Goal: Task Accomplishment & Management: Use online tool/utility

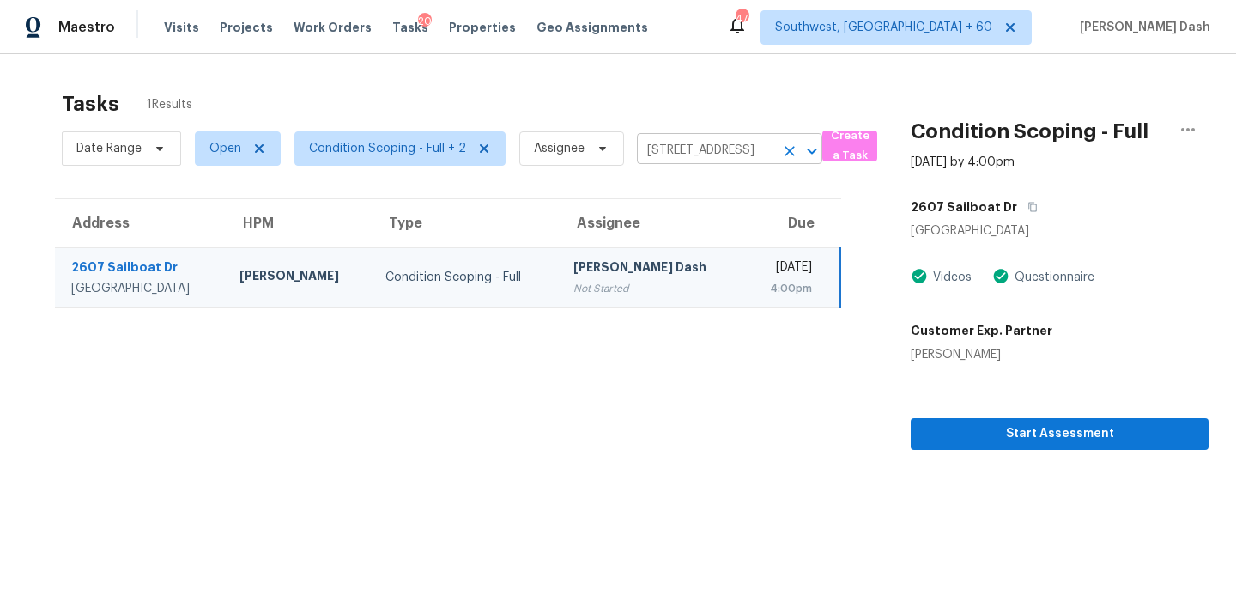
click at [787, 148] on icon "Clear" at bounding box center [789, 150] width 17 height 17
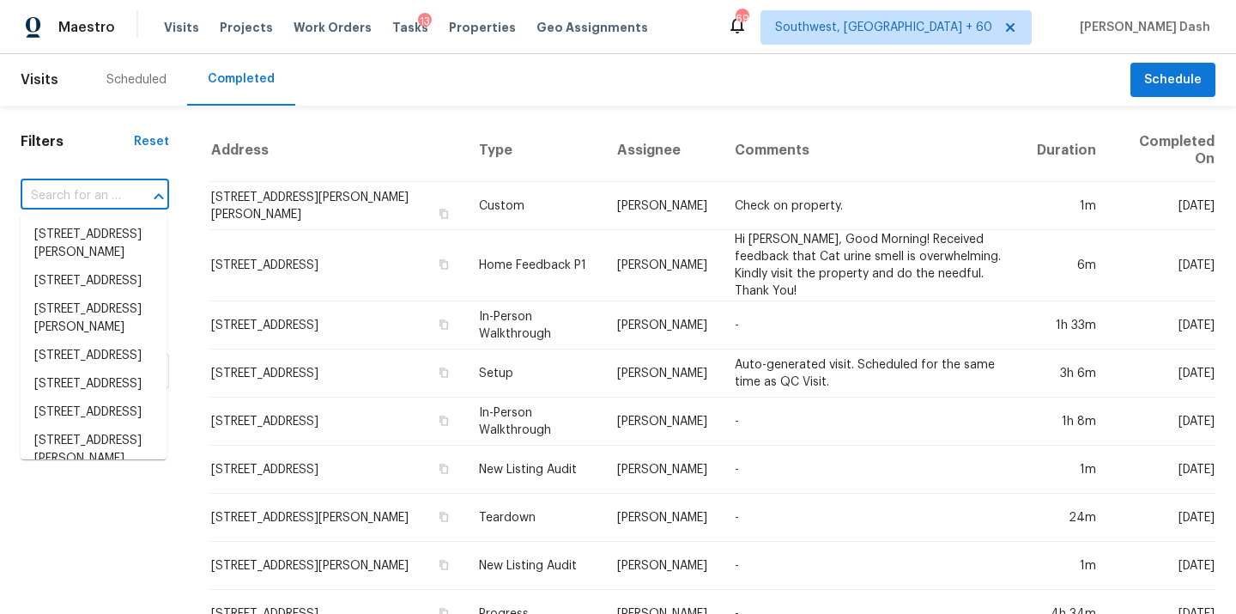
click at [52, 202] on input "text" at bounding box center [71, 196] width 100 height 27
paste input "1425 13th Ter, Pleasant Grove, AL 35127"
type input "1425 13th Ter, Pleasant Grove, AL 35127"
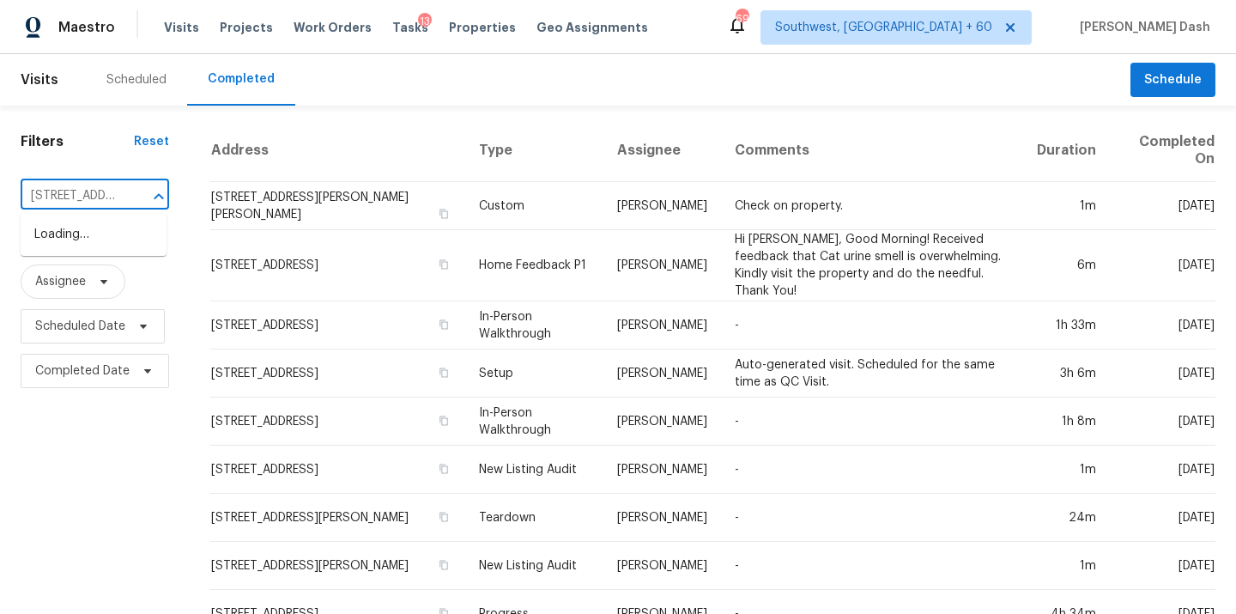
scroll to position [0, 130]
click at [89, 238] on li "1425 13th Ter, Pleasant Grove, AL 35127" at bounding box center [94, 235] width 146 height 28
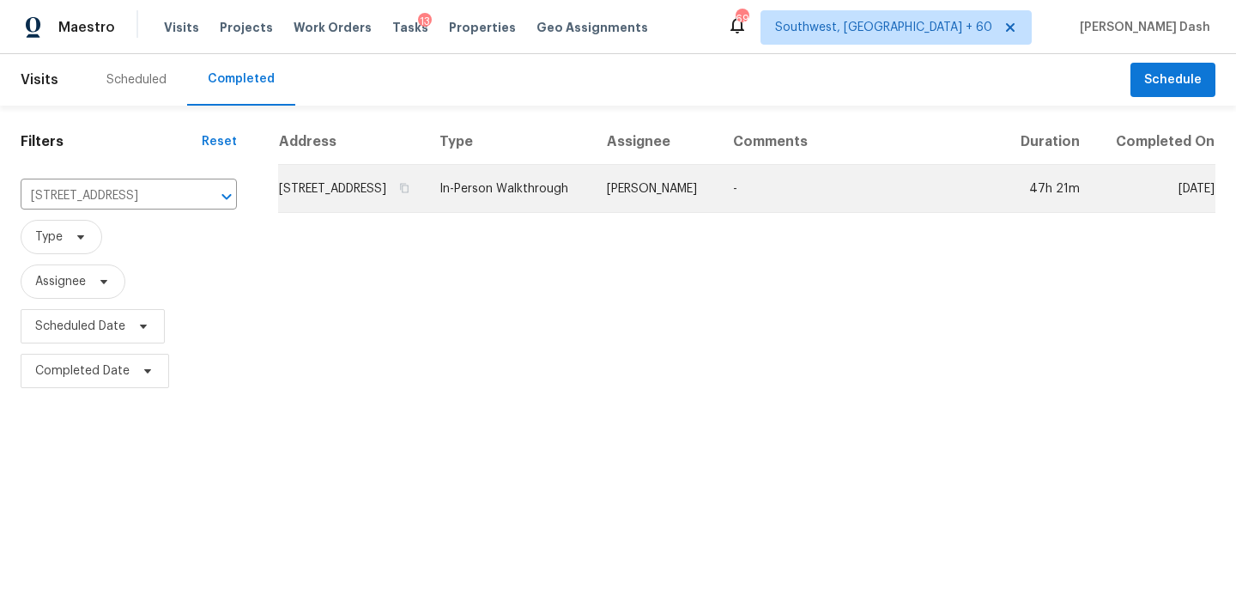
click at [695, 213] on td "Brian Holloway" at bounding box center [656, 189] width 126 height 48
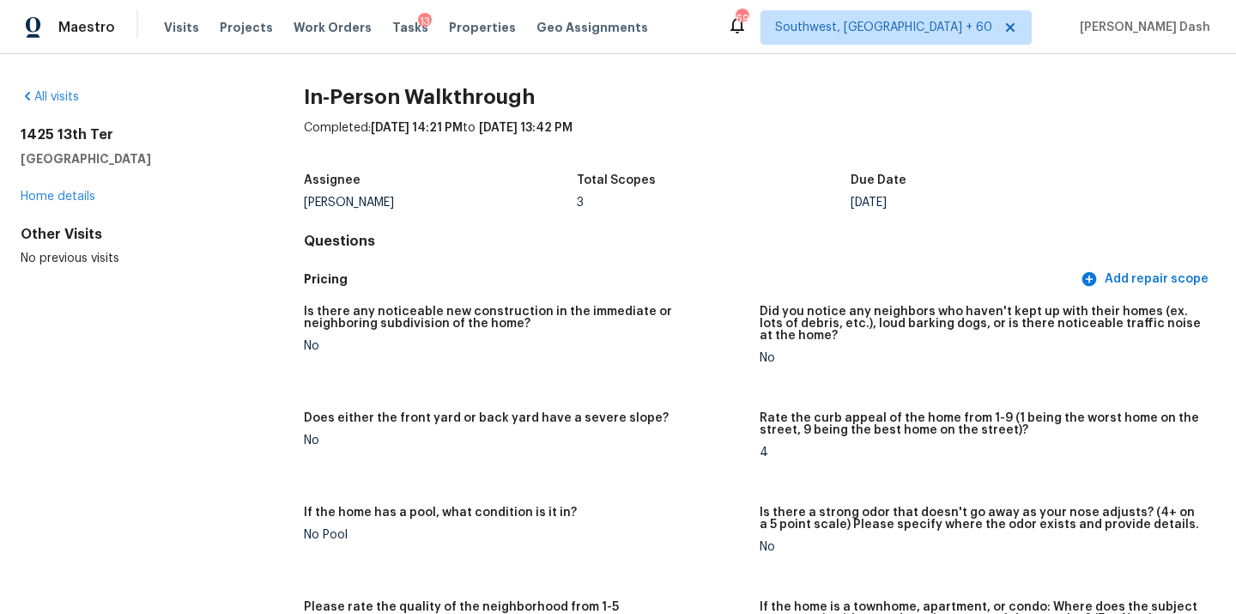
drag, startPoint x: 177, startPoint y: 164, endPoint x: 25, endPoint y: 136, distance: 154.5
click at [25, 136] on div "1425 13th Ter Pleasant Grove, AL 35127" at bounding box center [135, 146] width 228 height 41
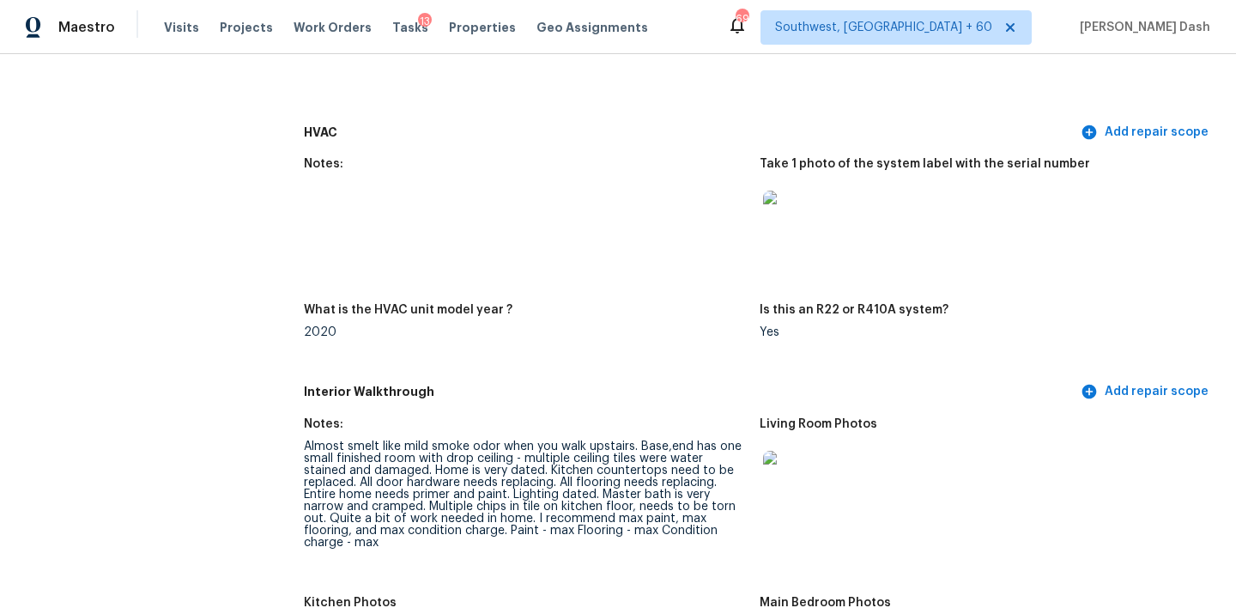
scroll to position [1623, 0]
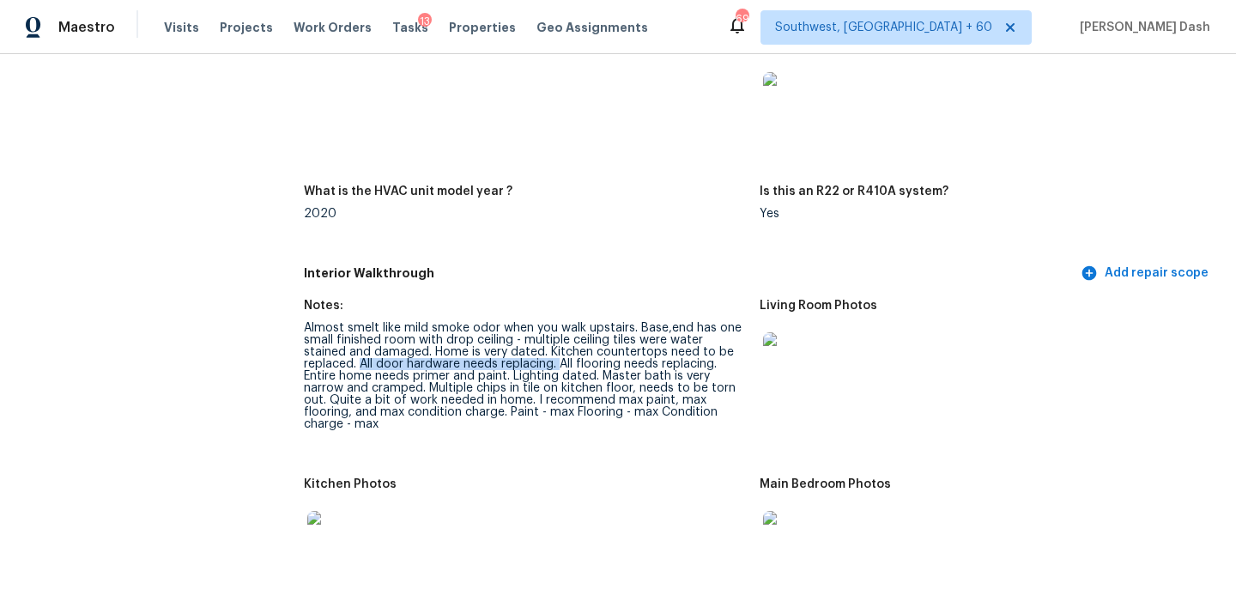
drag, startPoint x: 306, startPoint y: 350, endPoint x: 503, endPoint y: 354, distance: 196.6
click at [503, 354] on div "Almost smelt like mild smoke odor when you walk upstairs. Base,end has one smal…" at bounding box center [525, 376] width 442 height 108
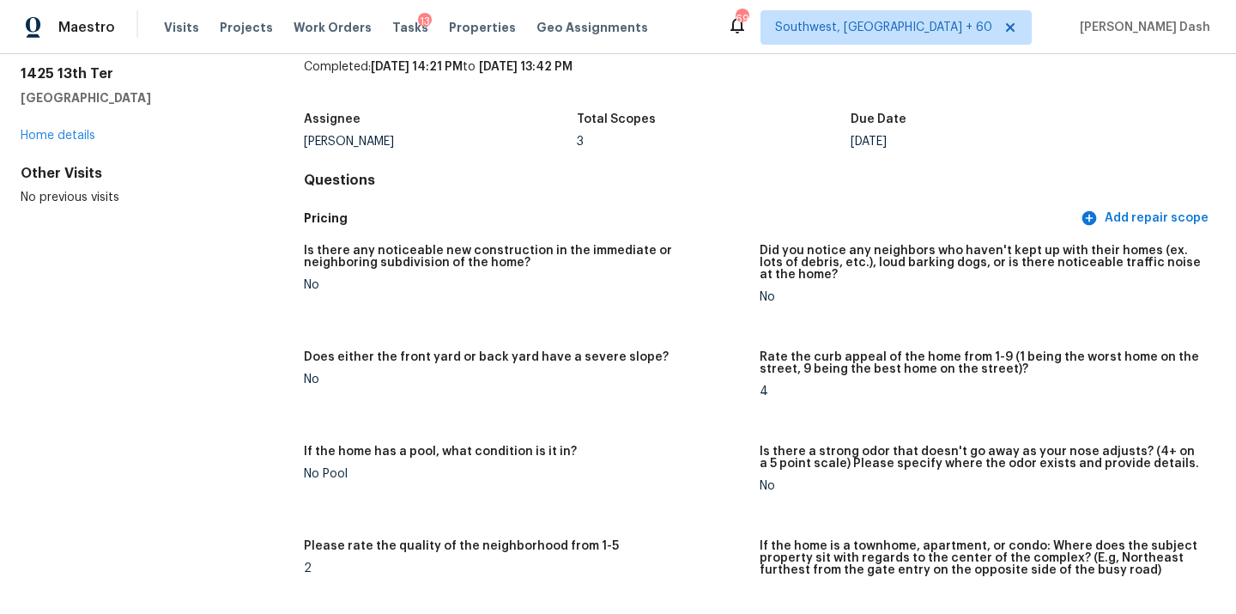
scroll to position [0, 0]
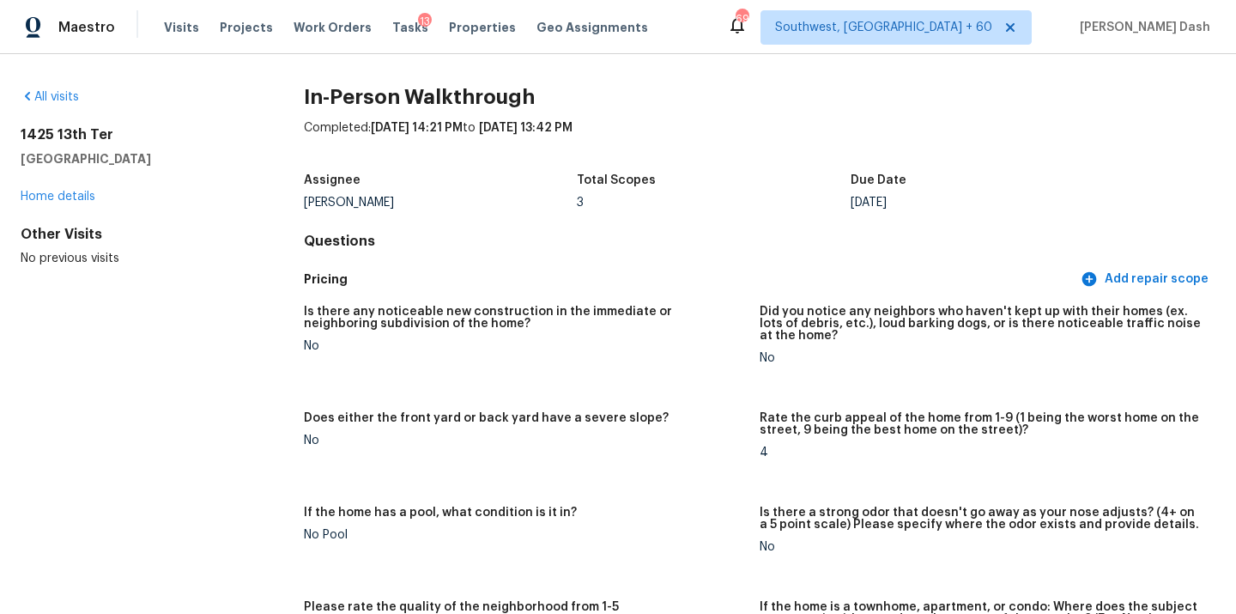
click at [57, 88] on div "All visits" at bounding box center [135, 96] width 228 height 17
click at [58, 94] on link "All visits" at bounding box center [50, 97] width 58 height 12
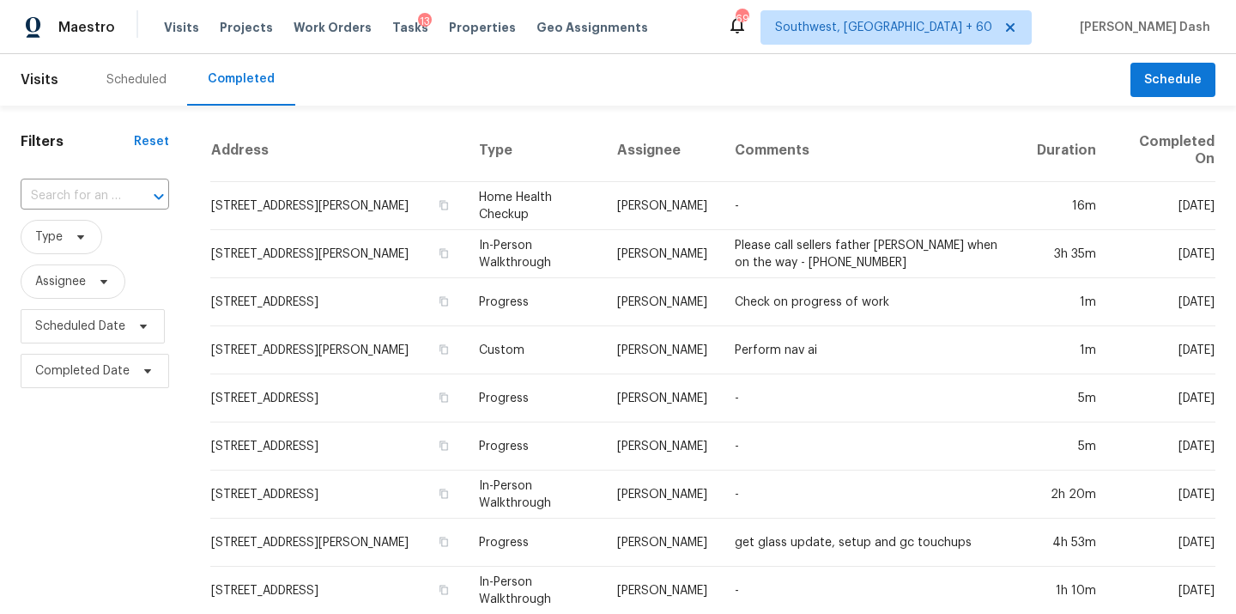
click at [96, 216] on span "Type" at bounding box center [95, 237] width 148 height 45
click at [96, 203] on input "text" at bounding box center [71, 196] width 100 height 27
paste input "615 Lindo Dr, Mesquite, TX 75149"
type input "615 Lindo Dr, Mesquite, TX 75149"
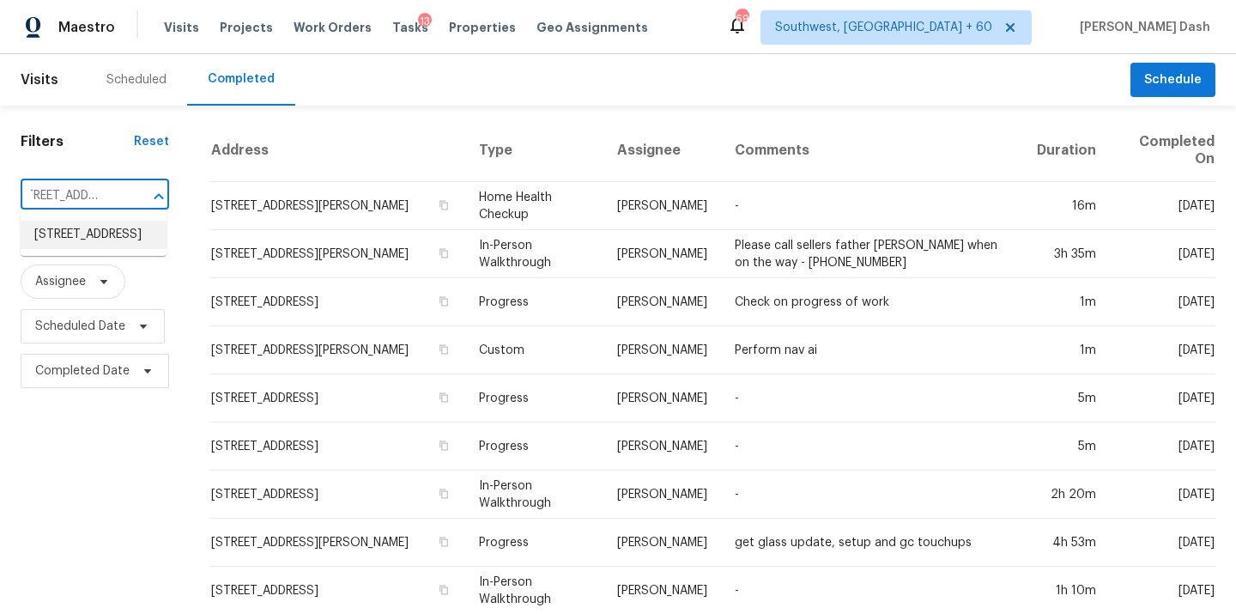
click at [101, 244] on li "615 Lindo Dr, Mesquite, TX 75149" at bounding box center [94, 235] width 146 height 28
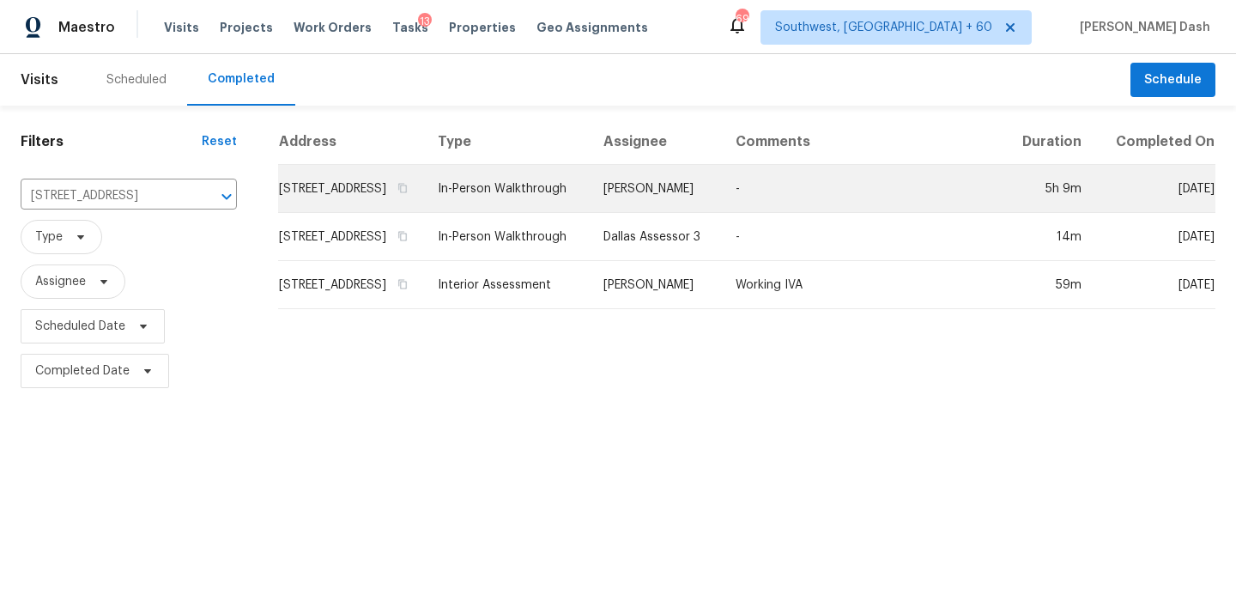
click at [579, 202] on td "In-Person Walkthrough" at bounding box center [507, 189] width 166 height 48
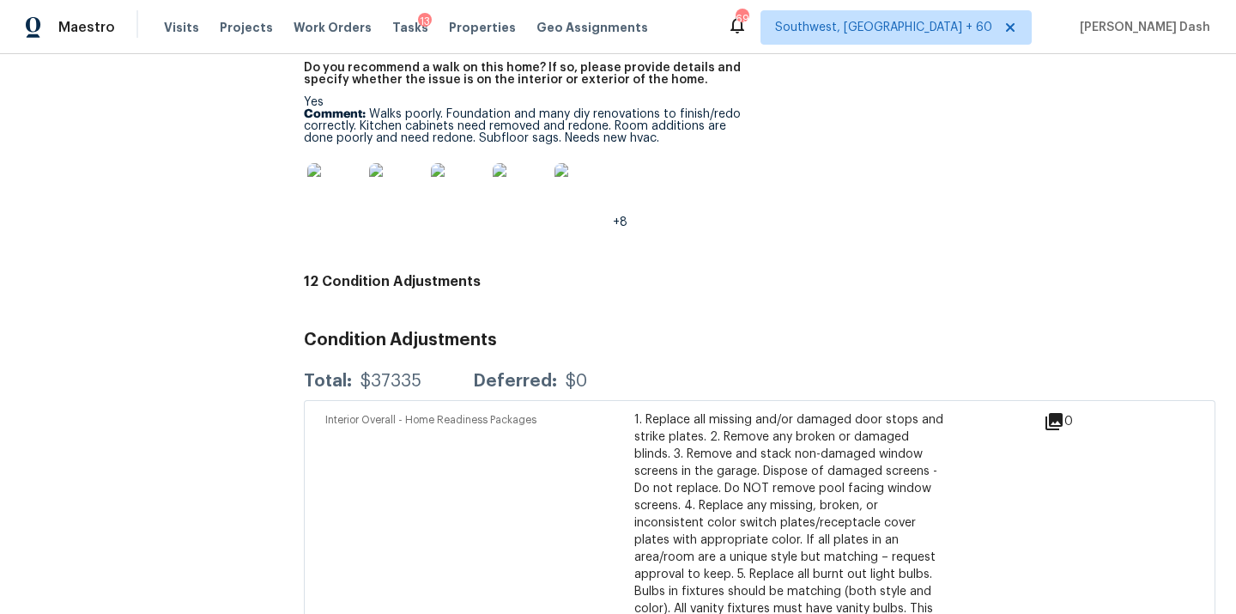
scroll to position [4058, 0]
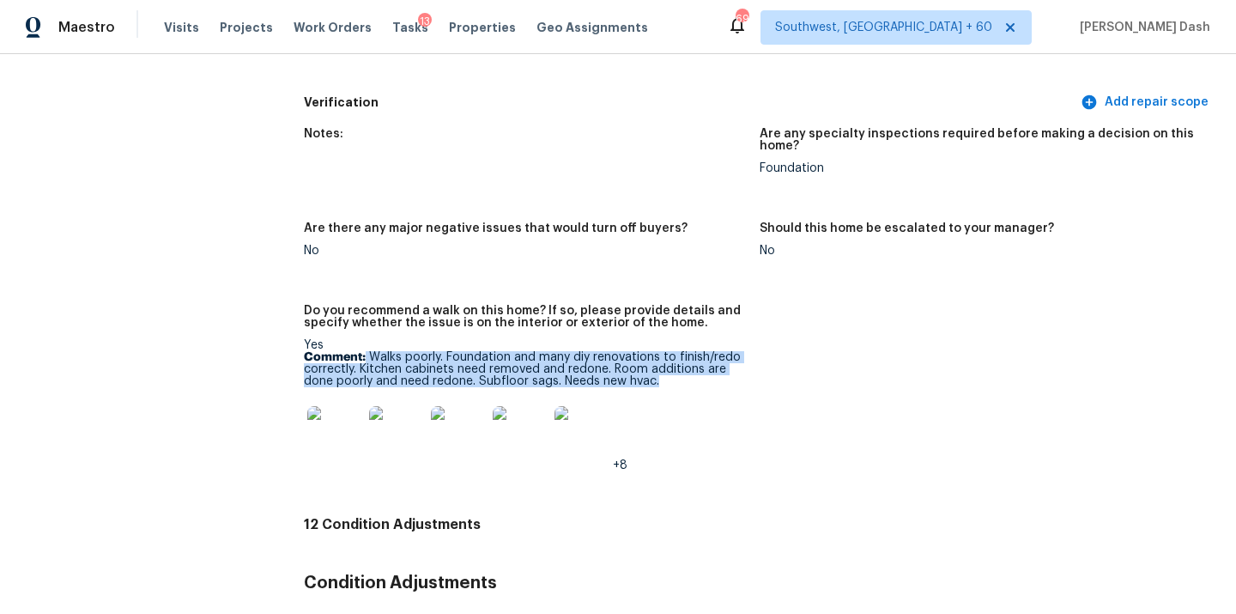
drag, startPoint x: 366, startPoint y: 331, endPoint x: 663, endPoint y: 358, distance: 298.1
click at [663, 358] on p "Comment: Walks poorly. Foundation and many diy renovations to finish/redo corre…" at bounding box center [525, 369] width 442 height 36
copy p "Walks poorly. Foundation and many diy renovations to finish/redo correctly. Kit…"
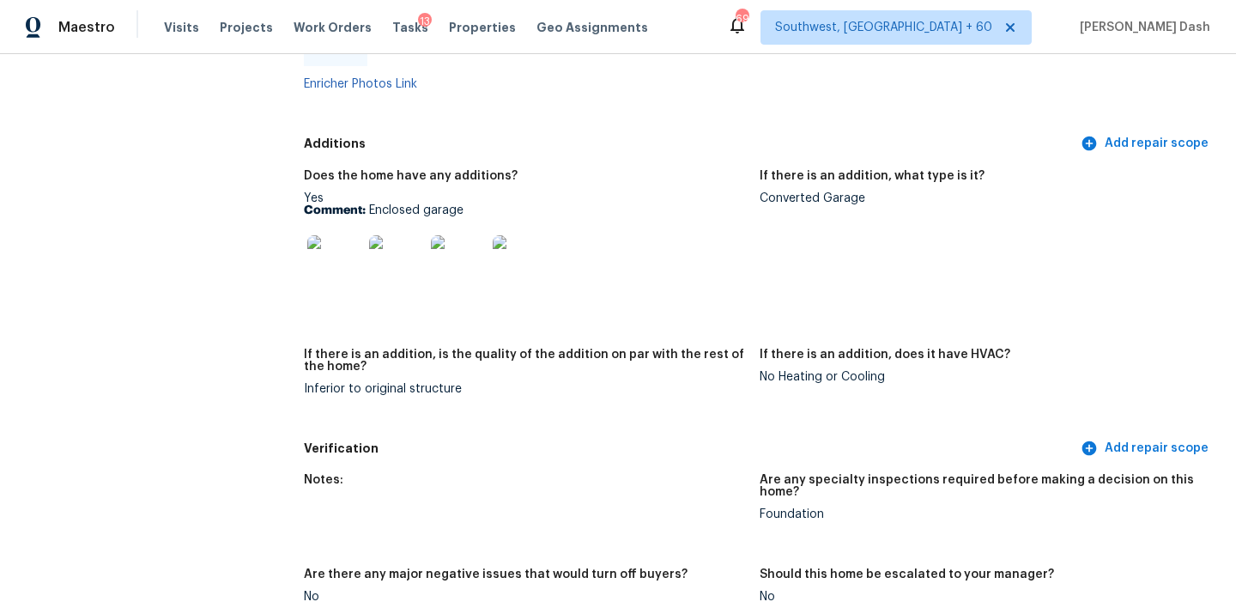
scroll to position [3645, 0]
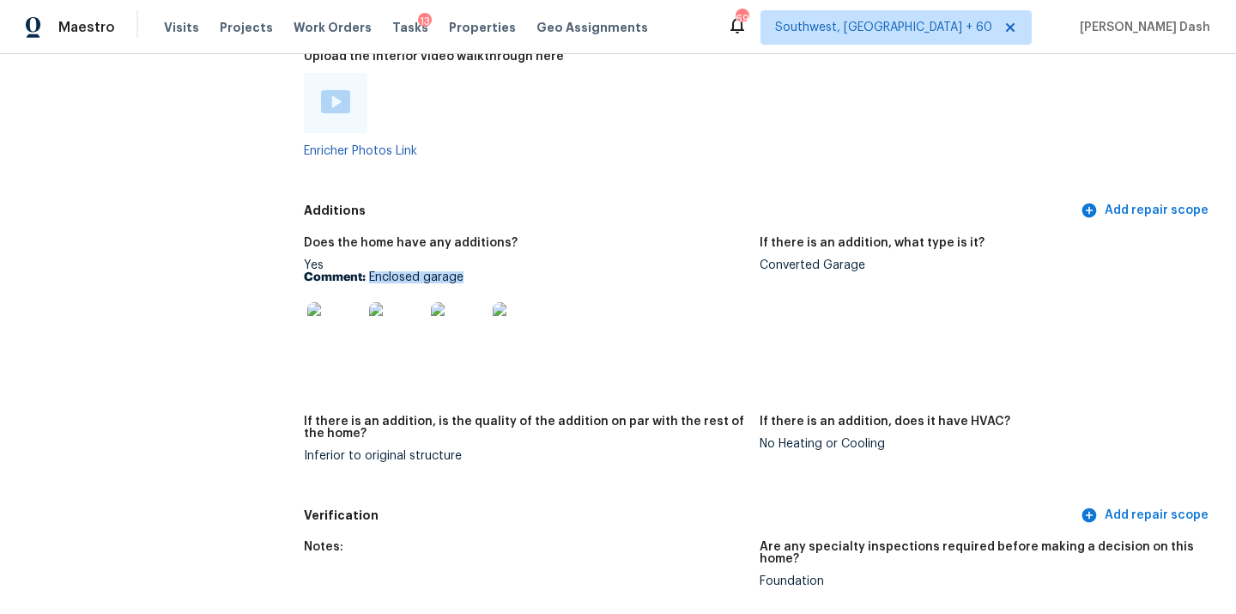
drag, startPoint x: 368, startPoint y: 251, endPoint x: 483, endPoint y: 251, distance: 115.0
click at [483, 271] on p "Comment: Enclosed garage" at bounding box center [525, 277] width 442 height 12
copy p "Enclosed garage"
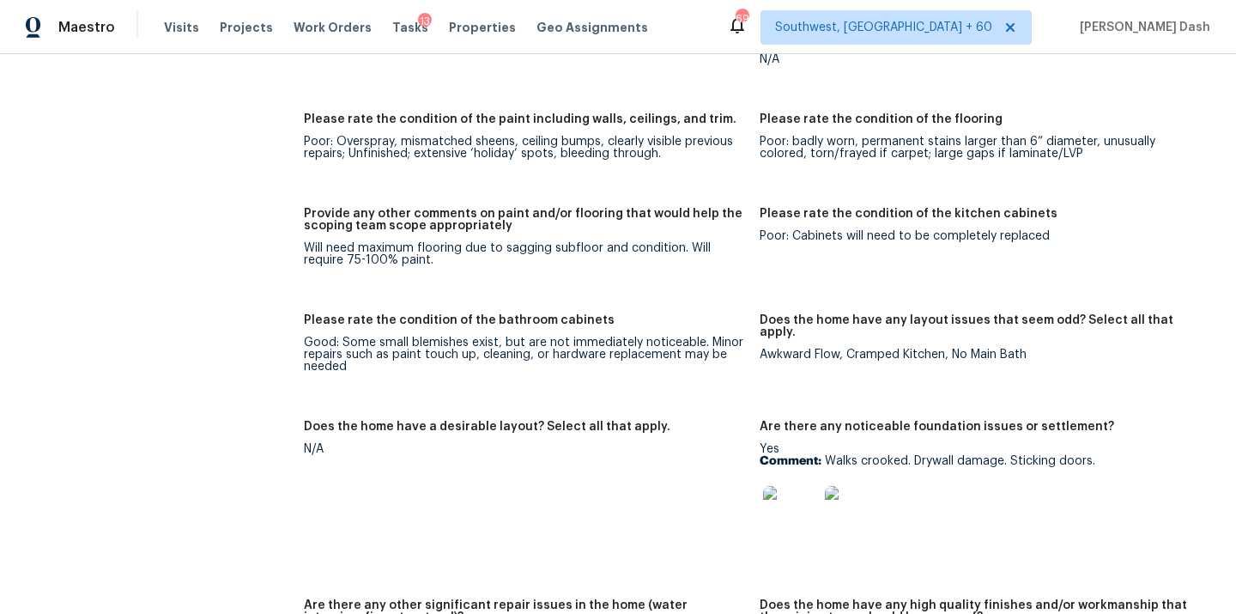
scroll to position [2690, 0]
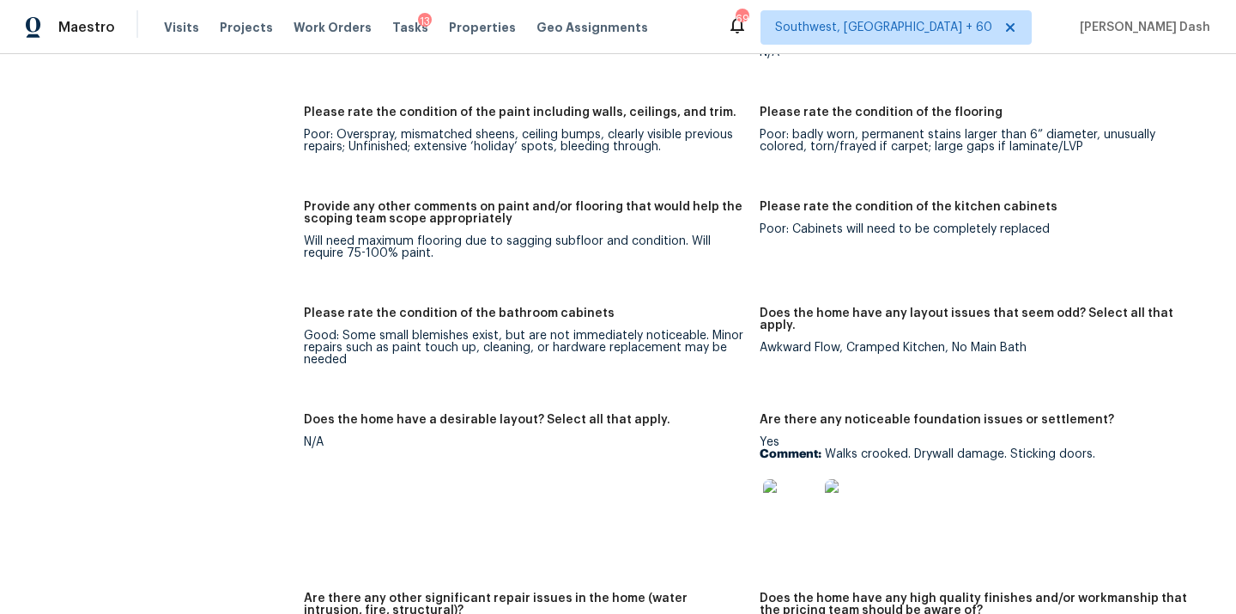
click at [808, 479] on img at bounding box center [790, 506] width 55 height 55
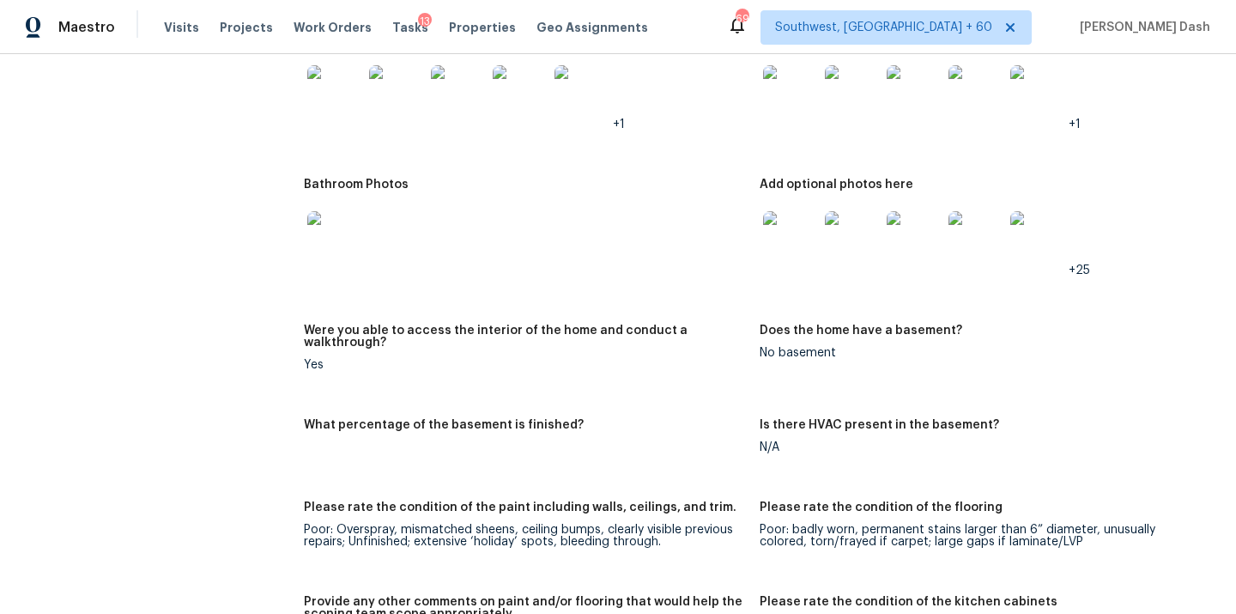
scroll to position [2243, 0]
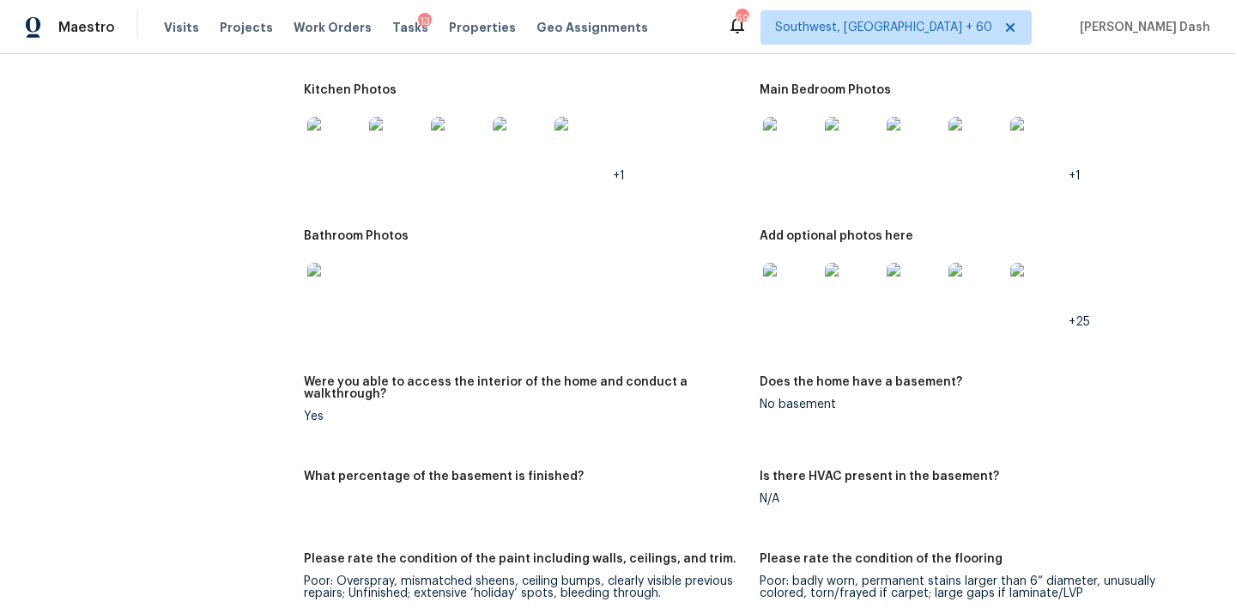
click at [816, 136] on img at bounding box center [790, 144] width 55 height 55
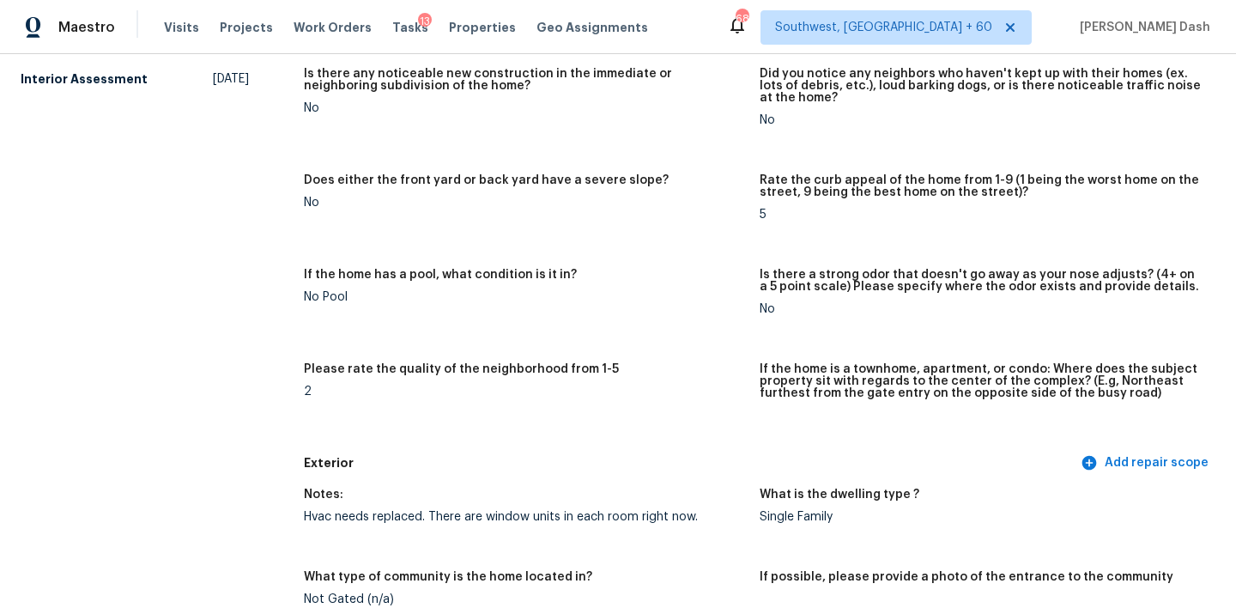
scroll to position [0, 0]
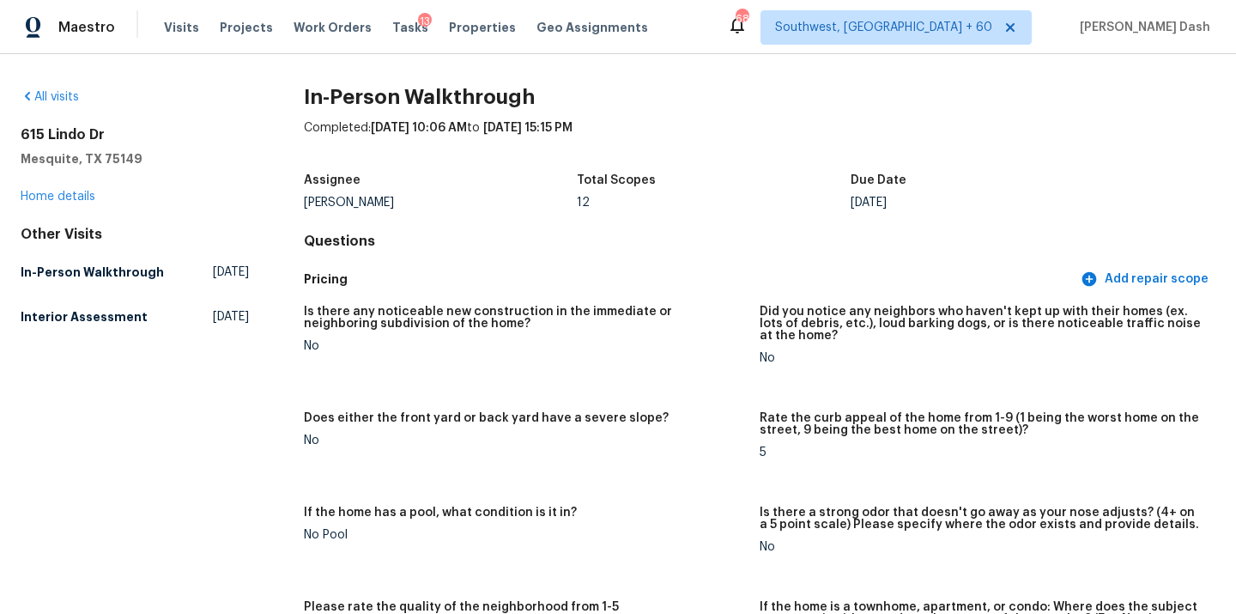
click at [70, 103] on div "All visits" at bounding box center [135, 96] width 228 height 17
click at [70, 96] on link "All visits" at bounding box center [50, 97] width 58 height 12
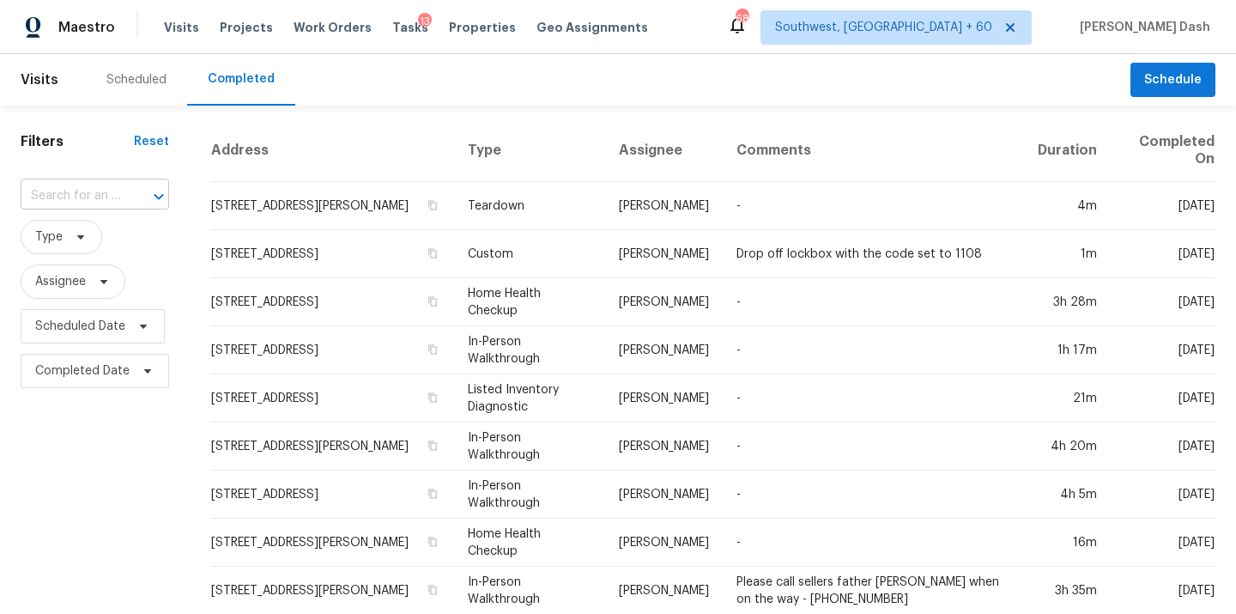
click at [112, 186] on input "text" at bounding box center [71, 196] width 100 height 27
paste input "133 Tulane St, Colorado Springs, CO 80910"
type input "133 Tulane St, Colorado Springs, CO 80910"
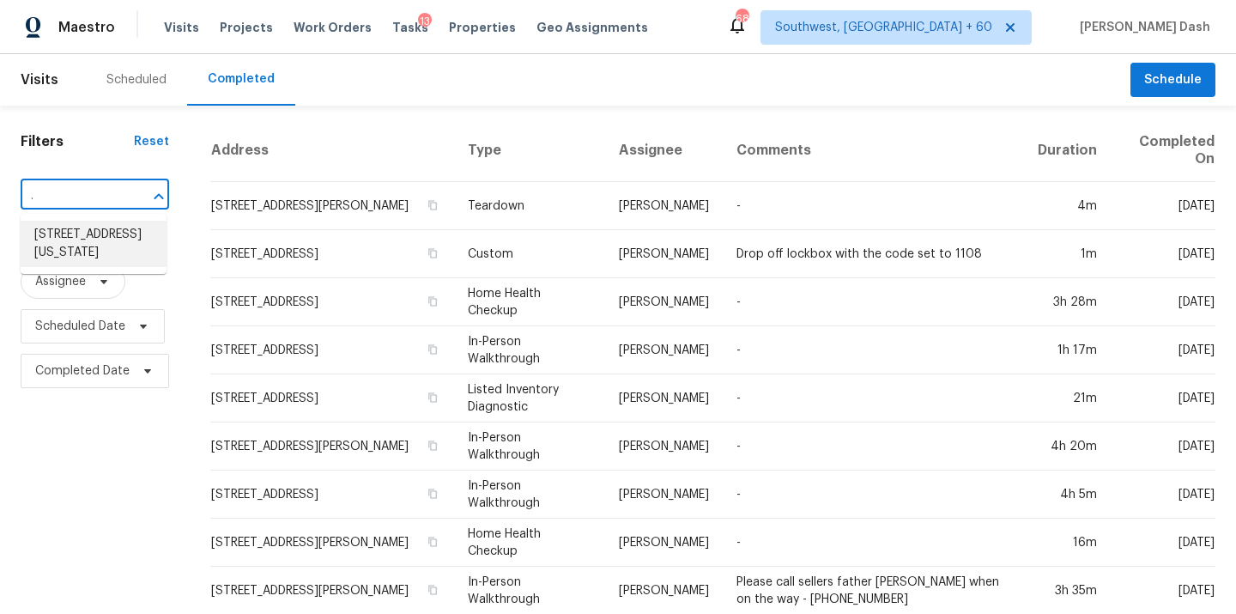
click at [70, 261] on li "133 Tulane St, Colorado Springs, CO 80910" at bounding box center [94, 244] width 146 height 46
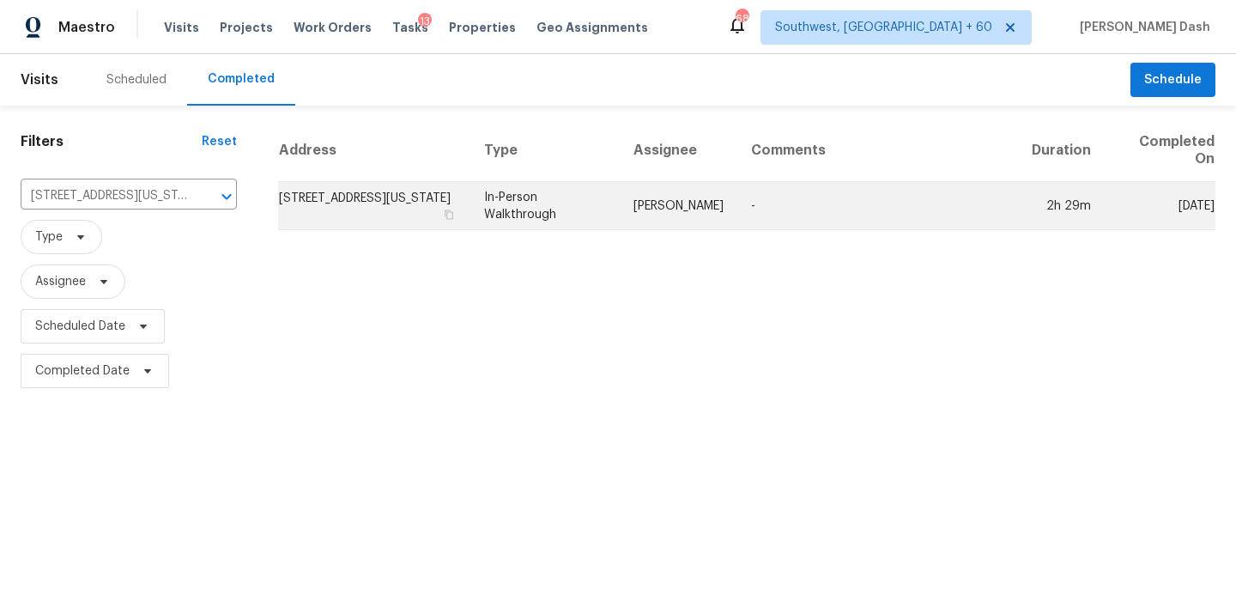
click at [571, 199] on td "In-Person Walkthrough" at bounding box center [544, 206] width 149 height 48
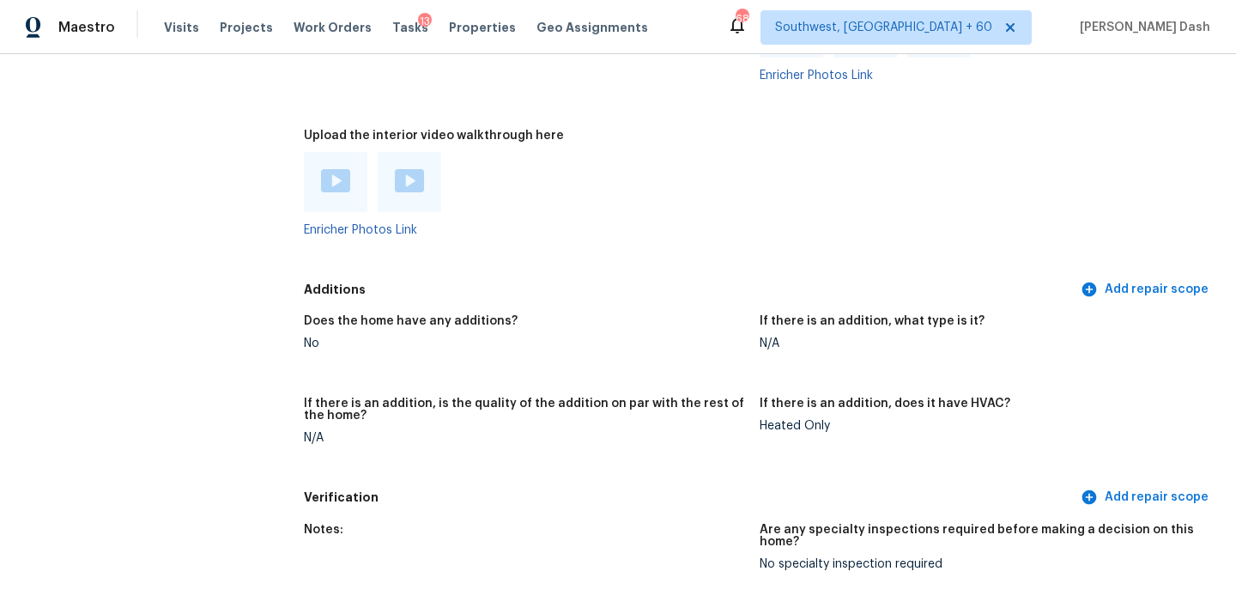
scroll to position [3680, 0]
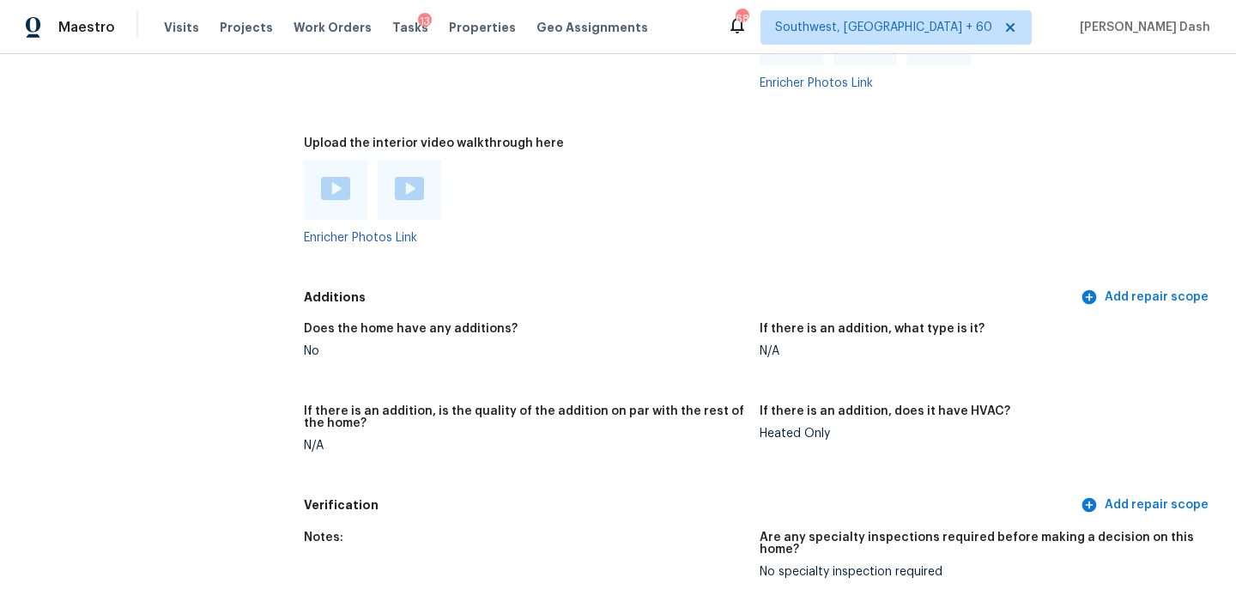
click at [408, 177] on img at bounding box center [409, 188] width 29 height 23
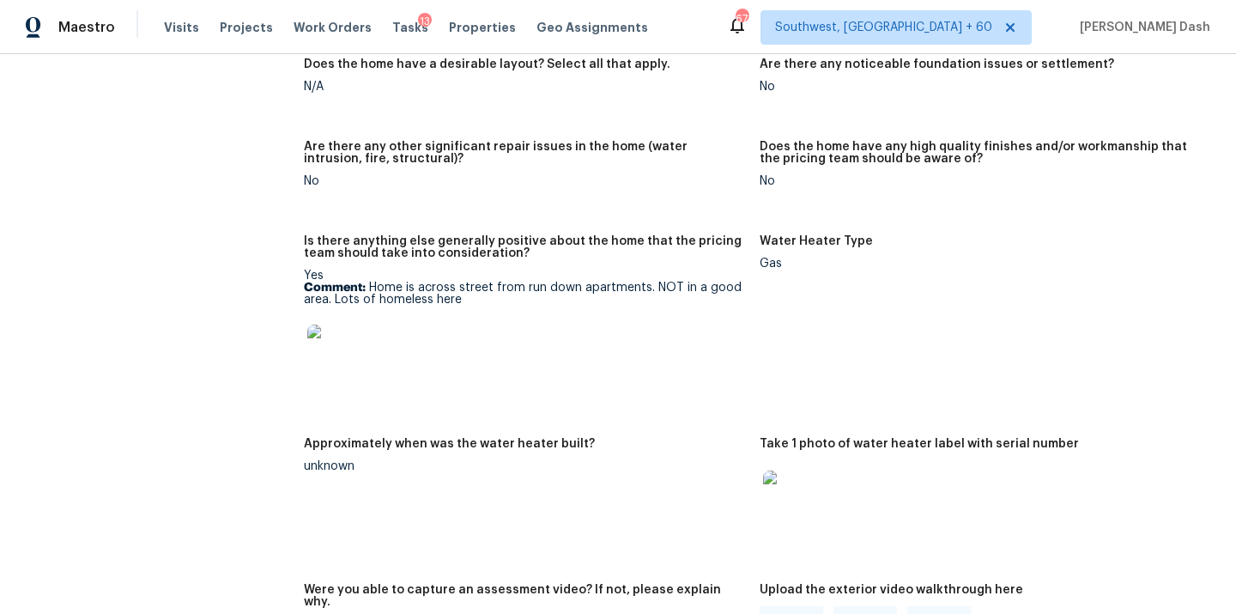
scroll to position [3082, 0]
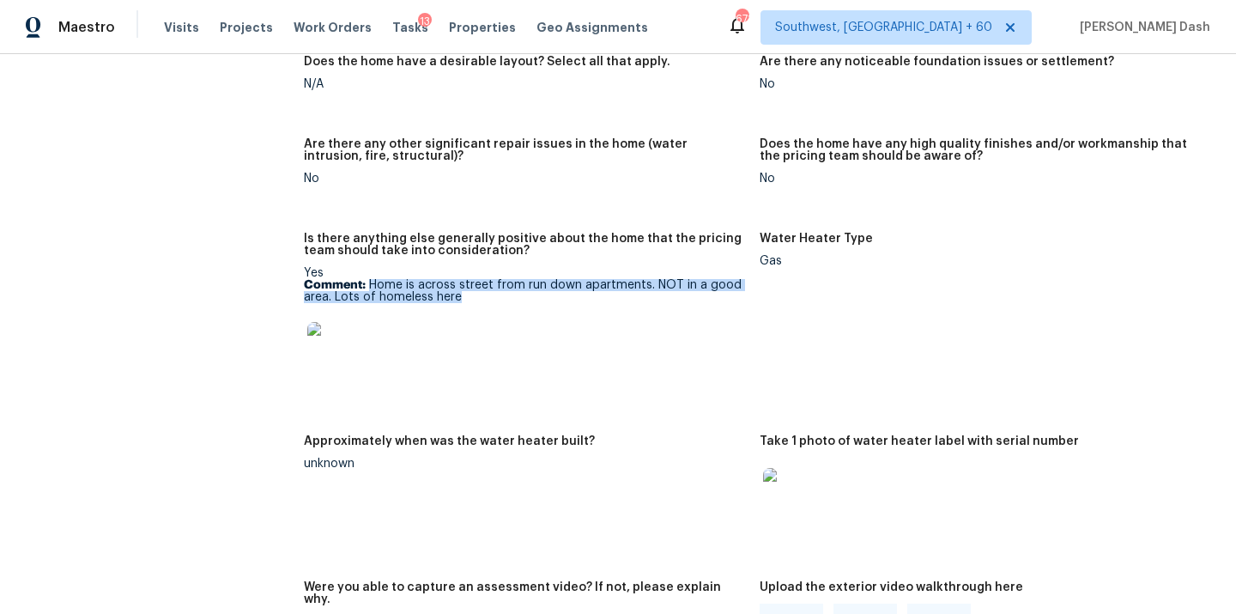
drag, startPoint x: 370, startPoint y: 274, endPoint x: 463, endPoint y: 294, distance: 95.6
click at [463, 294] on div "Yes Comment: Home is across street from run down apartments. NOT in a good area…" at bounding box center [525, 327] width 442 height 120
copy p "Home is across street from run down apartments. NOT in a good area. Lots of hom…"
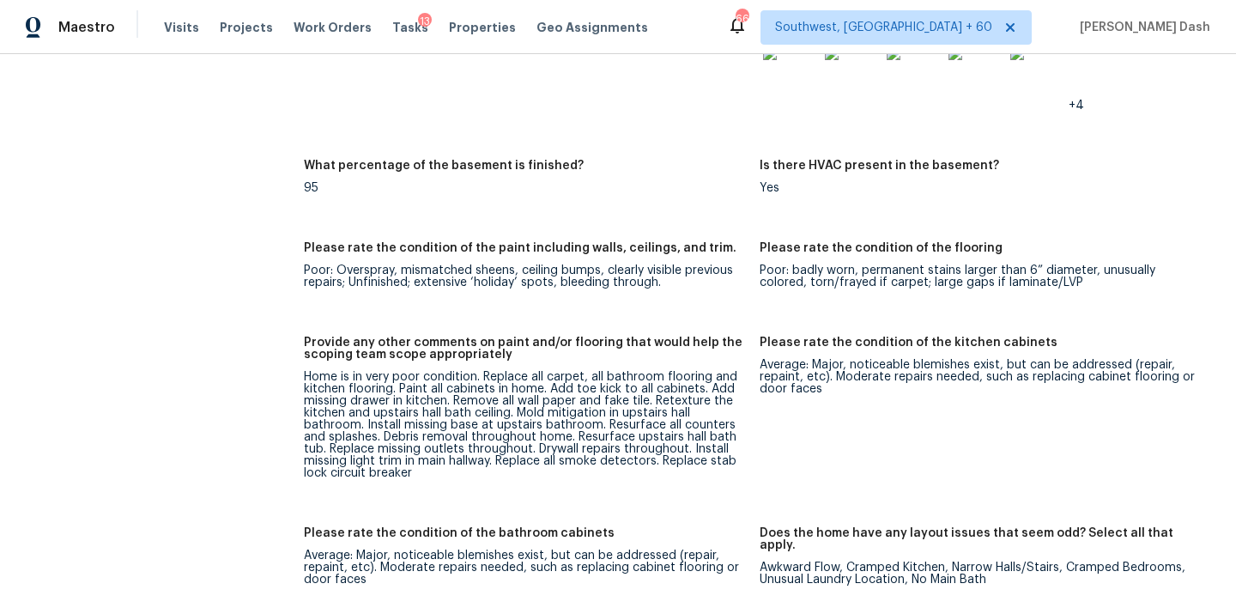
scroll to position [2529, 0]
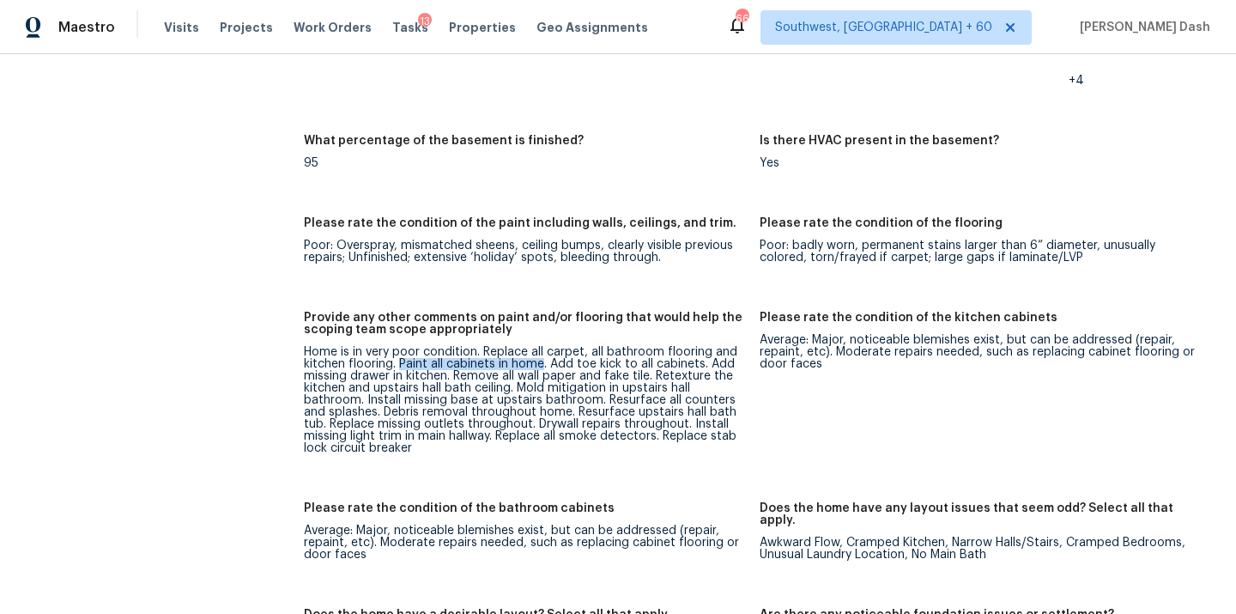
drag, startPoint x: 400, startPoint y: 351, endPoint x: 543, endPoint y: 348, distance: 143.4
click at [543, 348] on div "Home is in very poor condition. Replace all carpet, all bathroom flooring and k…" at bounding box center [525, 400] width 442 height 108
click at [554, 356] on div "Home is in very poor condition. Replace all carpet, all bathroom flooring and k…" at bounding box center [525, 400] width 442 height 108
drag, startPoint x: 547, startPoint y: 356, endPoint x: 670, endPoint y: 355, distance: 123.6
click at [670, 355] on div "Home is in very poor condition. Replace all carpet, all bathroom flooring and k…" at bounding box center [525, 400] width 442 height 108
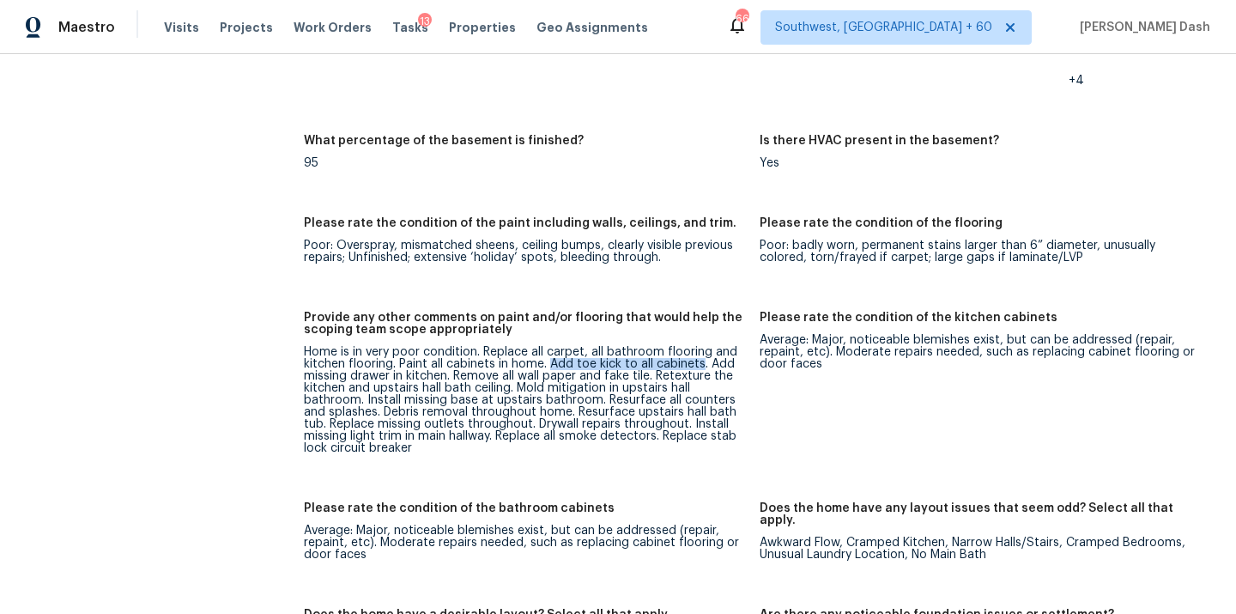
drag, startPoint x: 551, startPoint y: 354, endPoint x: 701, endPoint y: 352, distance: 150.2
click at [701, 352] on div "Home is in very poor condition. Replace all carpet, all bathroom flooring and k…" at bounding box center [525, 400] width 442 height 108
copy div "Add toe kick to all cabinets"
drag, startPoint x: 653, startPoint y: 366, endPoint x: 510, endPoint y: 377, distance: 143.8
click at [510, 377] on div "Home is in very poor condition. Replace all carpet, all bathroom flooring and k…" at bounding box center [525, 400] width 442 height 108
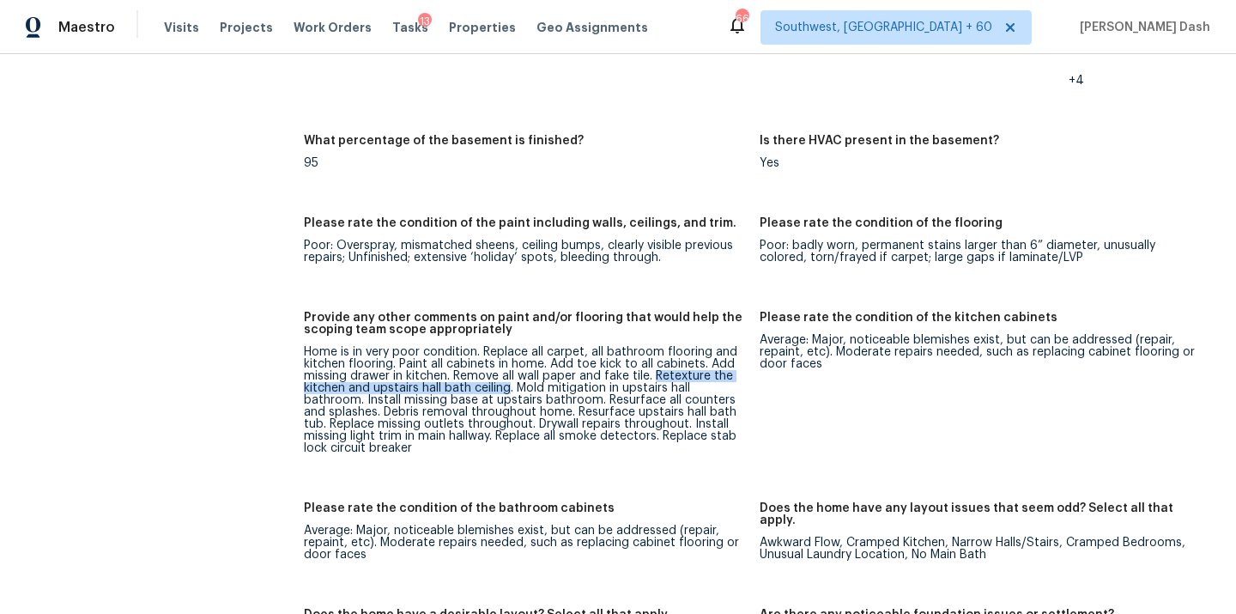
copy div "Retexture the kitchen and upstairs hall bath ceiling"
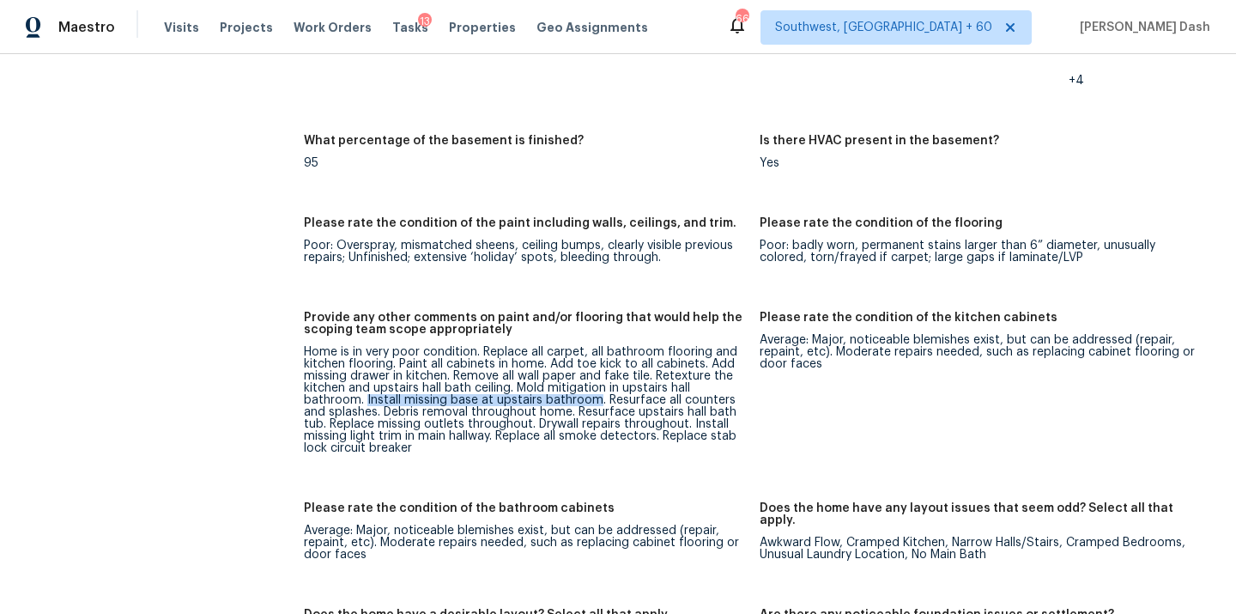
drag, startPoint x: 596, startPoint y: 391, endPoint x: 365, endPoint y: 384, distance: 231.0
click at [365, 384] on div "Home is in very poor condition. Replace all carpet, all bathroom flooring and k…" at bounding box center [525, 400] width 442 height 108
copy div "Install missing base at upstairs bathroom"
drag, startPoint x: 380, startPoint y: 400, endPoint x: 574, endPoint y: 406, distance: 194.0
click at [574, 406] on div "Home is in very poor condition. Replace all carpet, all bathroom flooring and k…" at bounding box center [525, 400] width 442 height 108
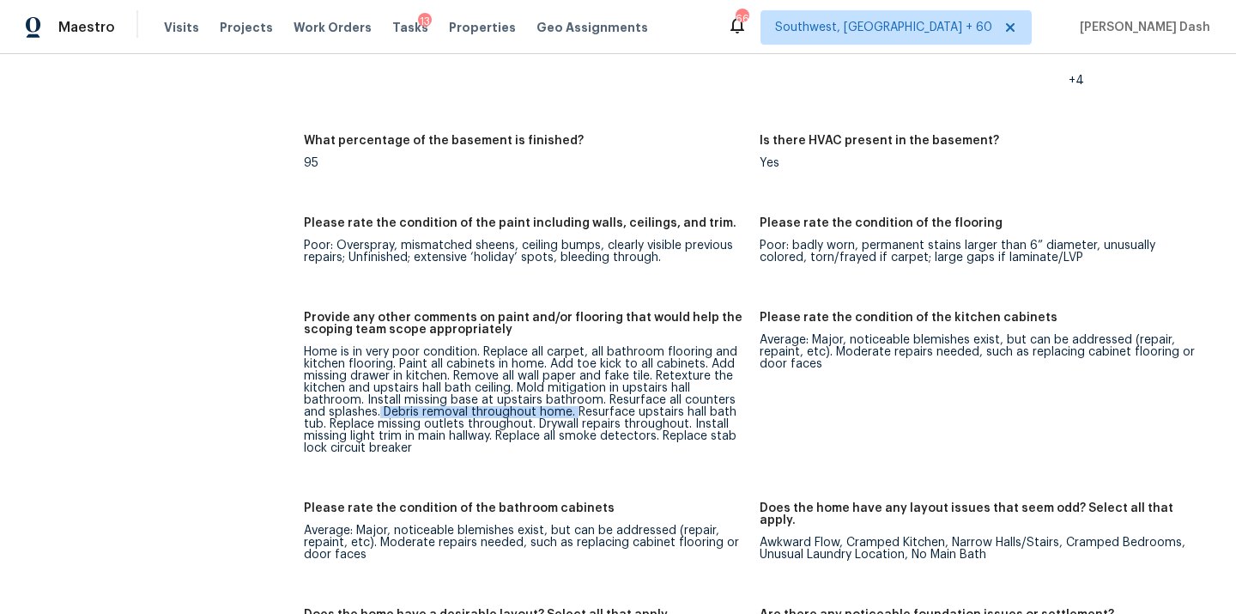
copy div "Debris removal throughout home."
drag, startPoint x: 330, startPoint y: 414, endPoint x: 534, endPoint y: 416, distance: 204.3
click at [534, 416] on div "Home is in very poor condition. Replace all carpet, all bathroom flooring and k…" at bounding box center [525, 400] width 442 height 108
copy div "Replace missing outlets throughout."
drag, startPoint x: 691, startPoint y: 414, endPoint x: 495, endPoint y: 421, distance: 195.8
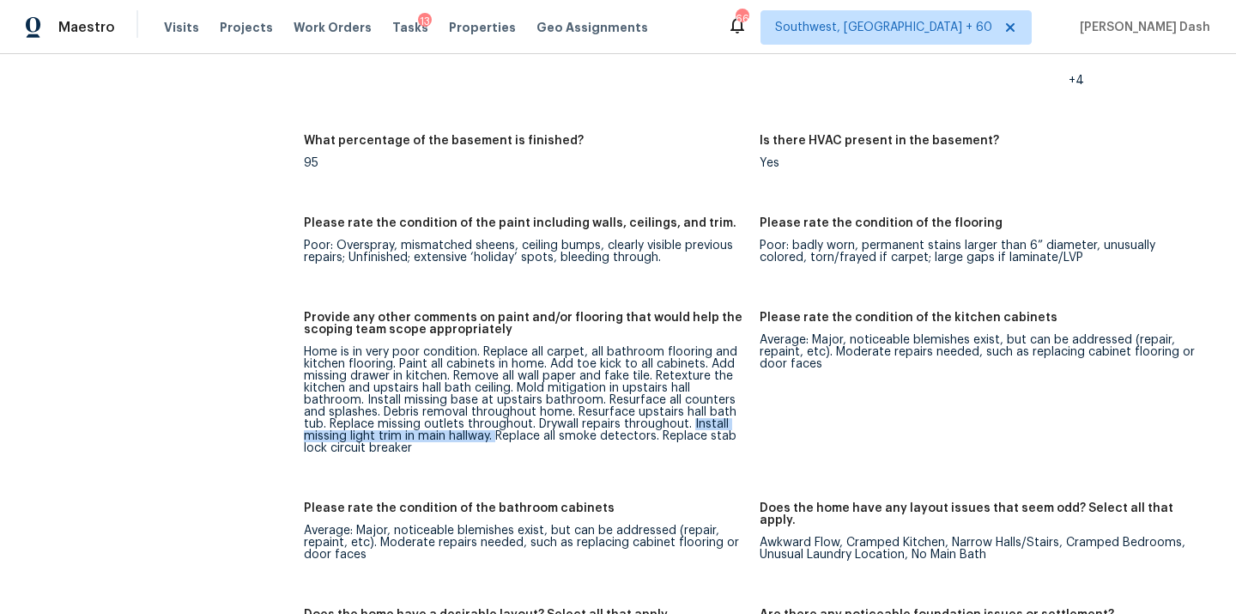
click at [495, 421] on div "Home is in very poor condition. Replace all carpet, all bathroom flooring and k…" at bounding box center [525, 400] width 442 height 108
copy div "Install missing light trim in main hallway."
drag, startPoint x: 494, startPoint y: 420, endPoint x: 658, endPoint y: 420, distance: 163.9
click at [658, 420] on div "Home is in very poor condition. Replace all carpet, all bathroom flooring and k…" at bounding box center [525, 400] width 442 height 108
copy div "Replace all smoke detectors."
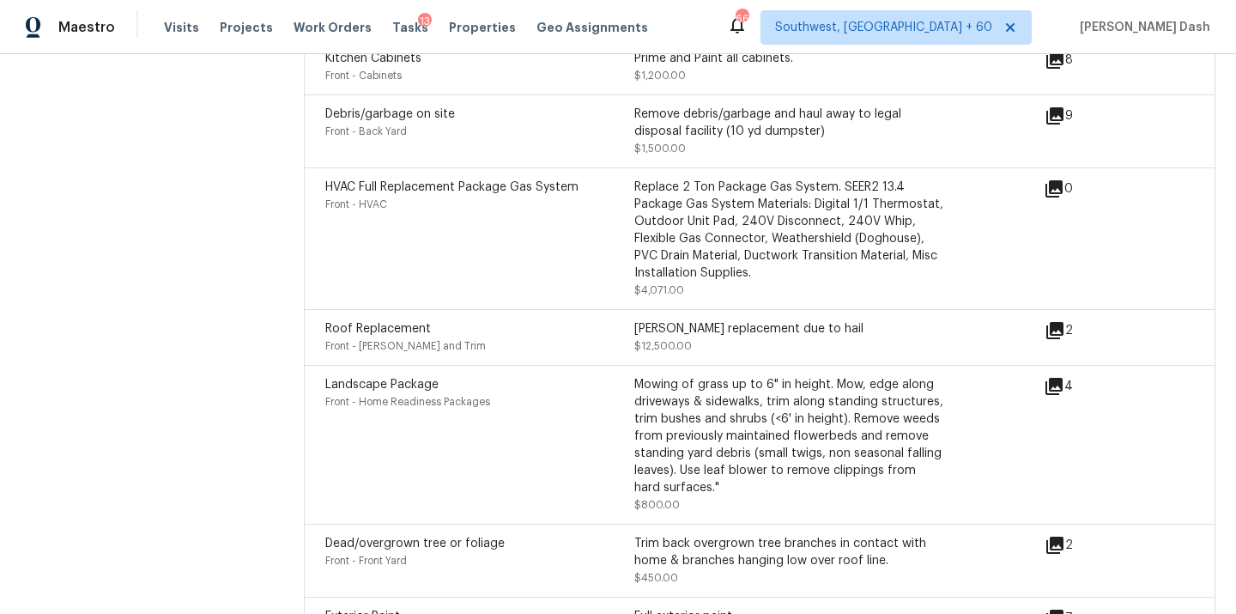
scroll to position [4712, 0]
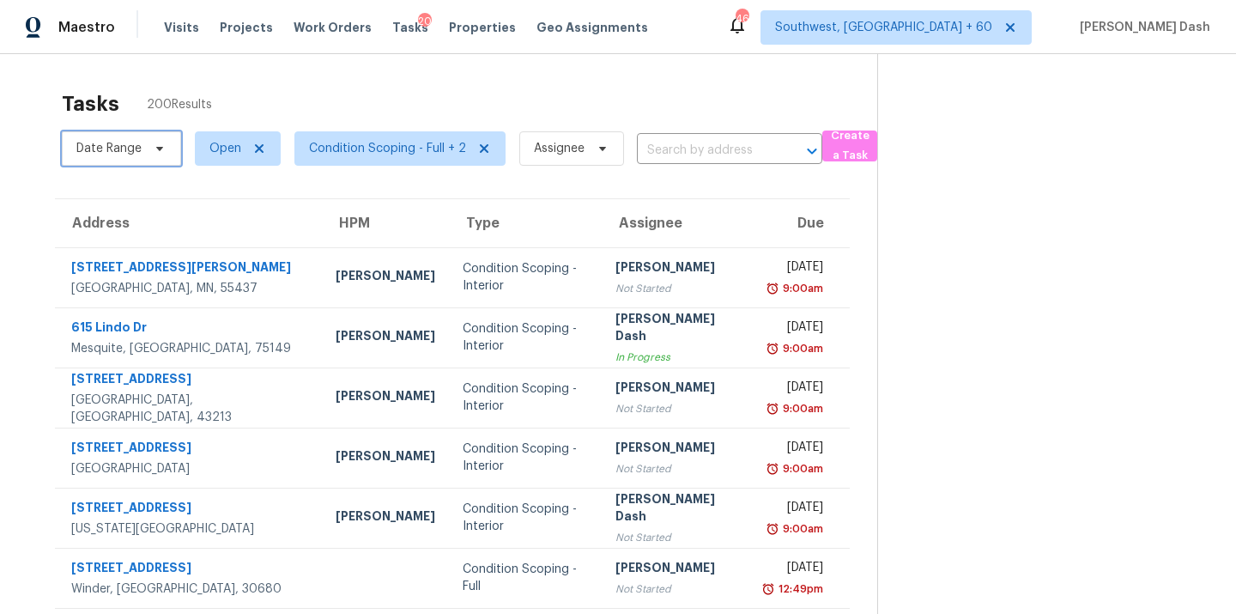
click at [157, 152] on icon at bounding box center [160, 149] width 14 height 14
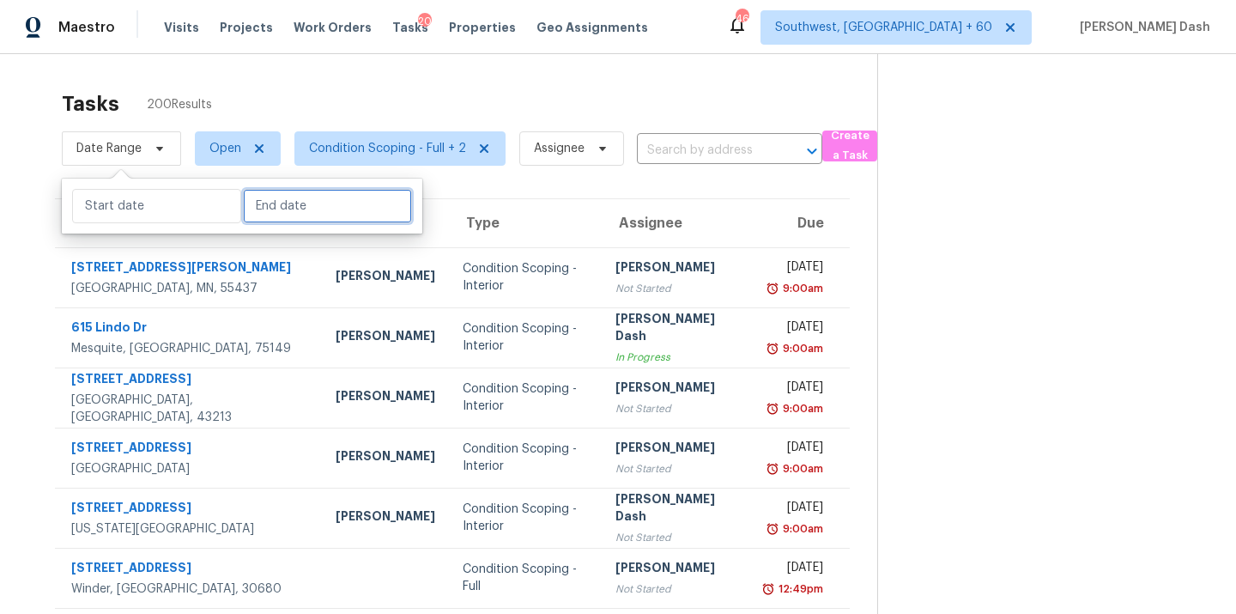
click at [270, 210] on input "text" at bounding box center [327, 206] width 169 height 34
select select "8"
select select "2025"
select select "9"
select select "2025"
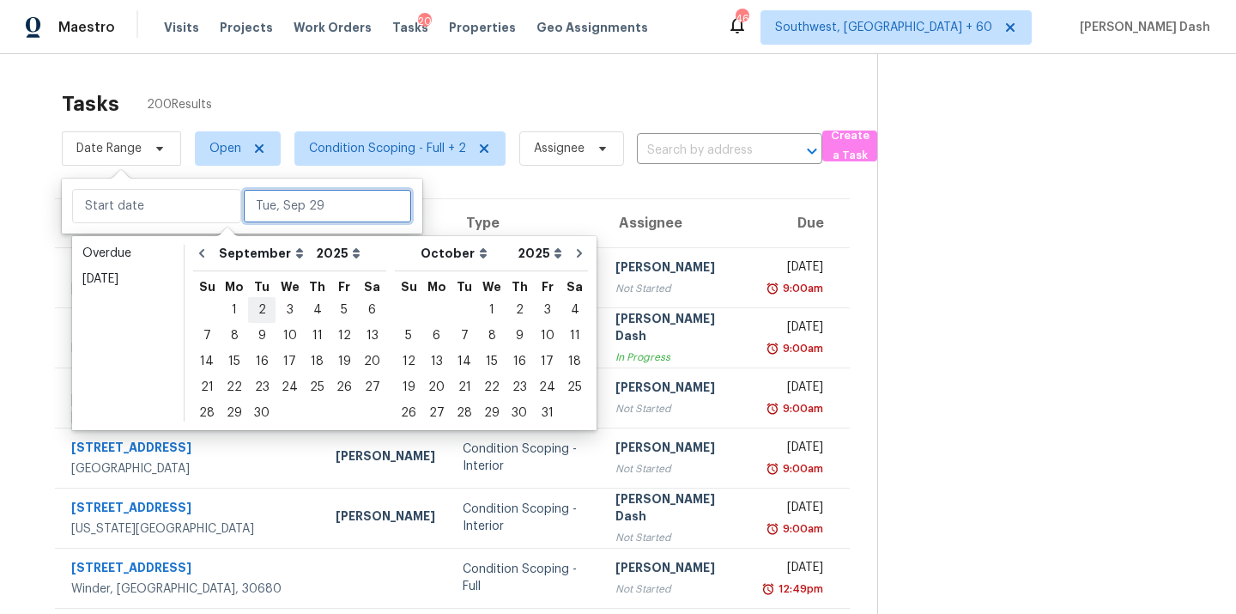
type input "Tue, Sep 02"
click at [233, 416] on div "29" at bounding box center [234, 413] width 27 height 24
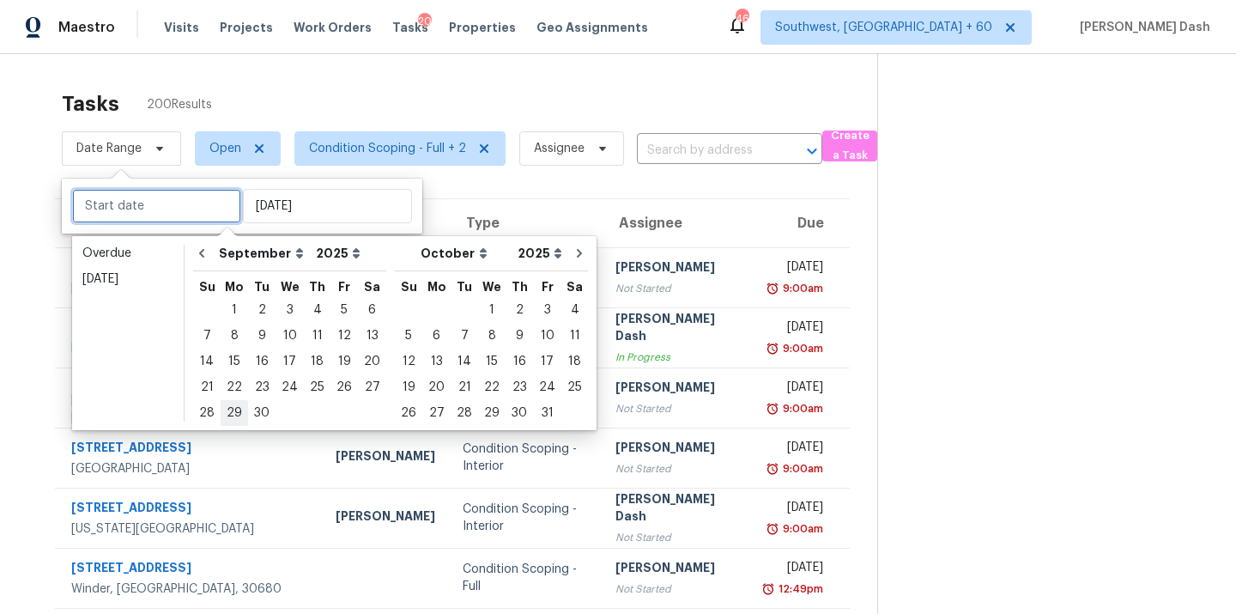
type input "Mon, Sep 29"
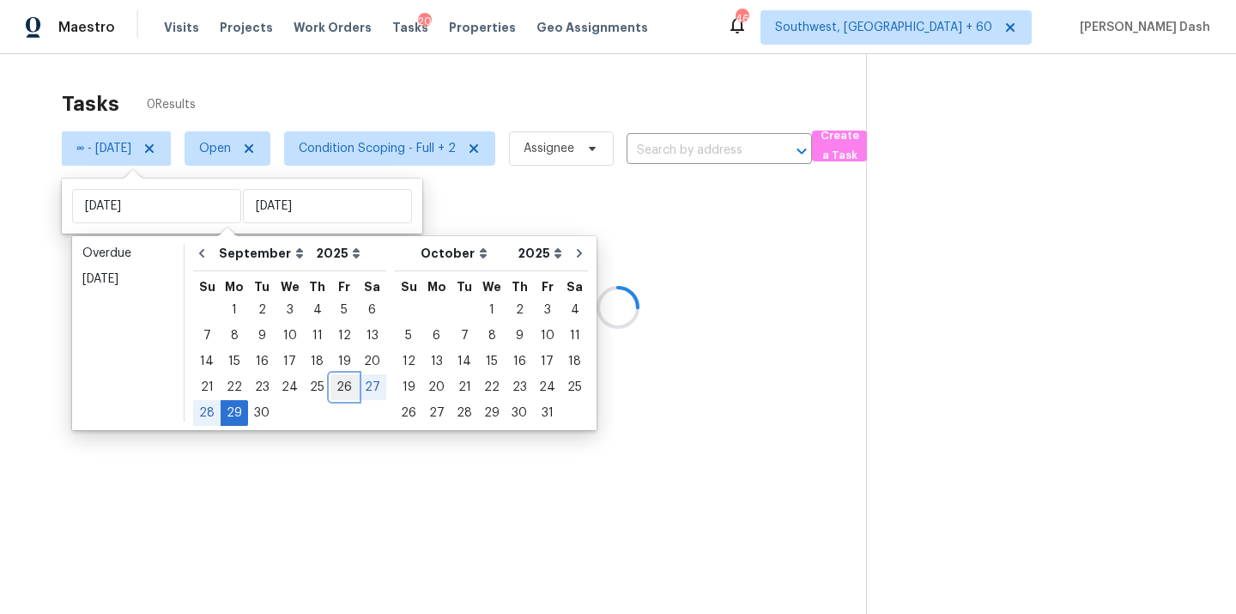
click at [342, 383] on div "26" at bounding box center [343, 387] width 27 height 24
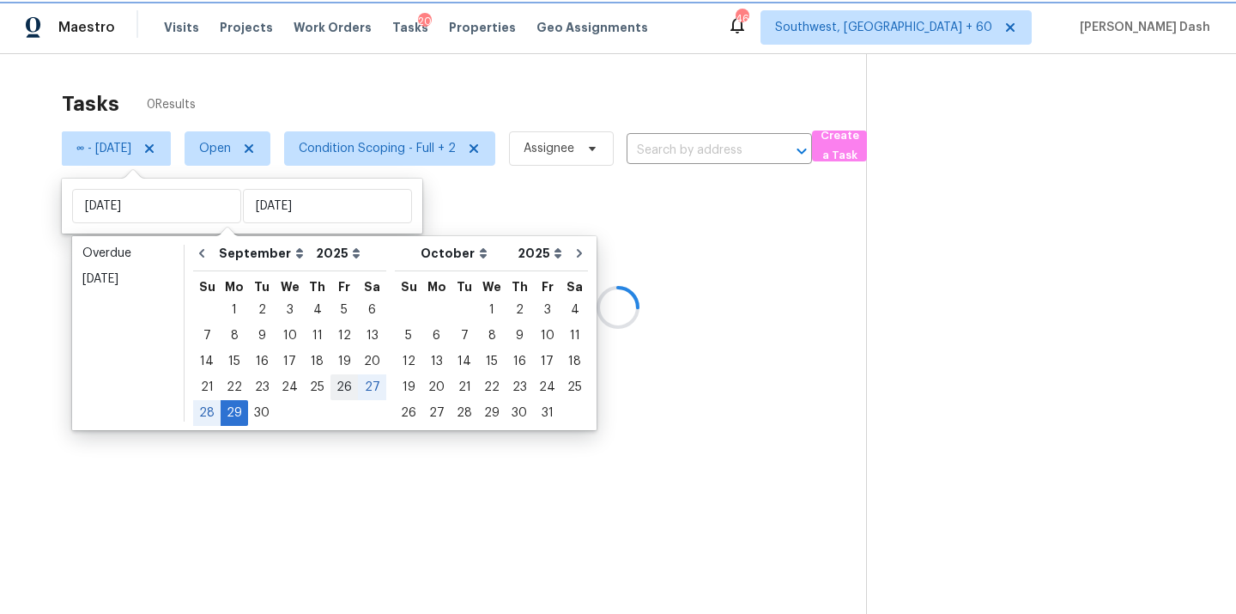
type input "Fri, Sep 26"
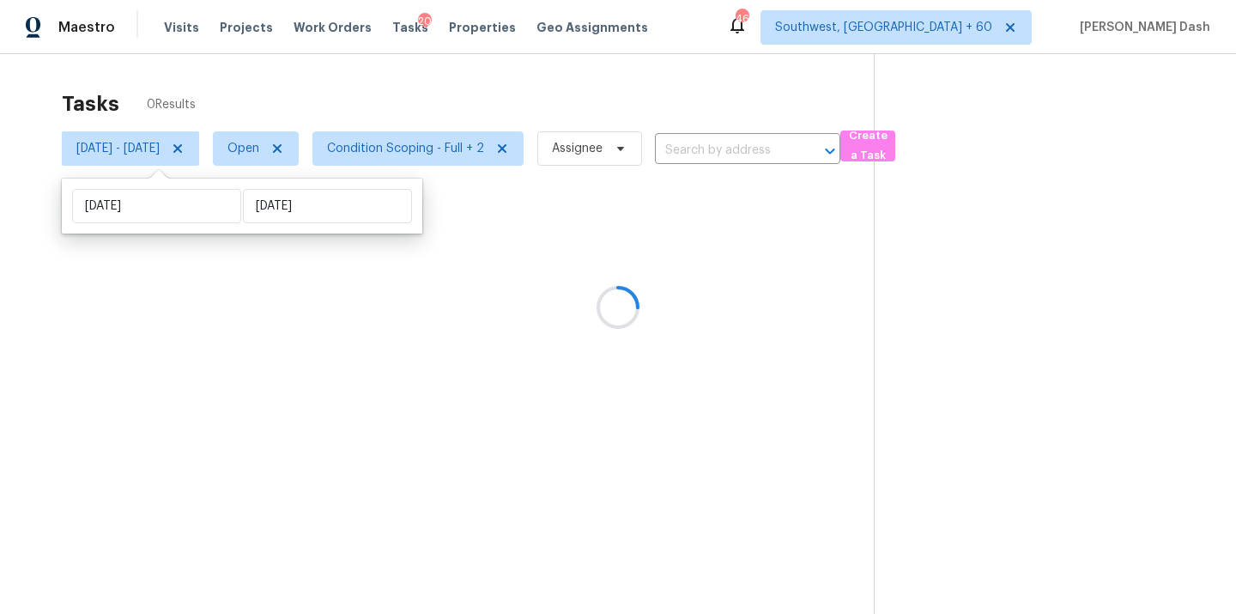
click at [344, 88] on div at bounding box center [618, 307] width 1236 height 614
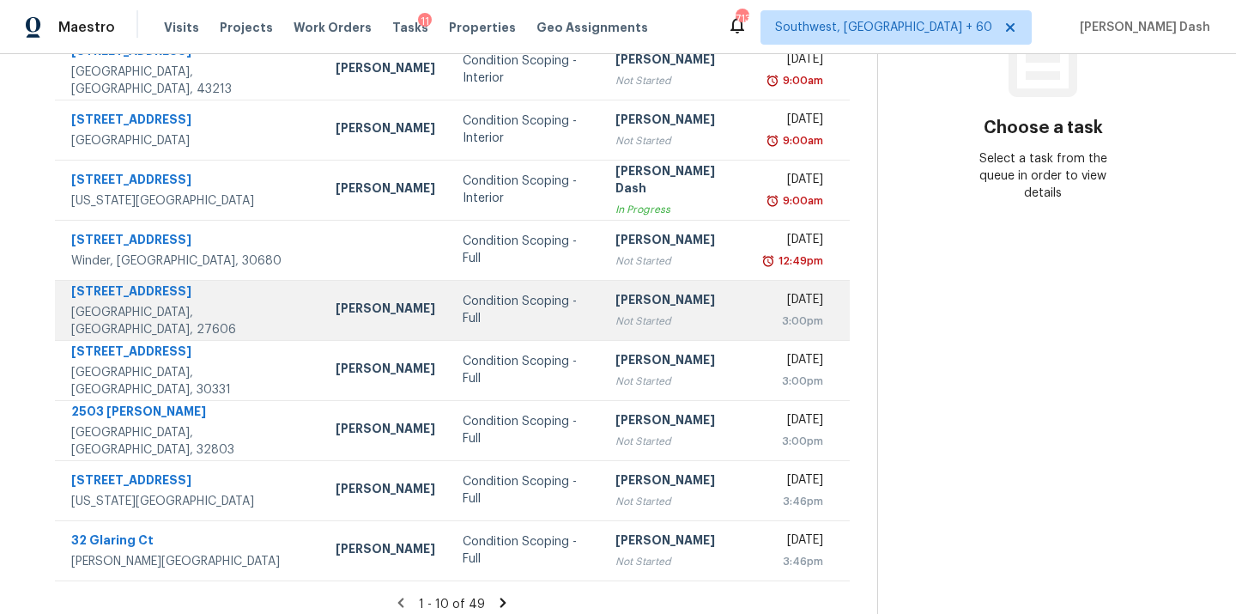
scroll to position [280, 0]
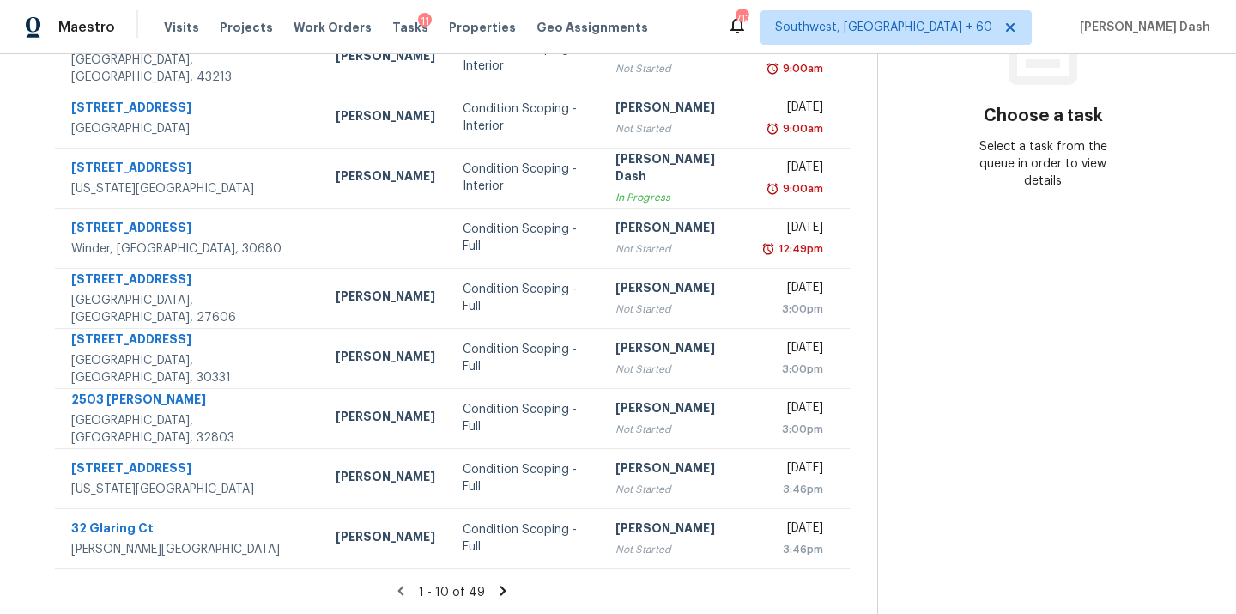
click at [505, 588] on icon at bounding box center [503, 589] width 6 height 9
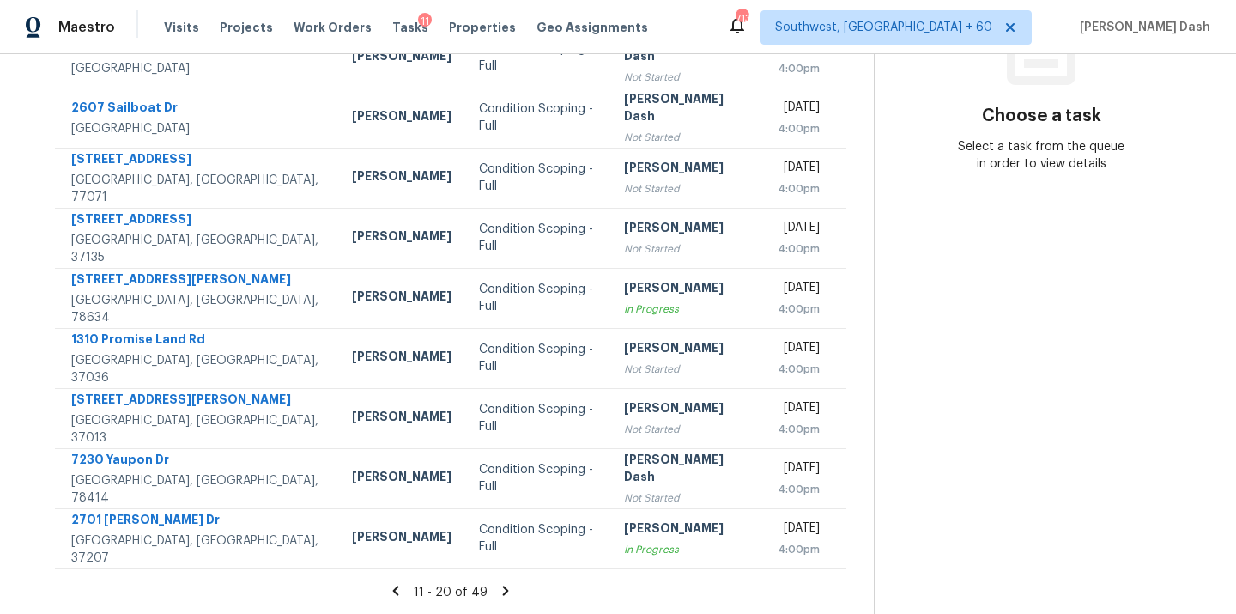
click at [510, 592] on icon at bounding box center [505, 590] width 15 height 15
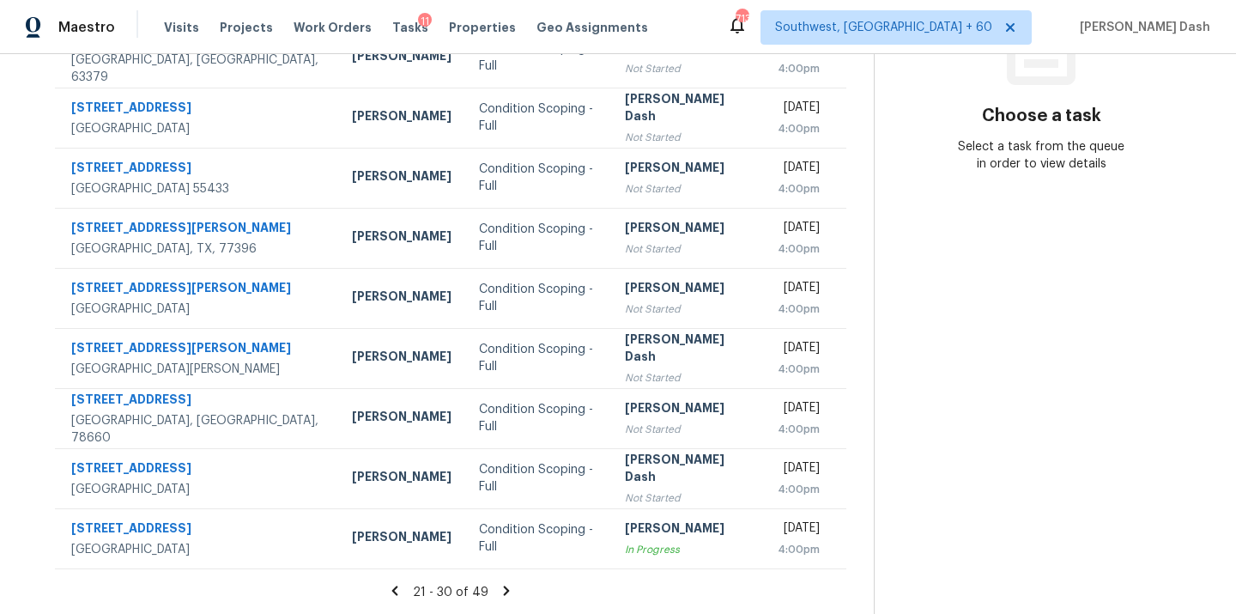
click at [398, 591] on icon at bounding box center [395, 589] width 6 height 9
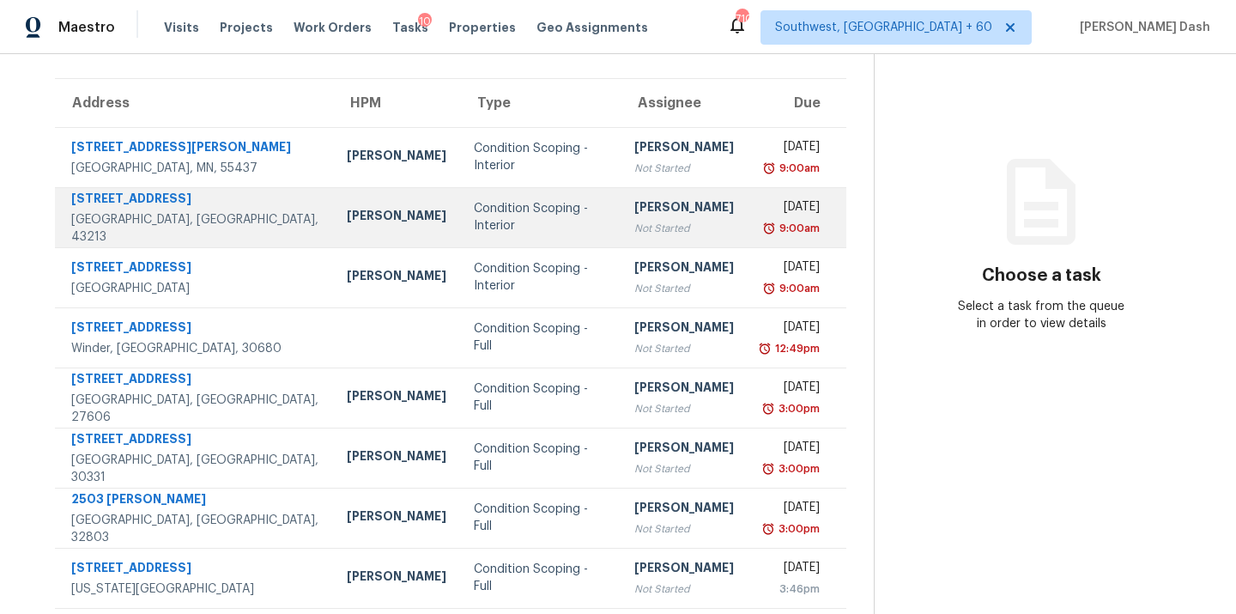
scroll to position [119, 0]
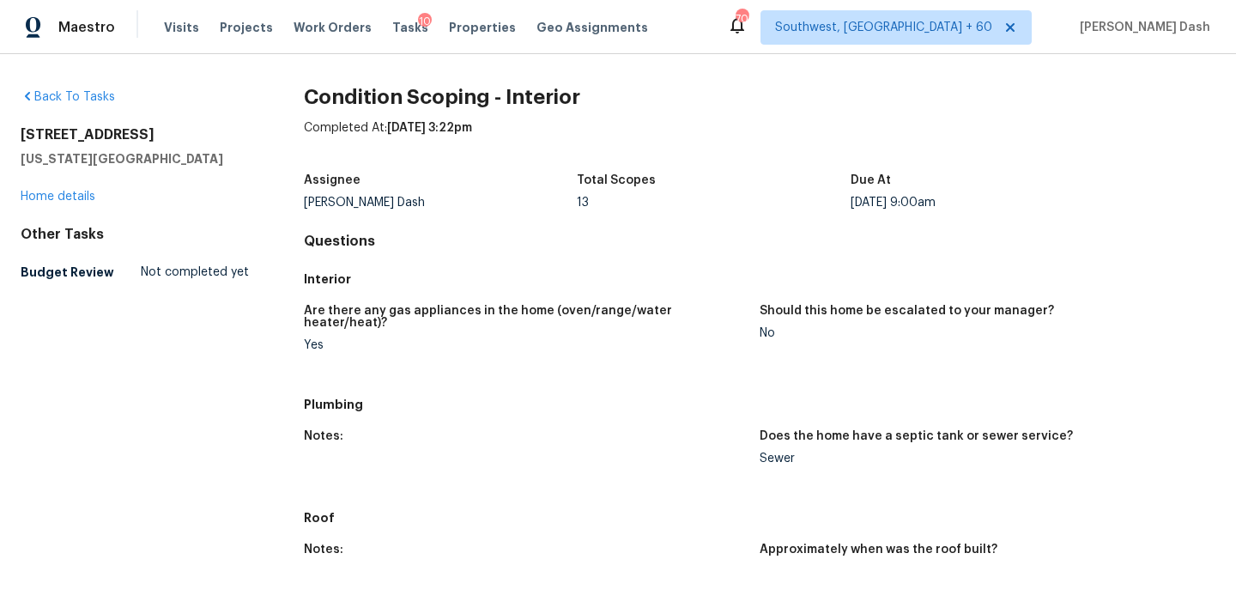
click at [191, 161] on h5 "Colorado Springs, CO 80910" at bounding box center [135, 158] width 228 height 17
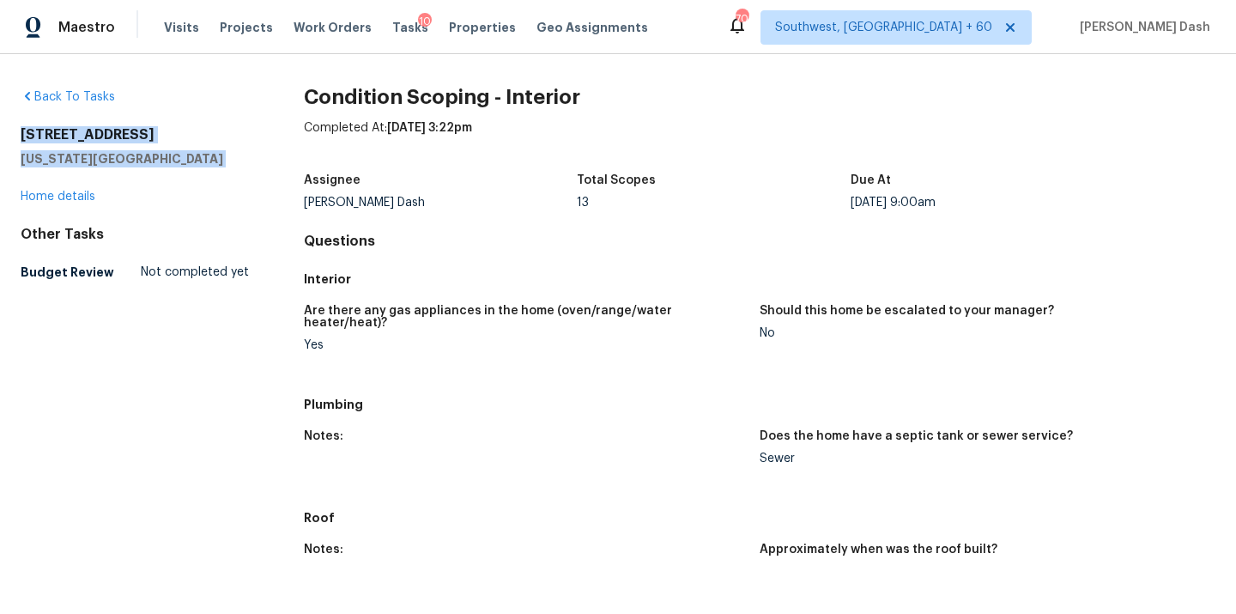
drag, startPoint x: 191, startPoint y: 161, endPoint x: 20, endPoint y: 135, distance: 173.7
click at [21, 135] on div "133 Tulane St Colorado Springs, CO 80910" at bounding box center [135, 146] width 228 height 41
copy div "133 Tulane St Colorado Springs, CO 80910"
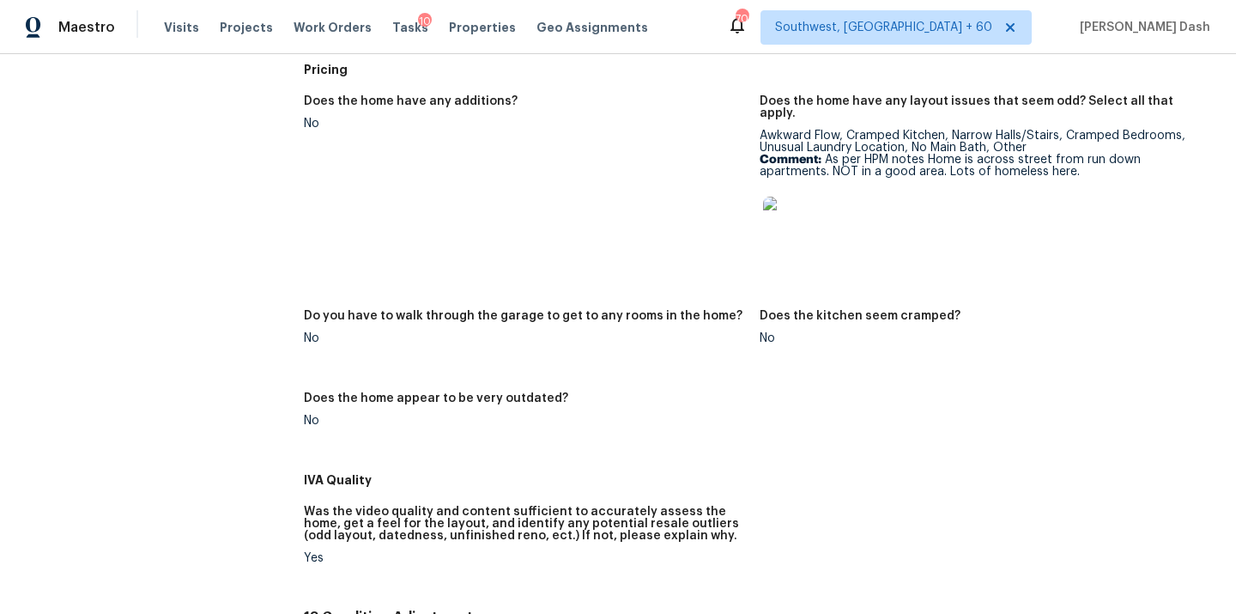
scroll to position [546, 0]
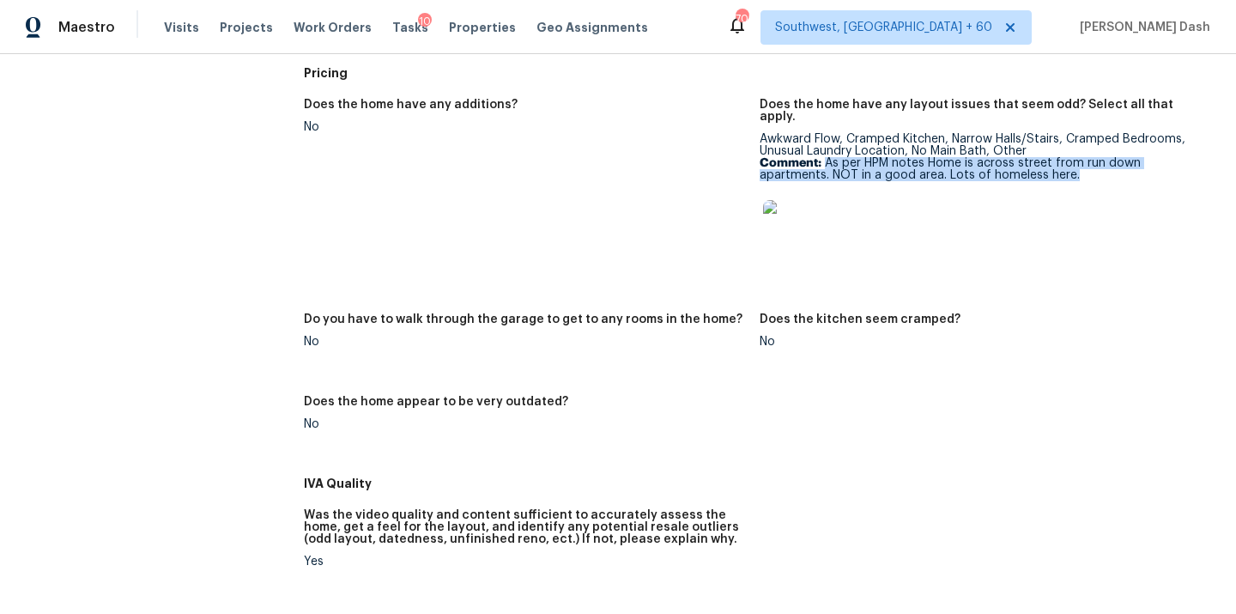
drag, startPoint x: 826, startPoint y: 141, endPoint x: 1103, endPoint y: 151, distance: 276.5
click at [1103, 157] on p "Comment: As per HPM notes Home is across street from run down apartments. NOT i…" at bounding box center [981, 169] width 442 height 24
copy p "As per HPM notes Home is across street from run down apartments. NOT in a good …"
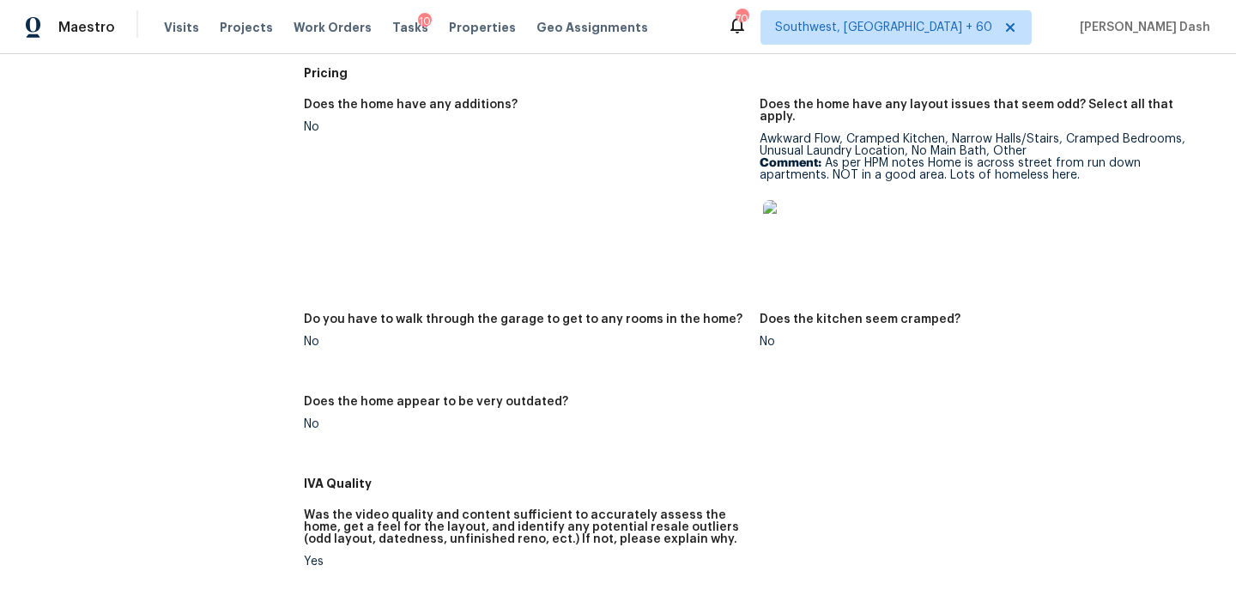
click at [632, 228] on figure "Does the home have any additions? No" at bounding box center [532, 196] width 456 height 194
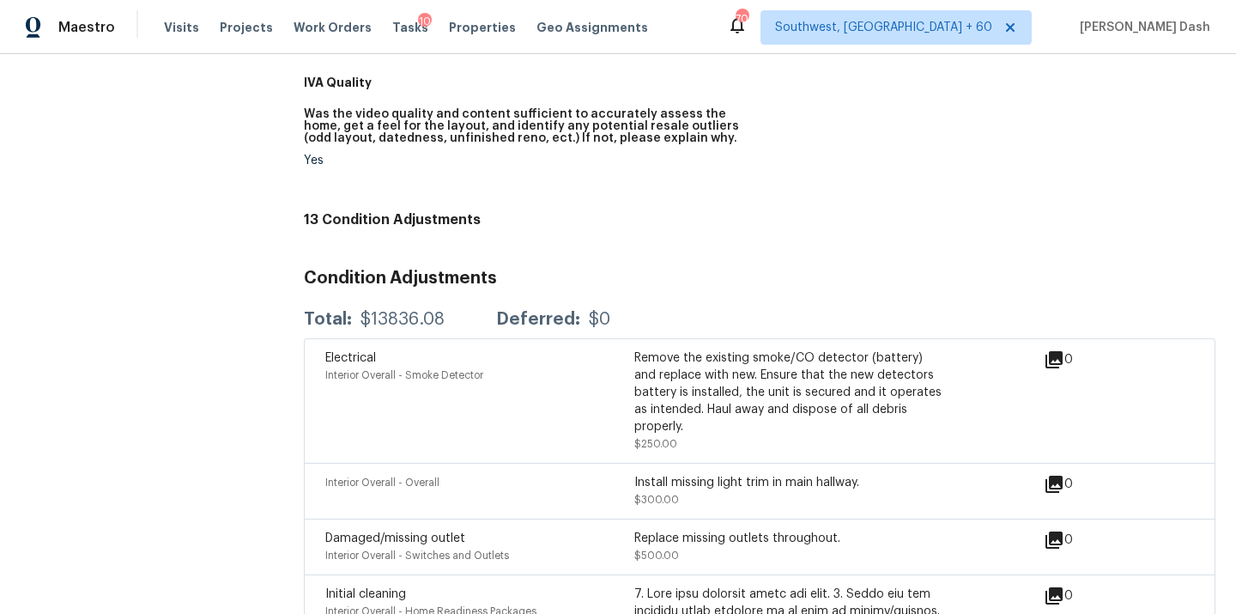
scroll to position [0, 0]
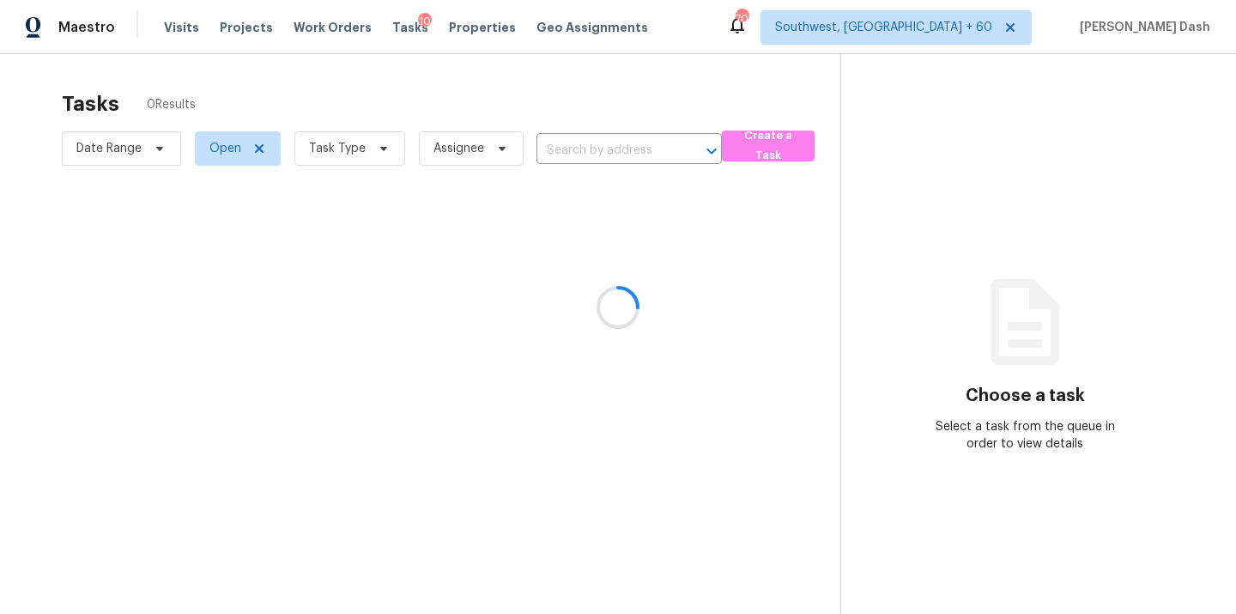
click at [734, 143] on div at bounding box center [618, 307] width 1236 height 614
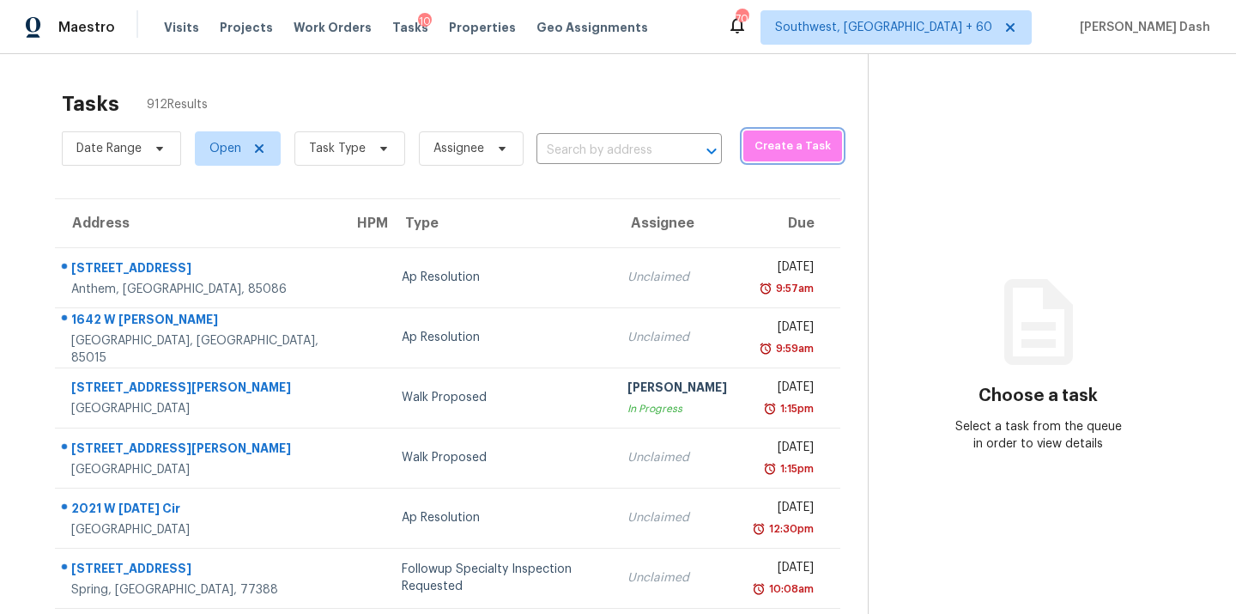
click at [752, 151] on span "Create a Task" at bounding box center [793, 146] width 82 height 20
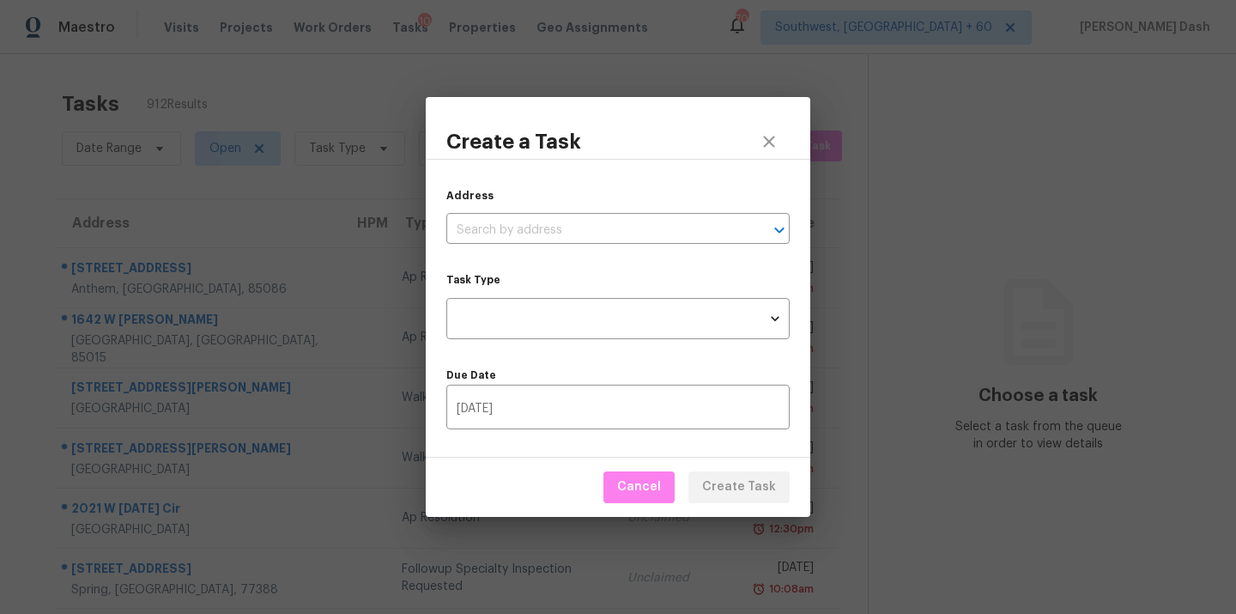
click at [982, 160] on div "Create a Task Address ​ Task Type ​ Task Type Due Date 09/29/2025 ​ Cancel Crea…" at bounding box center [618, 307] width 1236 height 614
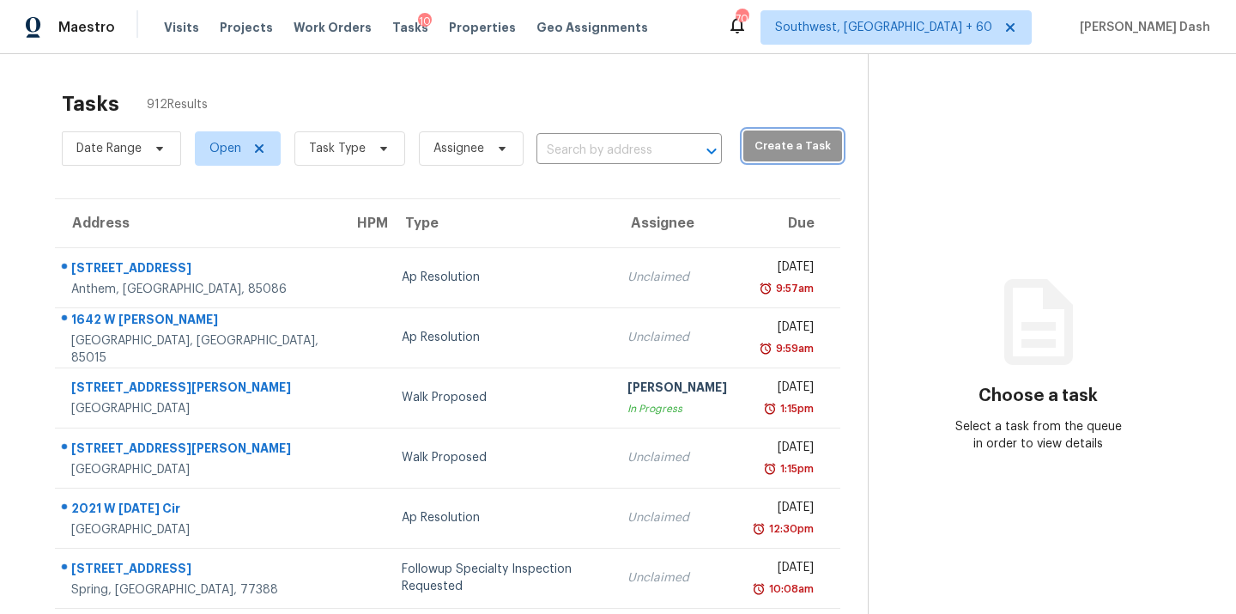
click at [752, 146] on span "Create a Task" at bounding box center [793, 146] width 82 height 20
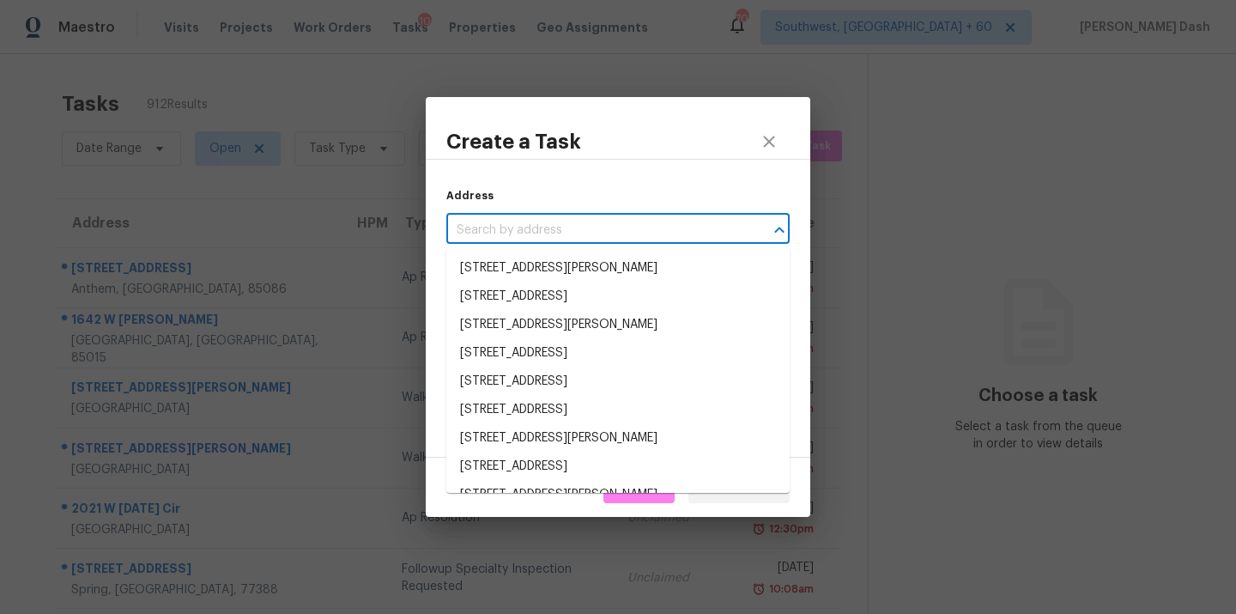
click at [530, 238] on input "text" at bounding box center [593, 230] width 295 height 27
paste input "133 Tulane St Colorado Springs, CO 80910"
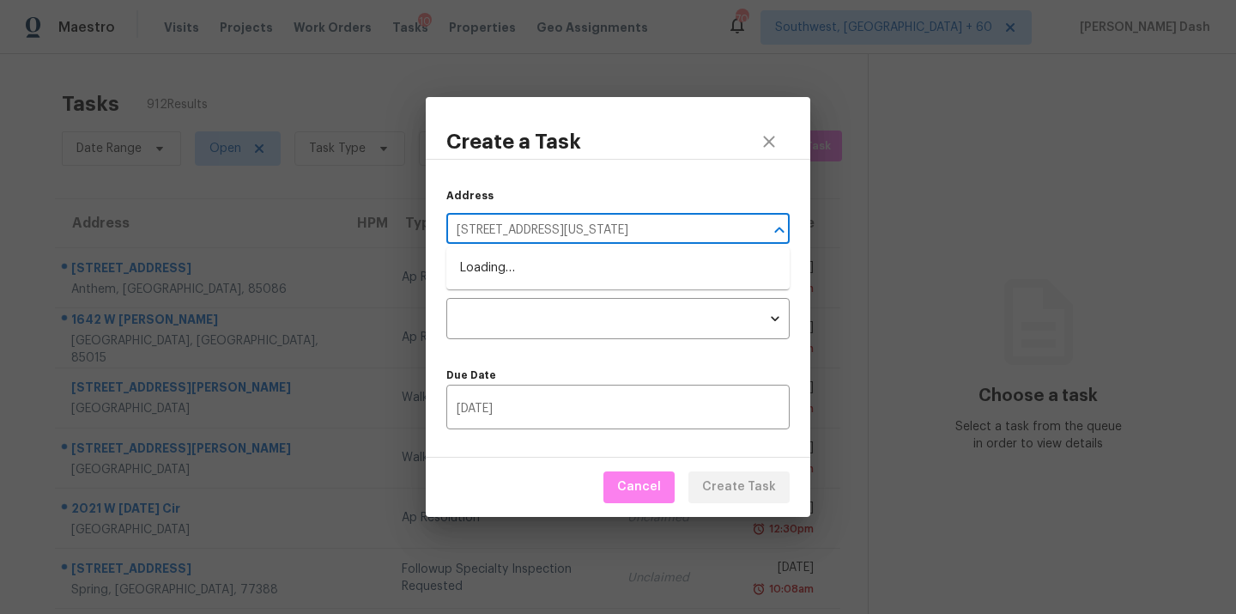
type input "133 Tulane St Colorado Springs, CO 80910"
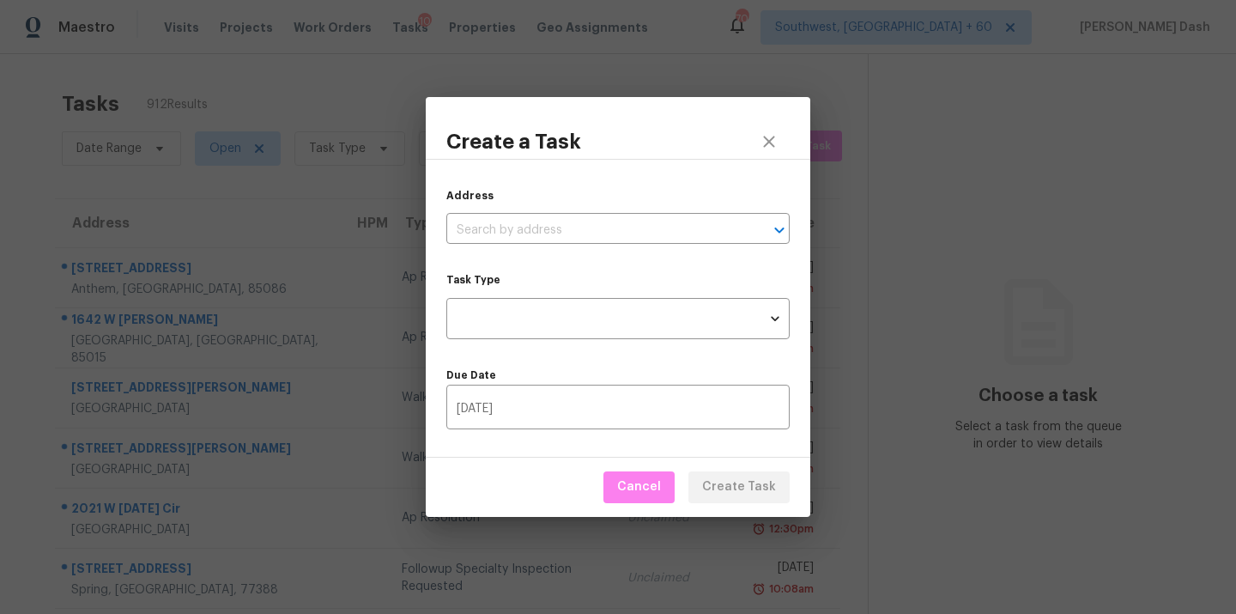
click at [539, 245] on div "Address ​ Task Type ​ Task Type Due Date 09/29/2025 ​" at bounding box center [618, 309] width 384 height 300
click at [539, 233] on input "text" at bounding box center [593, 230] width 295 height 27
paste input "133 Tulane St Colorado Springs, CO 80910"
type input "133 Tulane St Colorado Springs, CO 80910"
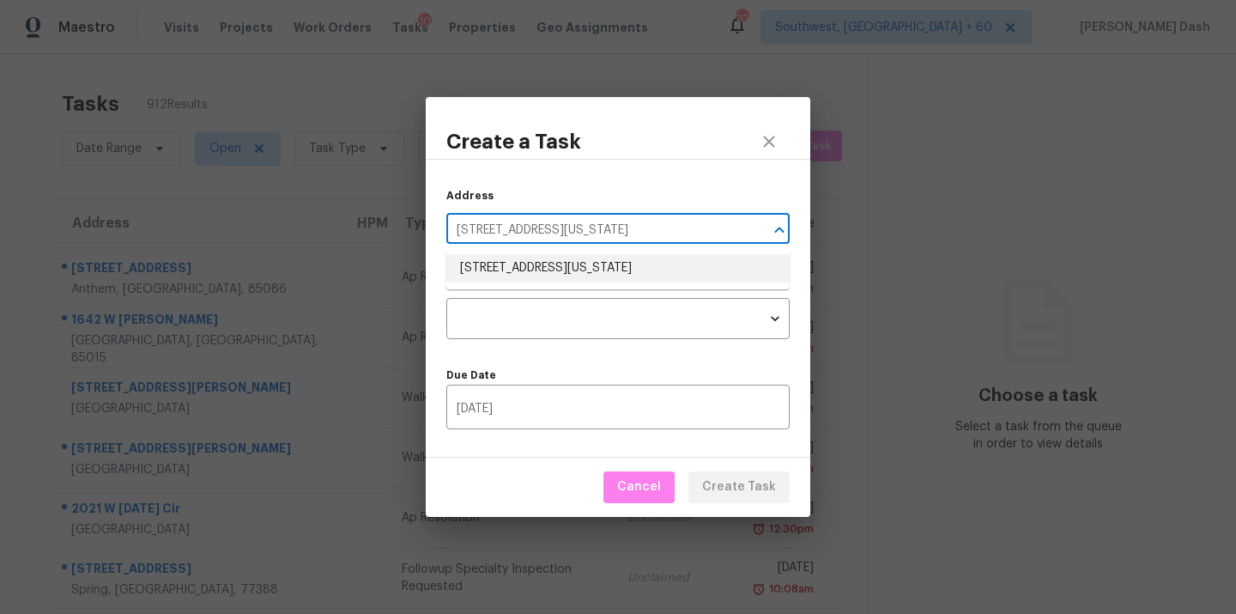
click at [539, 257] on li "133 Tulane St, Colorado Springs, CO 80910" at bounding box center [617, 268] width 343 height 28
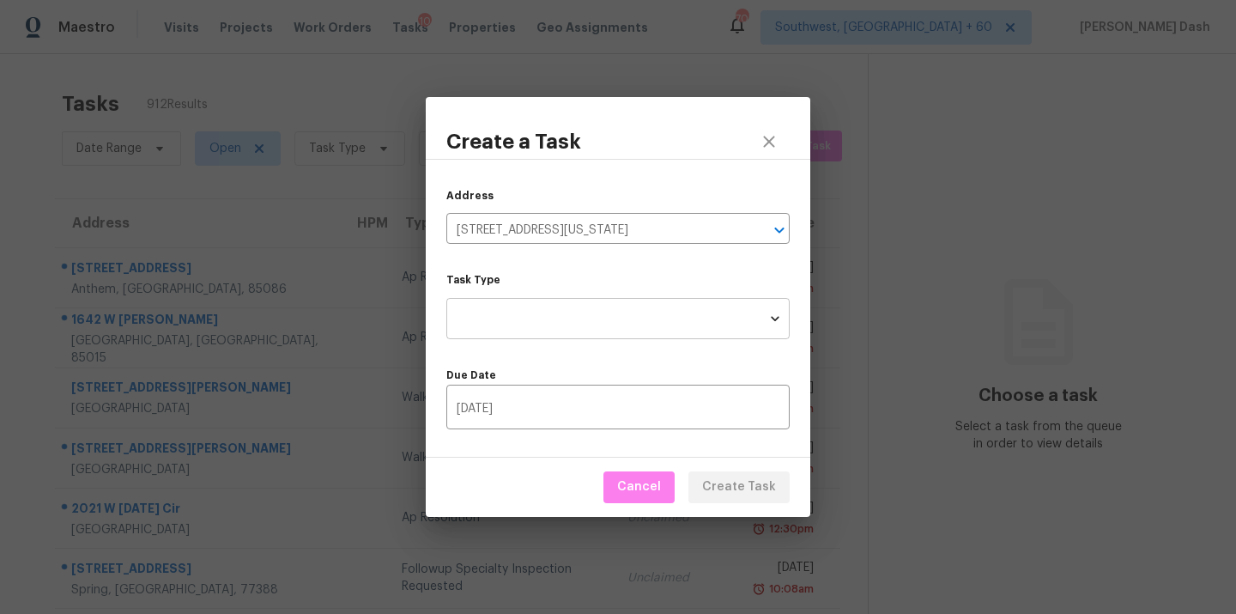
click at [543, 323] on body "Maestro Visits Projects Work Orders Tasks 10 Properties Geo Assignments 705 Sou…" at bounding box center [618, 307] width 1236 height 614
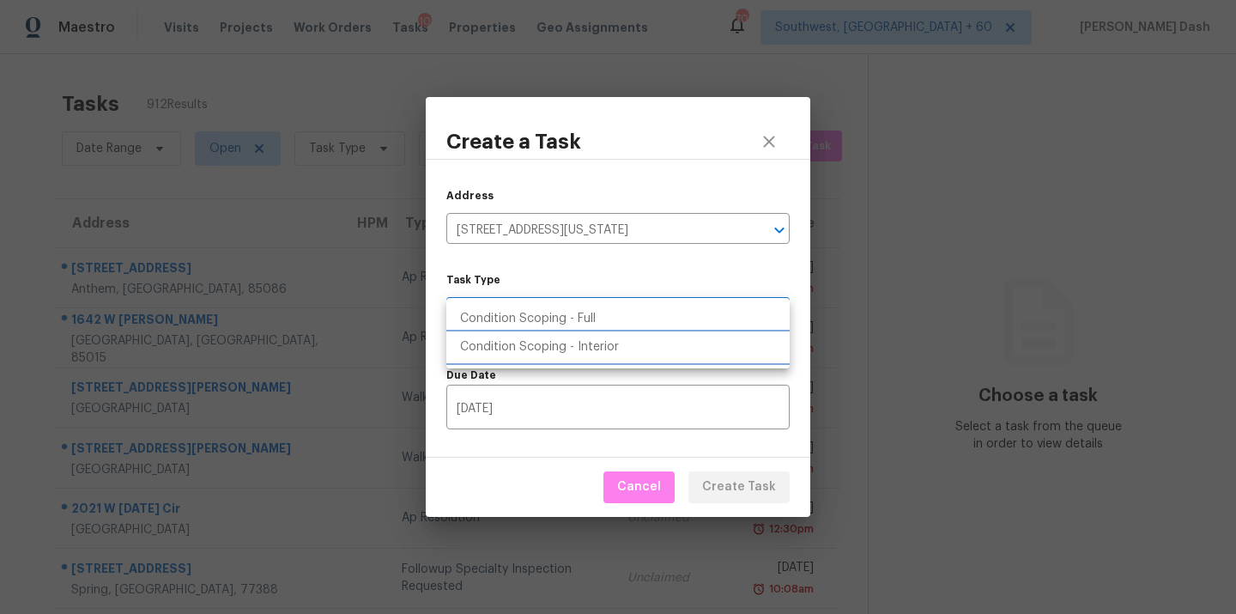
click at [555, 348] on li "Condition Scoping - Interior" at bounding box center [617, 347] width 343 height 28
type input "virtual_interior_assessment"
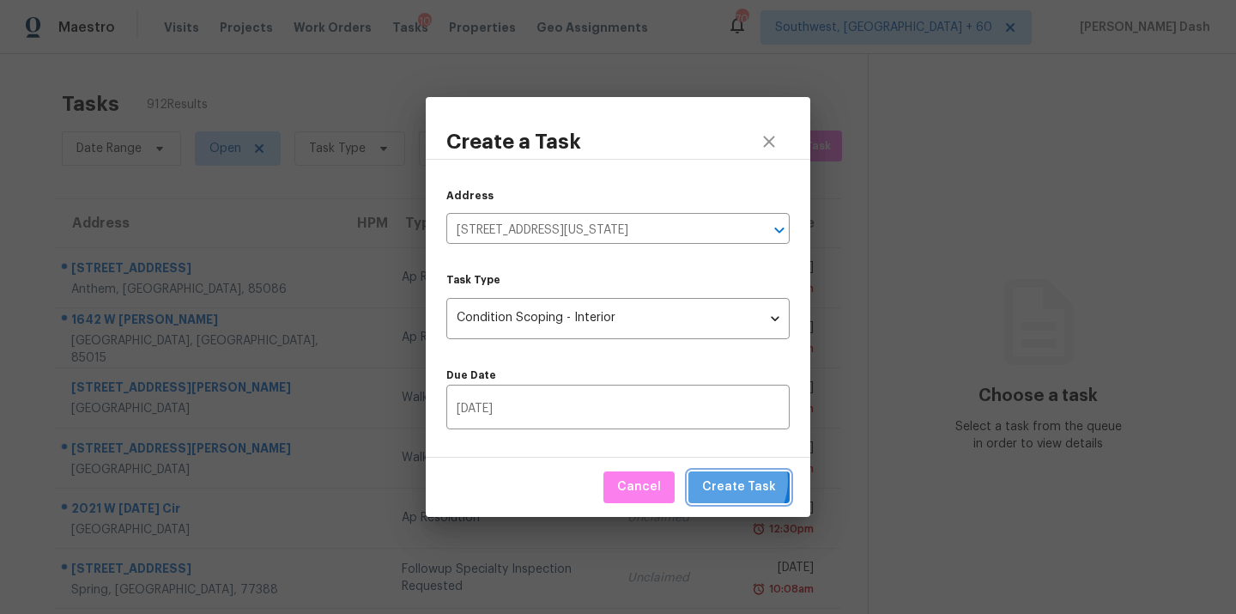
click at [730, 481] on span "Create Task" at bounding box center [739, 486] width 74 height 21
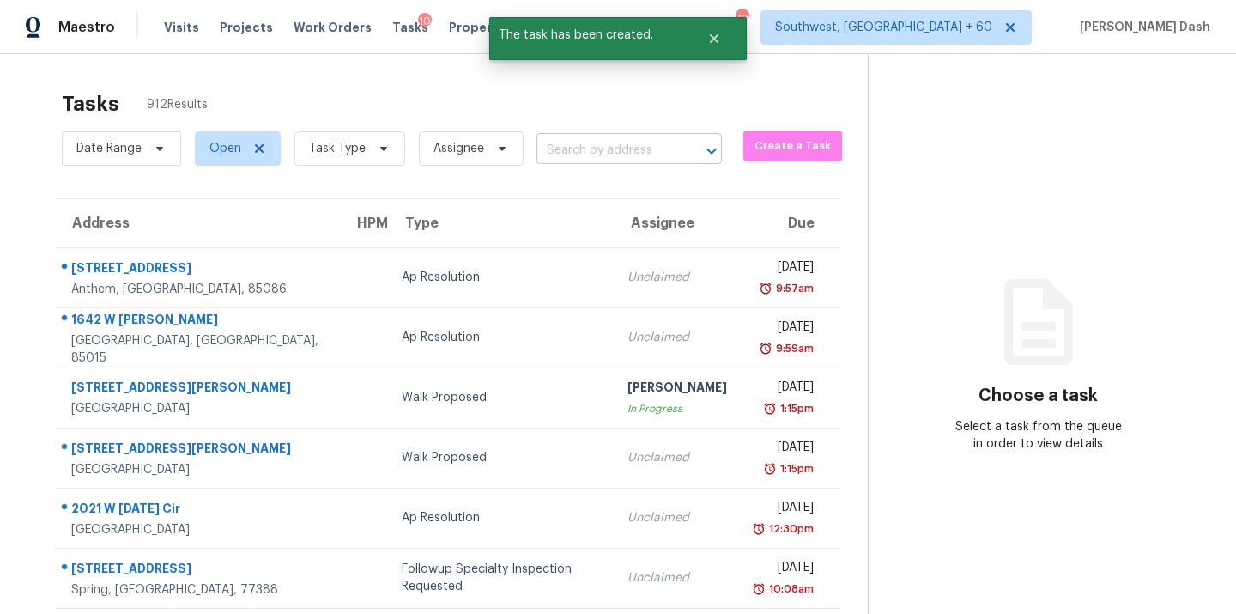
click at [651, 157] on input "text" at bounding box center [604, 150] width 137 height 27
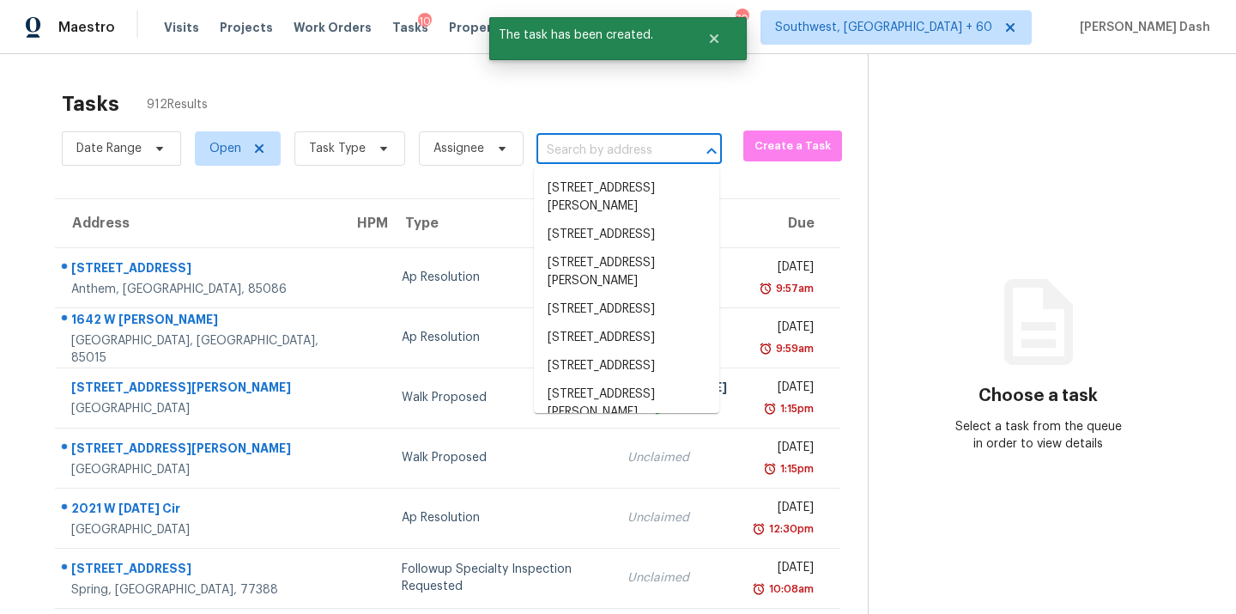
paste input "133 Tulane St Colorado Springs, CO 80910"
type input "133 Tulane St Colorado Springs, CO 80910"
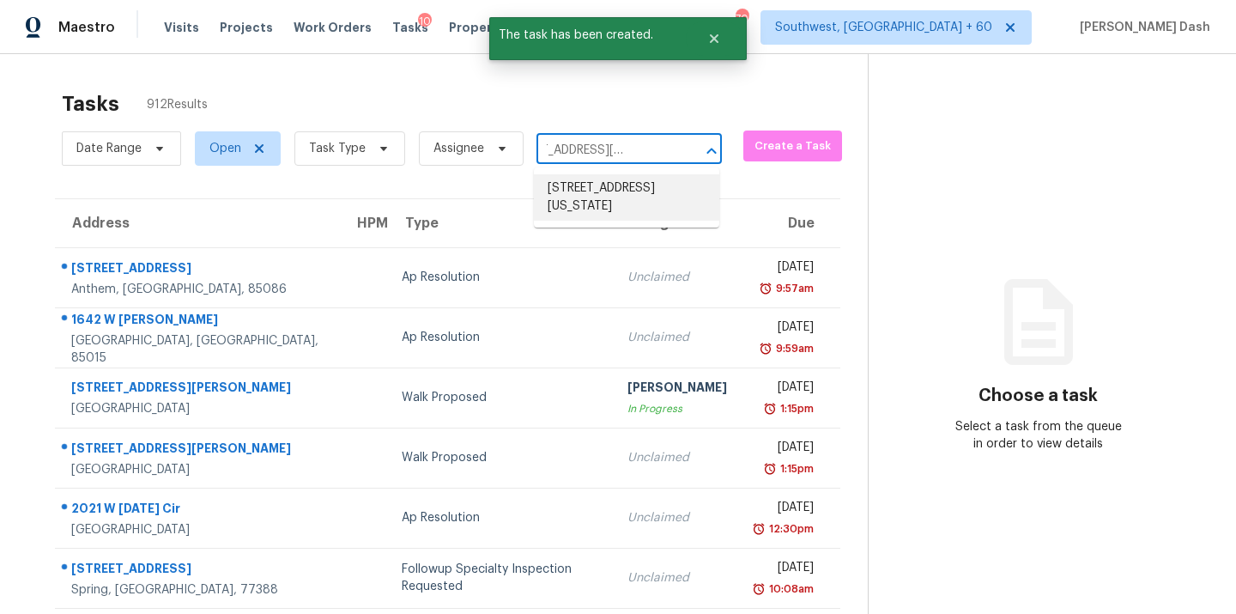
click at [632, 191] on li "133 Tulane St, Colorado Springs, CO 80910" at bounding box center [626, 197] width 185 height 46
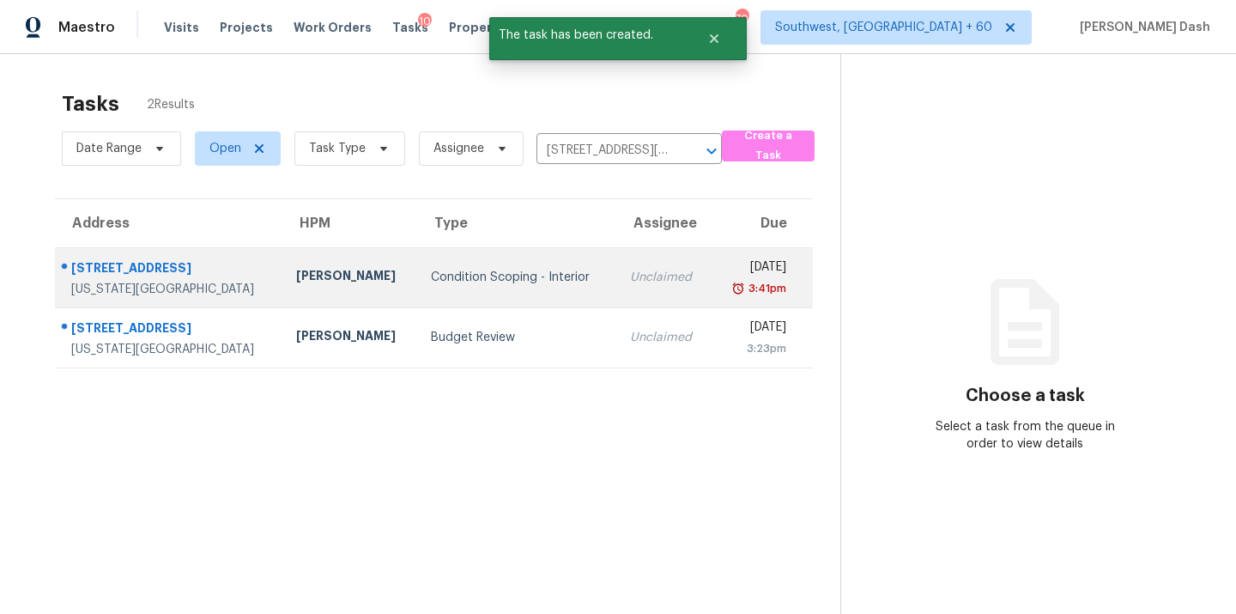
click at [525, 278] on div "Condition Scoping - Interior" at bounding box center [516, 277] width 171 height 17
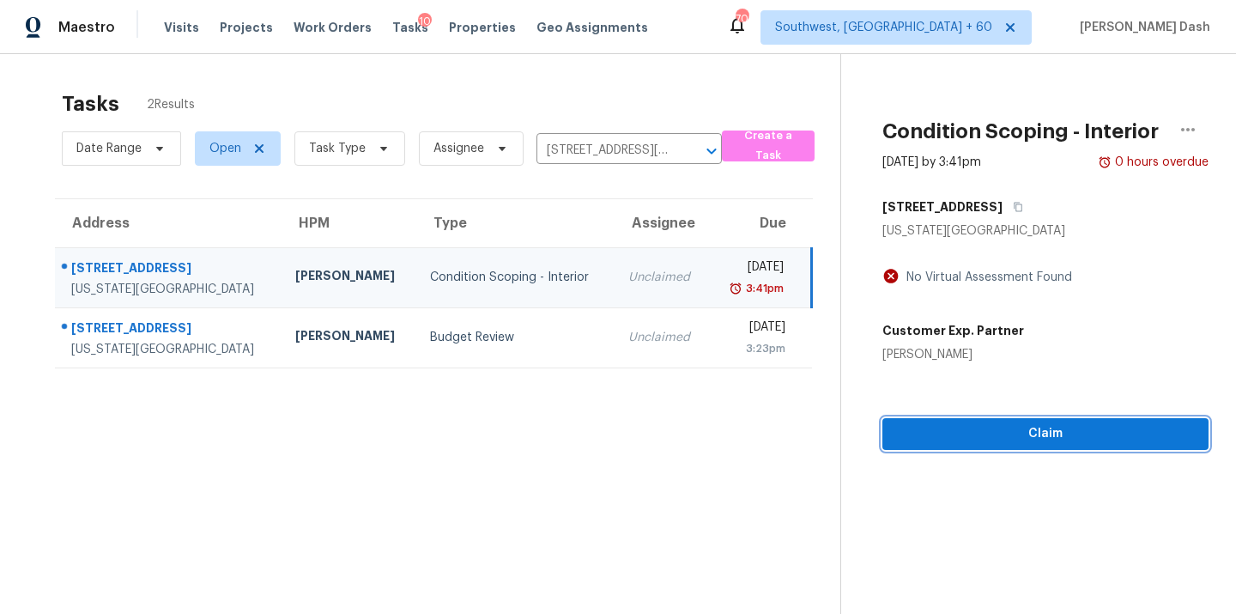
click at [1066, 434] on div "Condition Scoping - Interior Sep 29th 2025 by 3:41pm 0 hours overdue 133 Tulane…" at bounding box center [1024, 252] width 367 height 396
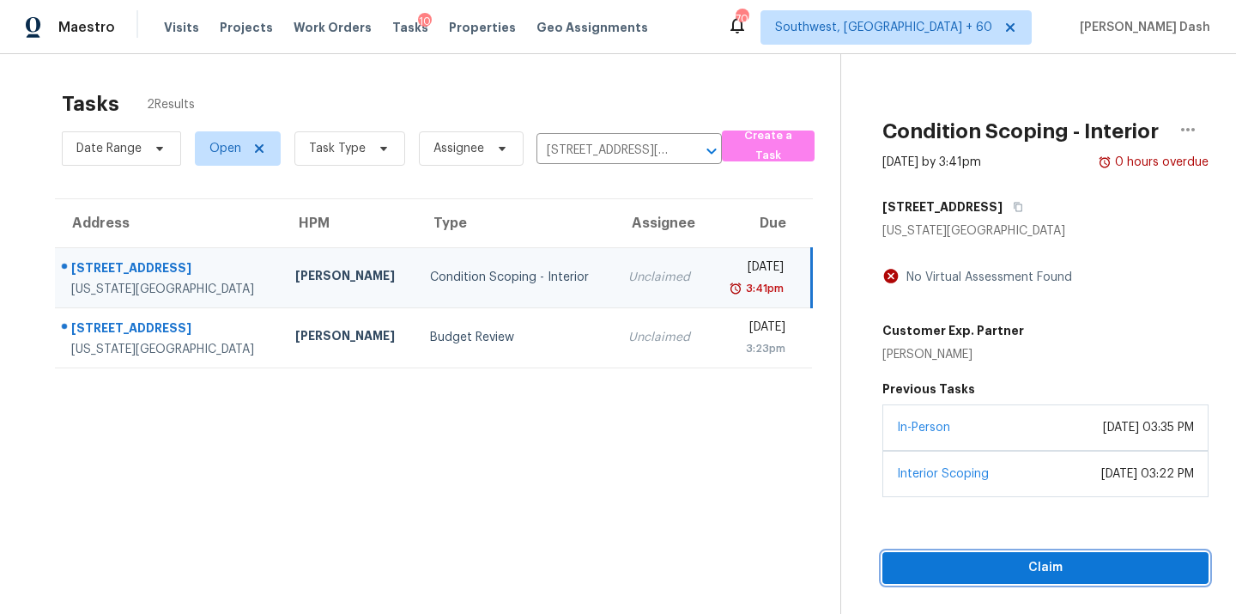
click at [1029, 576] on span "Claim" at bounding box center [1045, 567] width 299 height 21
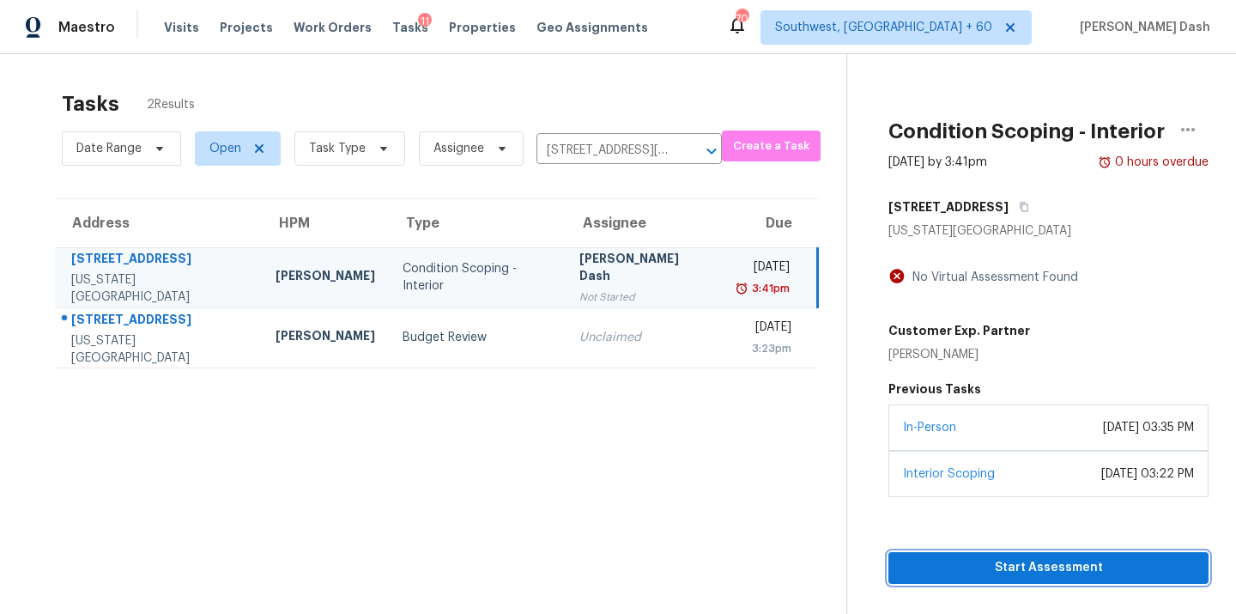
click at [1051, 577] on span "Start Assessment" at bounding box center [1048, 567] width 293 height 21
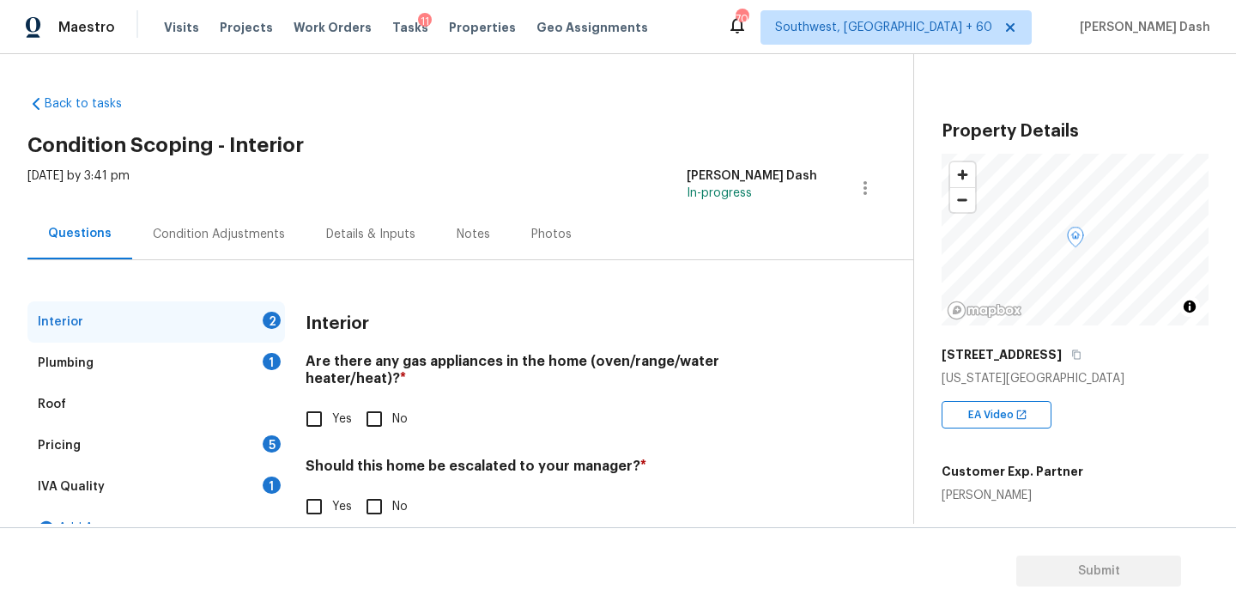
scroll to position [30, 0]
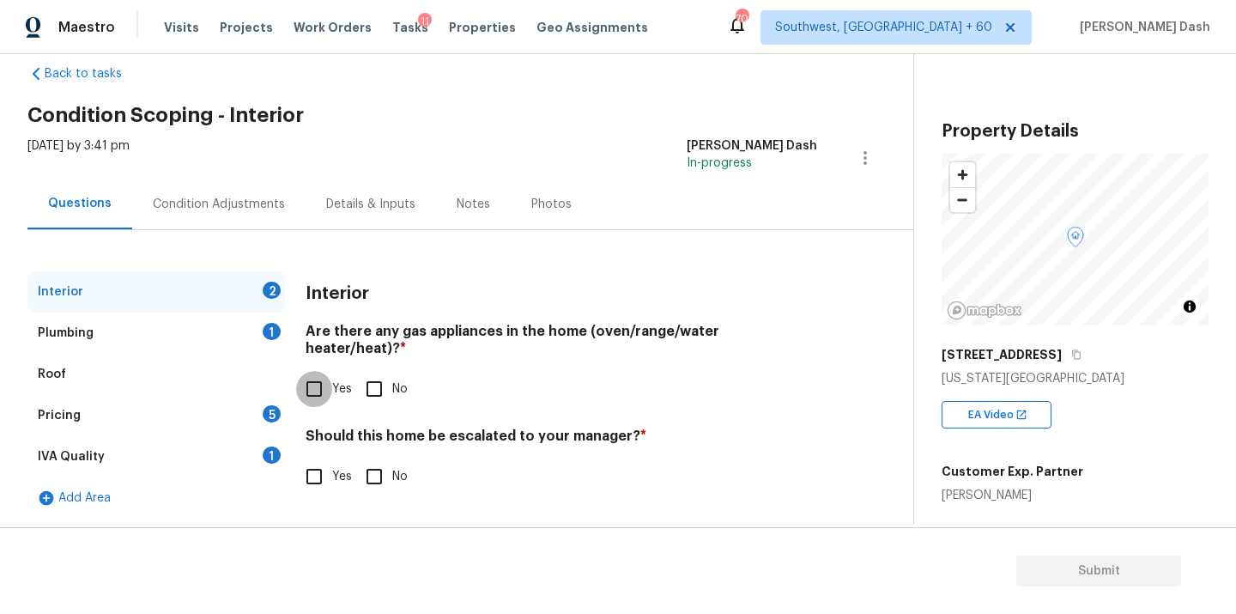
drag, startPoint x: 311, startPoint y: 372, endPoint x: 361, endPoint y: 454, distance: 96.0
click at [310, 372] on input "Yes" at bounding box center [314, 389] width 36 height 36
checkbox input "true"
click at [366, 462] on input "No" at bounding box center [374, 478] width 36 height 36
checkbox input "true"
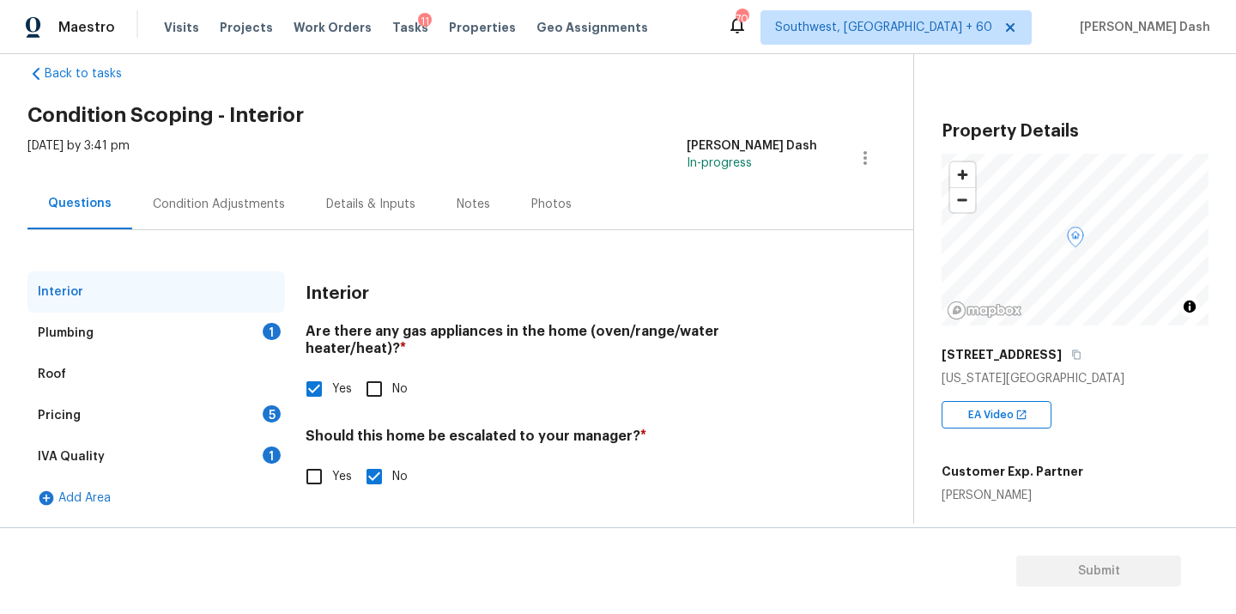
click at [269, 334] on div "1" at bounding box center [272, 331] width 18 height 17
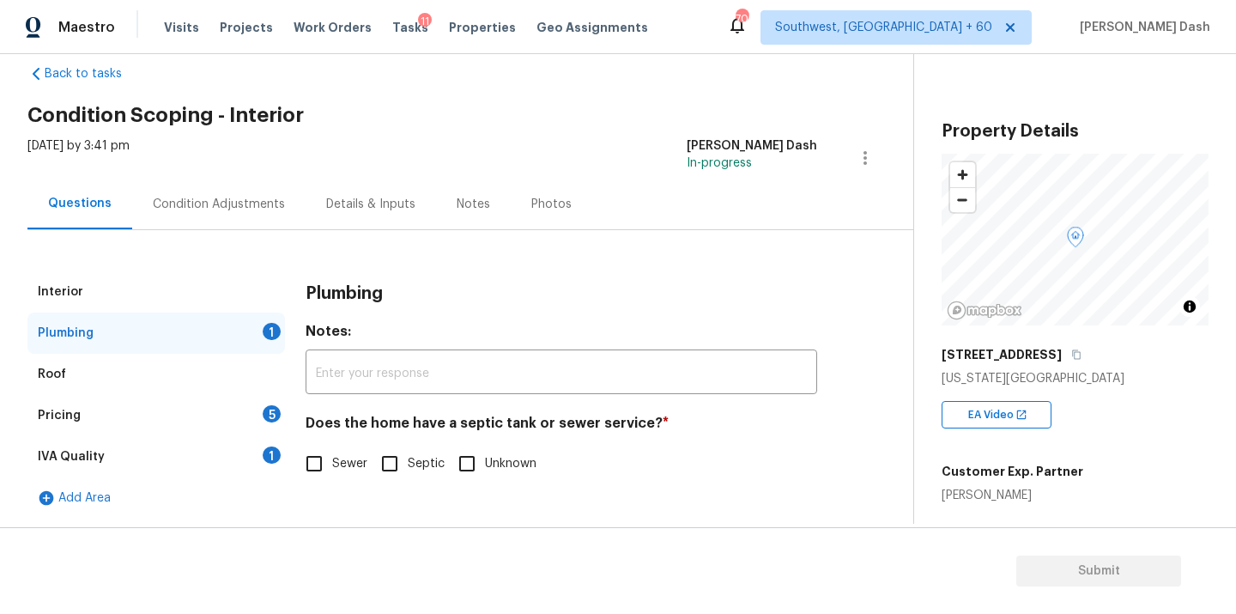
click at [315, 469] on input "Sewer" at bounding box center [314, 463] width 36 height 36
checkbox input "true"
click at [253, 460] on div "IVA Quality 1" at bounding box center [155, 456] width 257 height 41
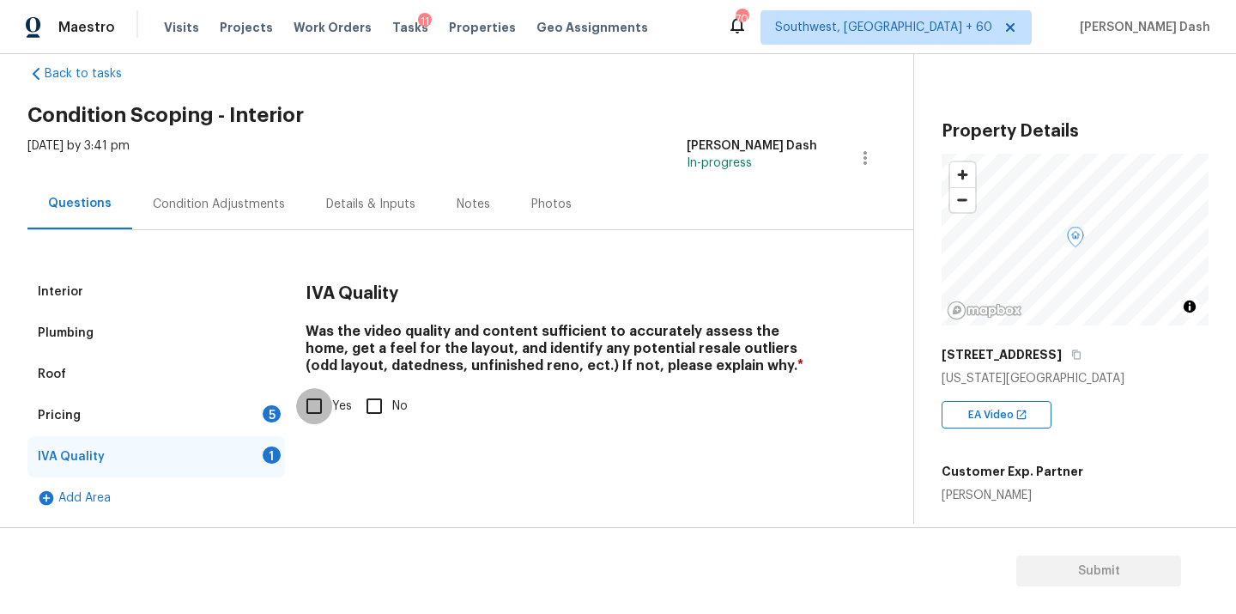
click at [322, 413] on input "Yes" at bounding box center [314, 406] width 36 height 36
checkbox input "true"
drag, startPoint x: 260, startPoint y: 418, endPoint x: 303, endPoint y: 395, distance: 48.8
click at [264, 415] on div "Pricing 5" at bounding box center [155, 415] width 257 height 41
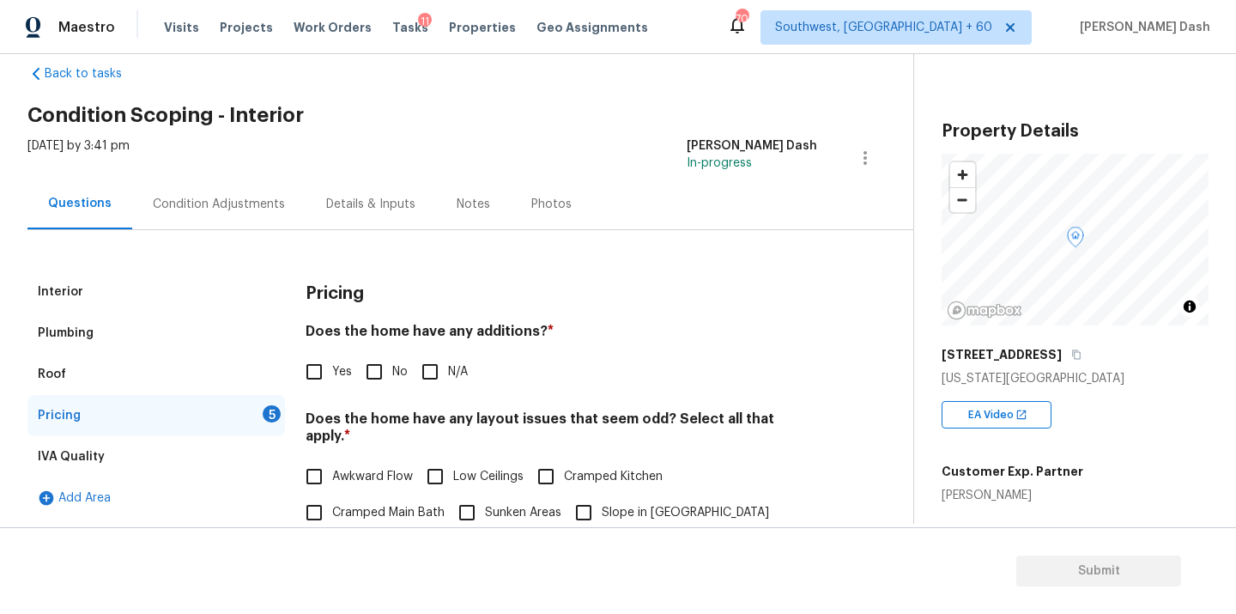
click at [374, 370] on input "No" at bounding box center [374, 372] width 36 height 36
checkbox input "true"
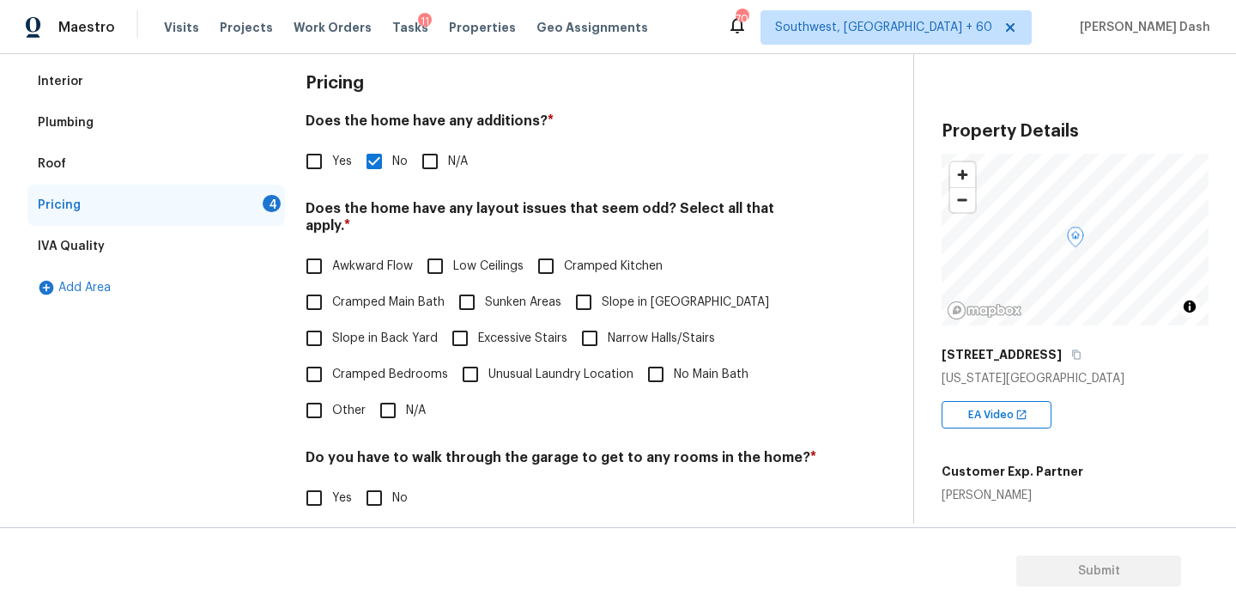
click at [324, 397] on input "Other" at bounding box center [314, 410] width 36 height 36
checkbox input "true"
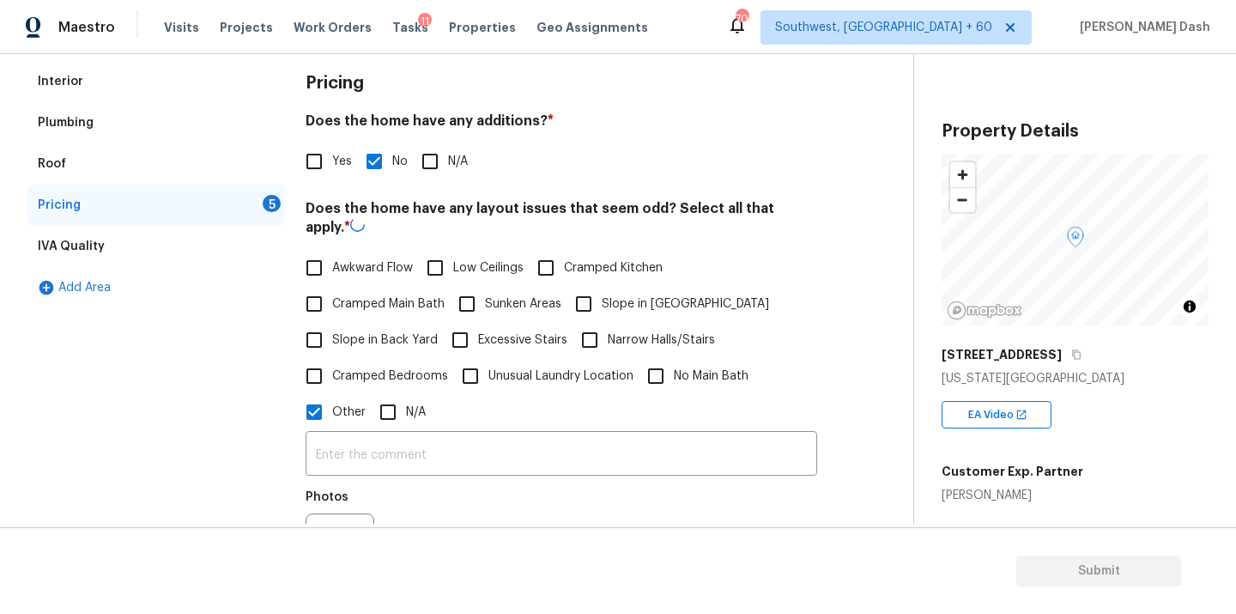
click at [421, 426] on label "N/A" at bounding box center [398, 412] width 56 height 36
click at [406, 426] on input "N/A" at bounding box center [388, 412] width 36 height 36
click at [374, 396] on input "N/A" at bounding box center [388, 410] width 36 height 36
checkbox input "false"
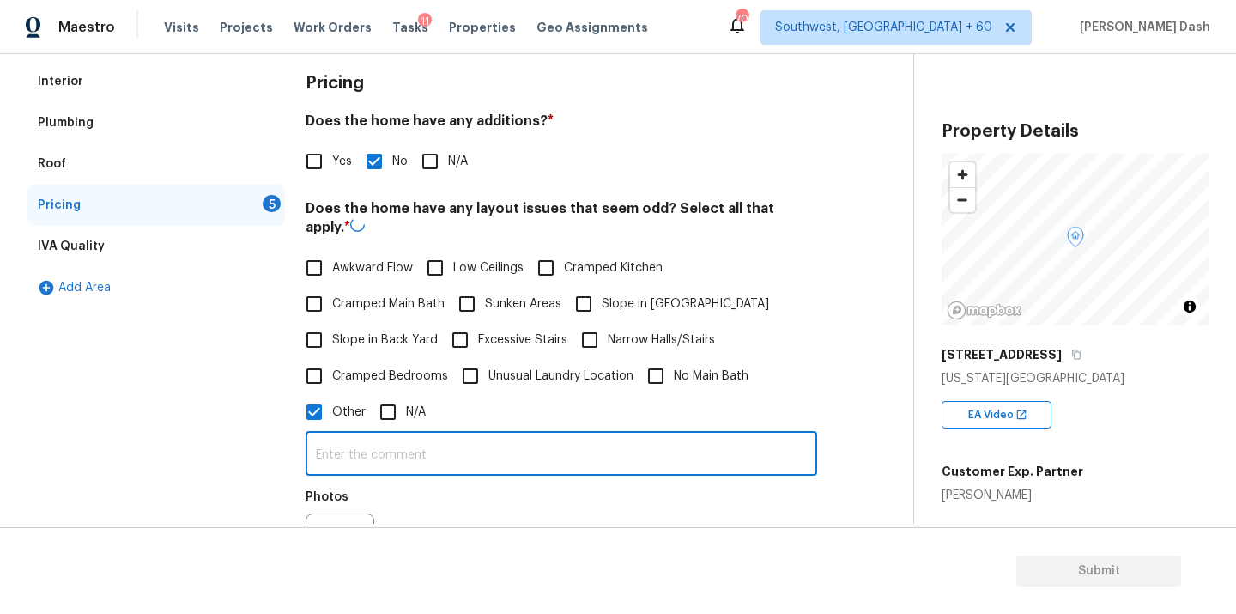
click at [384, 435] on input "text" at bounding box center [561, 455] width 511 height 40
paste input "As per HPM notes Home is across street from run down apartments. NOT in a good …"
type input "As per HPM notes Home is across street from run down apartments. NOT in a good …"
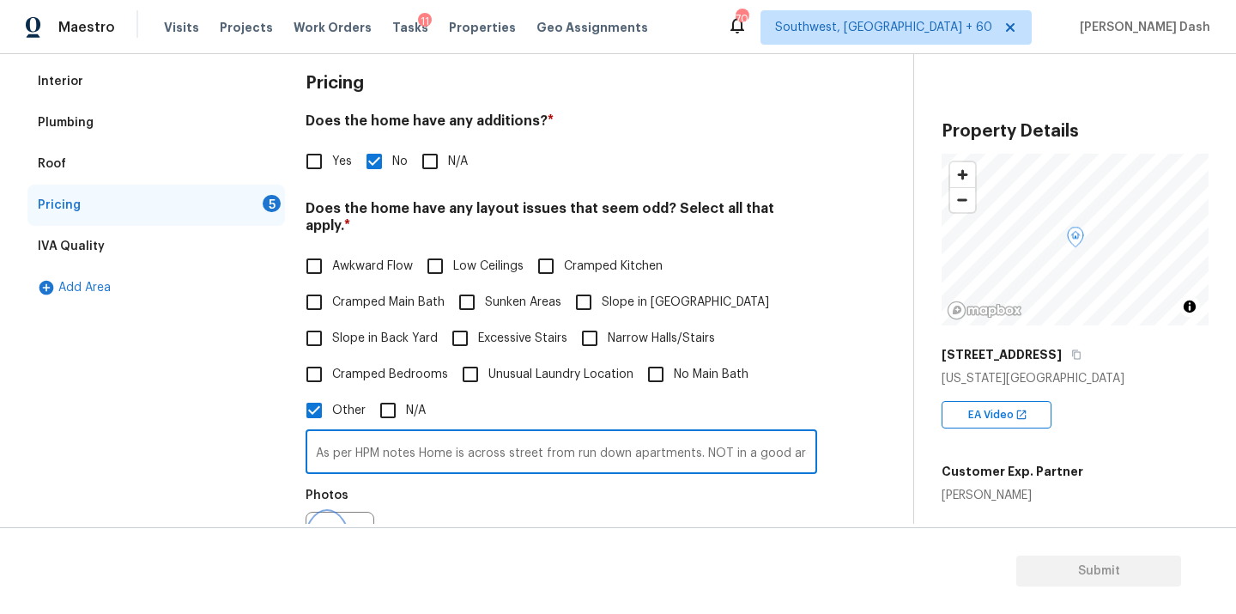
click at [327, 510] on figure "Photos" at bounding box center [342, 534] width 72 height 91
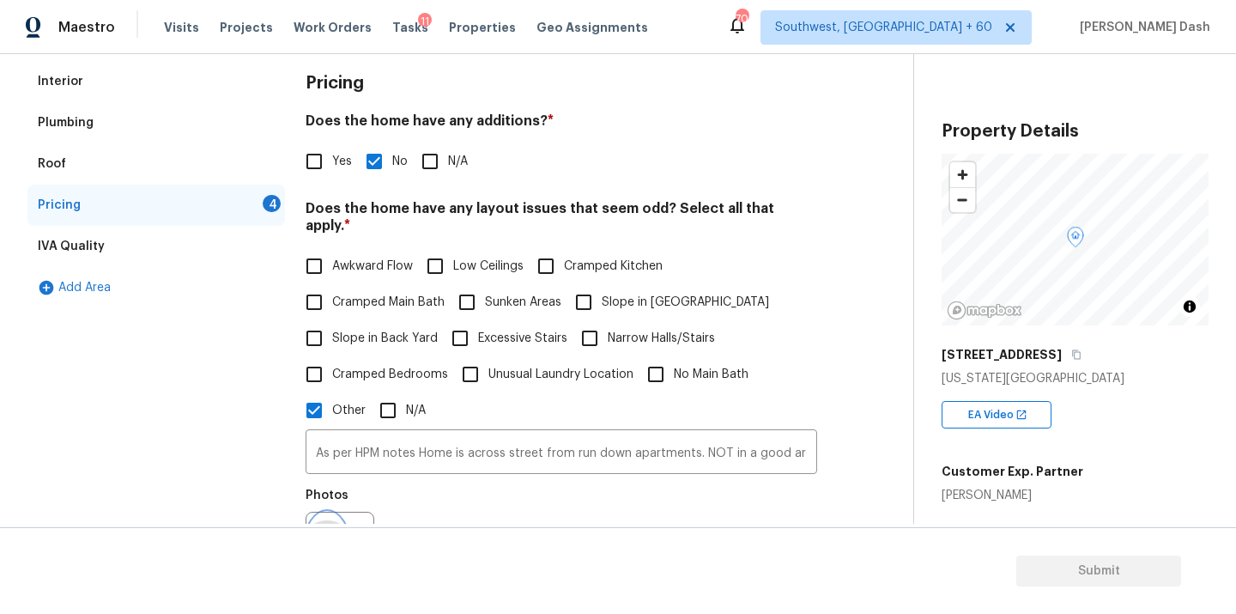
click at [329, 512] on button "button" at bounding box center [326, 545] width 41 height 67
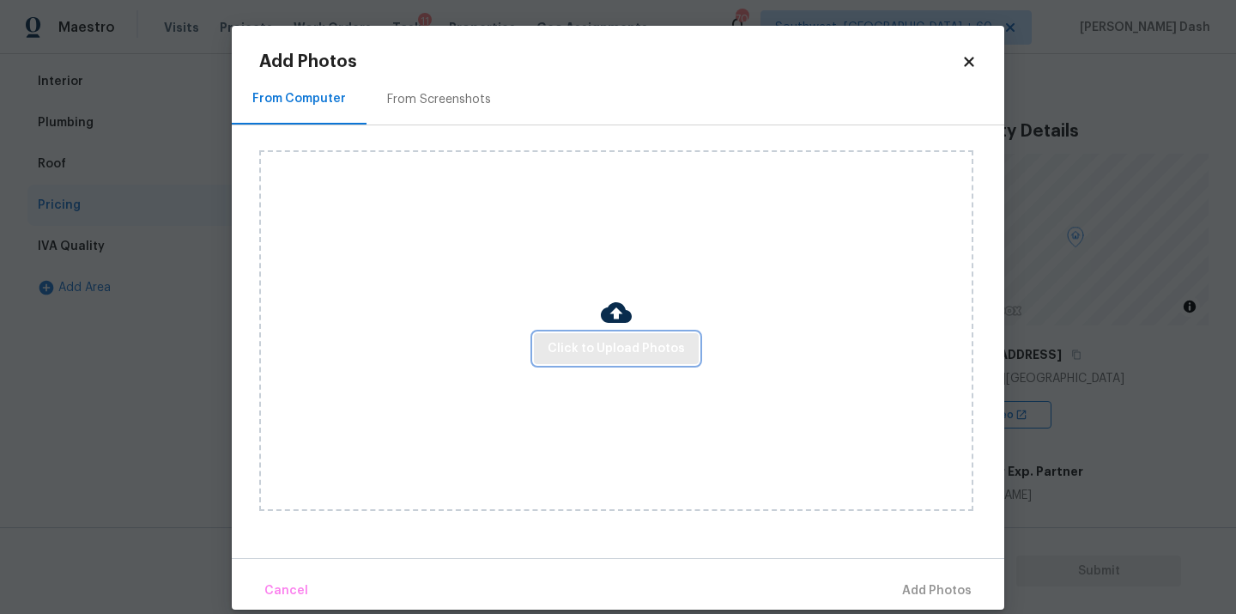
click at [584, 358] on span "Click to Upload Photos" at bounding box center [616, 348] width 137 height 21
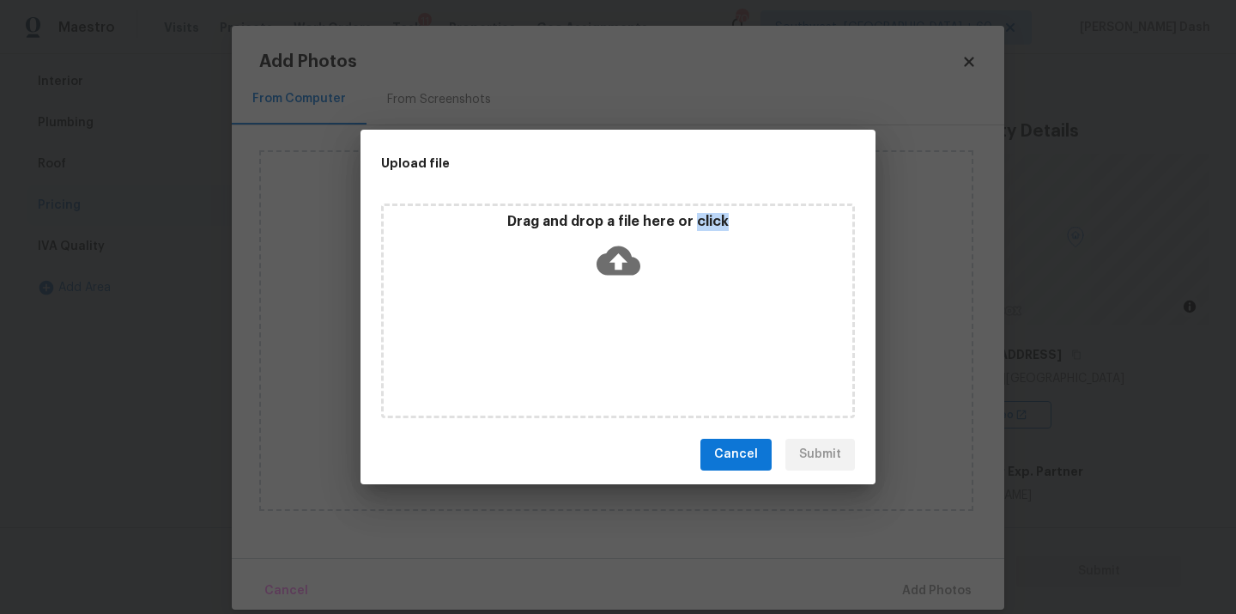
click at [584, 358] on div "Drag and drop a file here or click" at bounding box center [618, 310] width 474 height 215
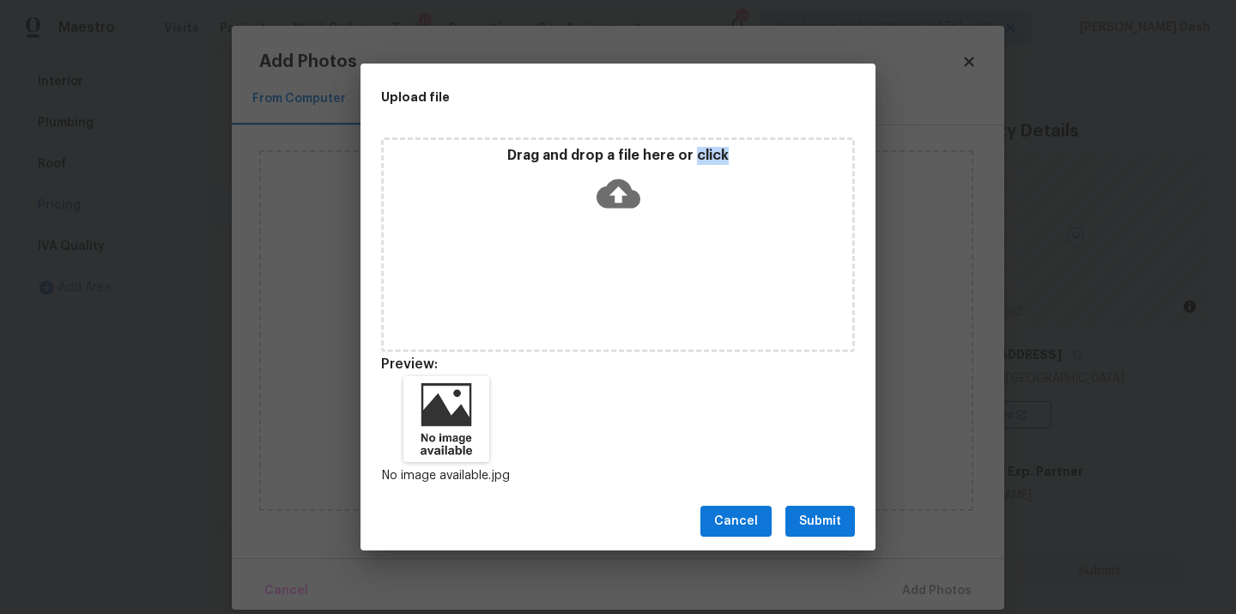
click at [812, 521] on span "Submit" at bounding box center [820, 521] width 42 height 21
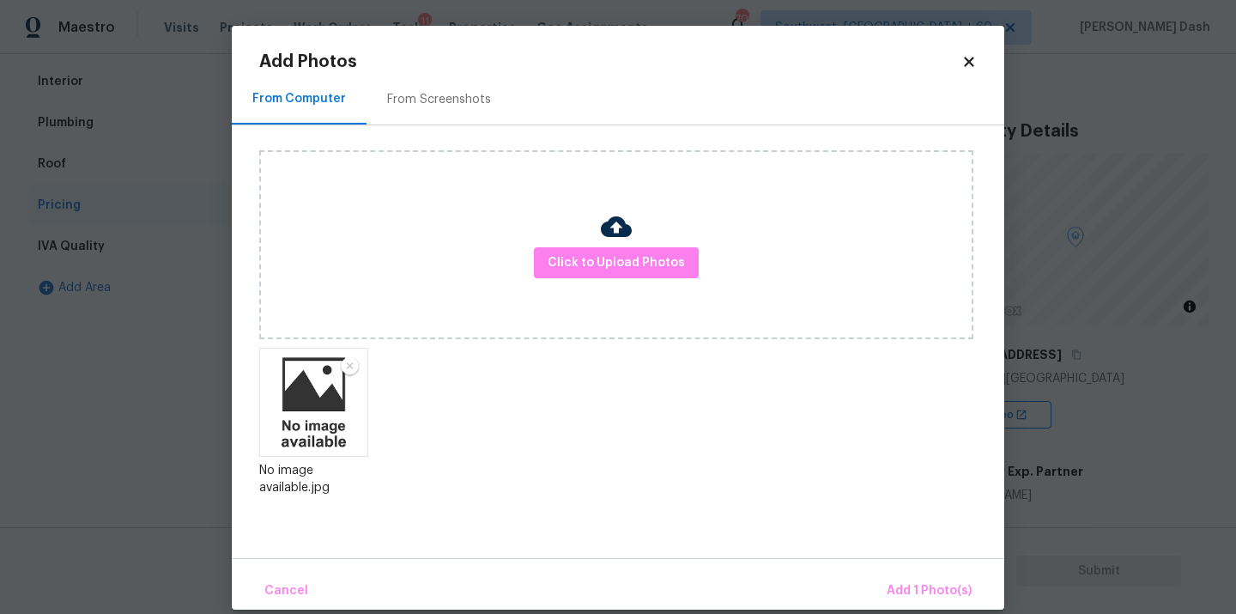
click at [890, 569] on div "Cancel Add 1 Photo(s)" at bounding box center [618, 583] width 772 height 51
click at [893, 574] on button "Add 1 Photo(s)" at bounding box center [929, 590] width 99 height 37
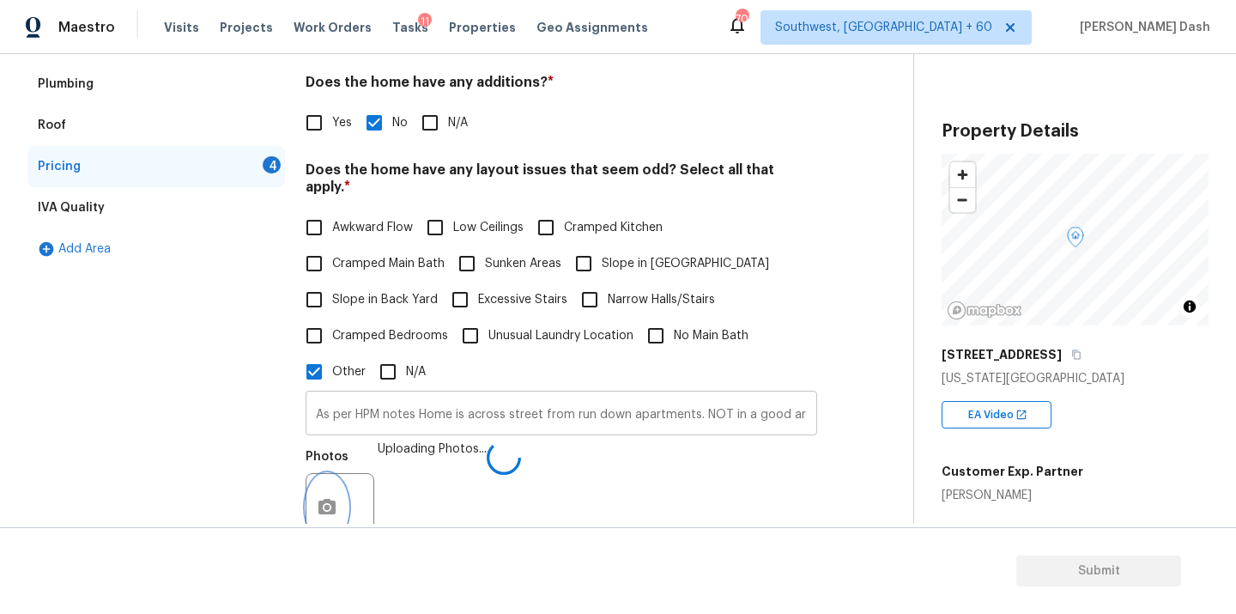
scroll to position [346, 0]
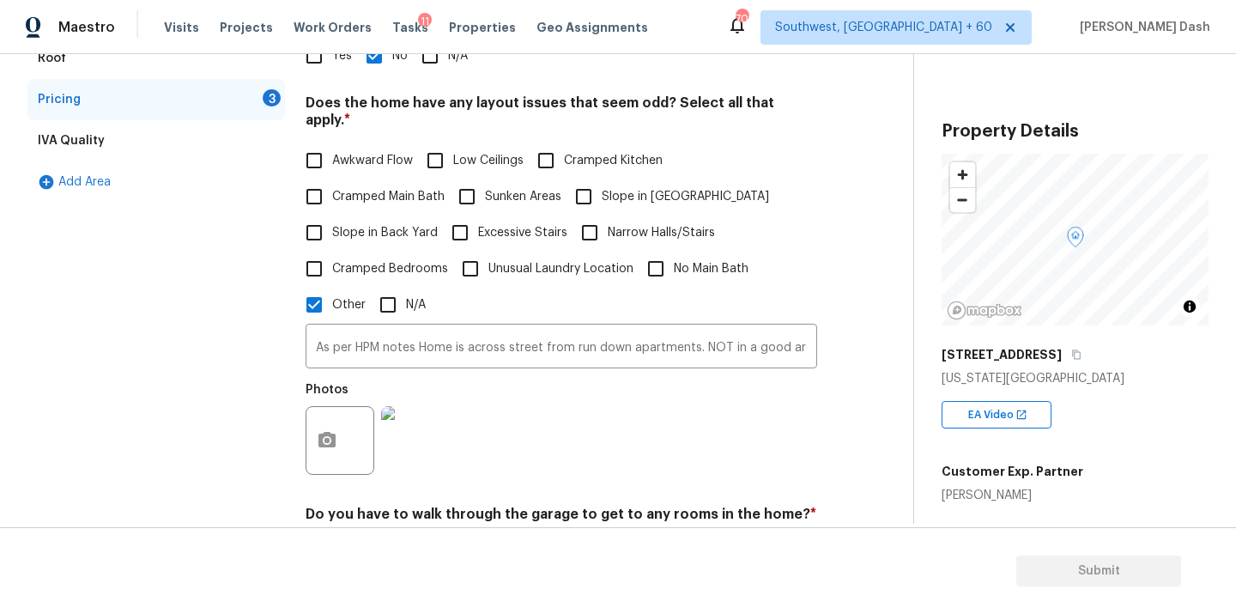
click at [360, 152] on span "Awkward Flow" at bounding box center [372, 161] width 81 height 18
click at [332, 147] on input "Awkward Flow" at bounding box center [314, 160] width 36 height 36
checkbox input "true"
click at [590, 155] on span "Cramped Kitchen" at bounding box center [613, 163] width 99 height 18
click at [564, 155] on input "Cramped Kitchen" at bounding box center [546, 162] width 36 height 36
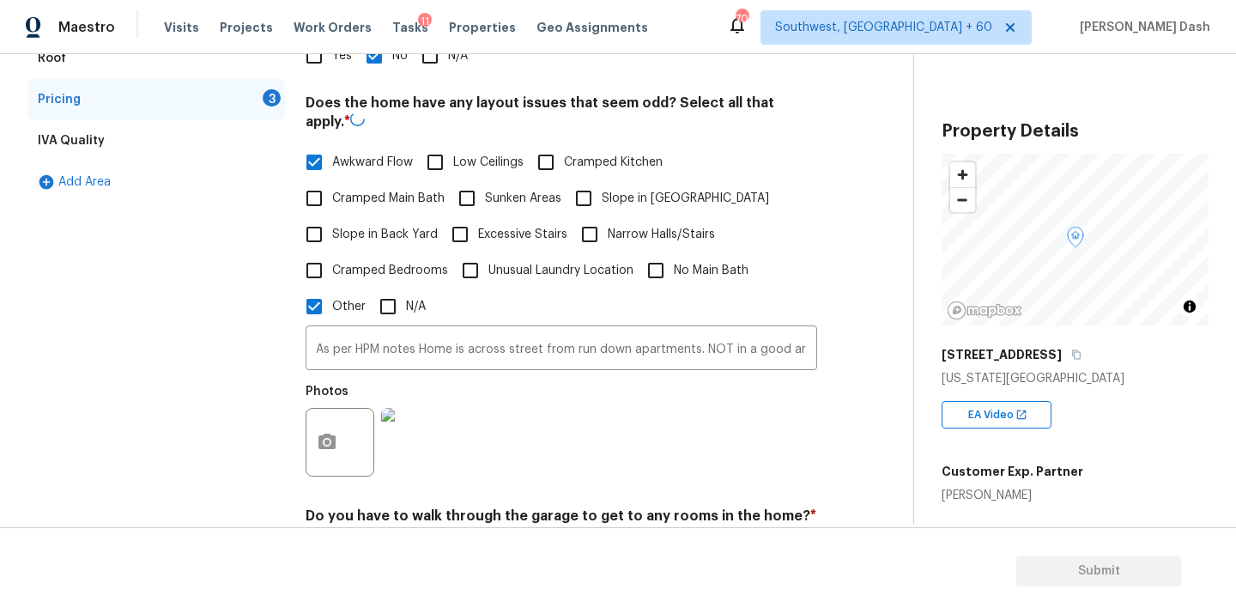
checkbox input "true"
click at [599, 215] on input "Narrow Halls/Stairs" at bounding box center [590, 233] width 36 height 36
checkbox input "true"
click at [360, 188] on span "Cramped Main Bath" at bounding box center [388, 197] width 112 height 18
click at [332, 186] on input "Cramped Main Bath" at bounding box center [314, 197] width 36 height 36
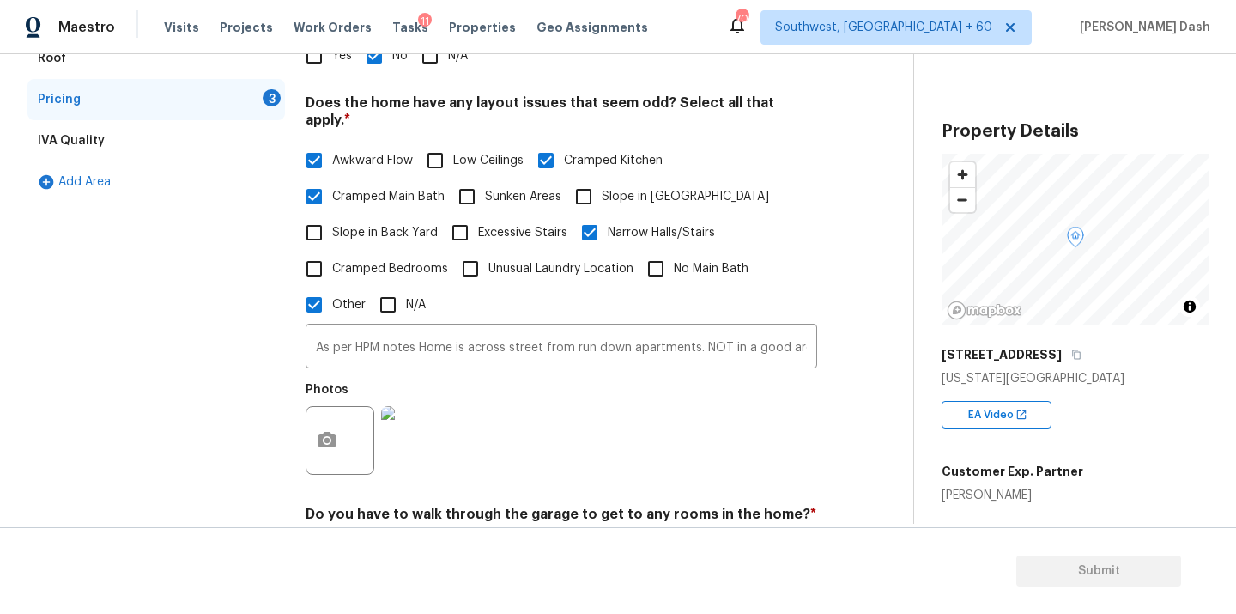
click at [394, 188] on span "Cramped Main Bath" at bounding box center [388, 197] width 112 height 18
click at [332, 179] on input "Cramped Main Bath" at bounding box center [314, 197] width 36 height 36
checkbox input "false"
click at [392, 260] on span "Cramped Bedrooms" at bounding box center [390, 269] width 116 height 18
click at [332, 251] on input "Cramped Bedrooms" at bounding box center [314, 269] width 36 height 36
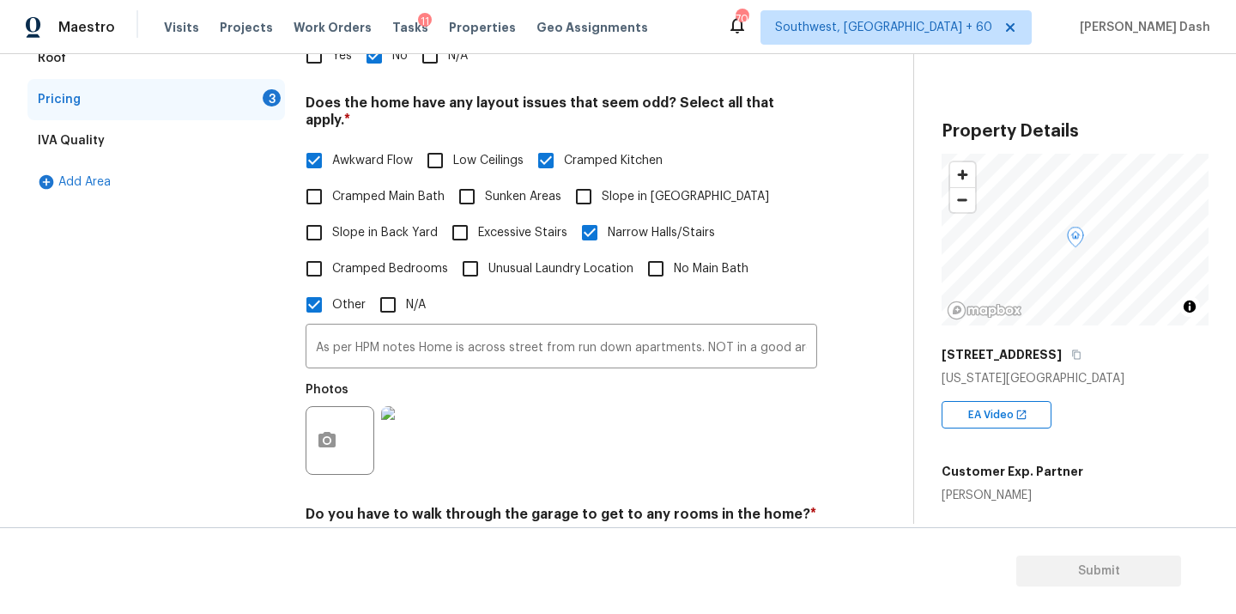
checkbox input "true"
click at [600, 260] on span "Unusual Laundry Location" at bounding box center [560, 269] width 145 height 18
click at [488, 254] on input "Unusual Laundry Location" at bounding box center [470, 269] width 36 height 36
checkbox input "true"
click at [700, 252] on label "No Main Bath" at bounding box center [693, 270] width 111 height 36
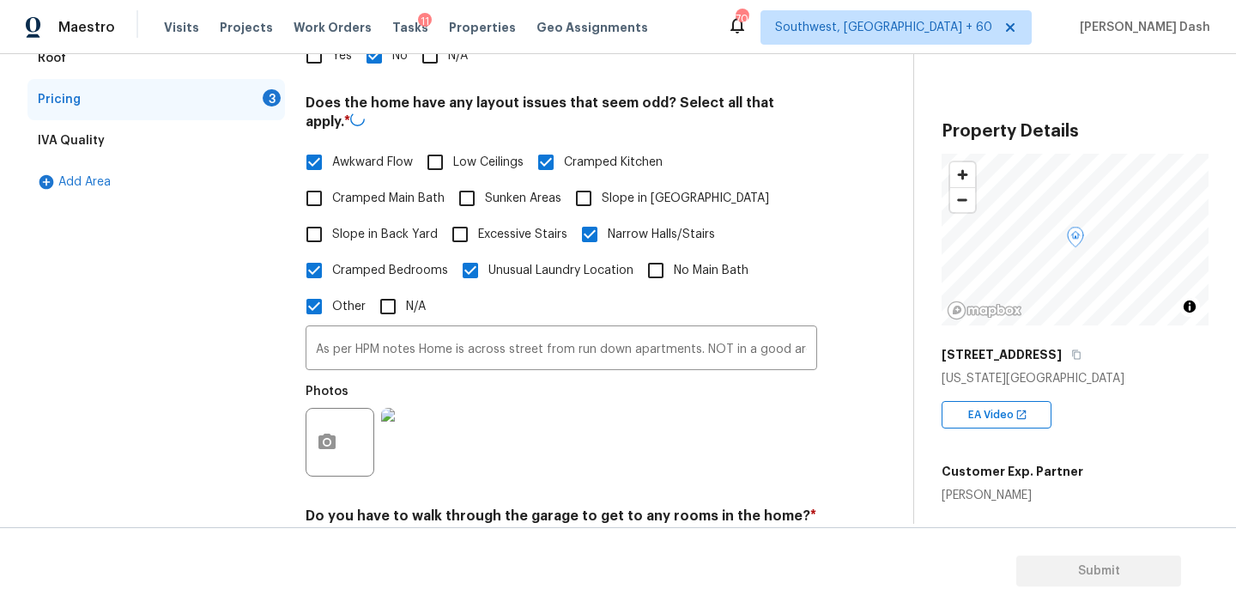
click at [674, 252] on input "No Main Bath" at bounding box center [656, 270] width 36 height 36
checkbox input "true"
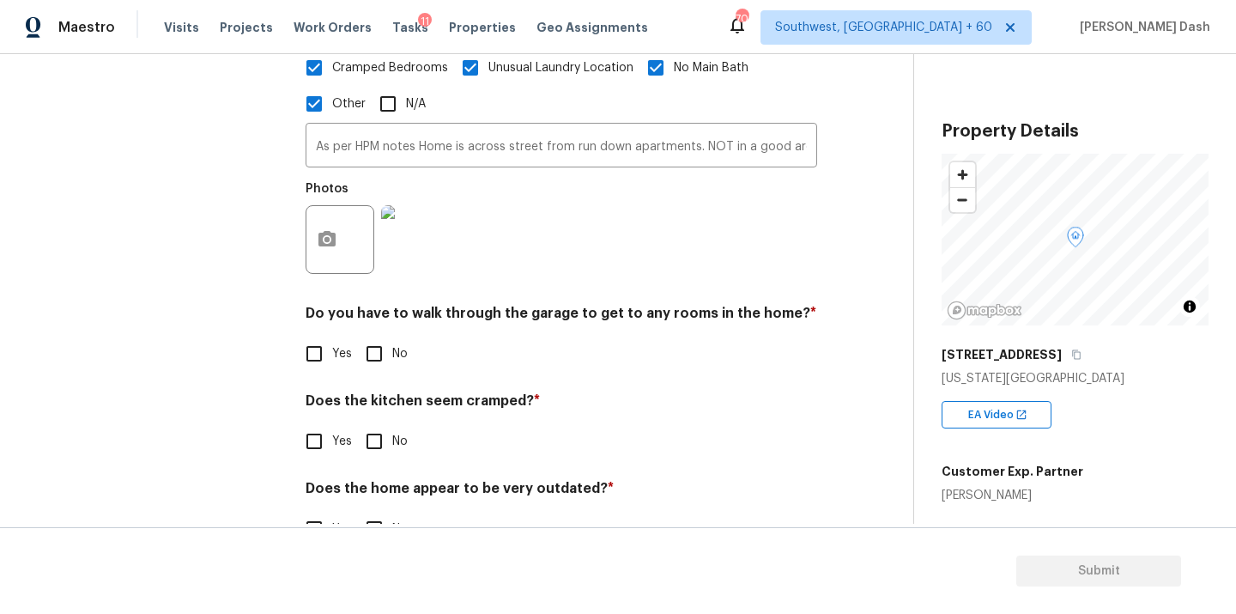
scroll to position [578, 0]
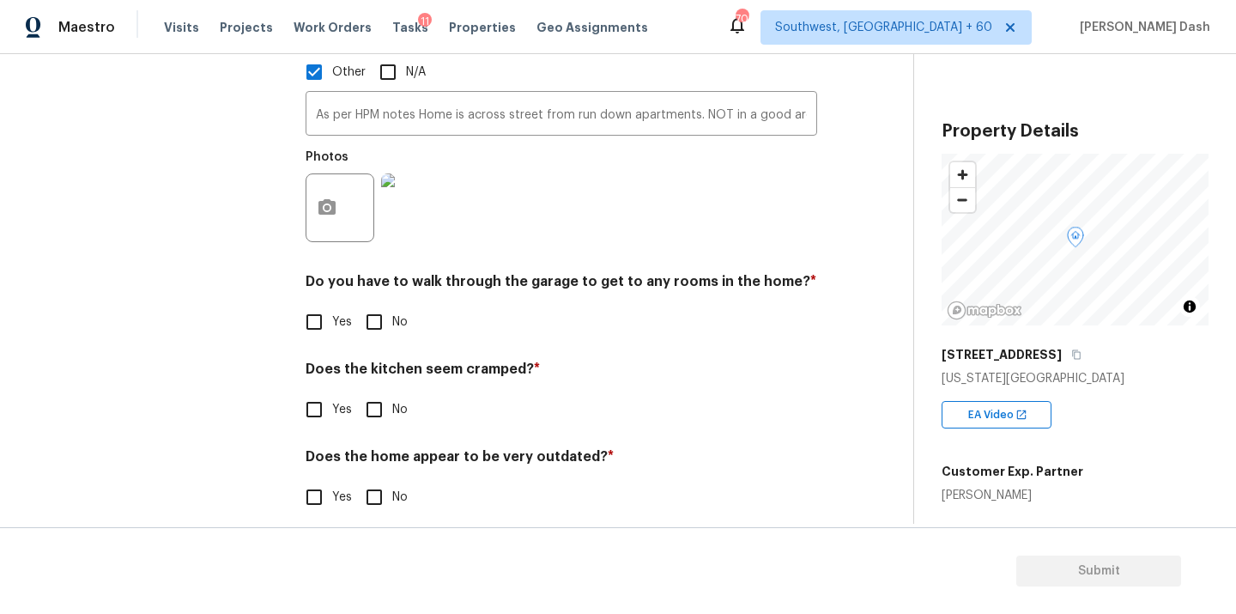
click at [377, 312] on input "No" at bounding box center [374, 322] width 36 height 36
checkbox input "true"
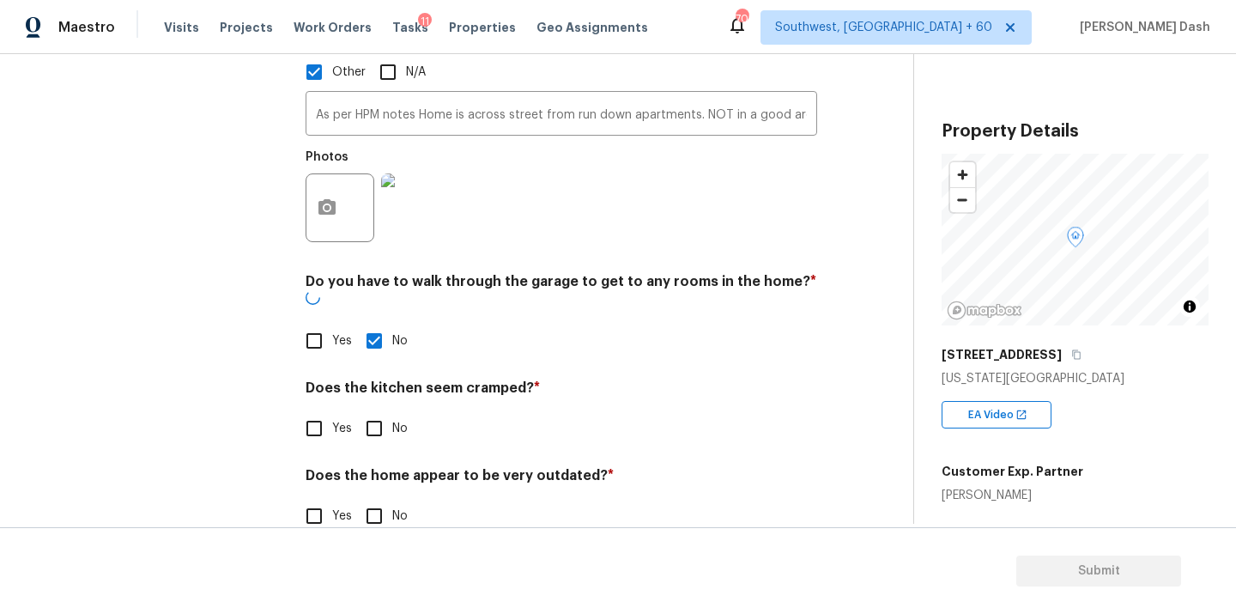
click at [377, 410] on input "No" at bounding box center [374, 428] width 36 height 36
checkbox input "true"
click at [378, 469] on h4 "Does the home appear to be very outdated? *" at bounding box center [561, 481] width 511 height 24
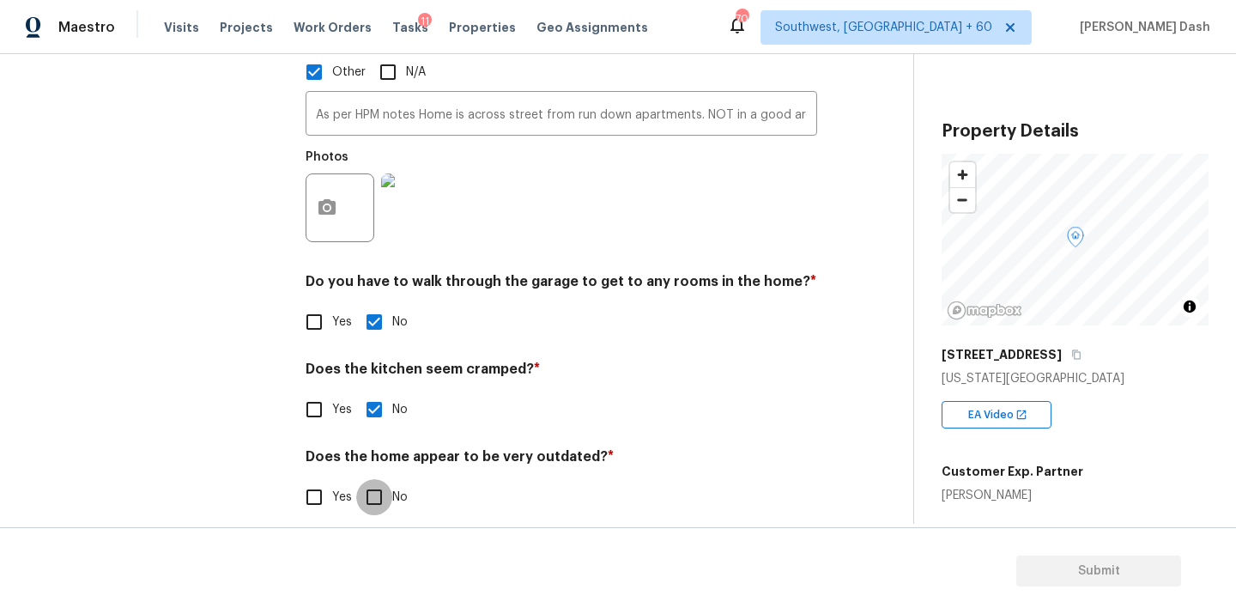
click at [370, 479] on input "No" at bounding box center [374, 497] width 36 height 36
checkbox input "true"
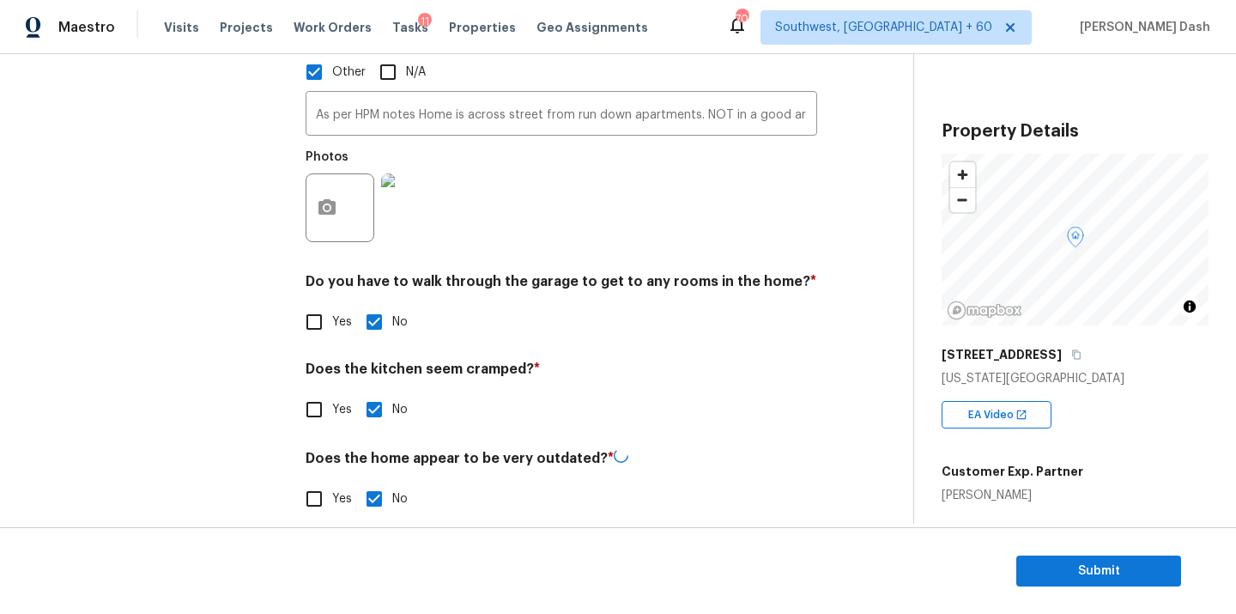
click at [277, 377] on div "Interior Plumbing Roof Pricing IVA Quality Add Area" at bounding box center [155, 130] width 257 height 814
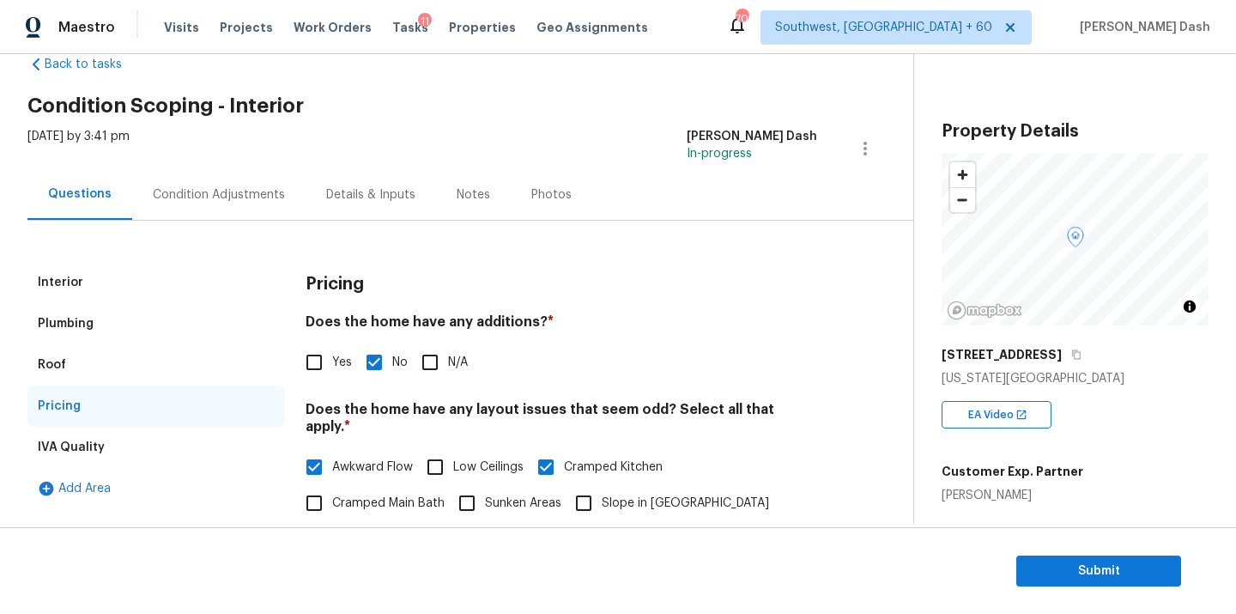
scroll to position [0, 0]
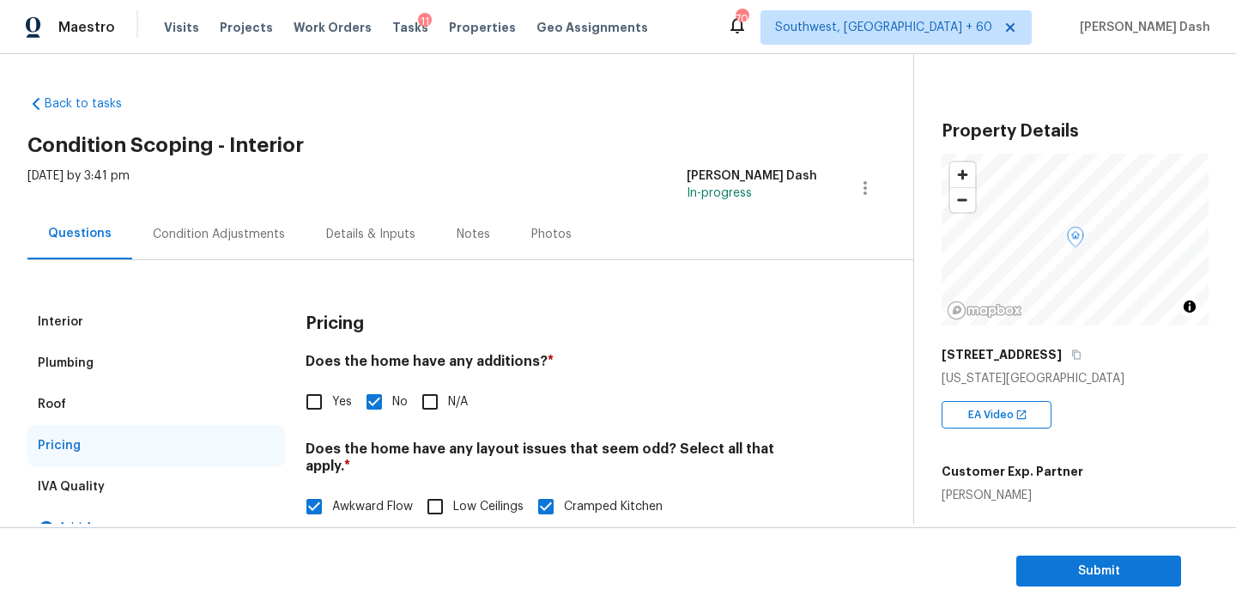
click at [272, 235] on div "Condition Adjustments" at bounding box center [219, 234] width 132 height 17
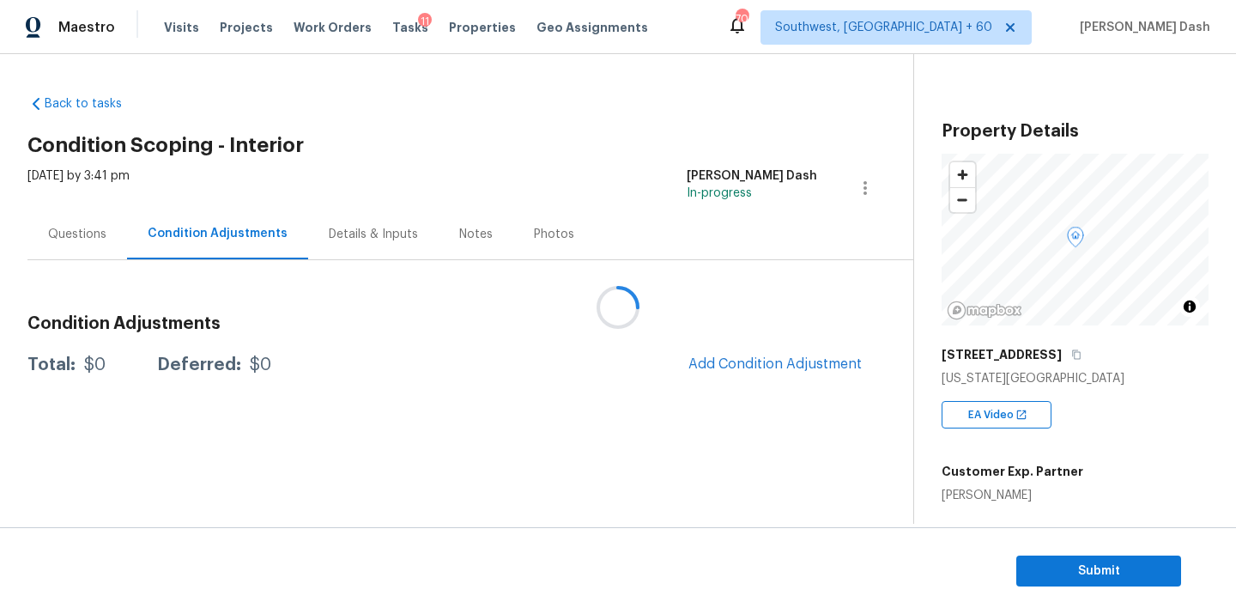
click at [751, 359] on div at bounding box center [618, 307] width 1236 height 614
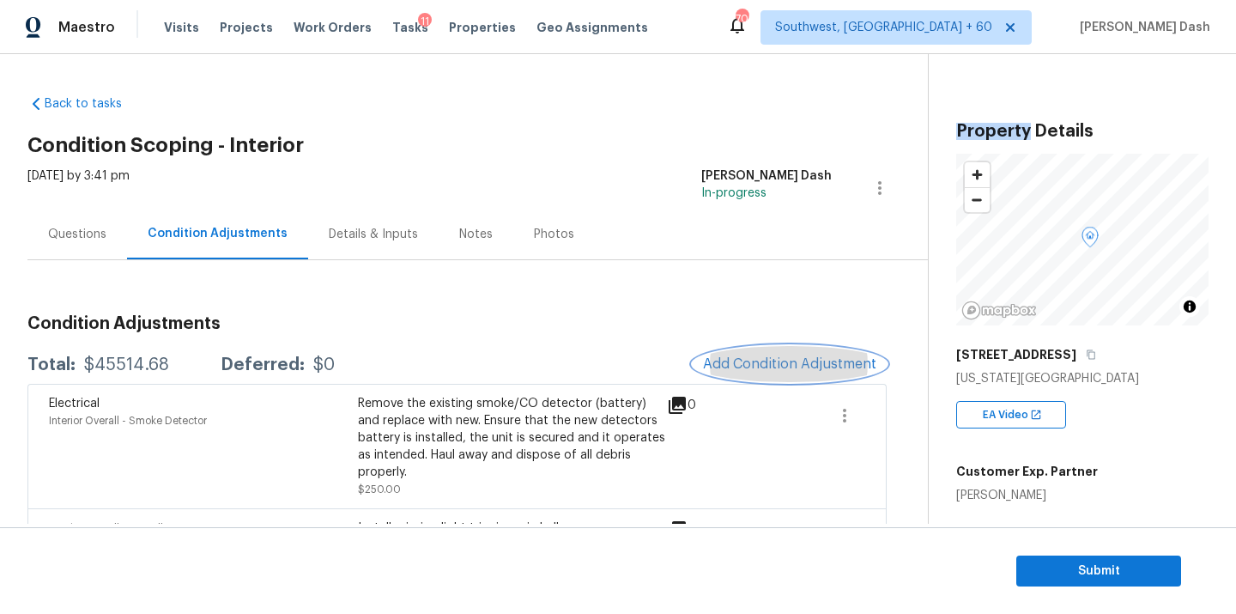
click at [751, 359] on span "Add Condition Adjustment" at bounding box center [789, 363] width 173 height 15
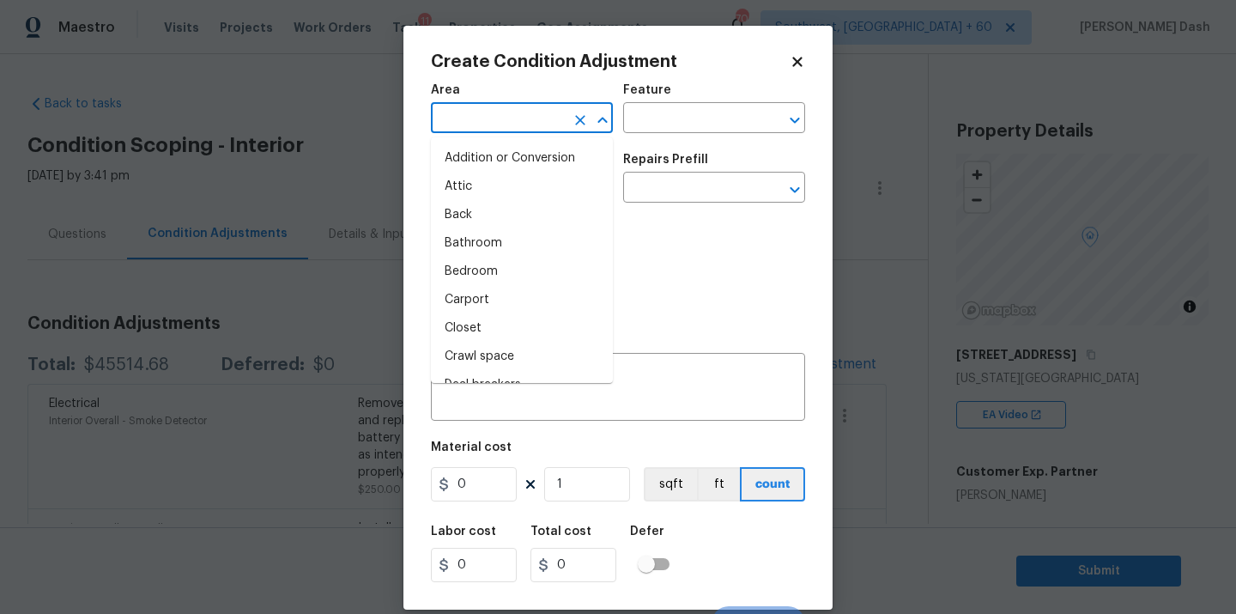
click at [528, 113] on input "text" at bounding box center [498, 119] width 134 height 27
click at [521, 277] on li "Interior Overall" at bounding box center [522, 271] width 182 height 28
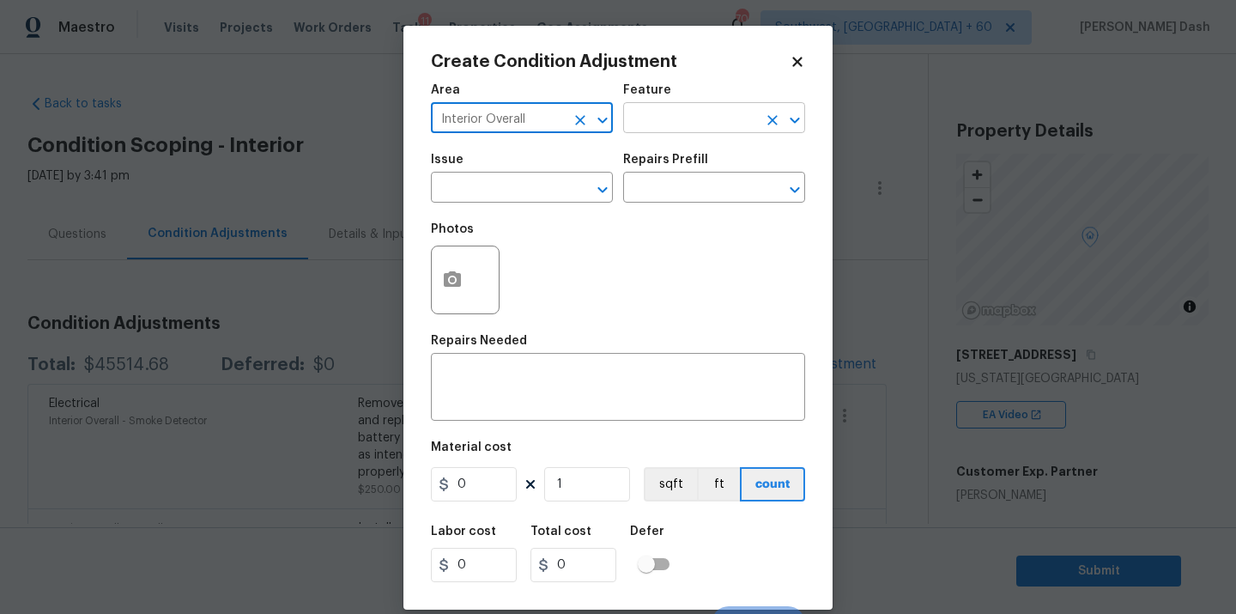
type input "Interior Overall"
click at [659, 124] on input "text" at bounding box center [690, 119] width 134 height 27
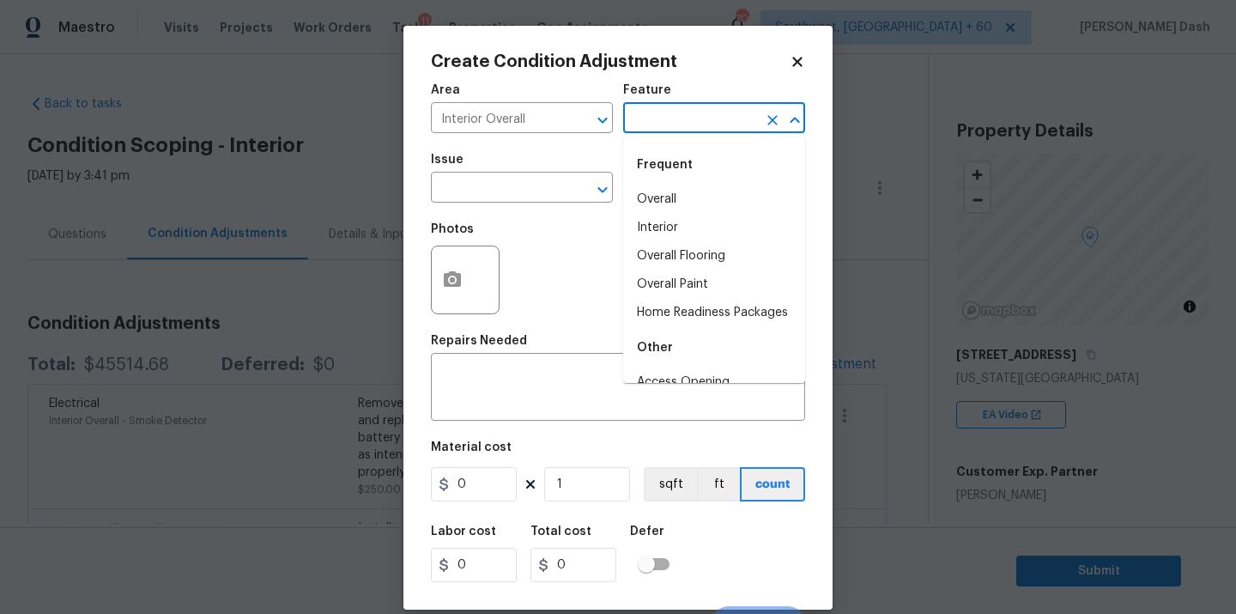
click at [472, 263] on div at bounding box center [465, 279] width 69 height 69
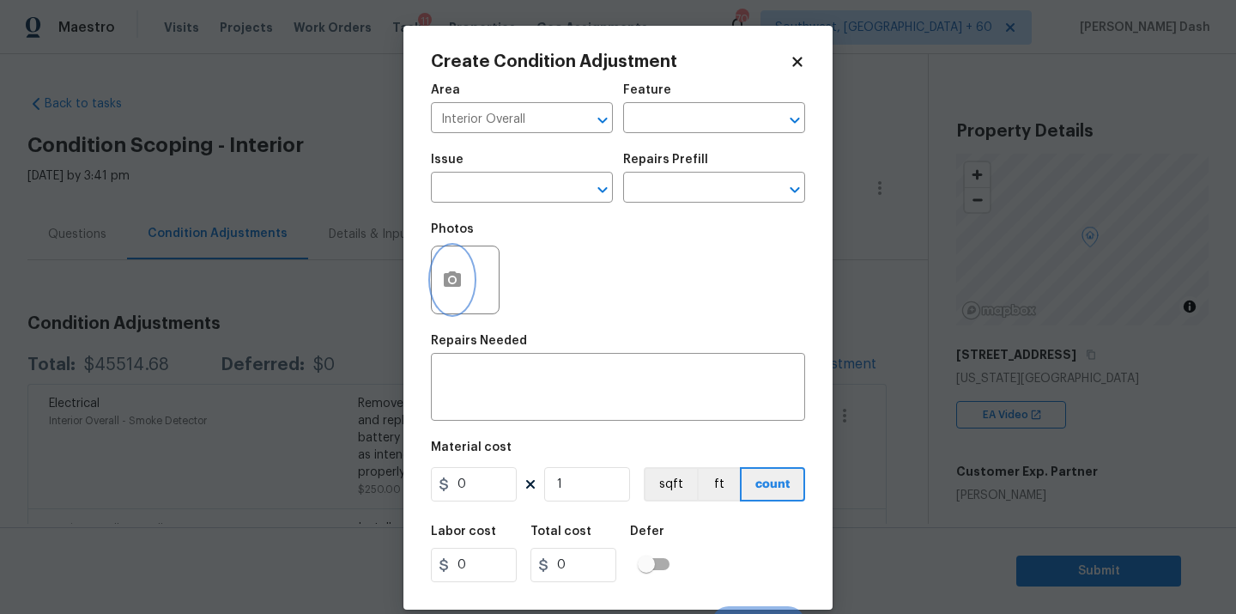
click at [447, 286] on icon "button" at bounding box center [452, 278] width 17 height 15
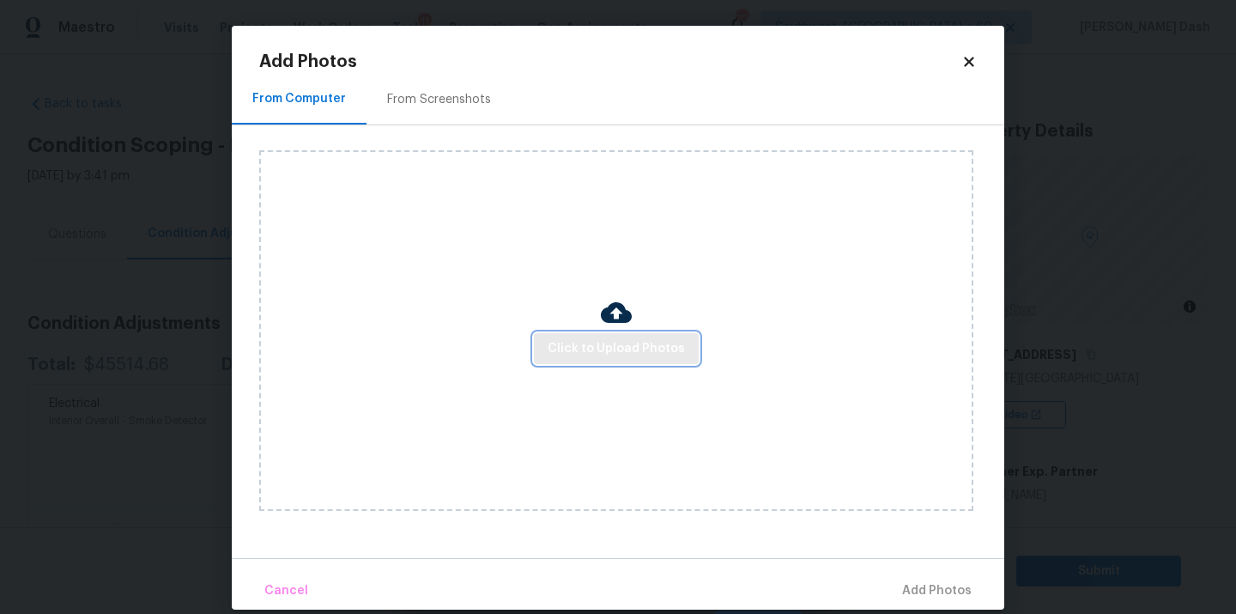
click at [602, 333] on button "Click to Upload Photos" at bounding box center [616, 349] width 165 height 32
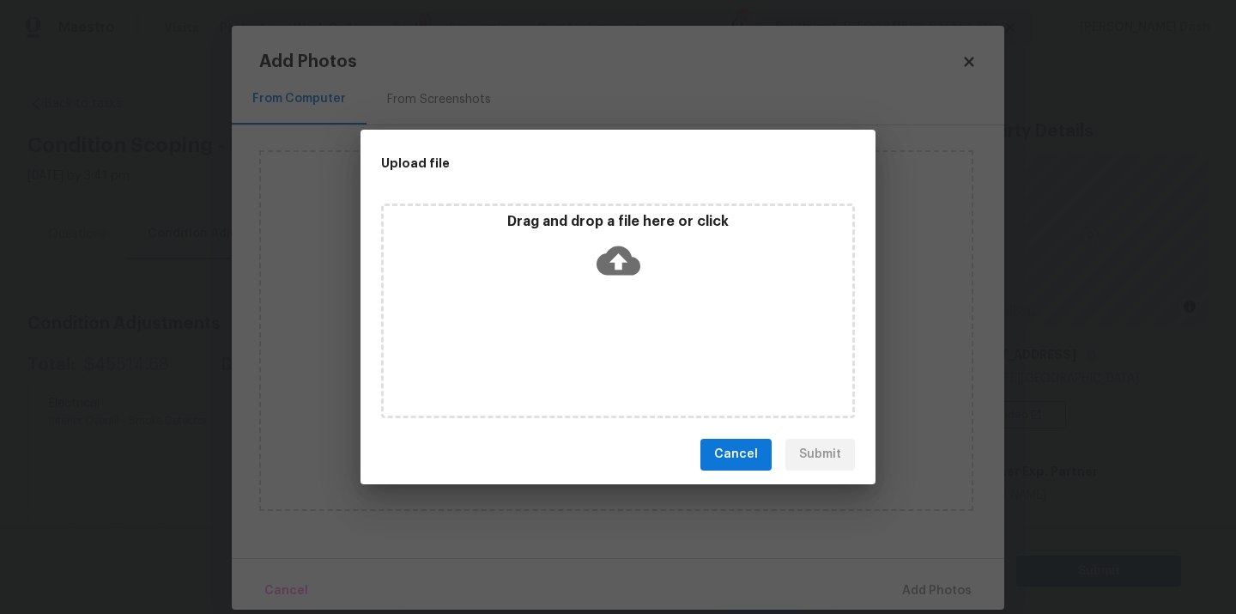
click at [602, 332] on div "Drag and drop a file here or click" at bounding box center [618, 310] width 474 height 215
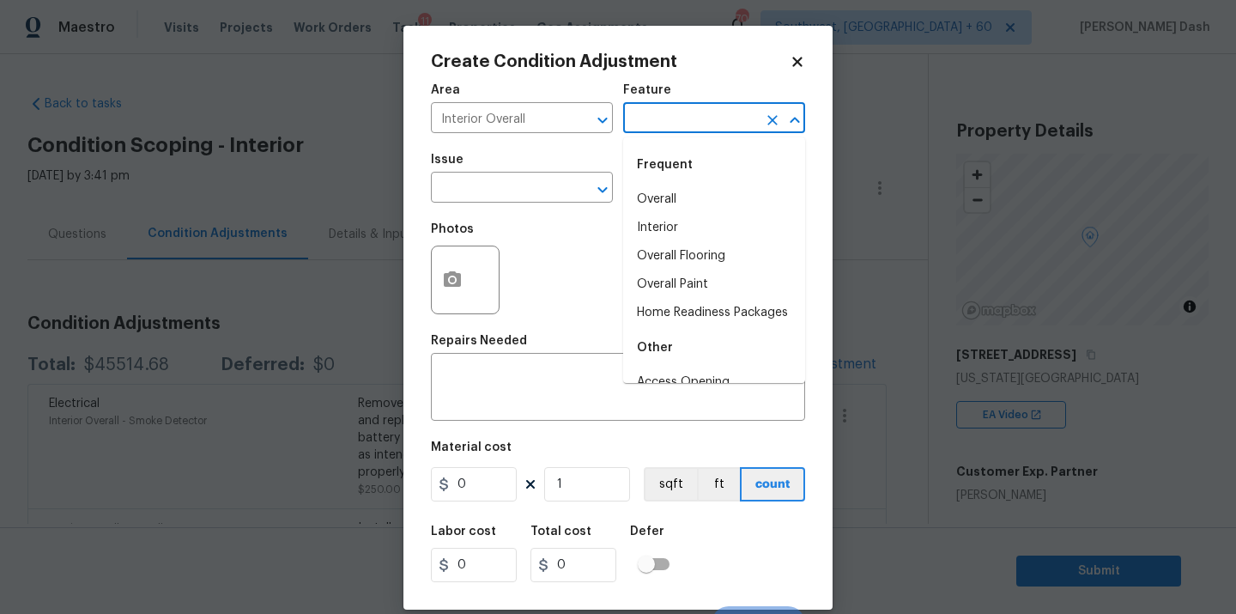
click at [662, 117] on input "text" at bounding box center [690, 119] width 134 height 27
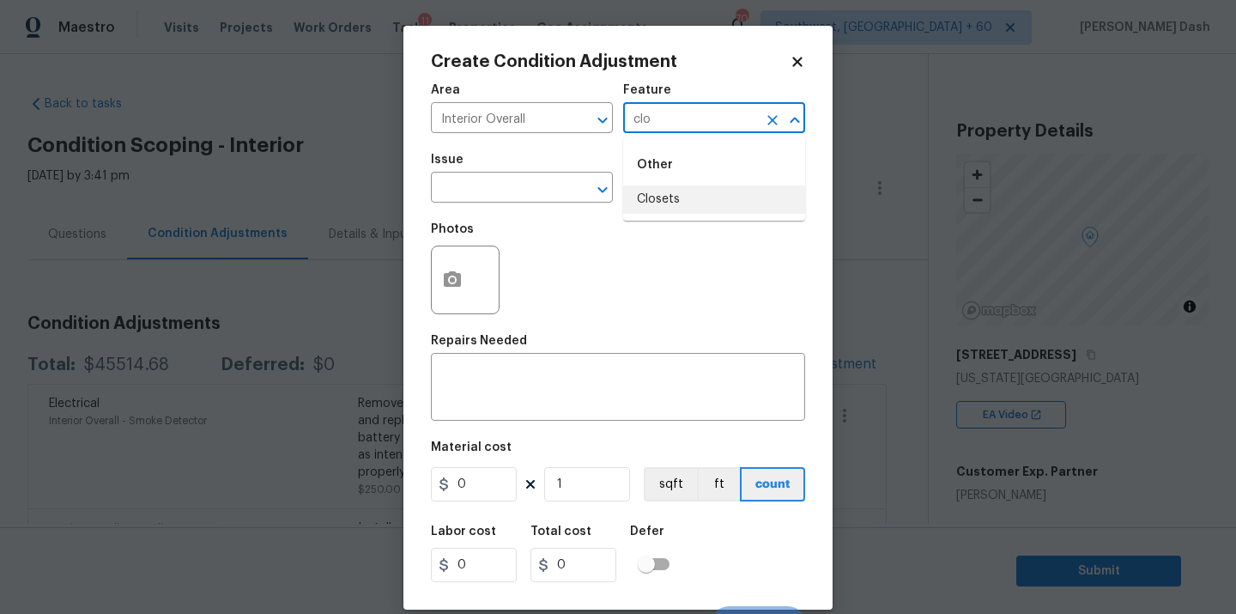
click at [651, 198] on li "Closets" at bounding box center [714, 199] width 182 height 28
type input "Closets"
click at [547, 198] on input "text" at bounding box center [498, 189] width 134 height 27
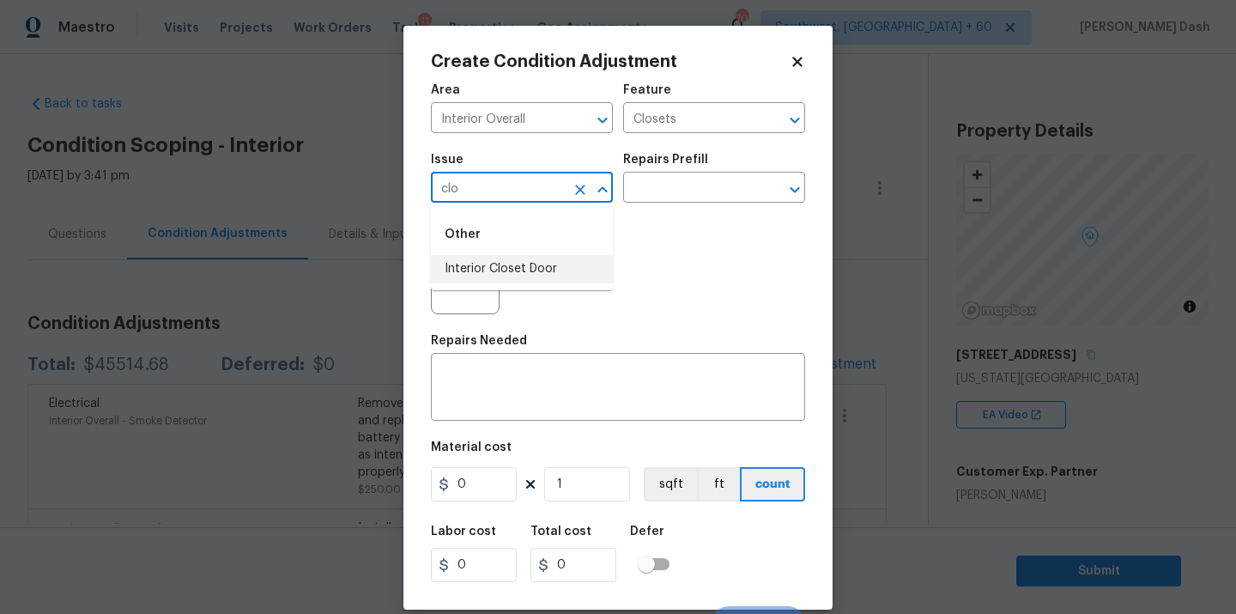
click at [576, 256] on li "Interior Closet Door" at bounding box center [522, 269] width 182 height 28
type input "Interior Closet Door"
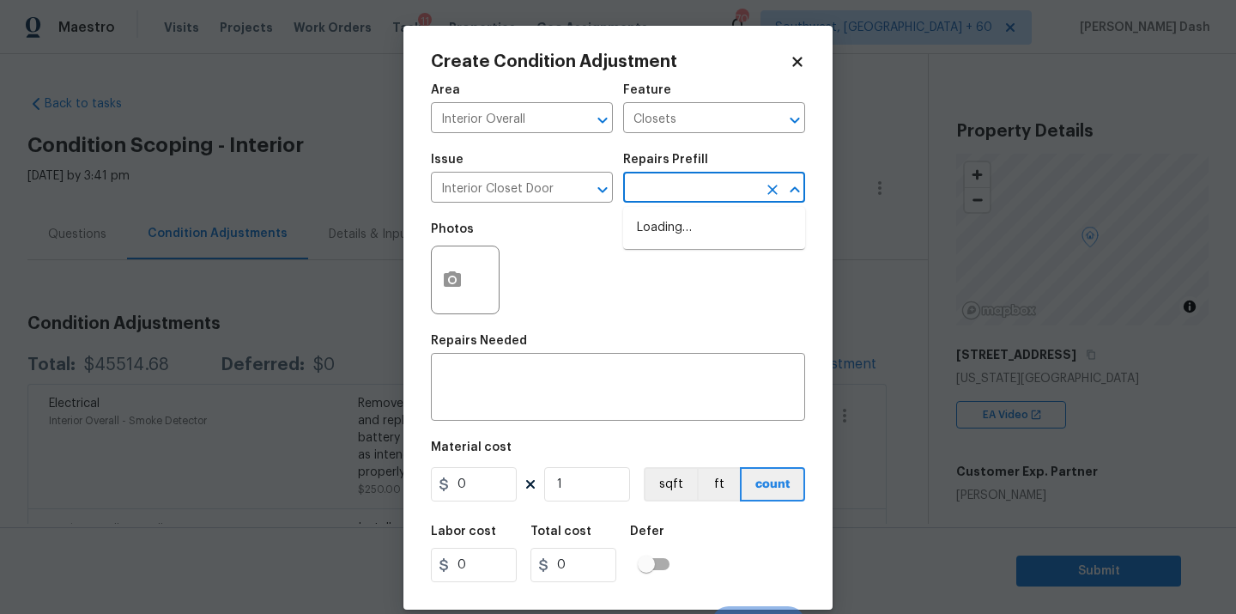
click at [681, 189] on input "text" at bounding box center [690, 189] width 134 height 27
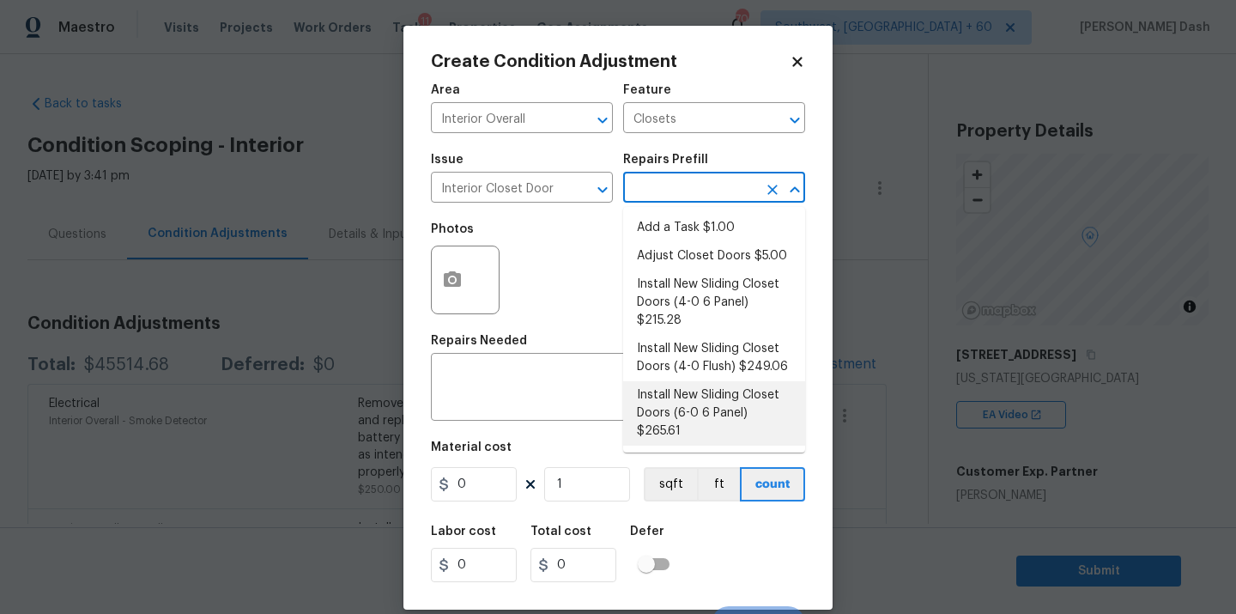
scroll to position [57, 0]
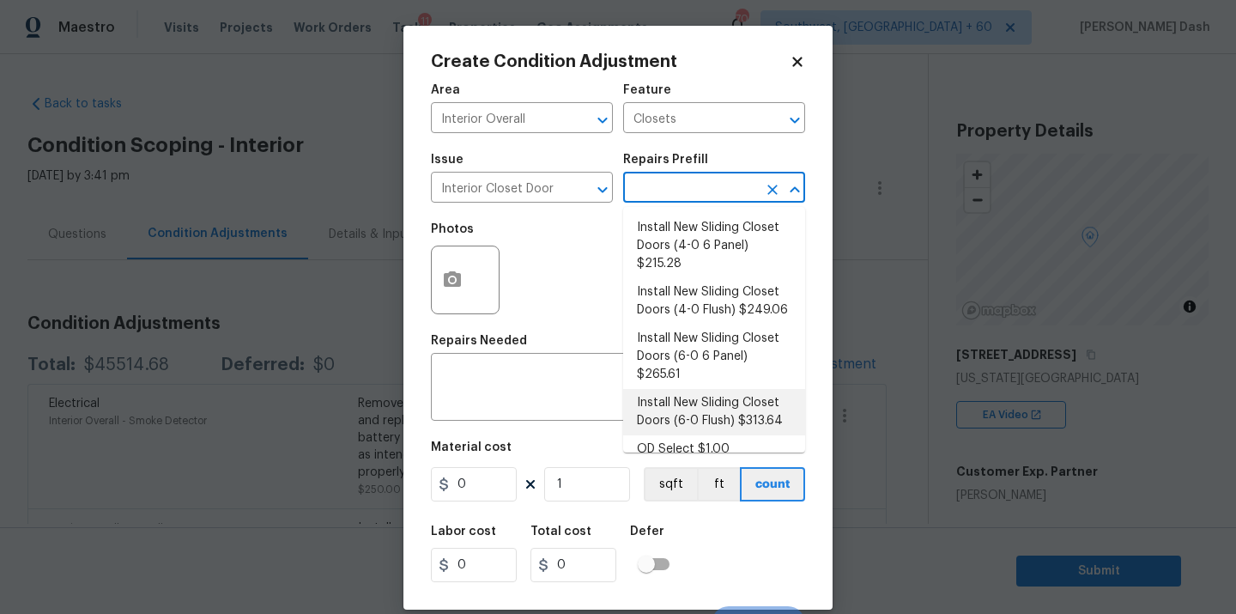
click at [681, 410] on li "Install New Sliding Closet Doors (6-0 Flush) $313.64" at bounding box center [714, 412] width 182 height 46
type input "Interior Door"
type textarea "Remove the existing door (if present). Install a new 6-0 bi-fold flush panel in…"
type input "313.64"
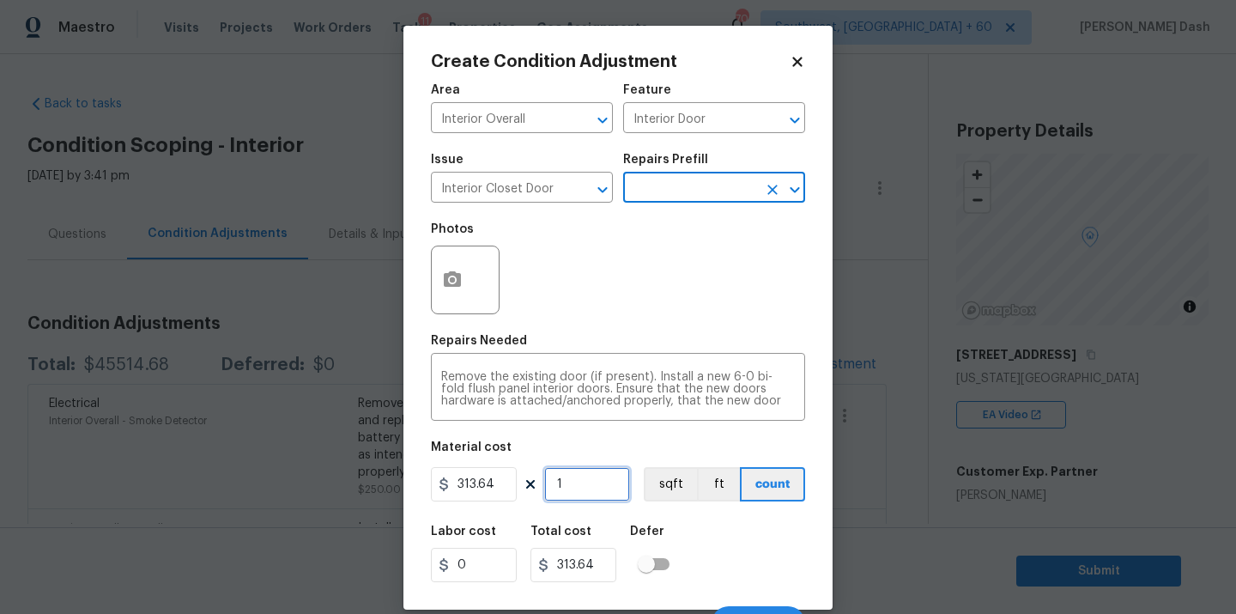
click at [575, 487] on input "1" at bounding box center [587, 484] width 86 height 34
type input "0"
type input "3"
type input "940.92"
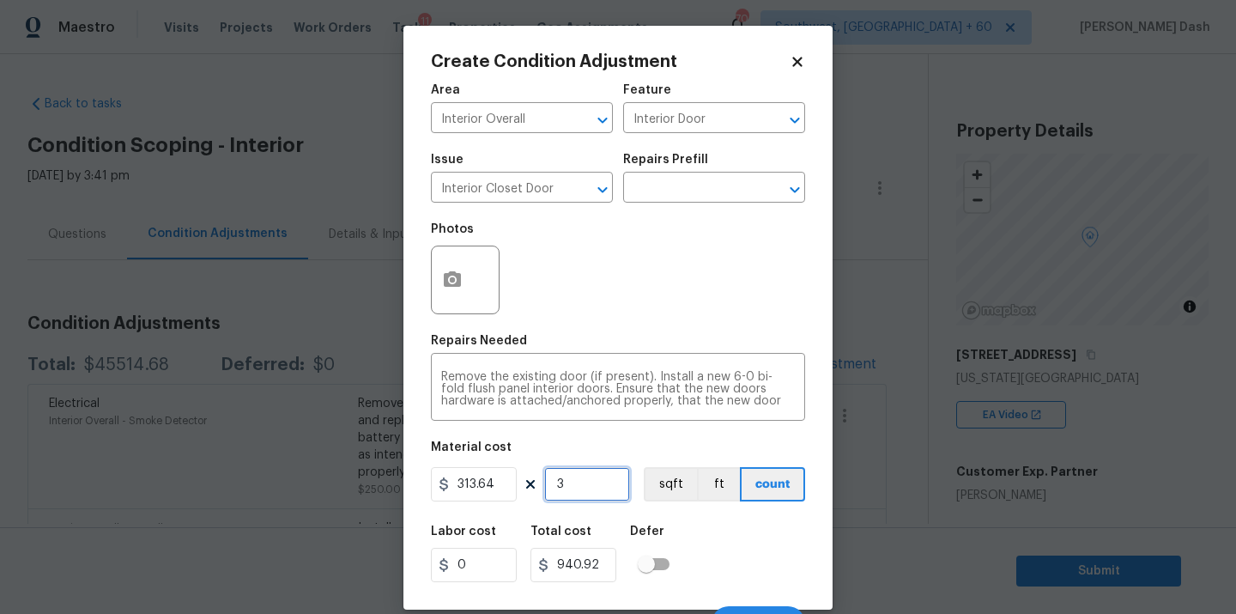
type input "3"
click at [735, 563] on div "Labor cost 0 Total cost 940.92 Defer" at bounding box center [618, 553] width 374 height 77
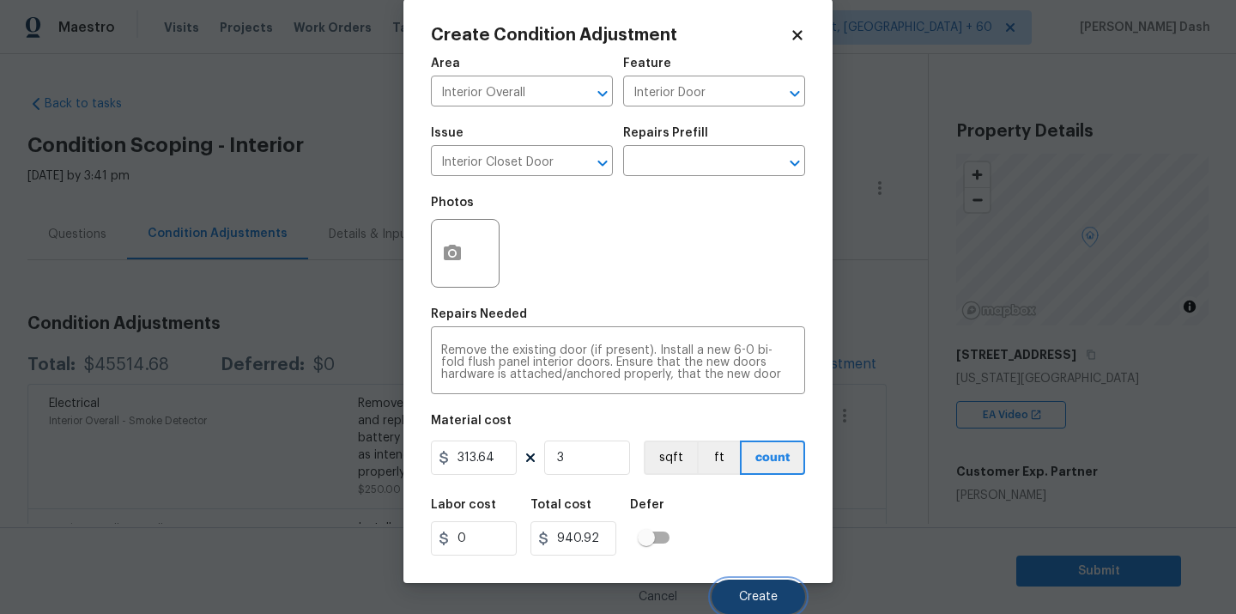
click at [750, 583] on button "Create" at bounding box center [758, 596] width 94 height 34
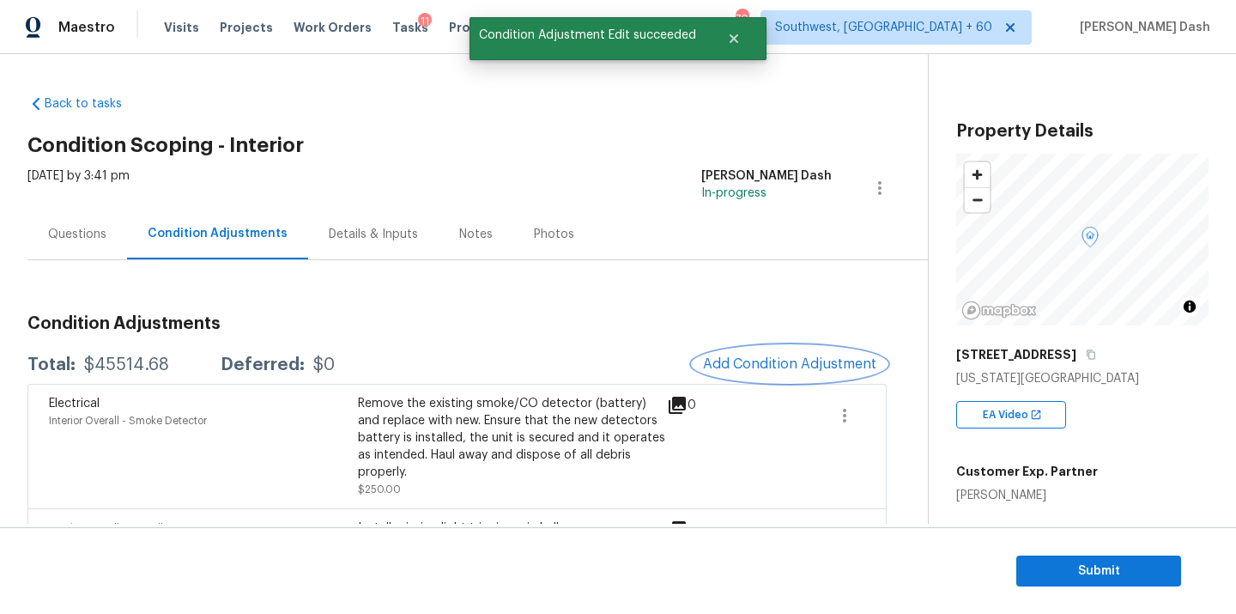
scroll to position [0, 0]
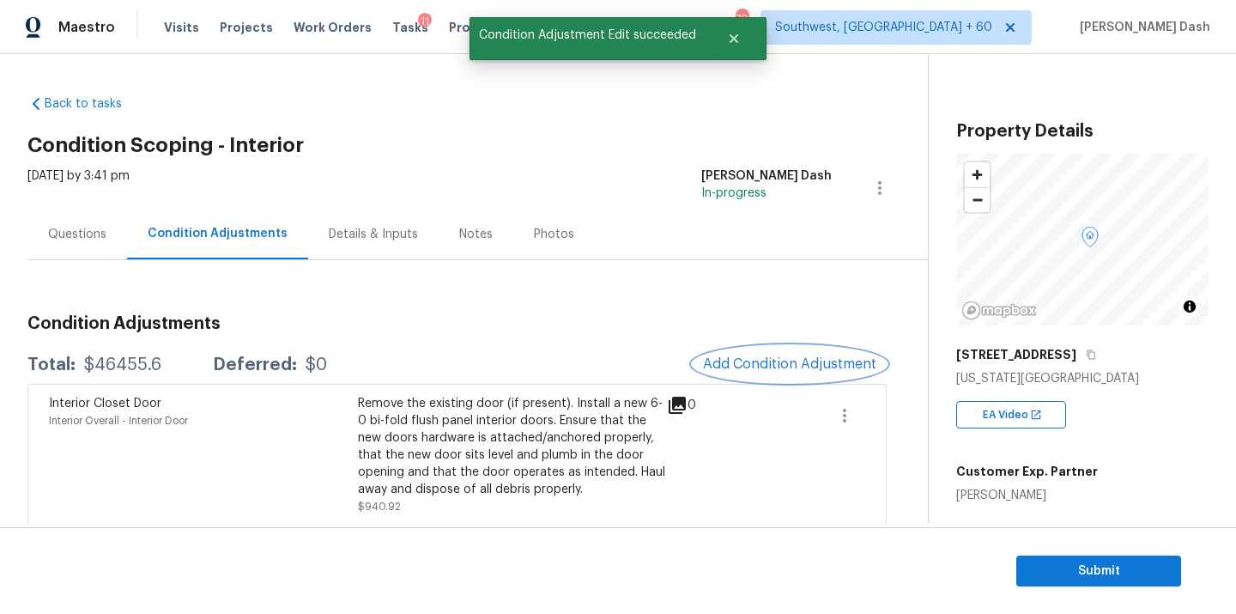
click at [749, 372] on button "Add Condition Adjustment" at bounding box center [790, 364] width 194 height 36
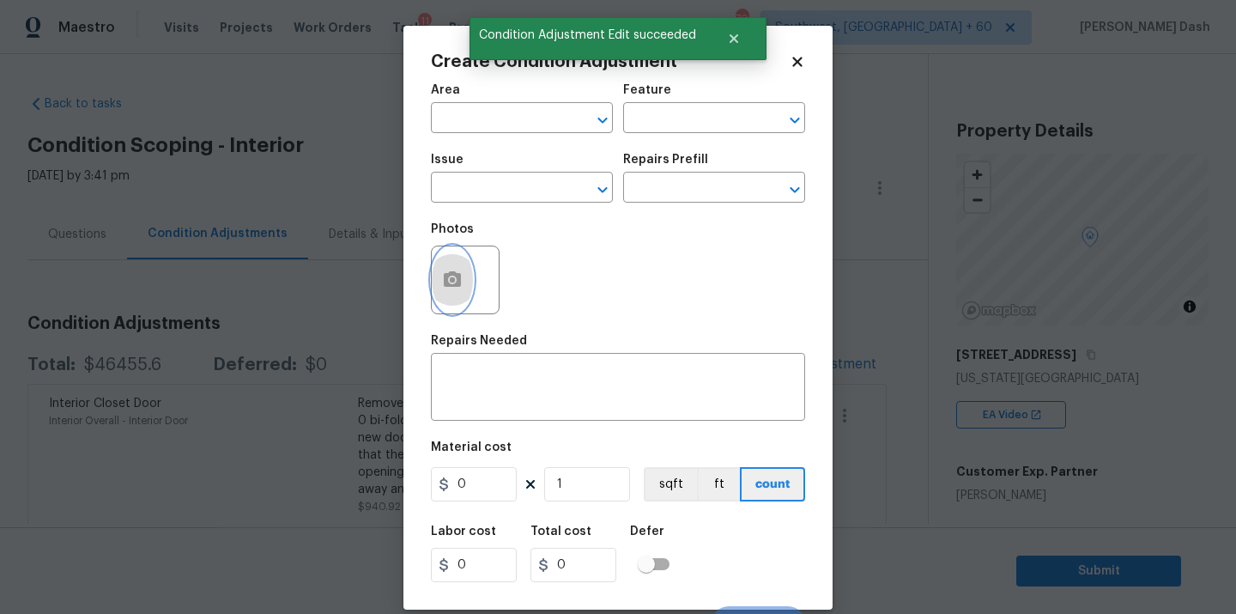
click at [450, 281] on circle "button" at bounding box center [452, 279] width 5 height 5
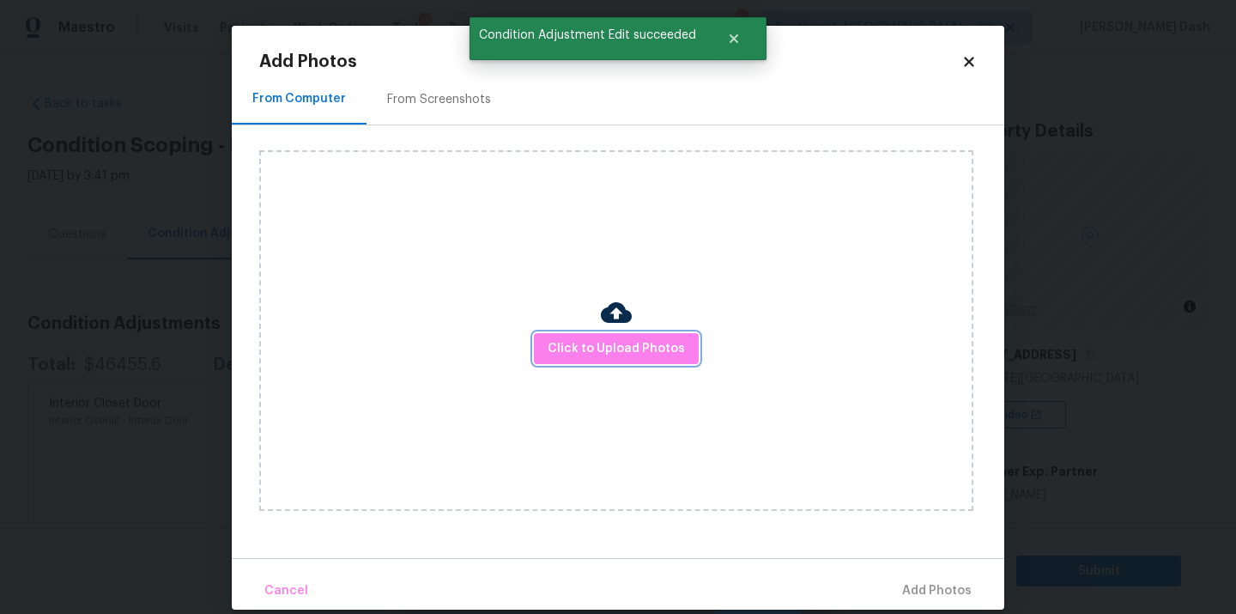
click at [626, 347] on span "Click to Upload Photos" at bounding box center [616, 348] width 137 height 21
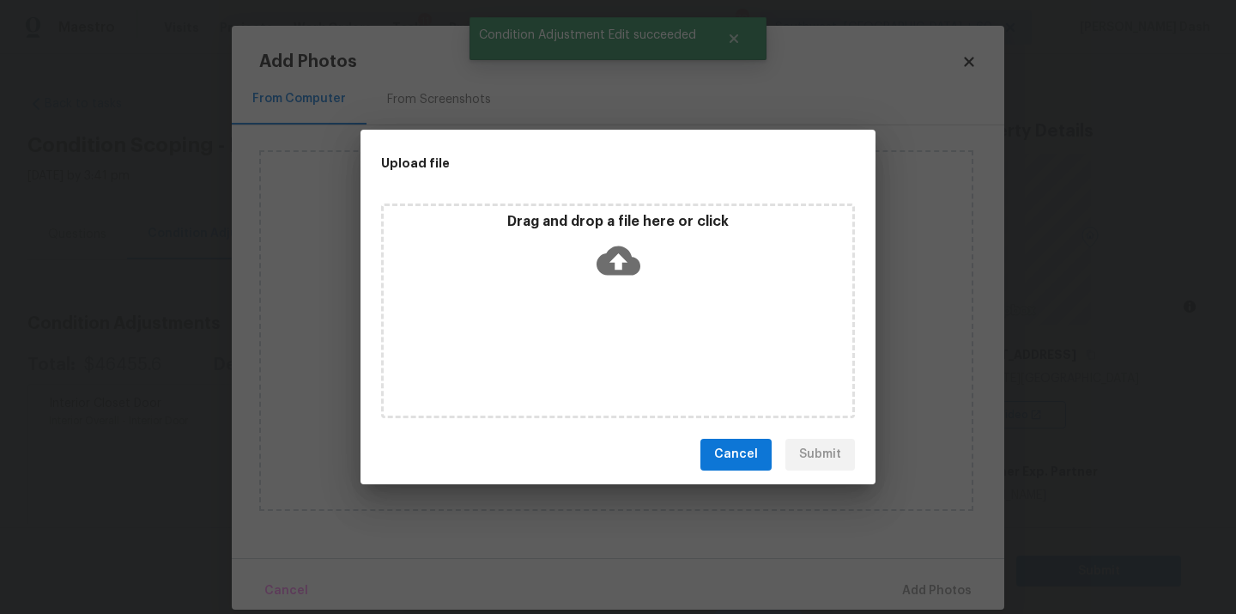
click at [626, 347] on div "Drag and drop a file here or click" at bounding box center [618, 310] width 474 height 215
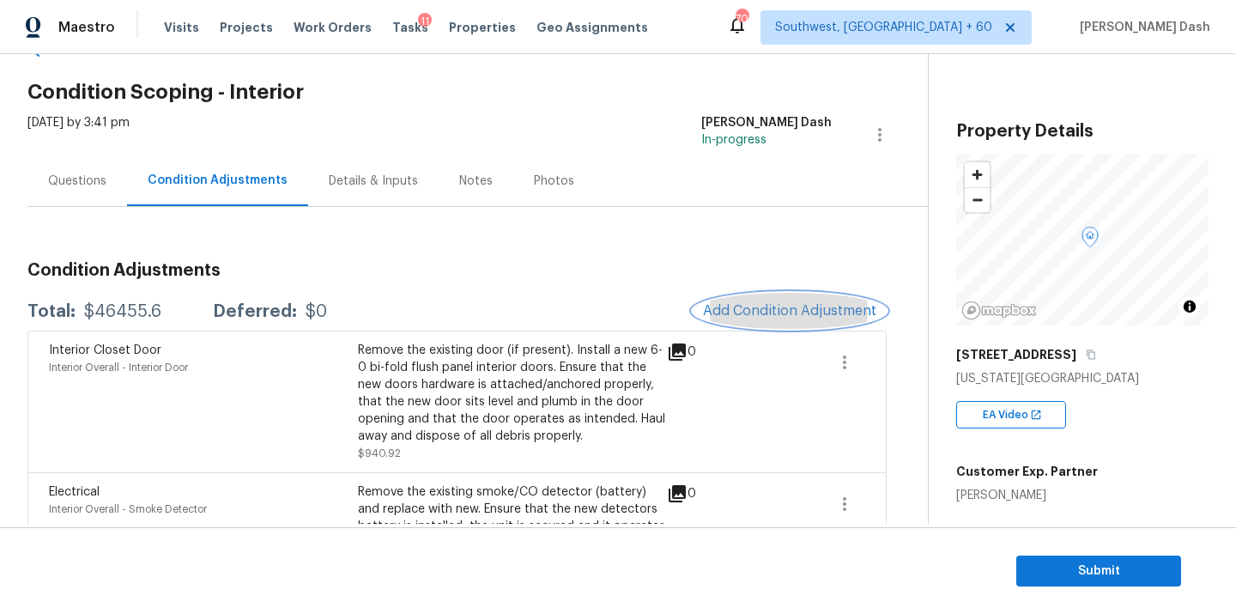
scroll to position [104, 0]
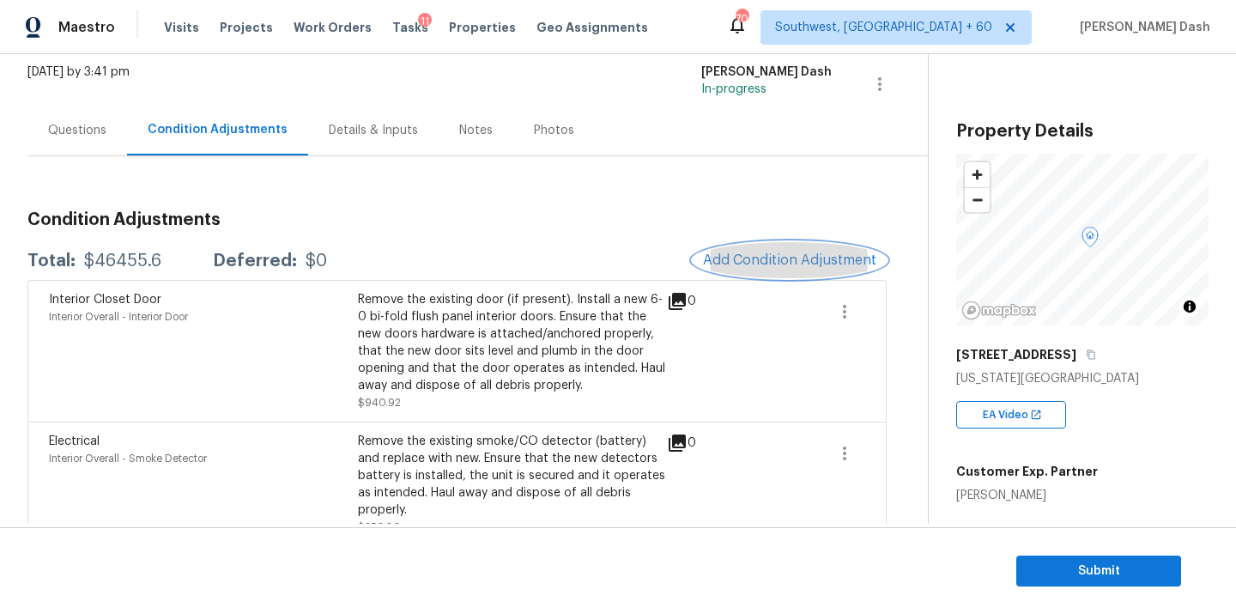
click at [726, 271] on button "Add Condition Adjustment" at bounding box center [790, 260] width 194 height 36
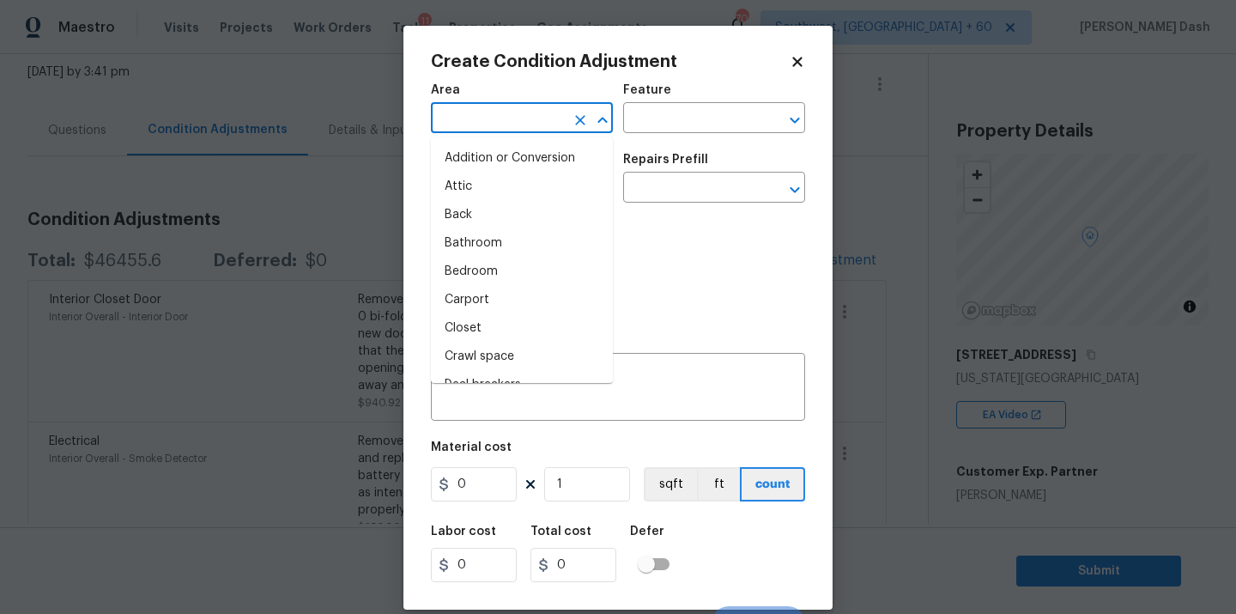
click at [521, 120] on input "text" at bounding box center [498, 119] width 134 height 27
click at [493, 257] on li "Interior Overall" at bounding box center [522, 271] width 182 height 28
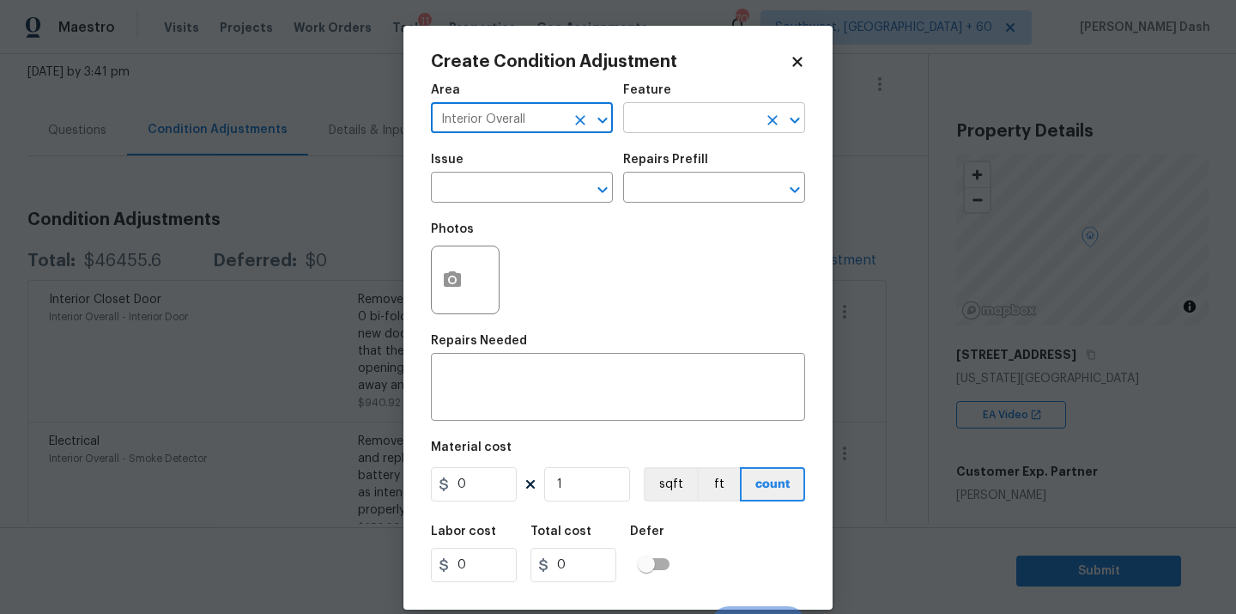
type input "Interior Overall"
click at [685, 123] on input "text" at bounding box center [690, 119] width 134 height 27
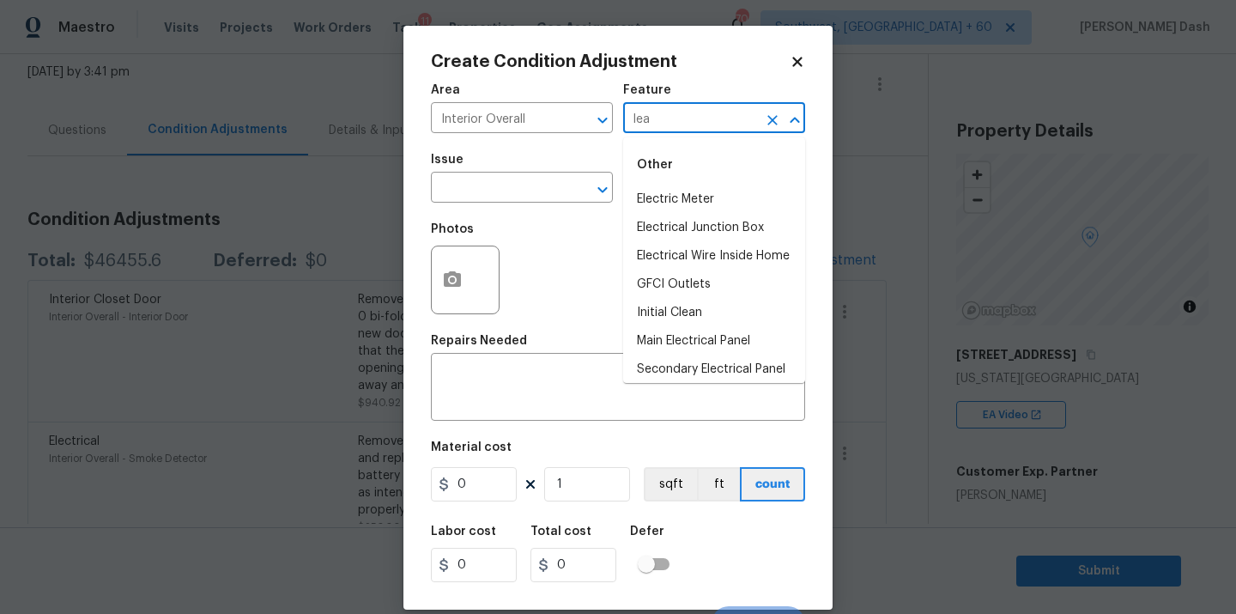
type input "leak"
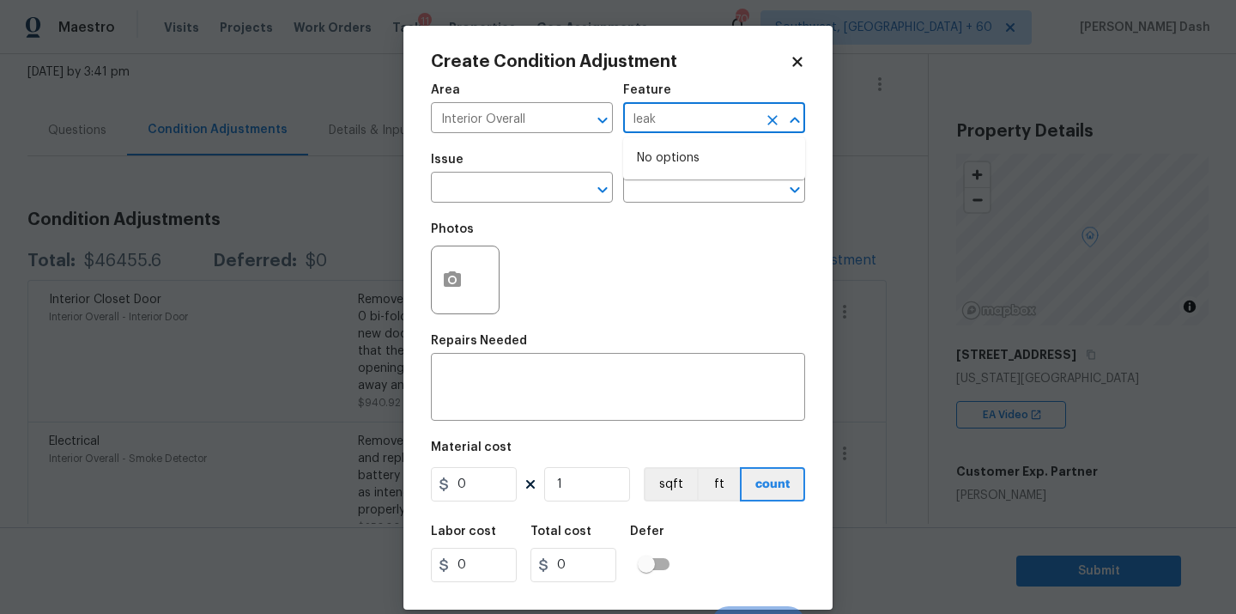
click at [767, 120] on icon "Clear" at bounding box center [772, 120] width 17 height 17
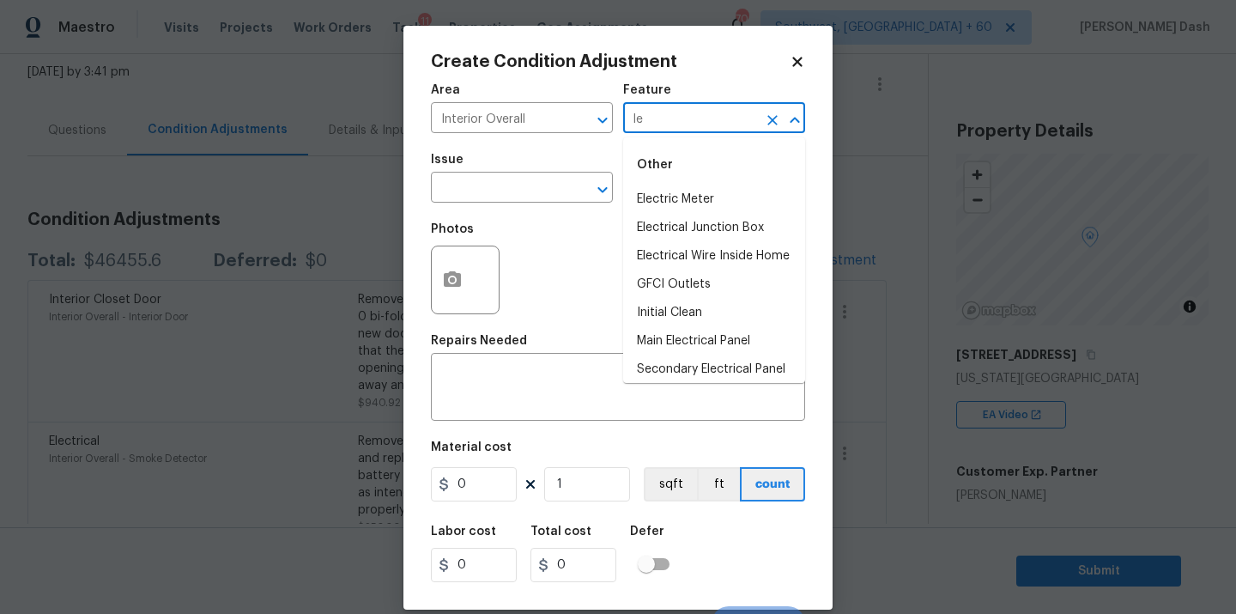
type input "l"
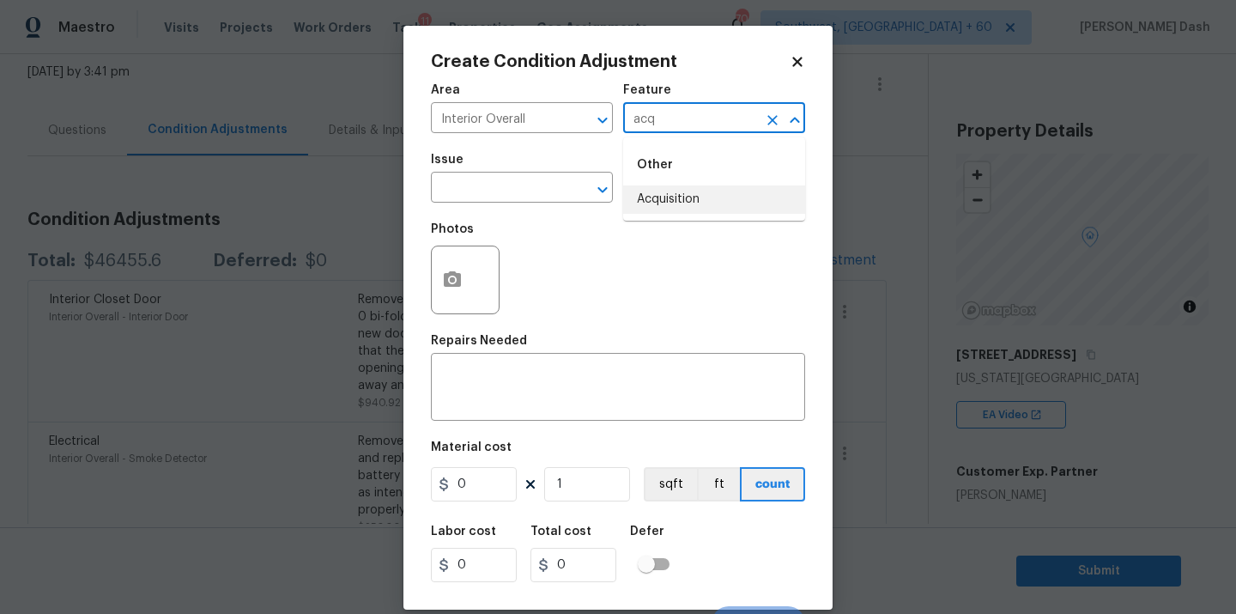
click at [741, 189] on li "Acquisition" at bounding box center [714, 199] width 182 height 28
type input "Acquisition"
click at [537, 189] on input "text" at bounding box center [498, 189] width 134 height 27
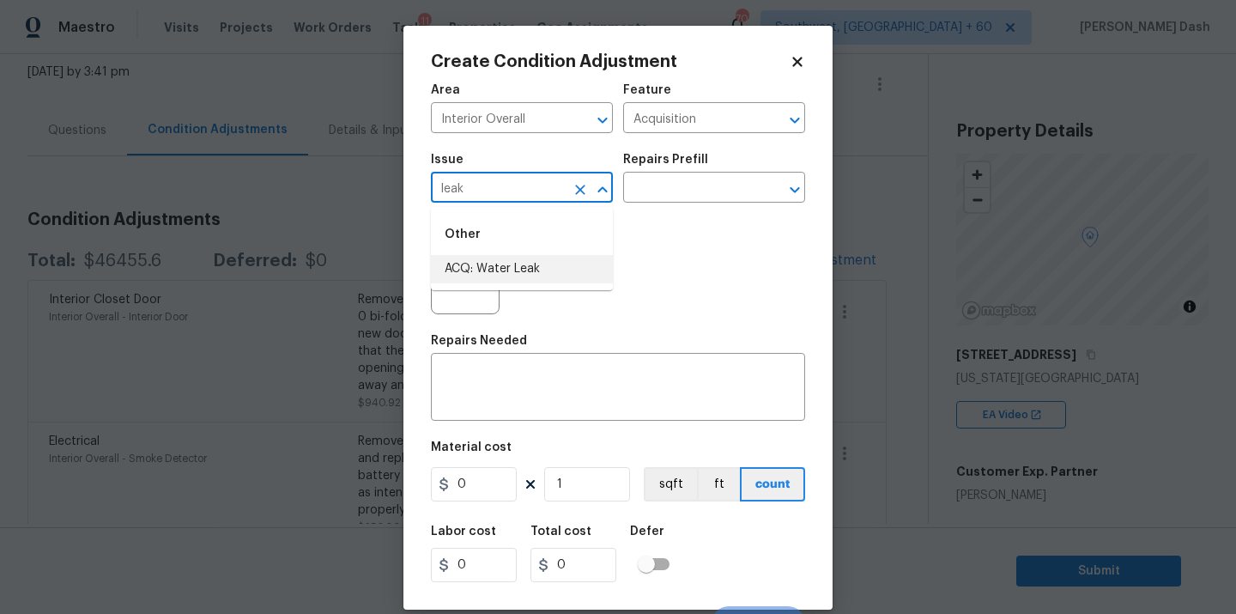
click at [493, 265] on li "ACQ: Water Leak" at bounding box center [522, 269] width 182 height 28
type input "ACQ: Water Leak"
click at [681, 185] on input "text" at bounding box center [690, 189] width 134 height 27
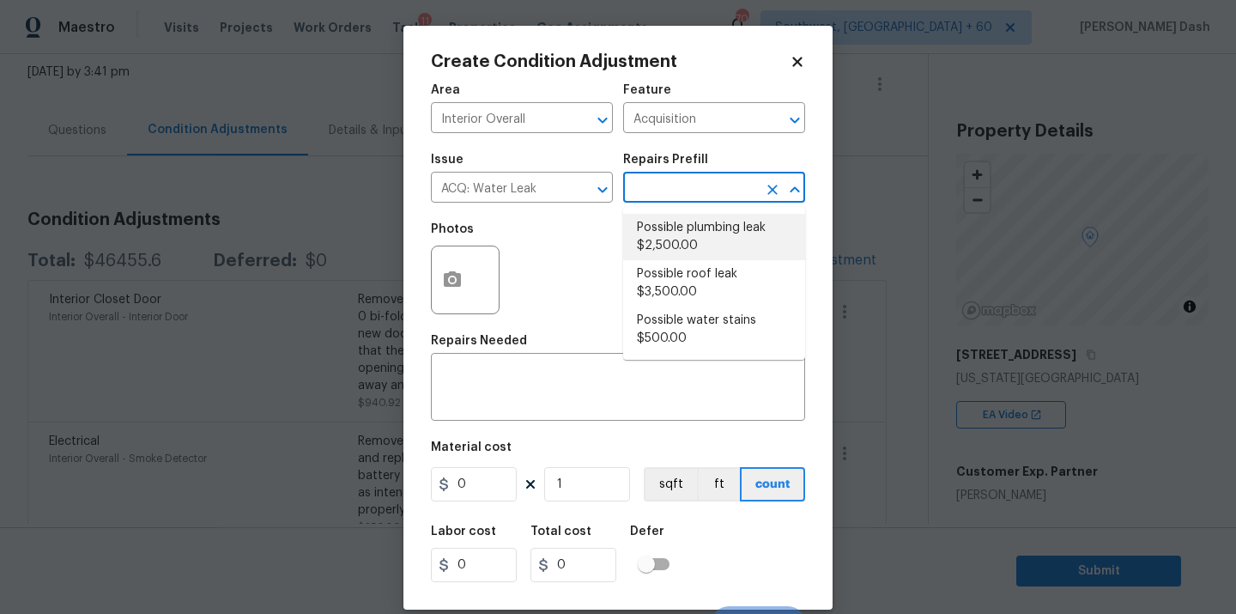
click at [667, 218] on li "Possible plumbing leak $2,500.00" at bounding box center [714, 237] width 182 height 46
type textarea "Acquisition Scope: Possible plumbing leak"
type input "2500"
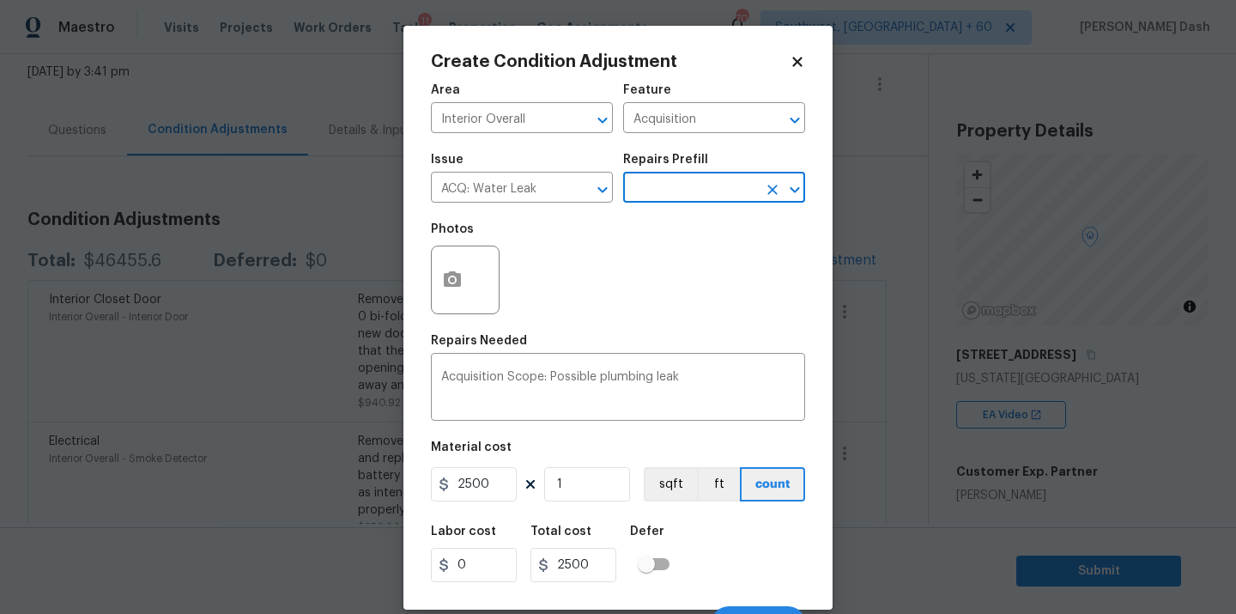
scroll to position [27, 0]
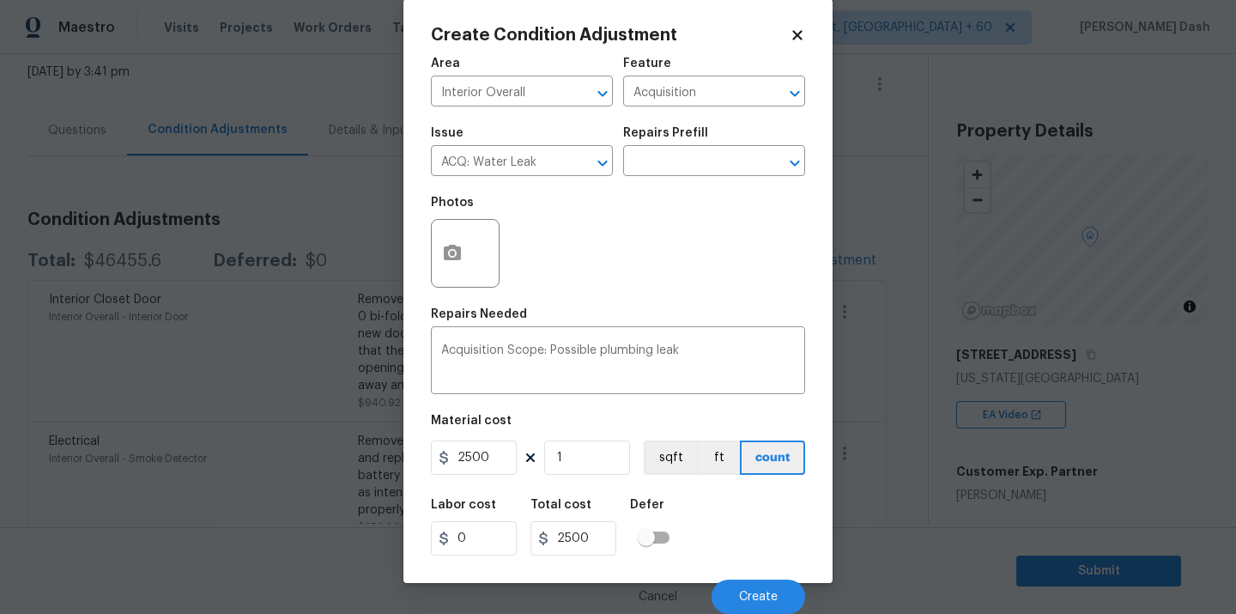
click at [694, 555] on div "Labor cost 0 Total cost 2500 Defer" at bounding box center [618, 526] width 374 height 77
click at [730, 584] on button "Create" at bounding box center [758, 596] width 94 height 34
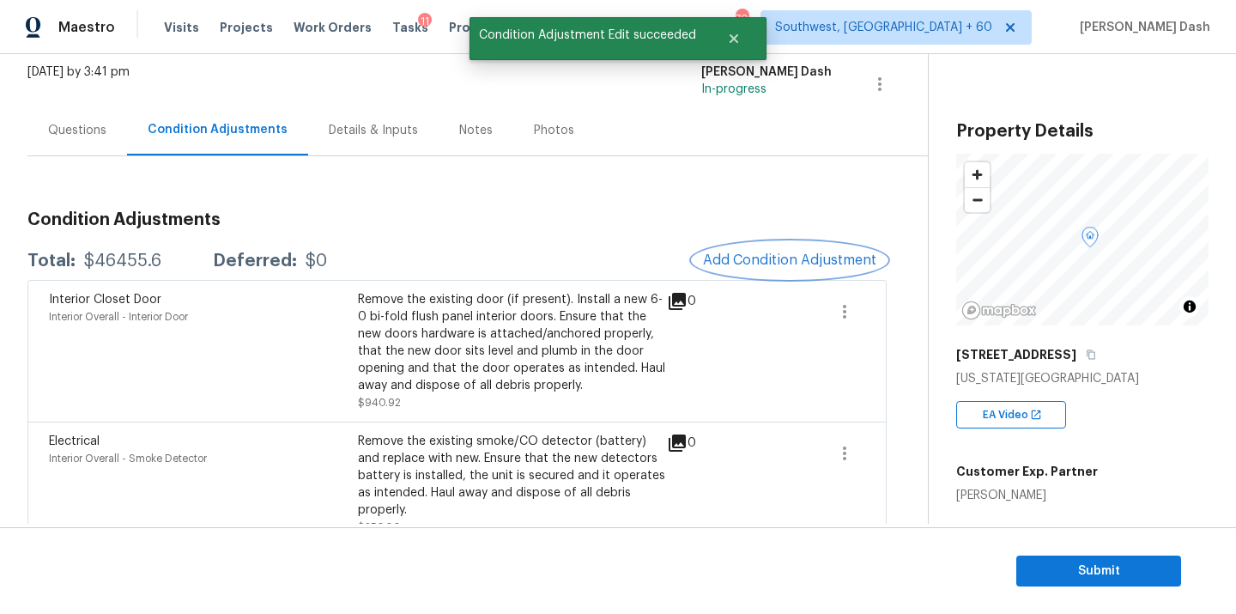
scroll to position [0, 0]
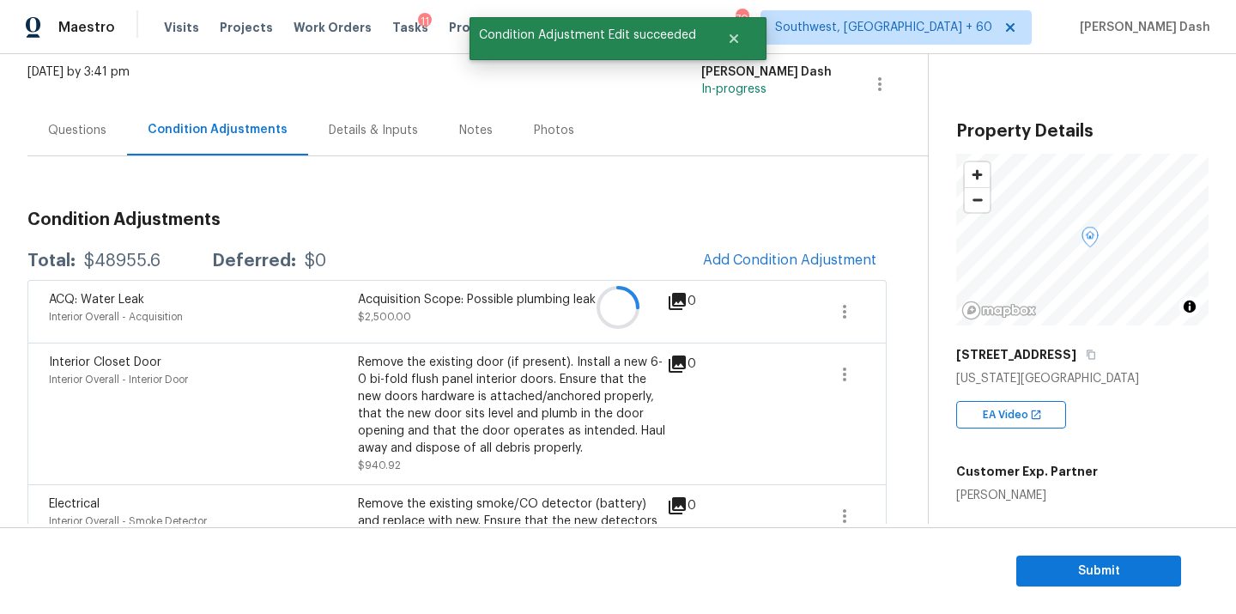
click at [145, 261] on div "$48955.6" at bounding box center [122, 260] width 76 height 17
copy div "$48955.6"
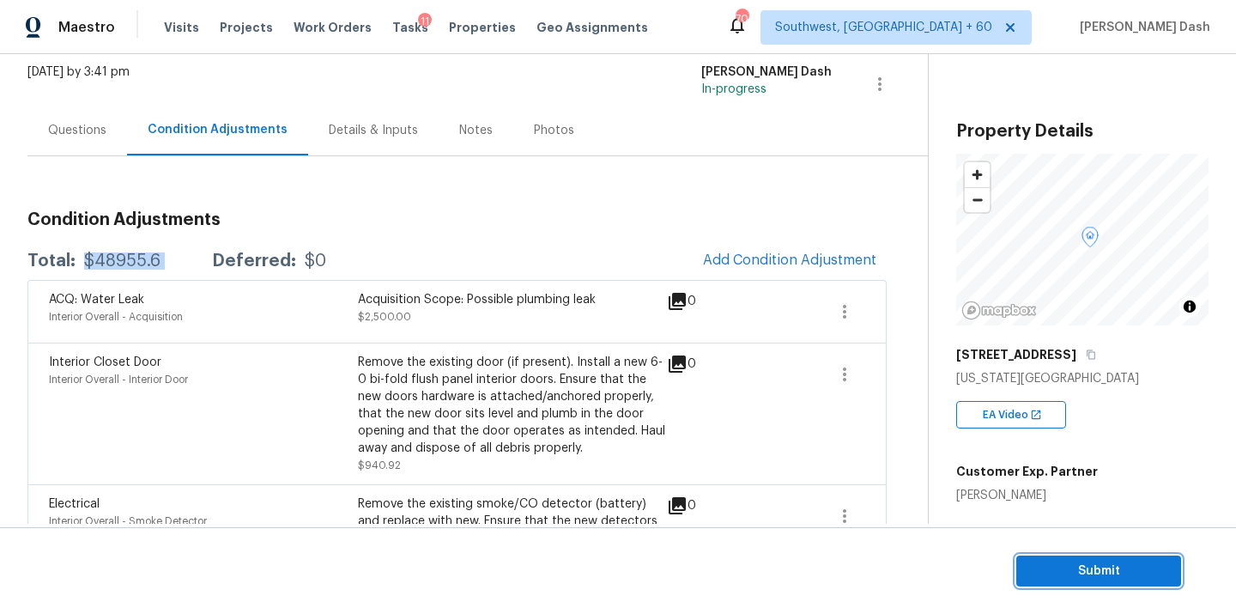
click at [1056, 572] on span "Submit" at bounding box center [1098, 570] width 137 height 21
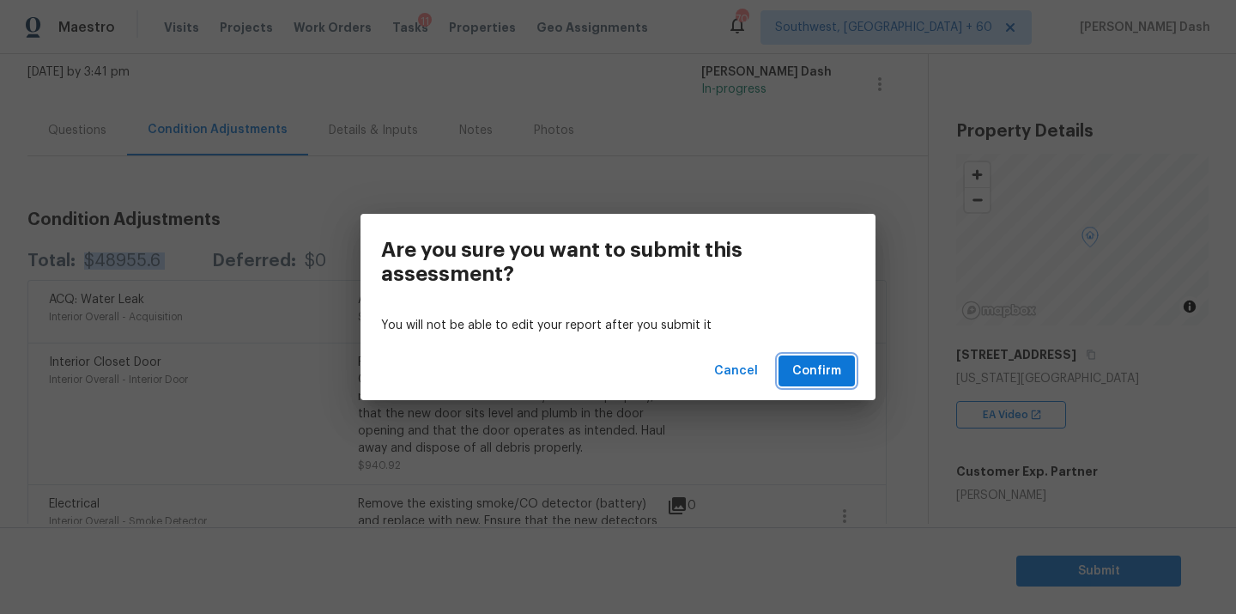
click at [847, 375] on button "Confirm" at bounding box center [816, 371] width 76 height 32
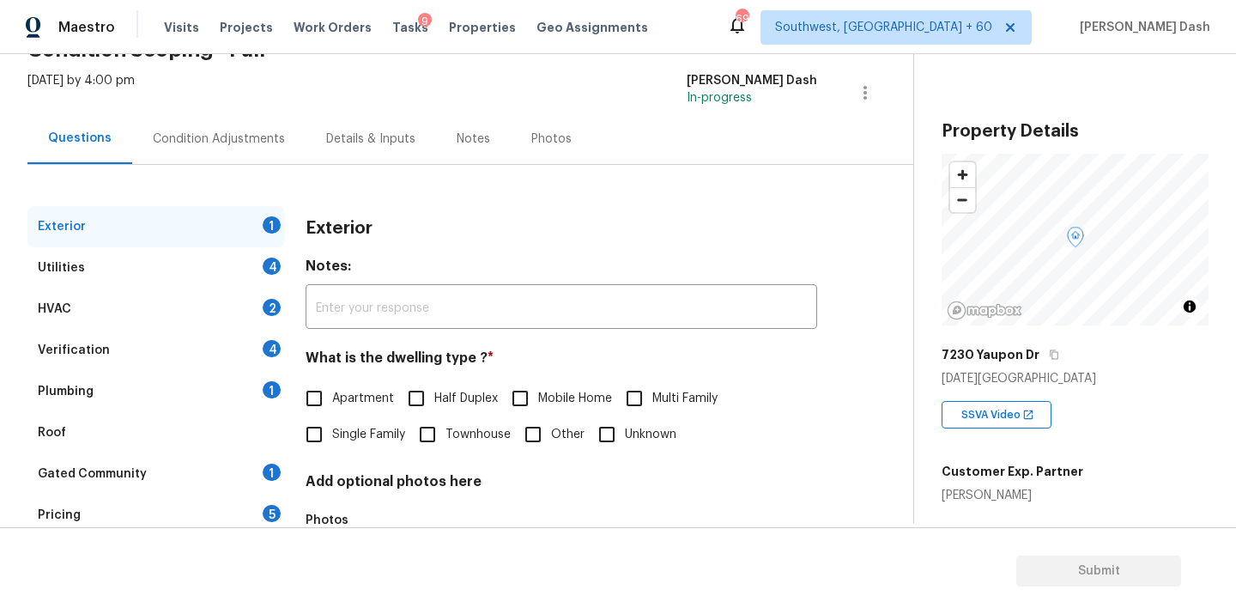
scroll to position [151, 0]
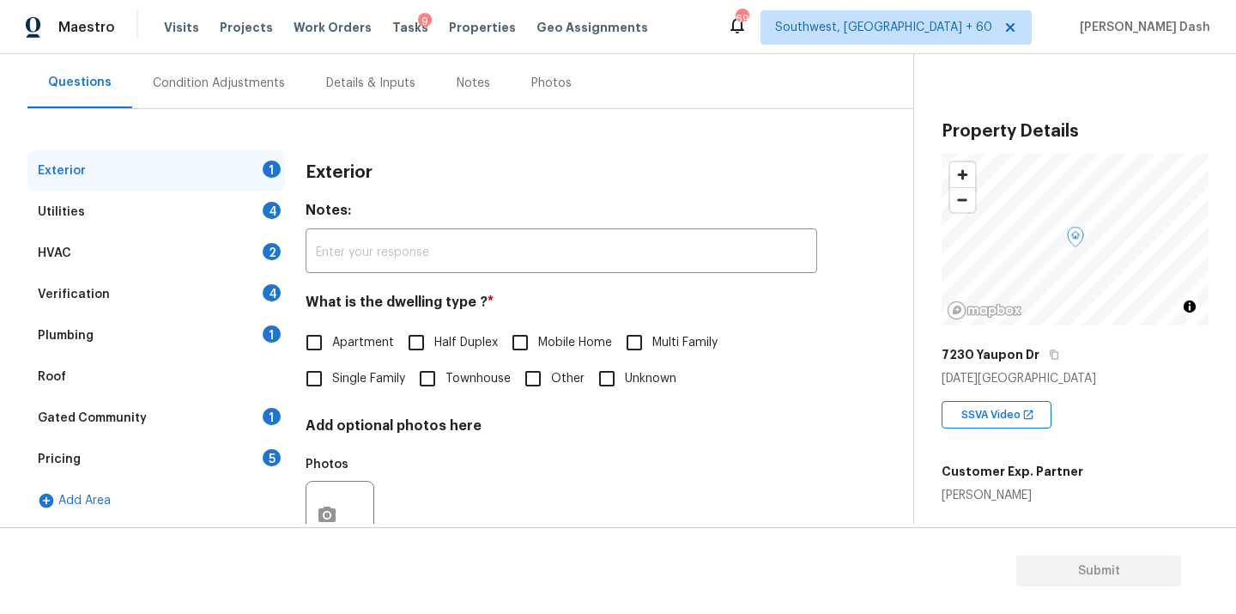
click at [351, 381] on span "Single Family" at bounding box center [368, 379] width 73 height 18
click at [332, 381] on input "Single Family" at bounding box center [314, 378] width 36 height 36
checkbox input "true"
click at [261, 200] on div "Utilities 4" at bounding box center [155, 211] width 257 height 41
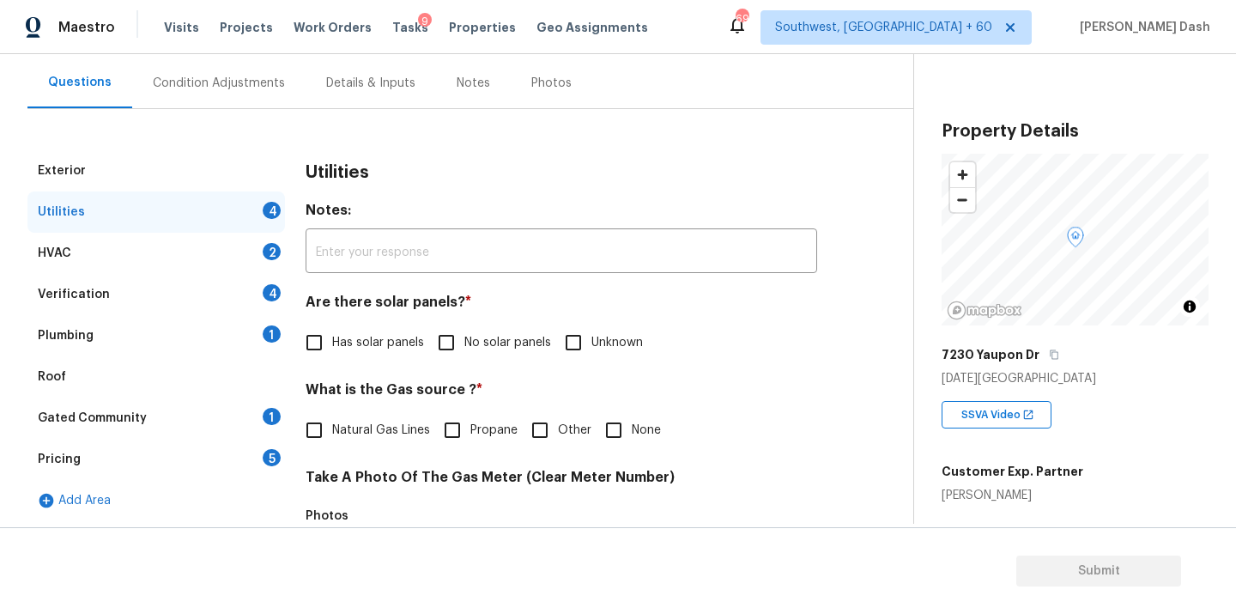
click at [476, 348] on span "No solar panels" at bounding box center [507, 343] width 87 height 18
click at [464, 348] on input "No solar panels" at bounding box center [446, 342] width 36 height 36
checkbox input "true"
click at [543, 423] on input "Other" at bounding box center [540, 430] width 36 height 36
checkbox input "true"
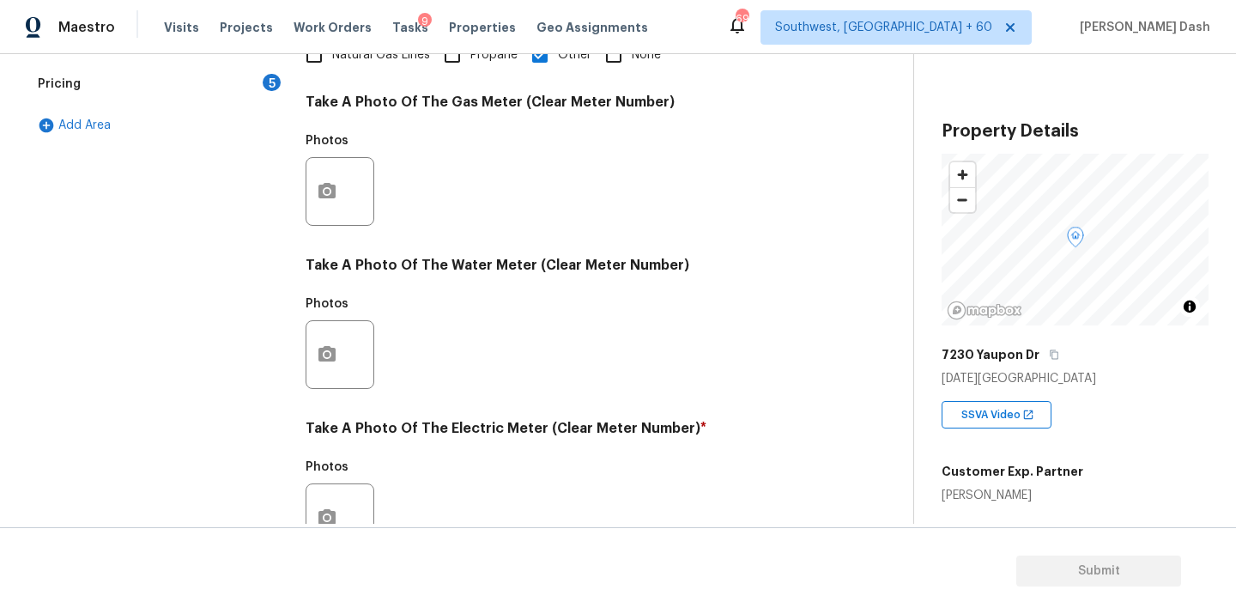
scroll to position [642, 0]
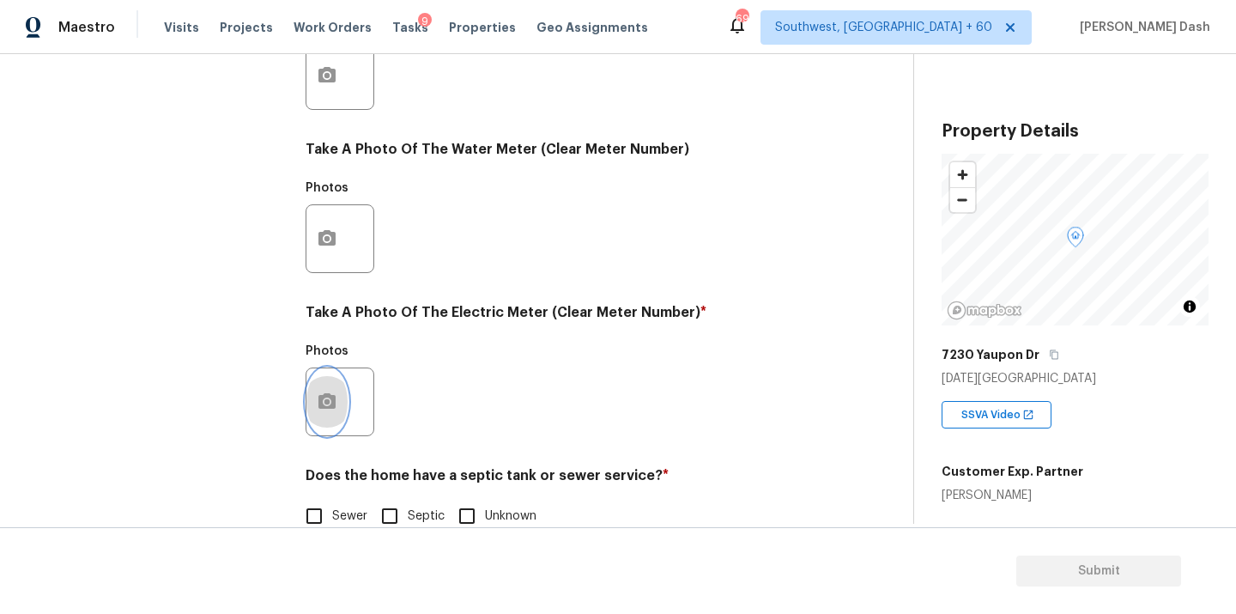
click at [327, 396] on icon "button" at bounding box center [326, 400] width 17 height 15
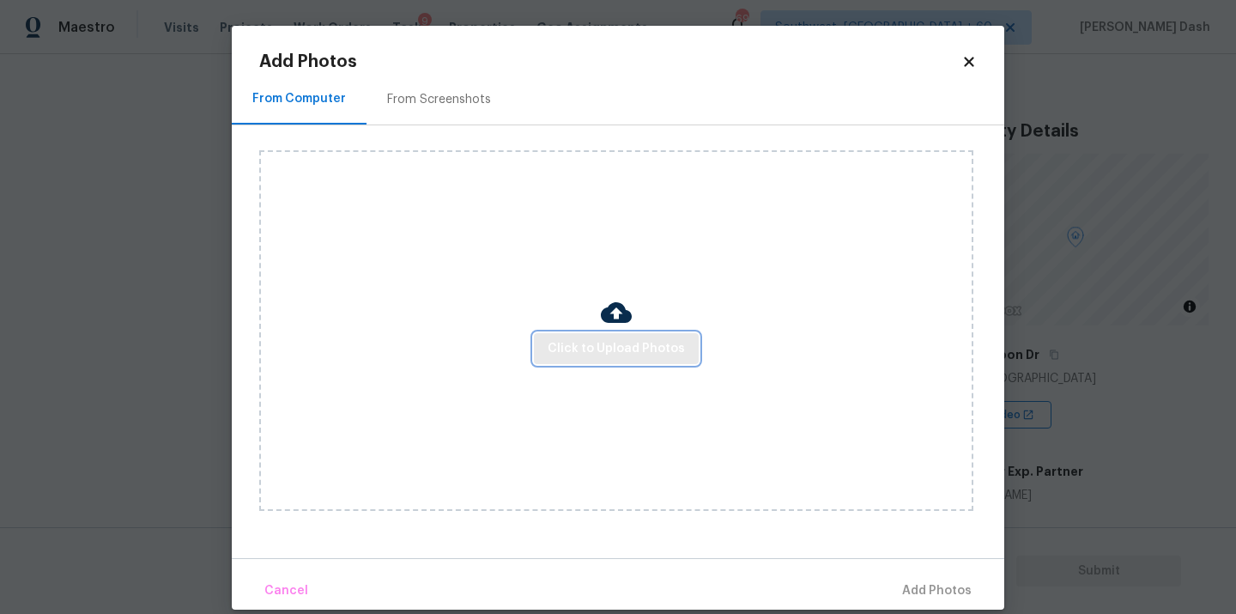
click at [580, 356] on span "Click to Upload Photos" at bounding box center [616, 348] width 137 height 21
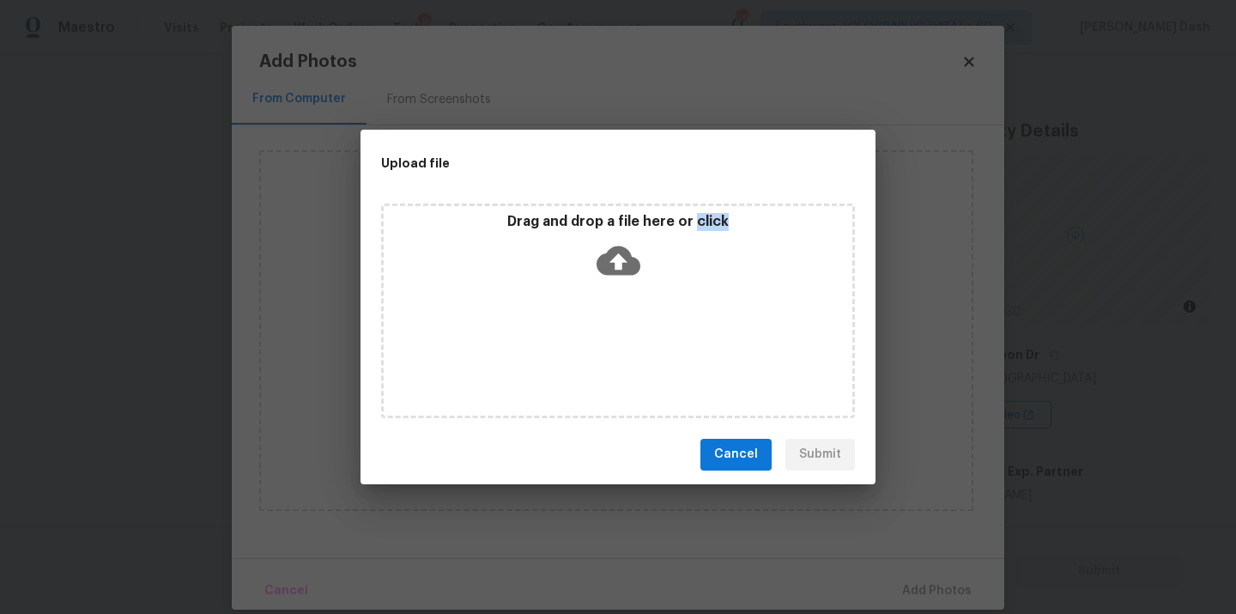
click at [580, 356] on div "Drag and drop a file here or click" at bounding box center [618, 310] width 474 height 215
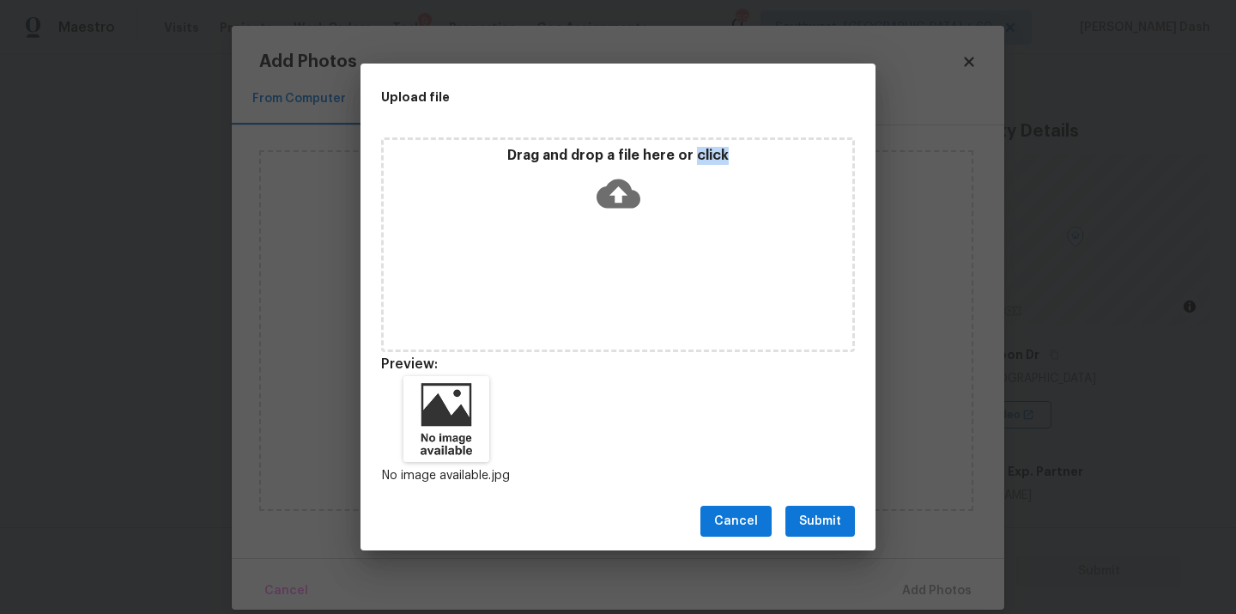
click at [809, 530] on span "Submit" at bounding box center [820, 521] width 42 height 21
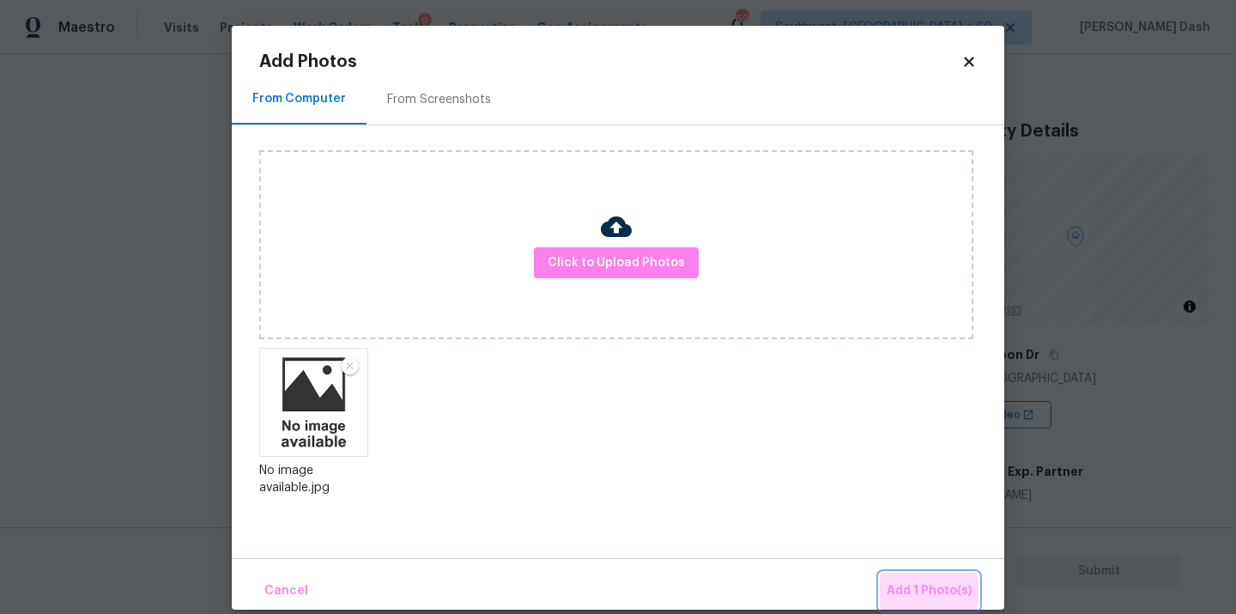
click at [928, 591] on span "Add 1 Photo(s)" at bounding box center [929, 590] width 85 height 21
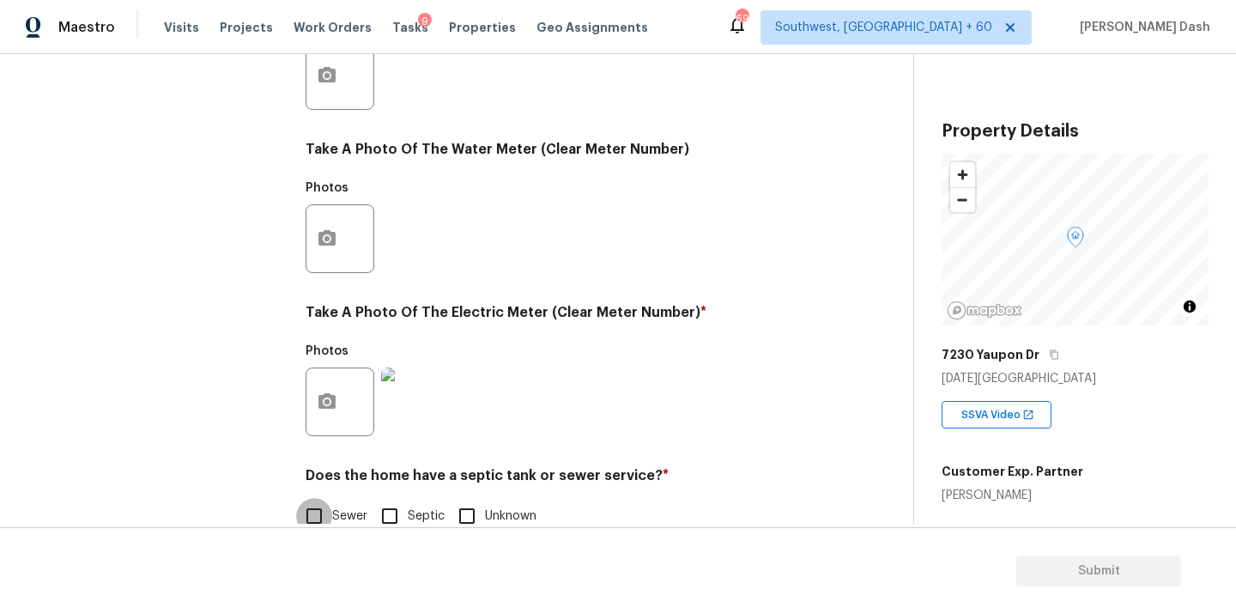
click at [307, 516] on input "Sewer" at bounding box center [314, 516] width 36 height 36
checkbox input "true"
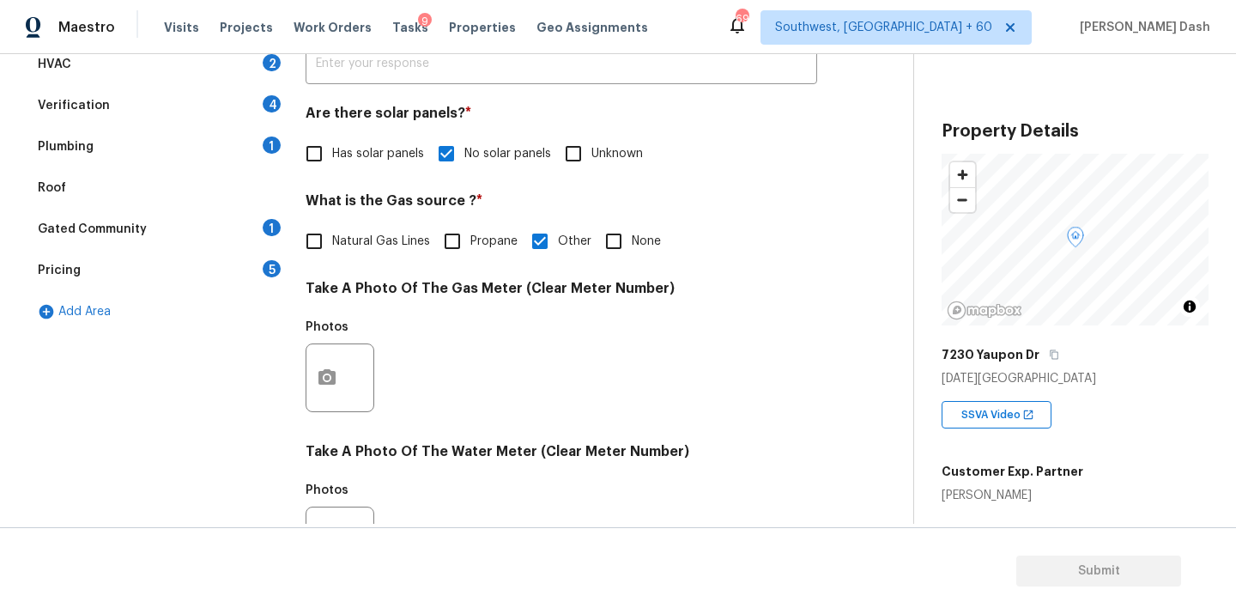
scroll to position [191, 0]
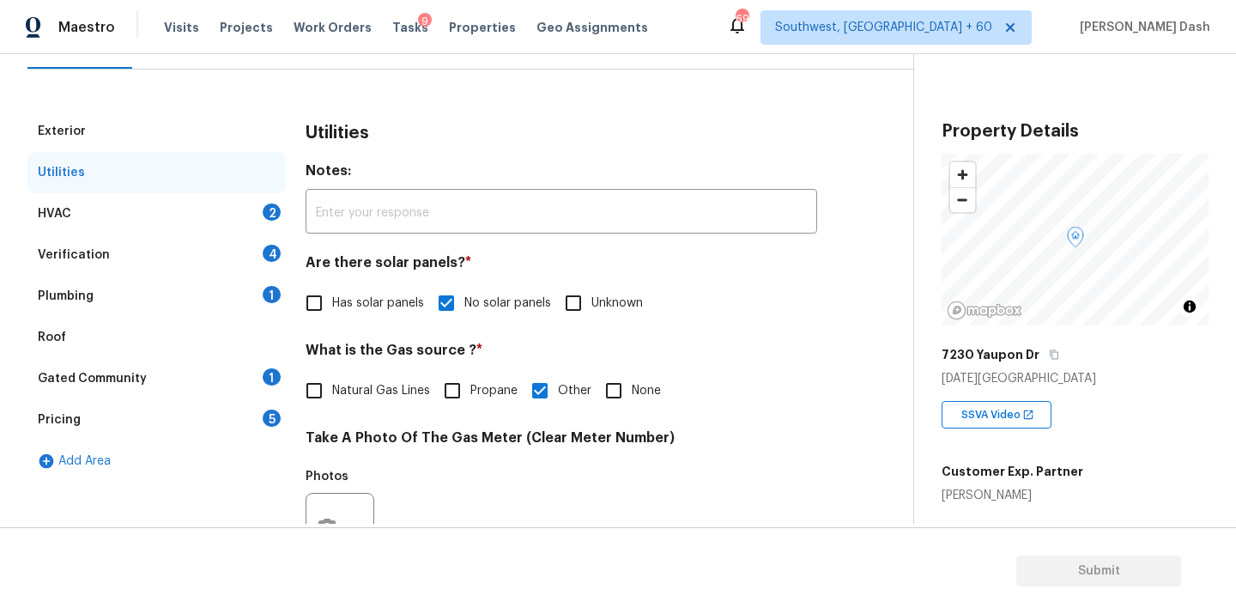
click at [243, 201] on div "HVAC 2" at bounding box center [155, 213] width 257 height 41
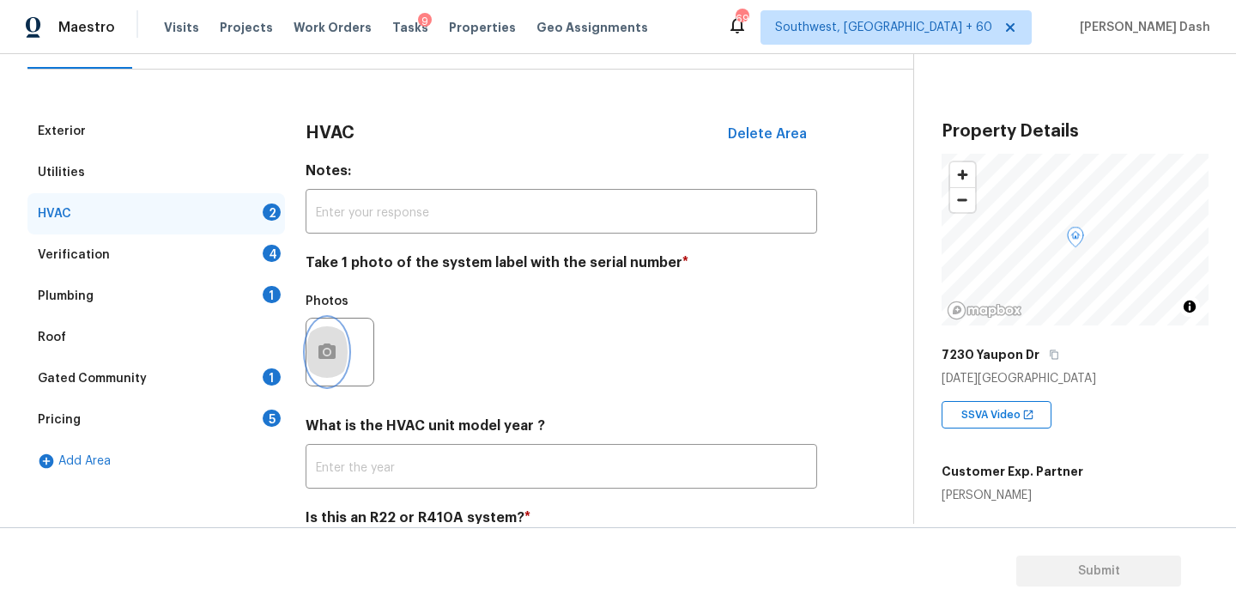
click at [331, 330] on button "button" at bounding box center [326, 351] width 41 height 67
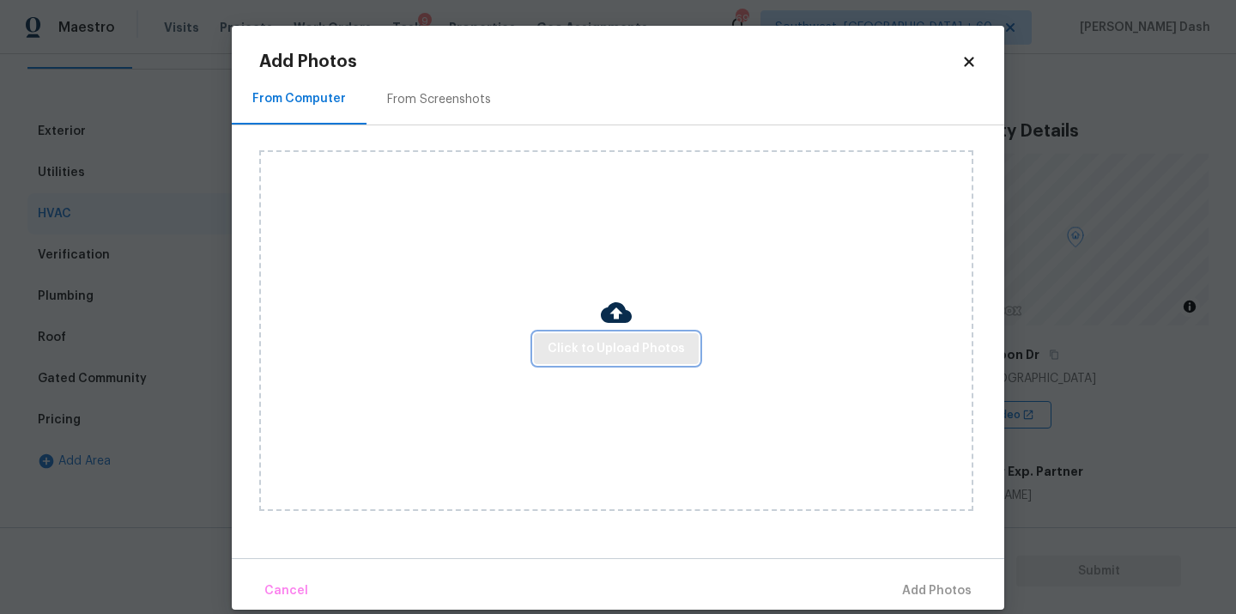
click at [595, 360] on button "Click to Upload Photos" at bounding box center [616, 349] width 165 height 32
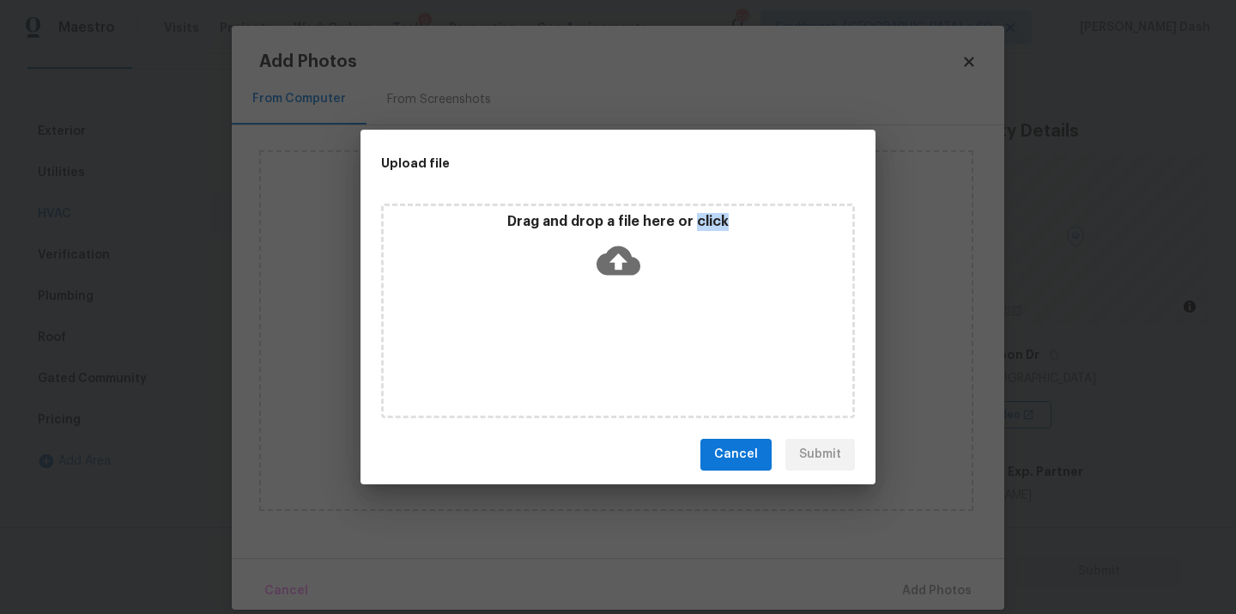
click at [595, 360] on div "Drag and drop a file here or click" at bounding box center [618, 310] width 474 height 215
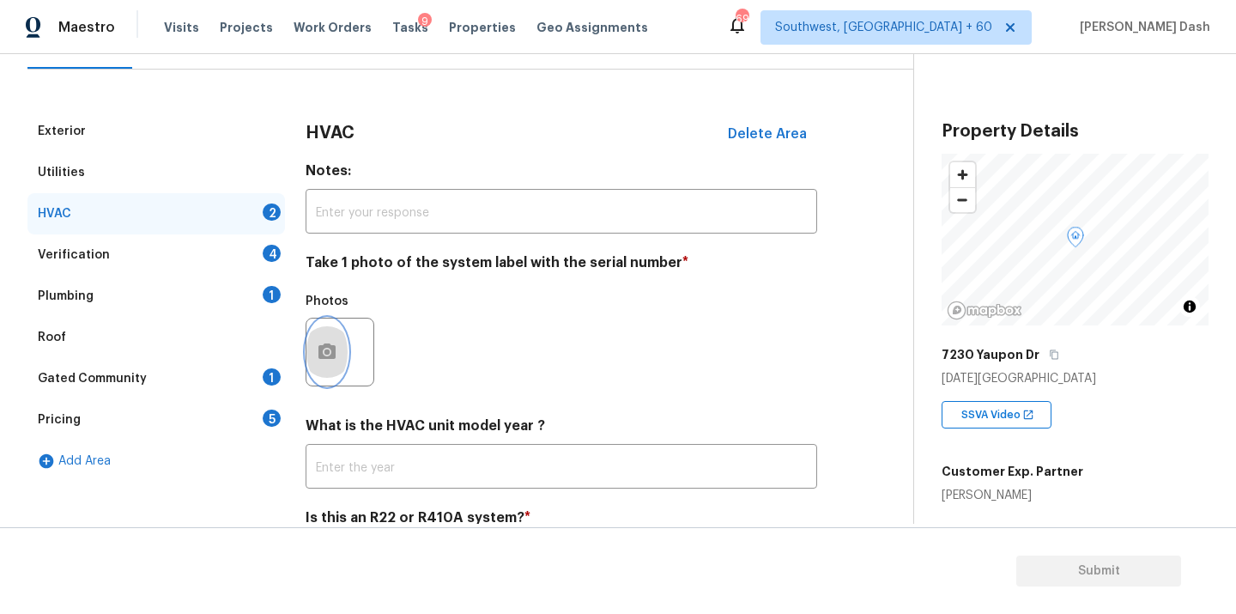
click at [335, 372] on button "button" at bounding box center [326, 351] width 41 height 67
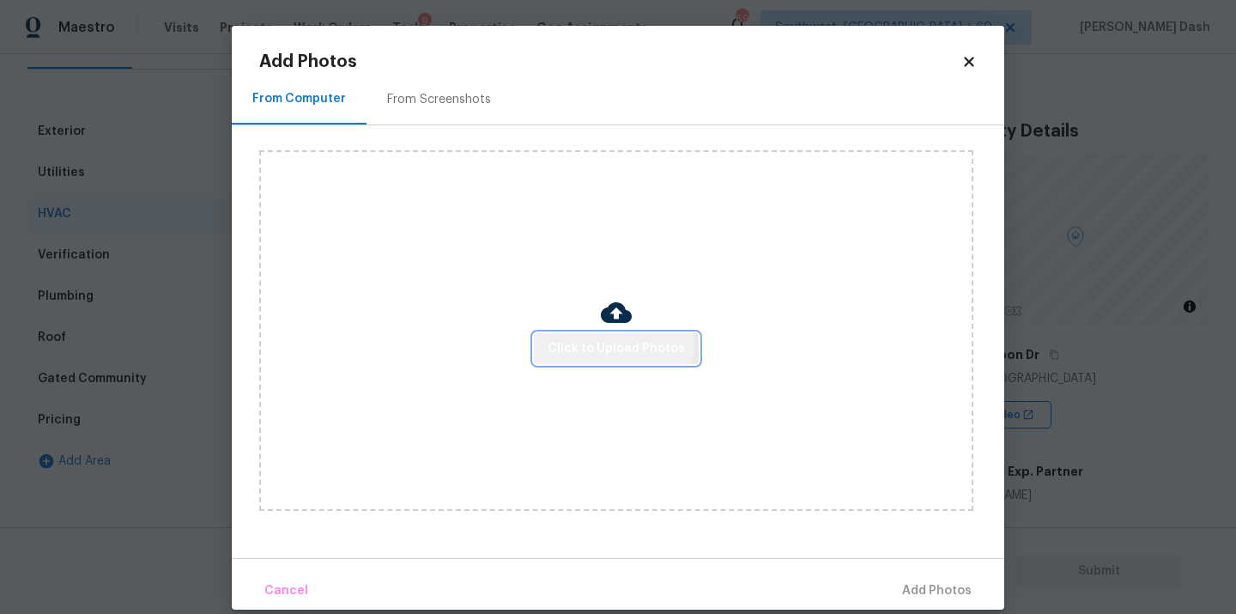
click at [589, 343] on span "Click to Upload Photos" at bounding box center [616, 348] width 137 height 21
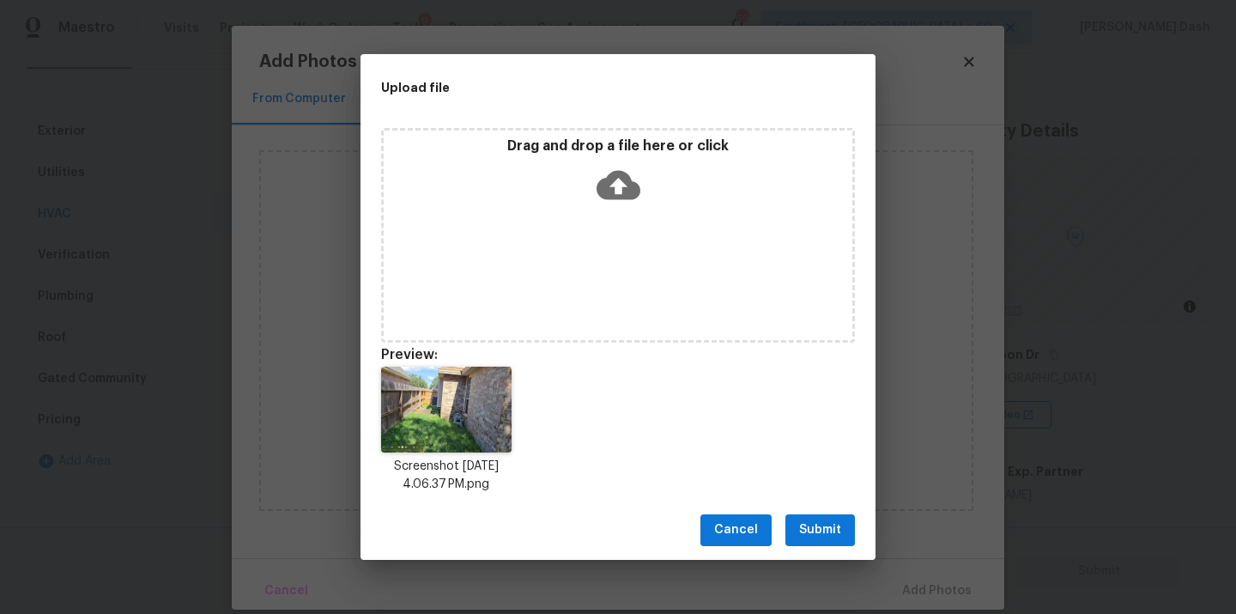
click at [821, 517] on button "Submit" at bounding box center [820, 530] width 70 height 32
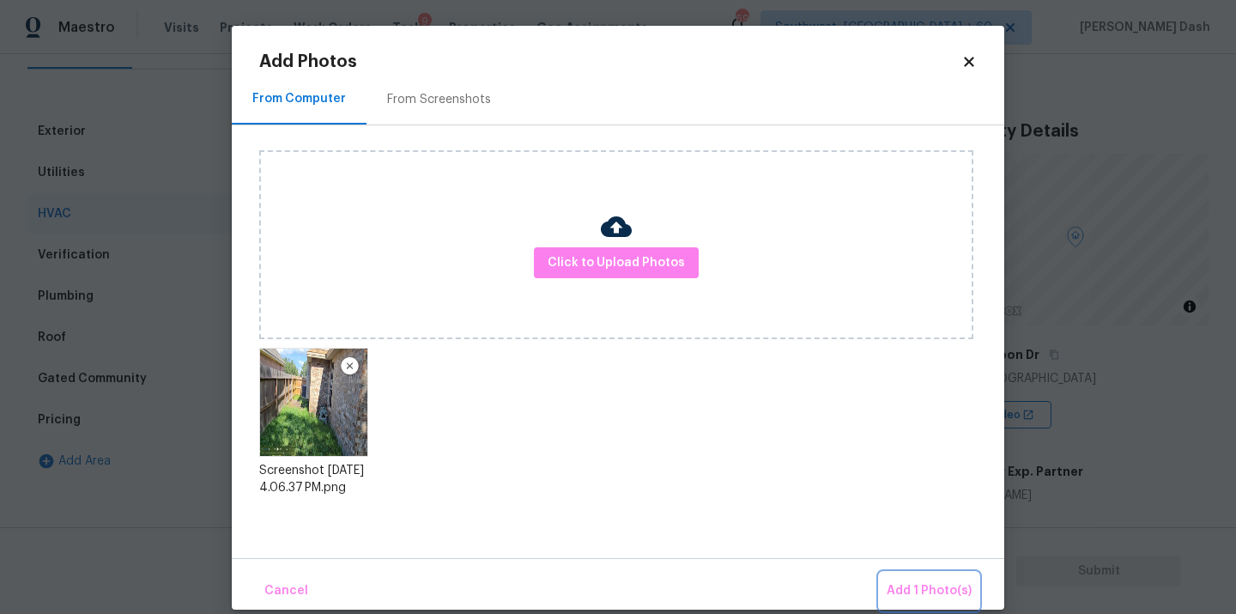
click at [933, 578] on button "Add 1 Photo(s)" at bounding box center [929, 590] width 99 height 37
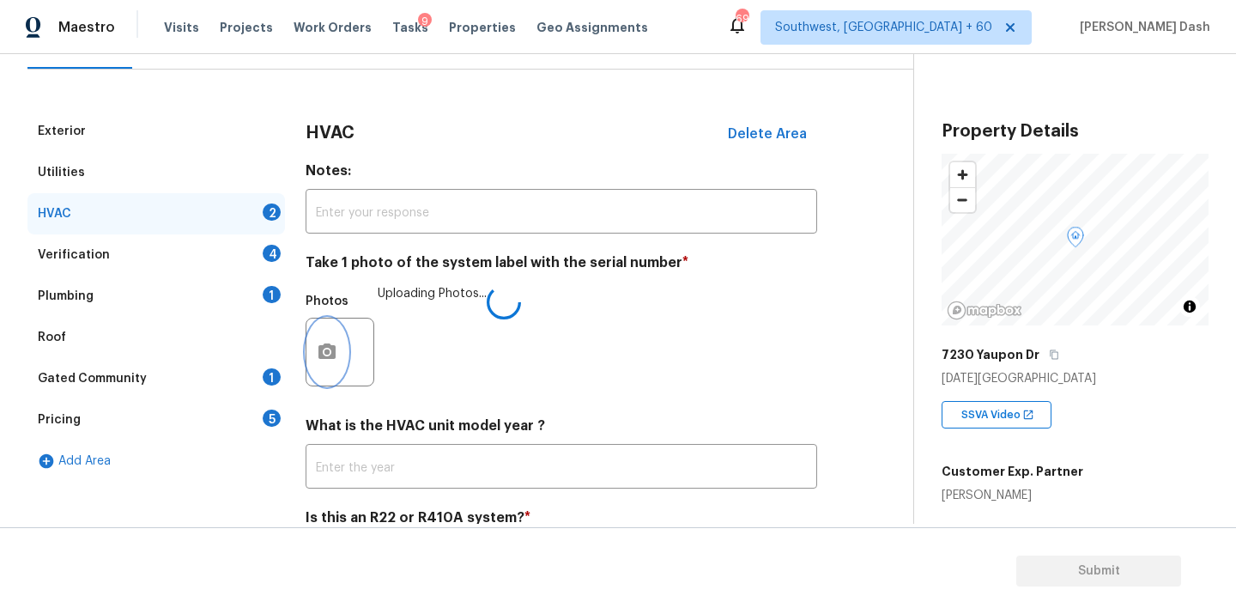
scroll to position [269, 0]
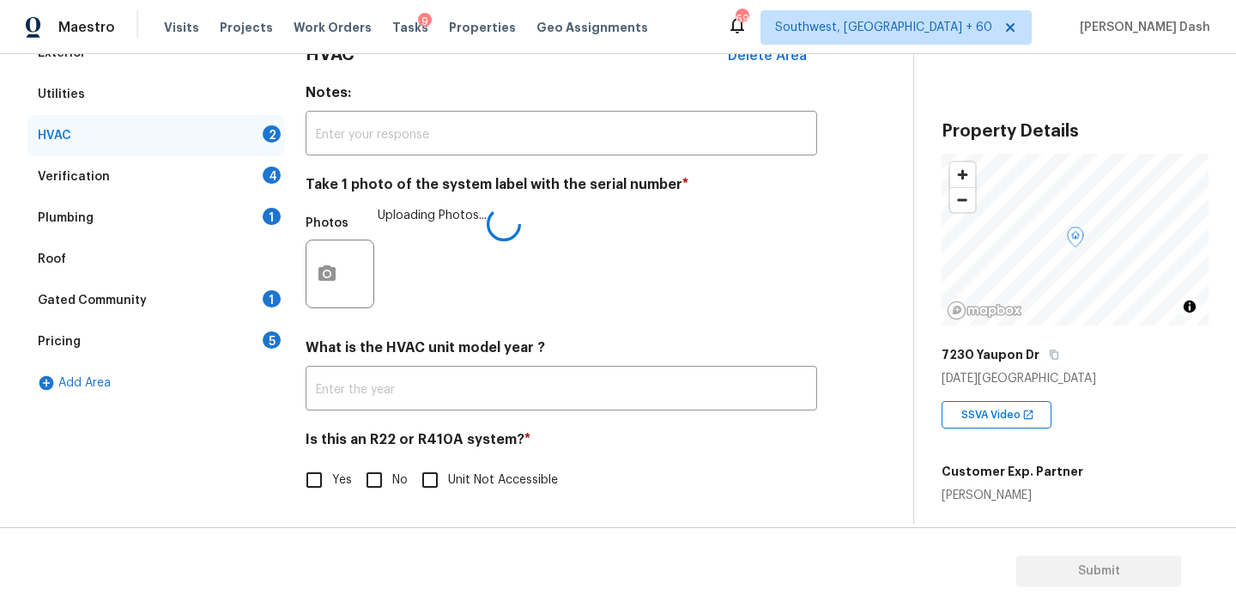
click at [323, 471] on input "Yes" at bounding box center [314, 480] width 36 height 36
checkbox input "true"
click at [252, 166] on div "Verification 4" at bounding box center [155, 176] width 257 height 41
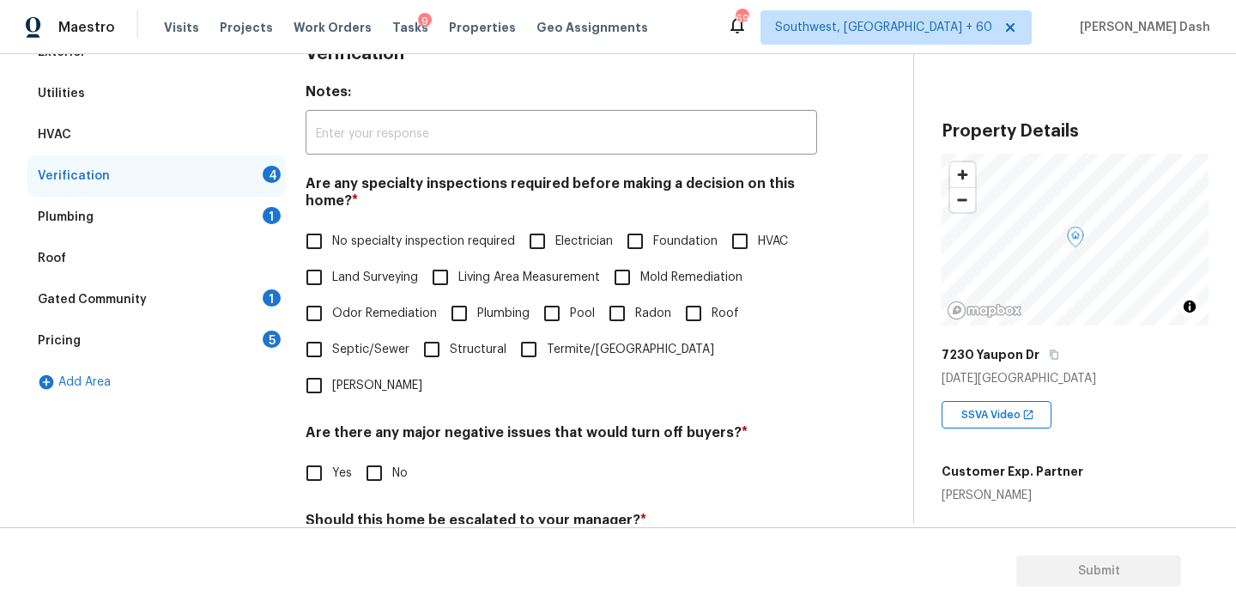
click at [346, 236] on span "No specialty inspection required" at bounding box center [423, 242] width 183 height 18
click at [332, 236] on input "No specialty inspection required" at bounding box center [314, 241] width 36 height 36
checkbox input "true"
click at [378, 457] on input "No" at bounding box center [374, 475] width 36 height 36
checkbox input "true"
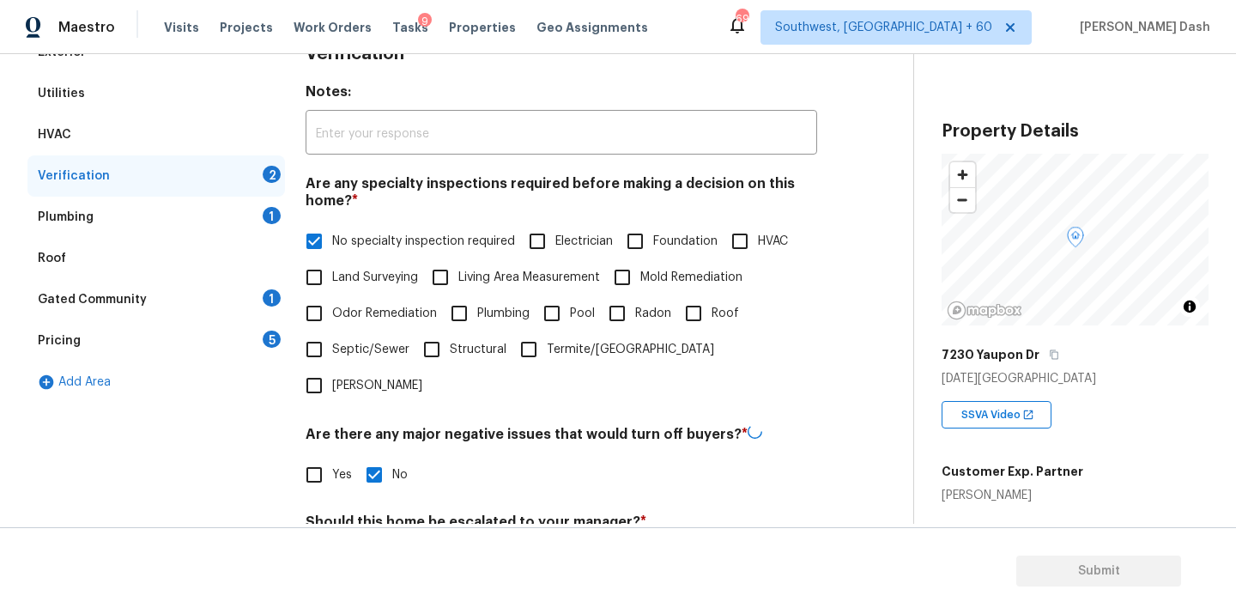
scroll to position [380, 0]
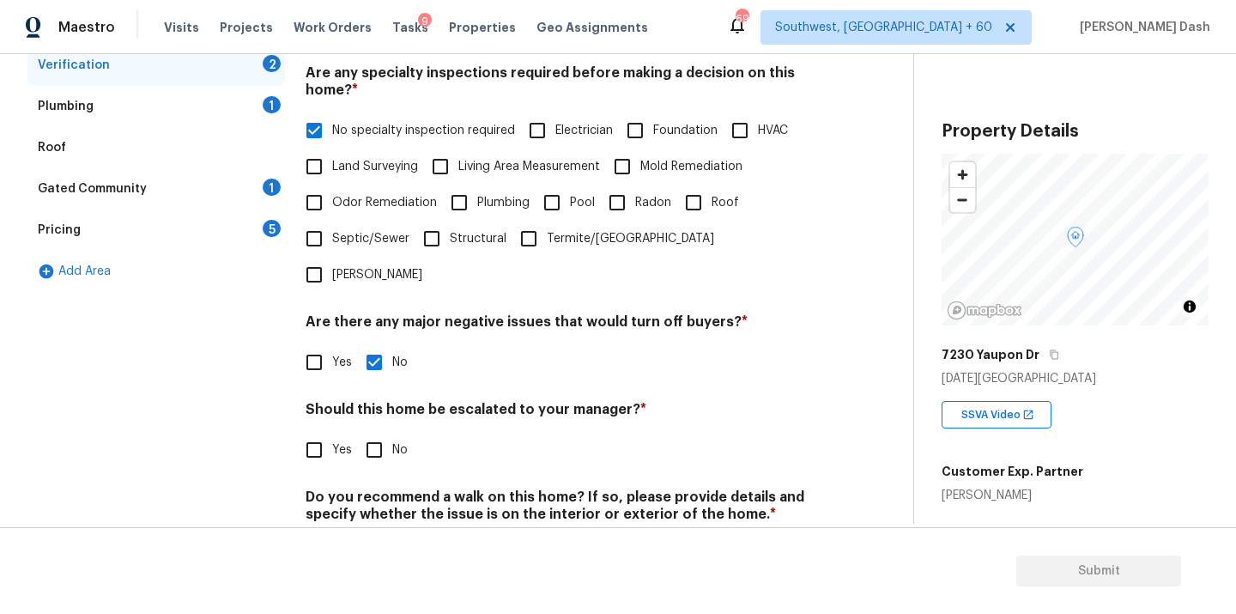
click at [378, 432] on input "No" at bounding box center [374, 450] width 36 height 36
checkbox input "true"
click at [378, 538] on input "No" at bounding box center [374, 556] width 36 height 36
checkbox input "true"
click at [243, 115] on div "Plumbing 1" at bounding box center [155, 106] width 257 height 41
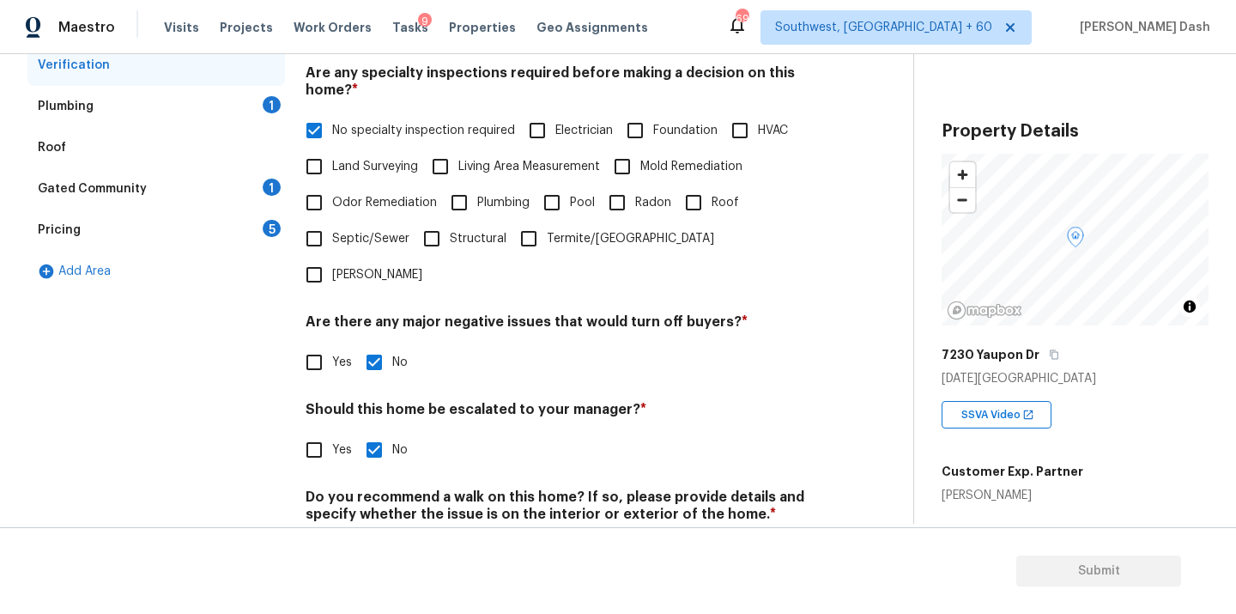
scroll to position [154, 0]
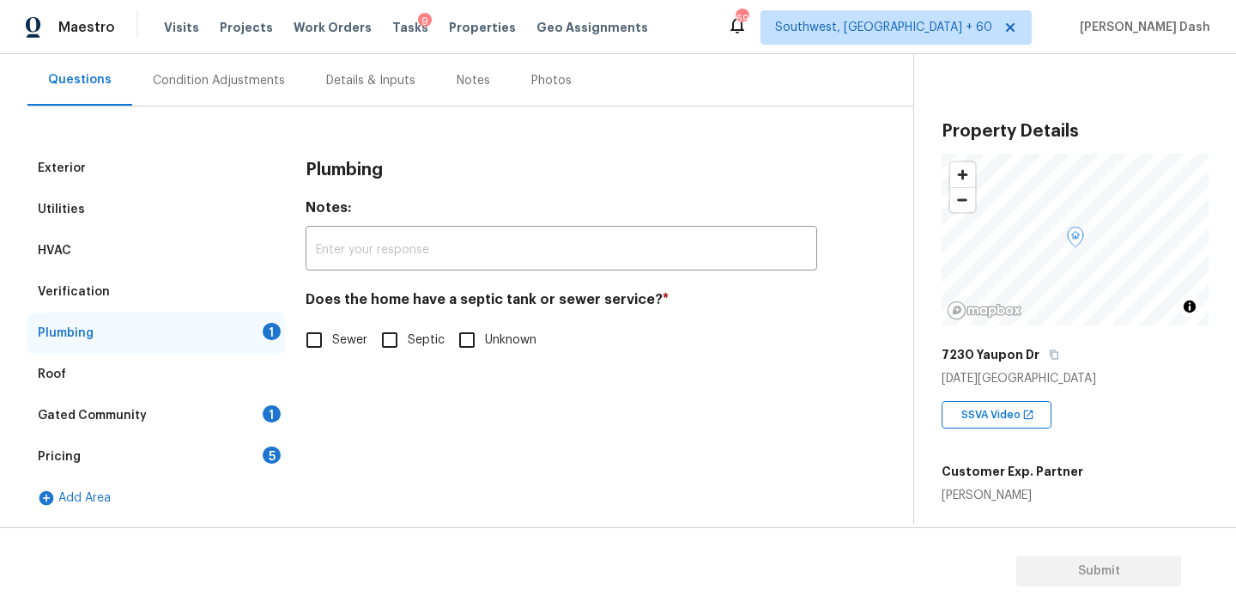
click at [311, 312] on h4 "Does the home have a septic tank or sewer service? *" at bounding box center [561, 303] width 511 height 24
drag, startPoint x: 312, startPoint y: 343, endPoint x: 304, endPoint y: 388, distance: 45.3
click at [312, 343] on input "Sewer" at bounding box center [314, 340] width 36 height 36
checkbox input "true"
click at [280, 421] on div "Gated Community 1" at bounding box center [155, 415] width 257 height 41
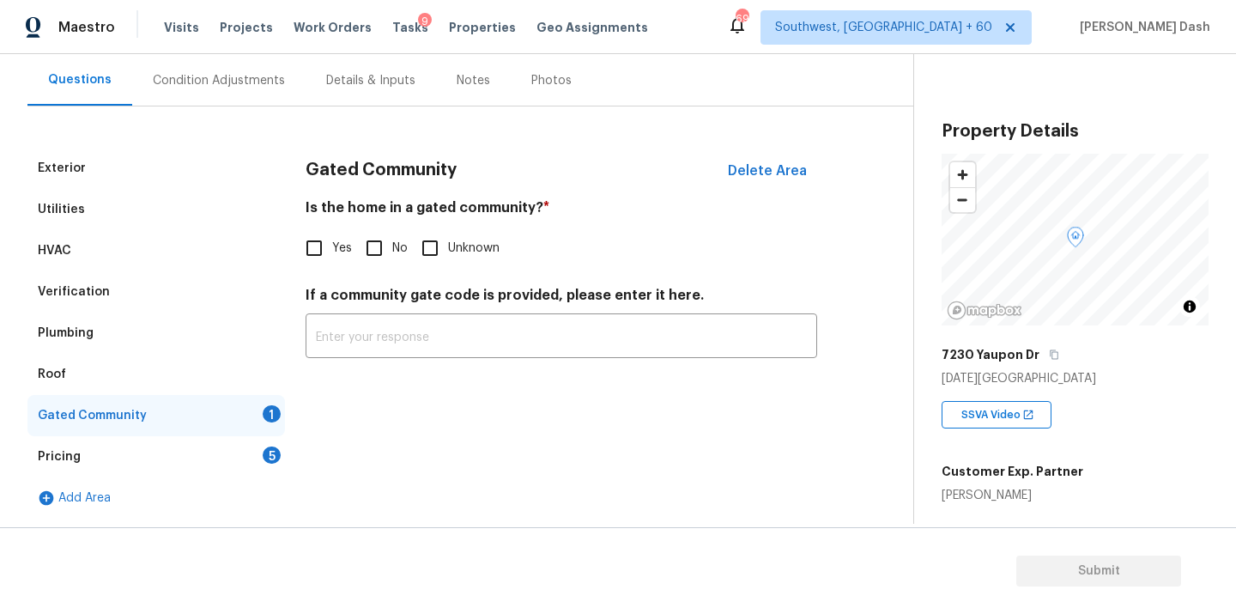
drag, startPoint x: 374, startPoint y: 233, endPoint x: 366, endPoint y: 291, distance: 58.9
click at [374, 233] on input "No" at bounding box center [374, 248] width 36 height 36
checkbox input "true"
click at [279, 462] on div "Pricing 5" at bounding box center [155, 456] width 257 height 41
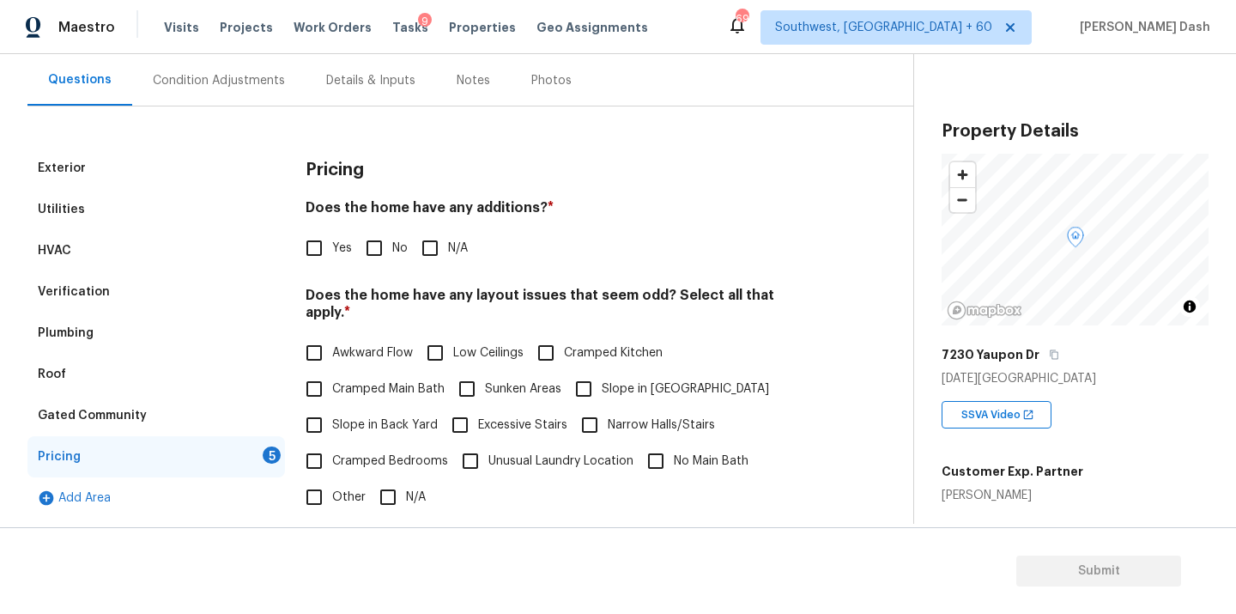
click at [385, 249] on input "No" at bounding box center [374, 248] width 36 height 36
checkbox input "true"
click at [387, 493] on input "N/A" at bounding box center [388, 499] width 36 height 36
checkbox input "true"
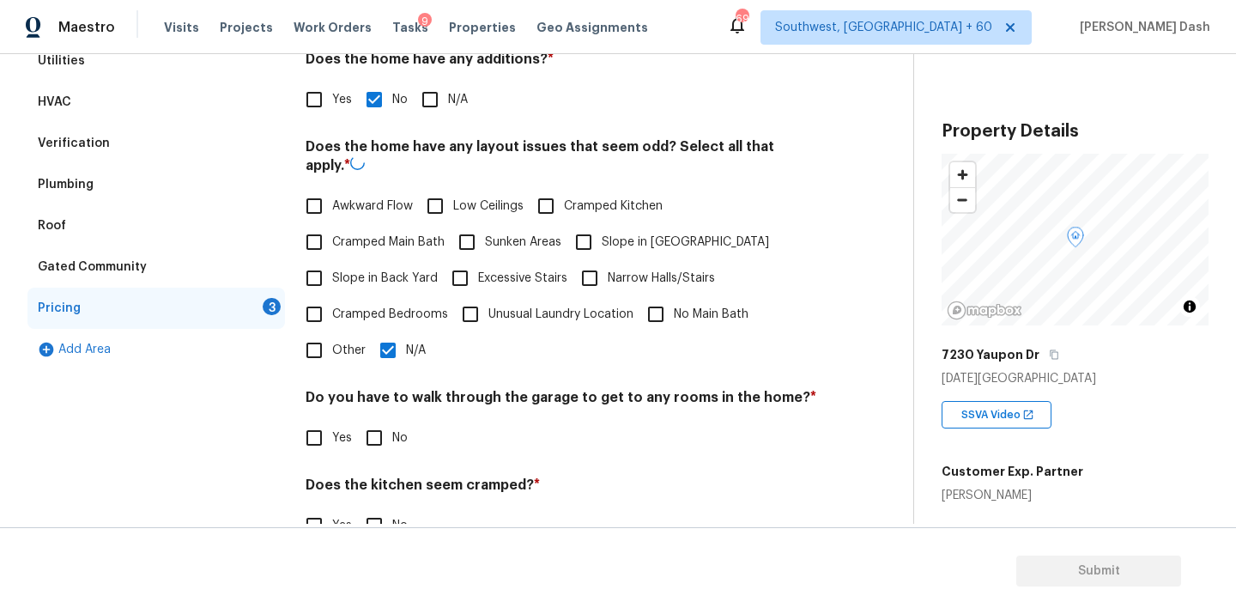
scroll to position [405, 0]
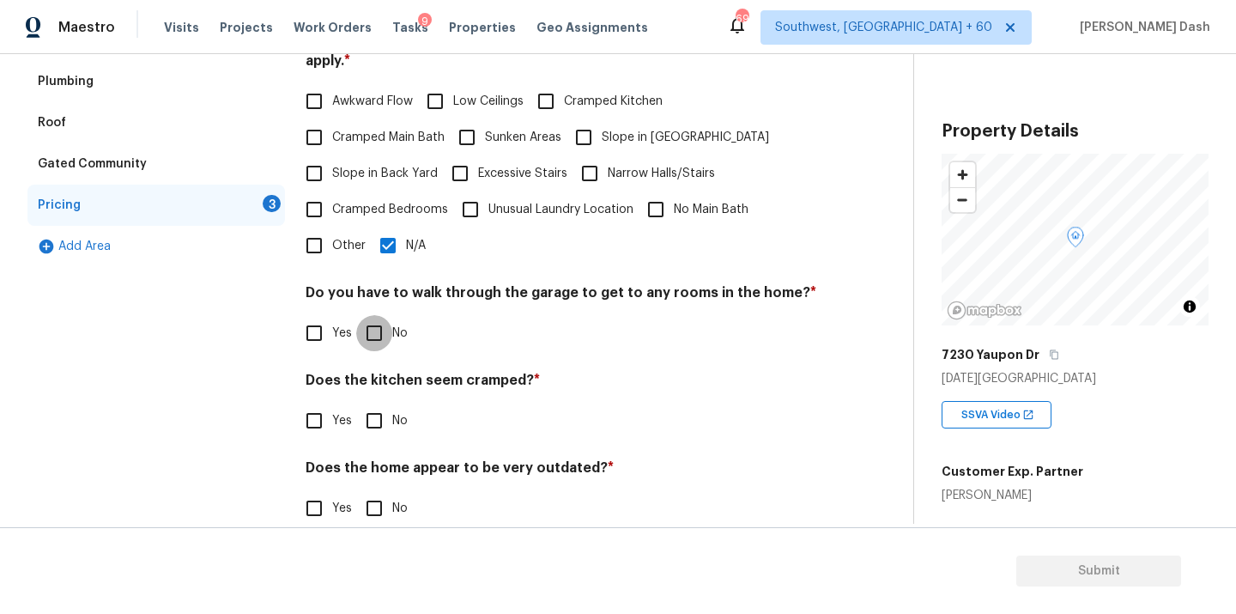
click at [377, 321] on input "No" at bounding box center [374, 333] width 36 height 36
checkbox input "true"
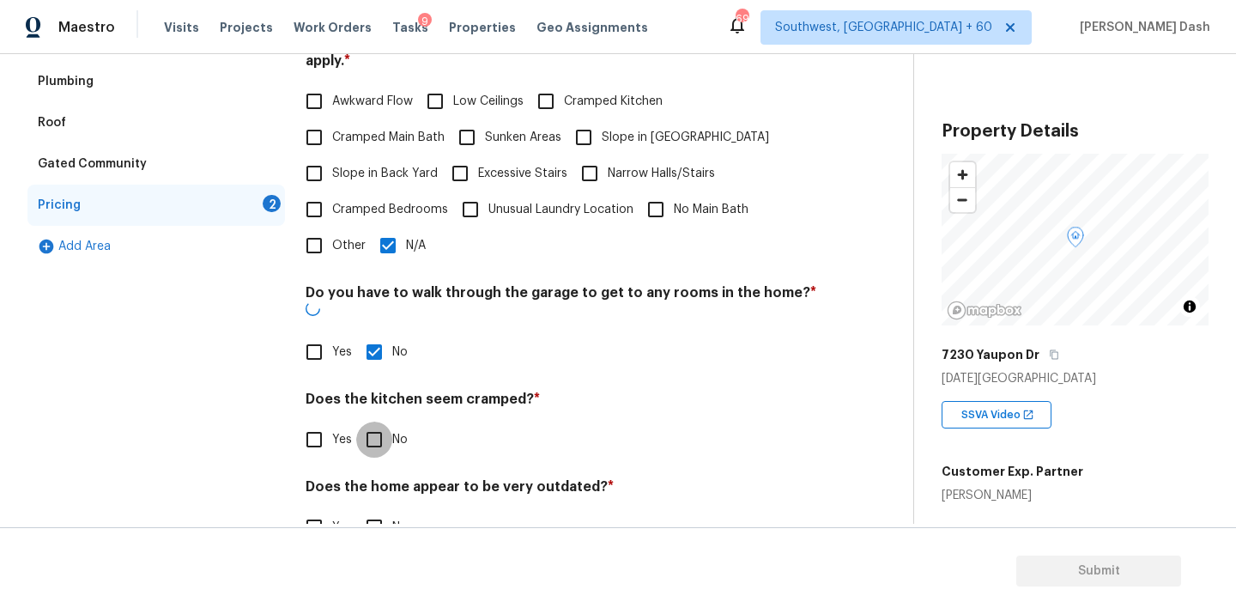
click at [377, 421] on input "No" at bounding box center [374, 439] width 36 height 36
checkbox input "true"
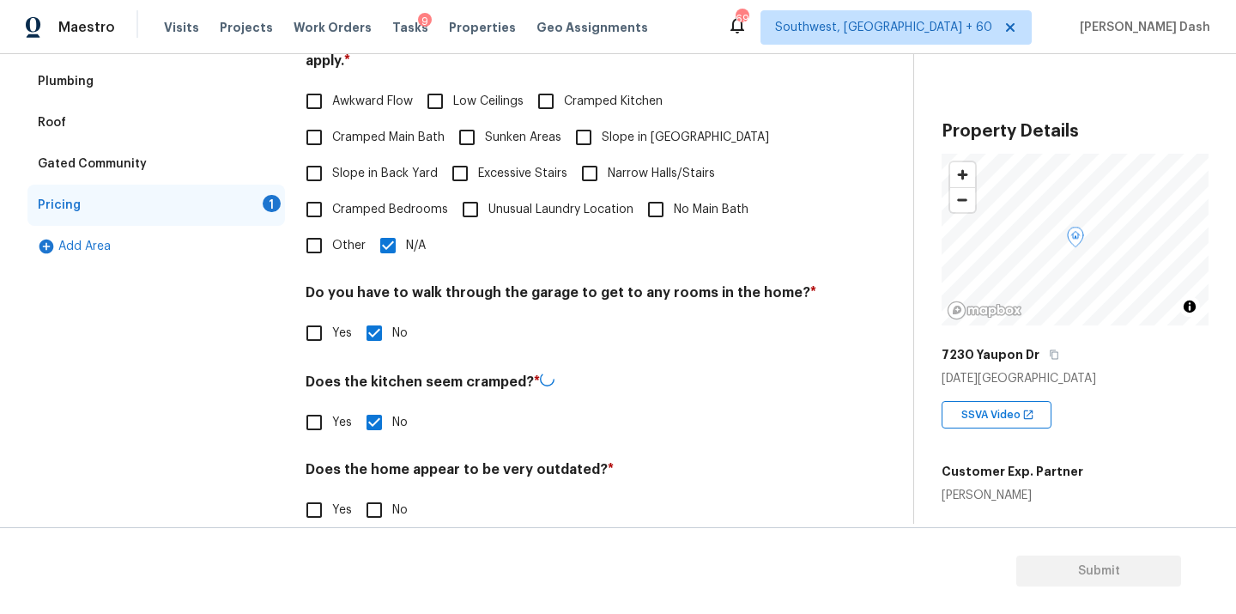
click at [381, 536] on section "Submit" at bounding box center [618, 571] width 1236 height 88
click at [378, 505] on input "No" at bounding box center [374, 510] width 36 height 36
checkbox input "true"
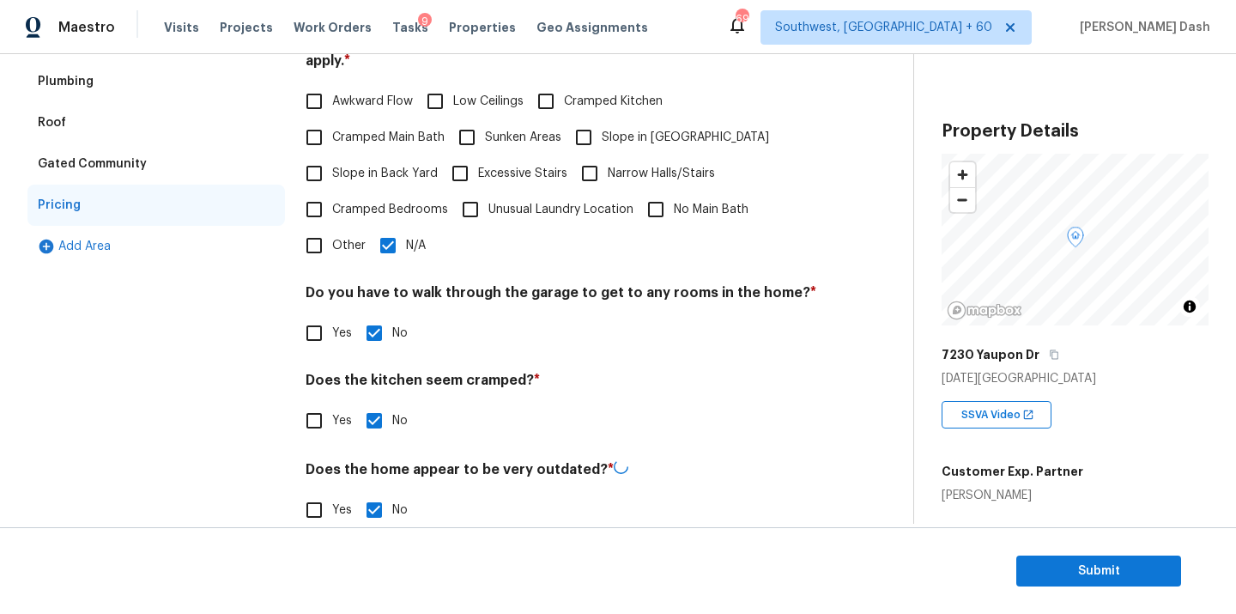
click at [240, 415] on div "Exterior Utilities HVAC Verification Plumbing Roof Gated Community Pricing Add …" at bounding box center [155, 222] width 257 height 652
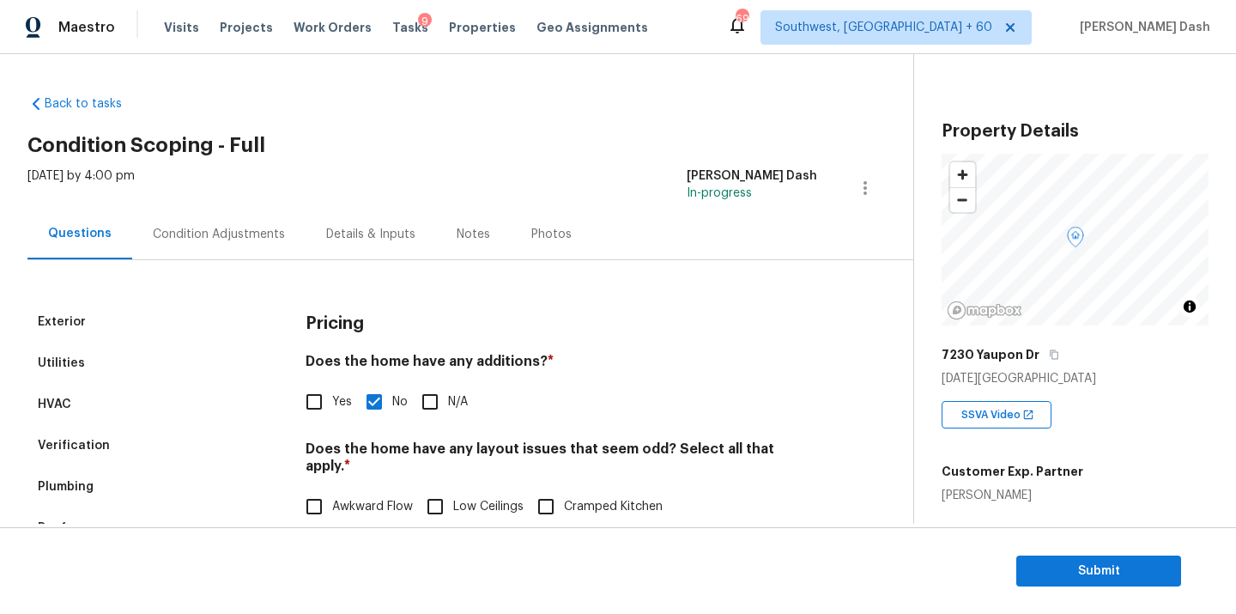
click at [206, 239] on div "Condition Adjustments" at bounding box center [219, 234] width 132 height 17
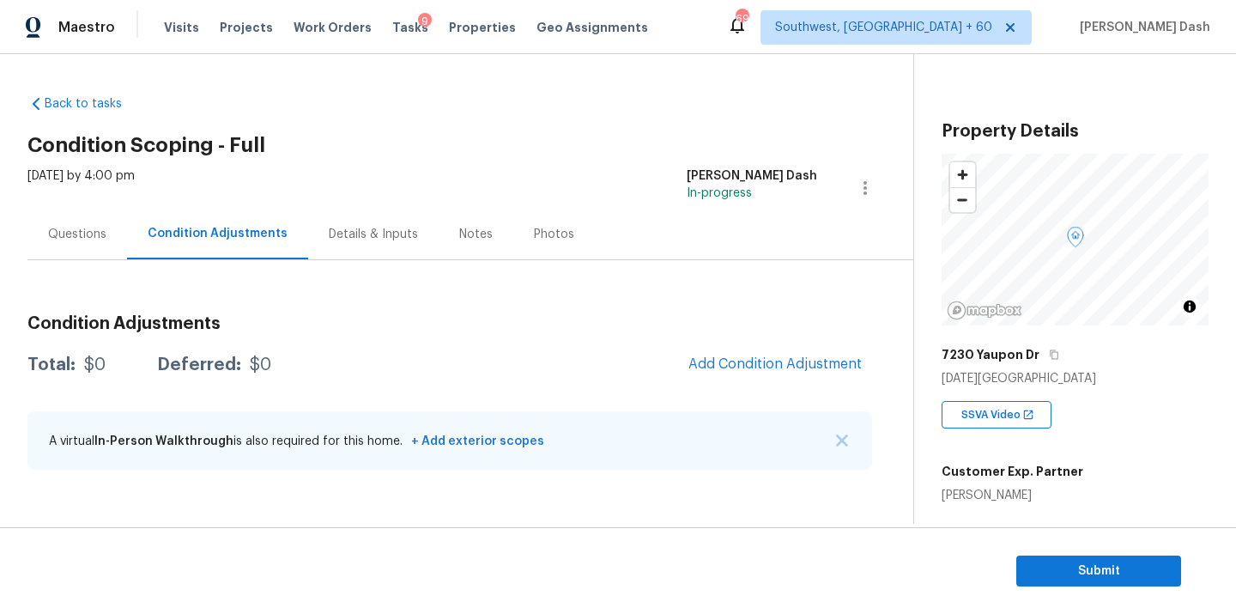
click at [84, 216] on div "Questions" at bounding box center [77, 234] width 100 height 51
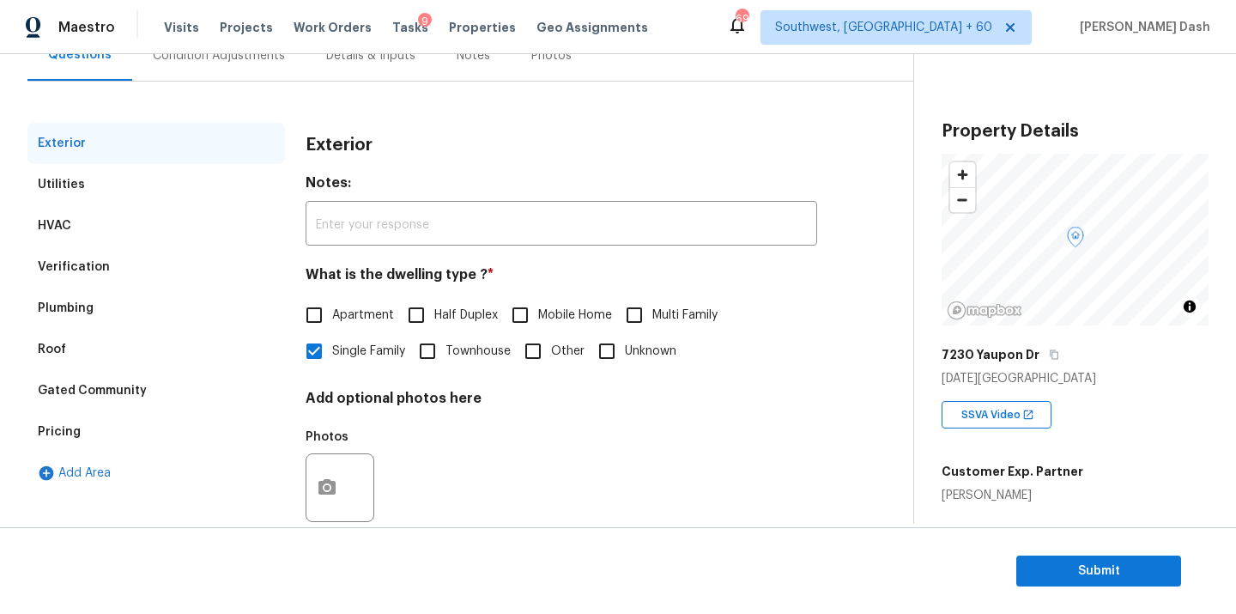
scroll to position [213, 0]
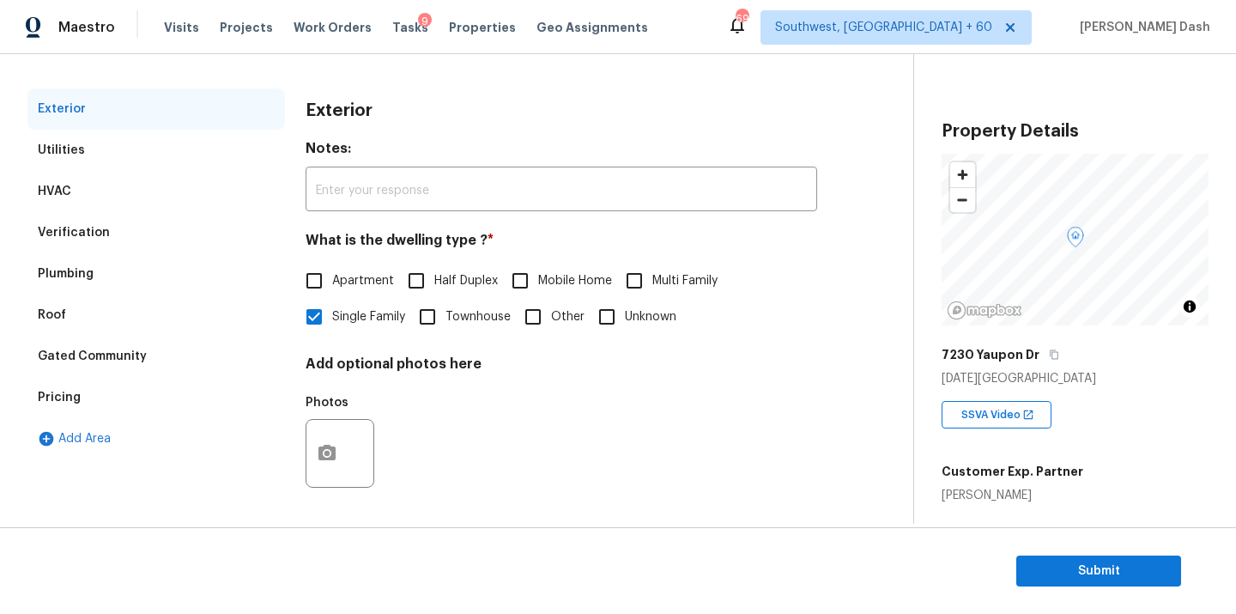
click at [182, 226] on div "Verification" at bounding box center [155, 232] width 257 height 41
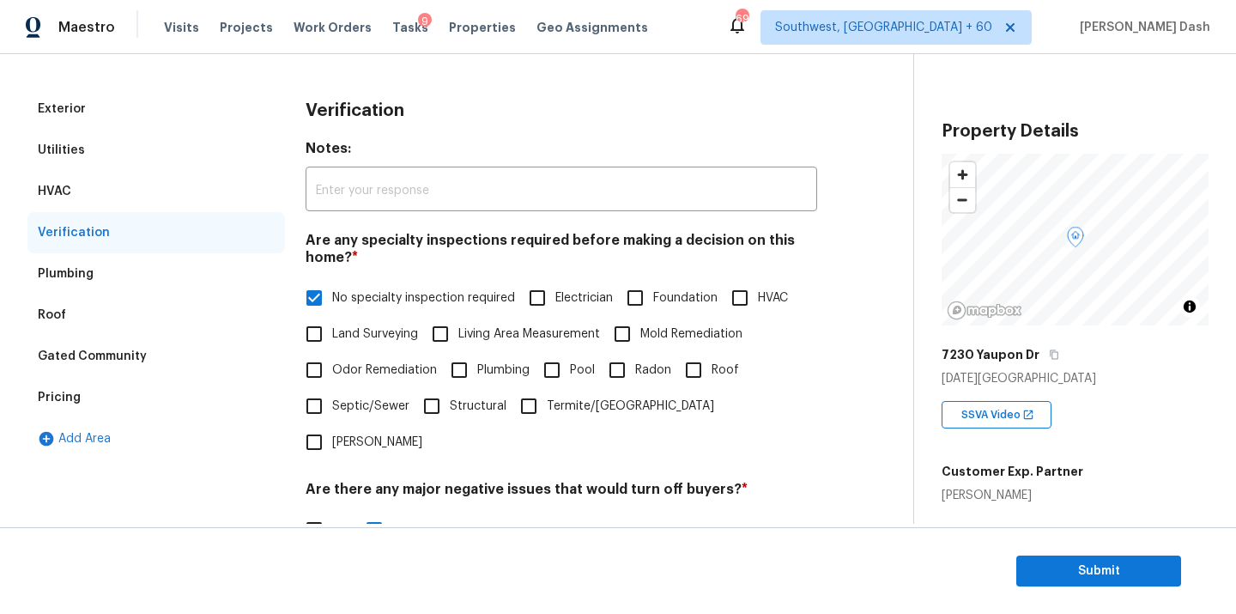
scroll to position [419, 0]
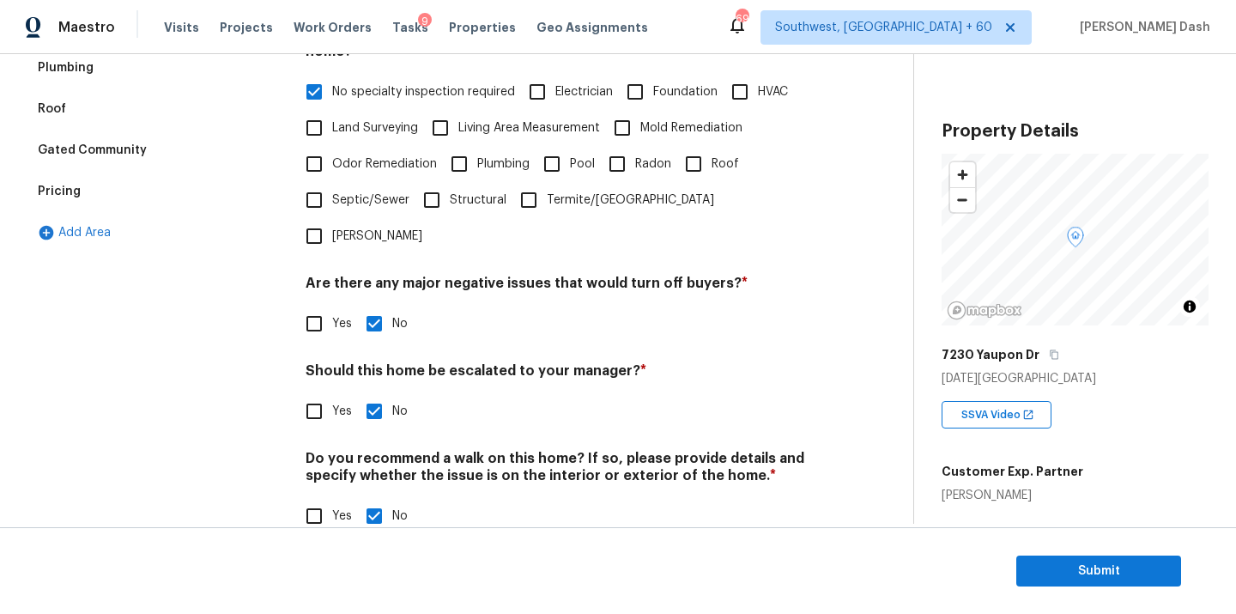
click at [318, 393] on input "Yes" at bounding box center [314, 411] width 36 height 36
checkbox input "true"
checkbox input "false"
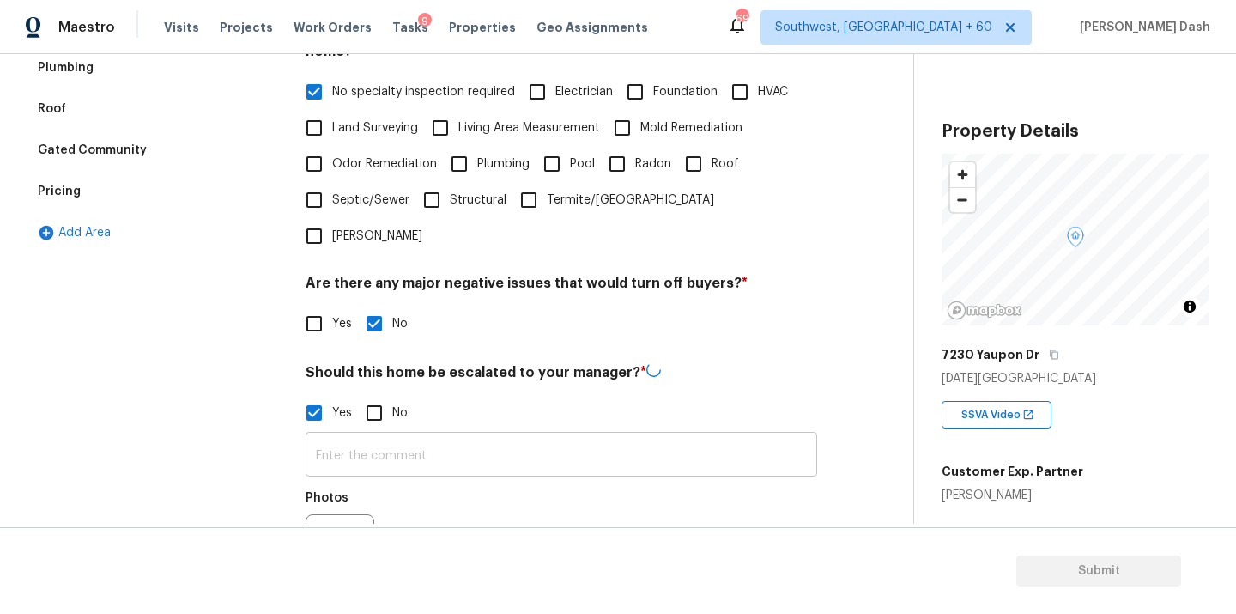
click at [386, 436] on input "text" at bounding box center [561, 456] width 511 height 40
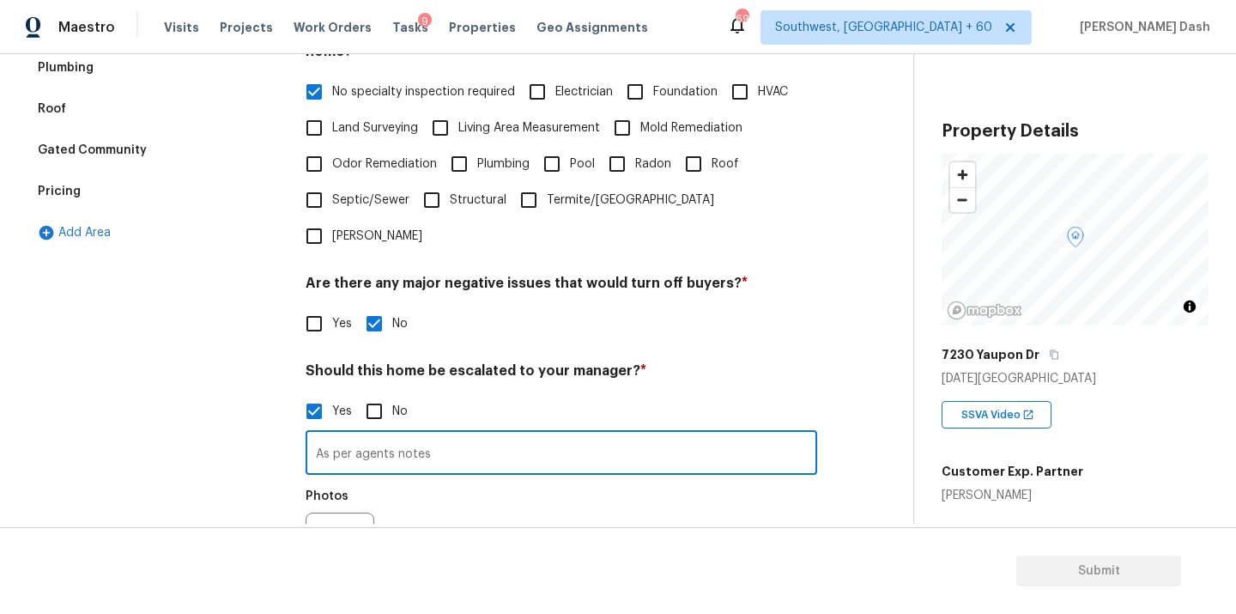
paste input "There was a hairline crack on the exterior brick"
click at [434, 434] on input "As per agents notes There was a hairline crack on the exterior brick" at bounding box center [561, 454] width 511 height 40
click at [725, 434] on input "As per agents notes There was a hairline crack on the exterior brick" at bounding box center [561, 454] width 511 height 40
click at [722, 434] on input "As per agents notes There was a hairline crack on the exterior brick" at bounding box center [561, 454] width 511 height 40
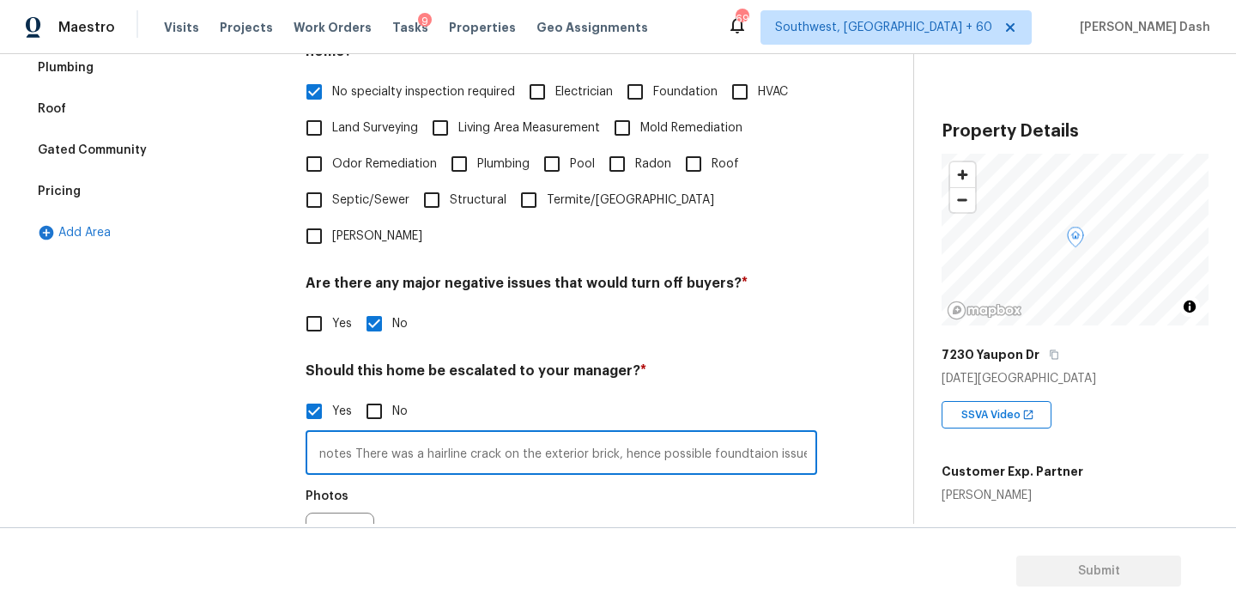
click at [767, 434] on input "As per agents notes There was a hairline crack on the exterior brick, hence pos…" at bounding box center [561, 454] width 511 height 40
click at [792, 434] on input "As per agents notes There was a hairline crack on the exterior brick, hence pos…" at bounding box center [561, 454] width 511 height 40
click at [809, 434] on input "As per agents notes There was a hairline crack on the exterior brick, hence pos…" at bounding box center [561, 454] width 511 height 40
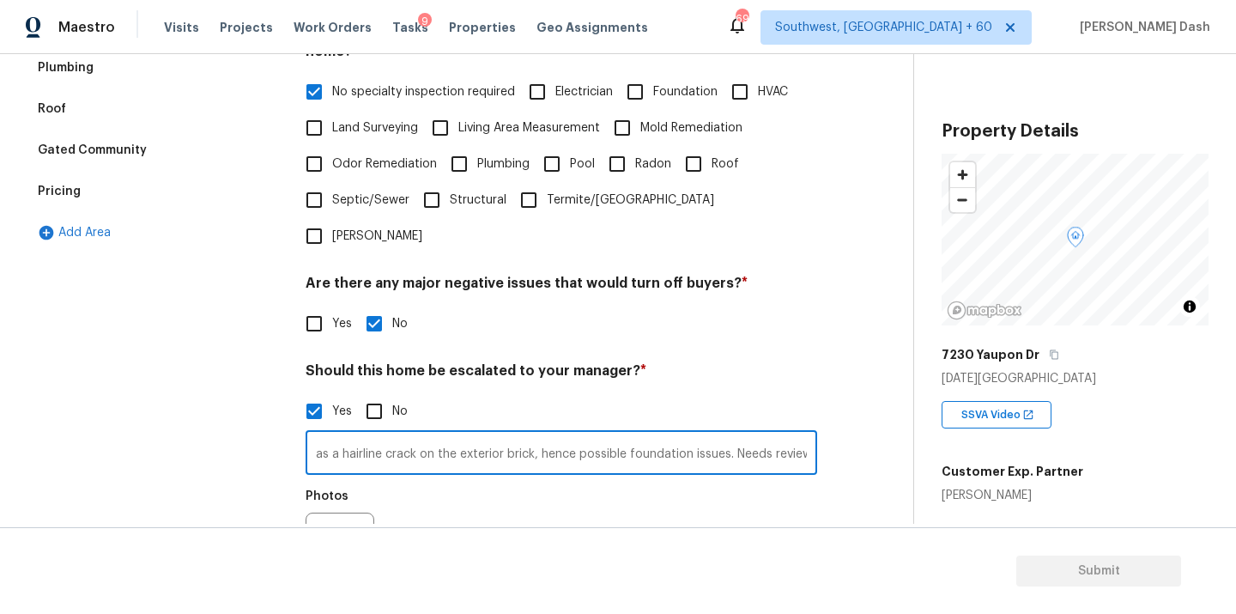
scroll to position [0, 167]
type input "As per agents notes There was a hairline crack on the exterior brick, hence pos…"
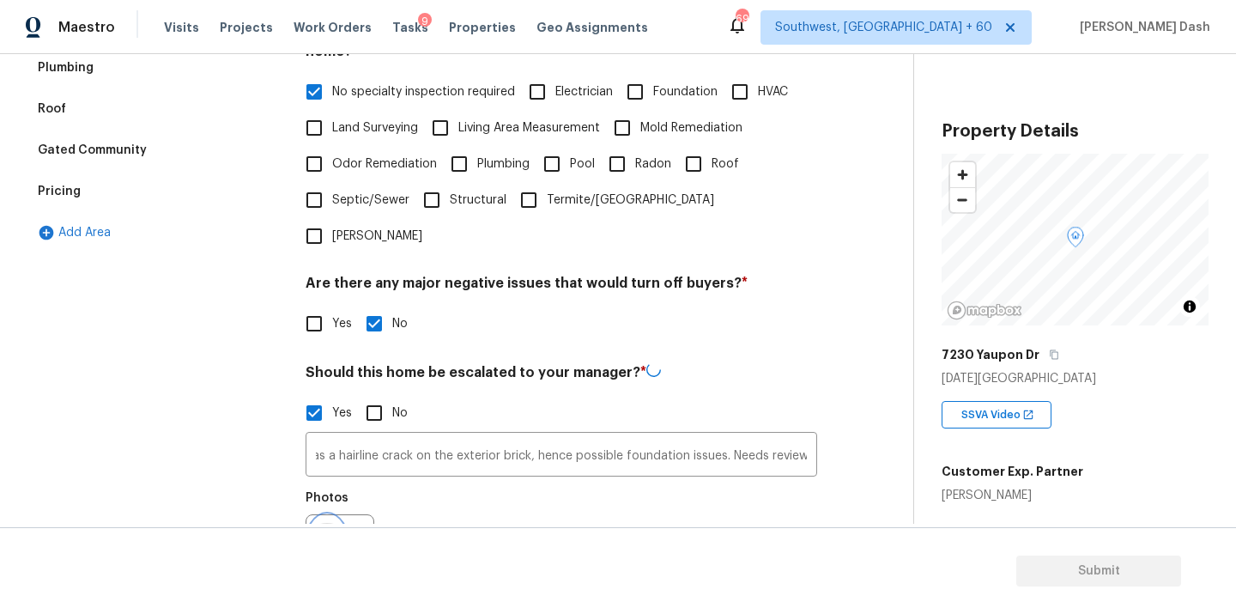
click at [312, 515] on button "button" at bounding box center [326, 548] width 41 height 67
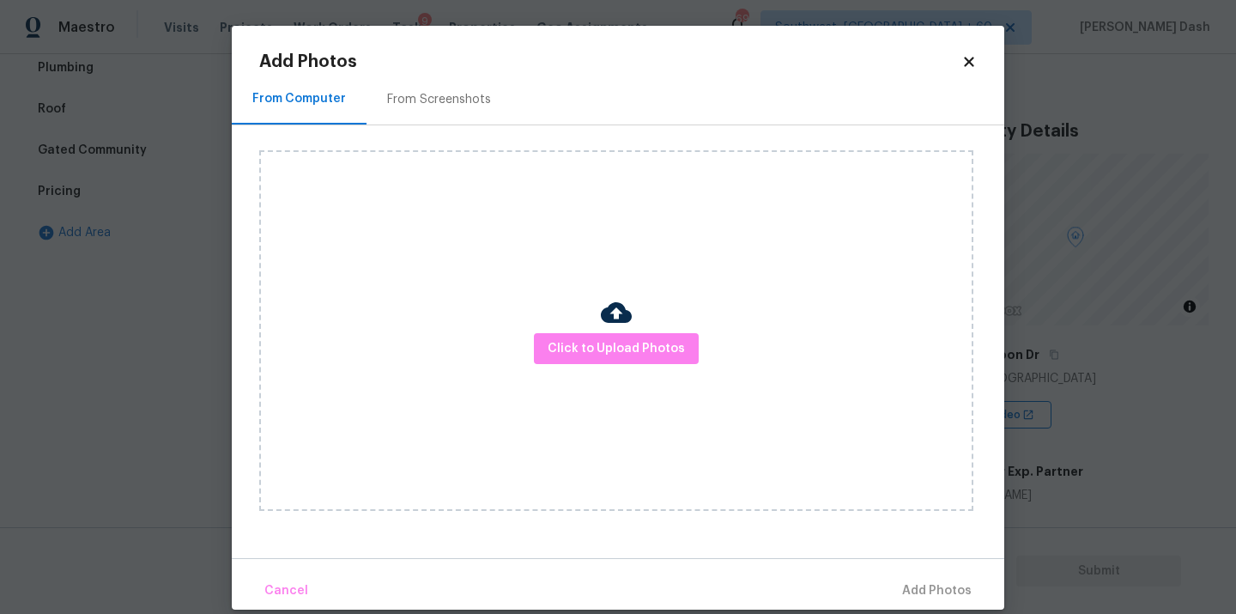
click at [600, 364] on div "Click to Upload Photos" at bounding box center [616, 330] width 714 height 360
click at [600, 360] on button "Click to Upload Photos" at bounding box center [616, 349] width 165 height 32
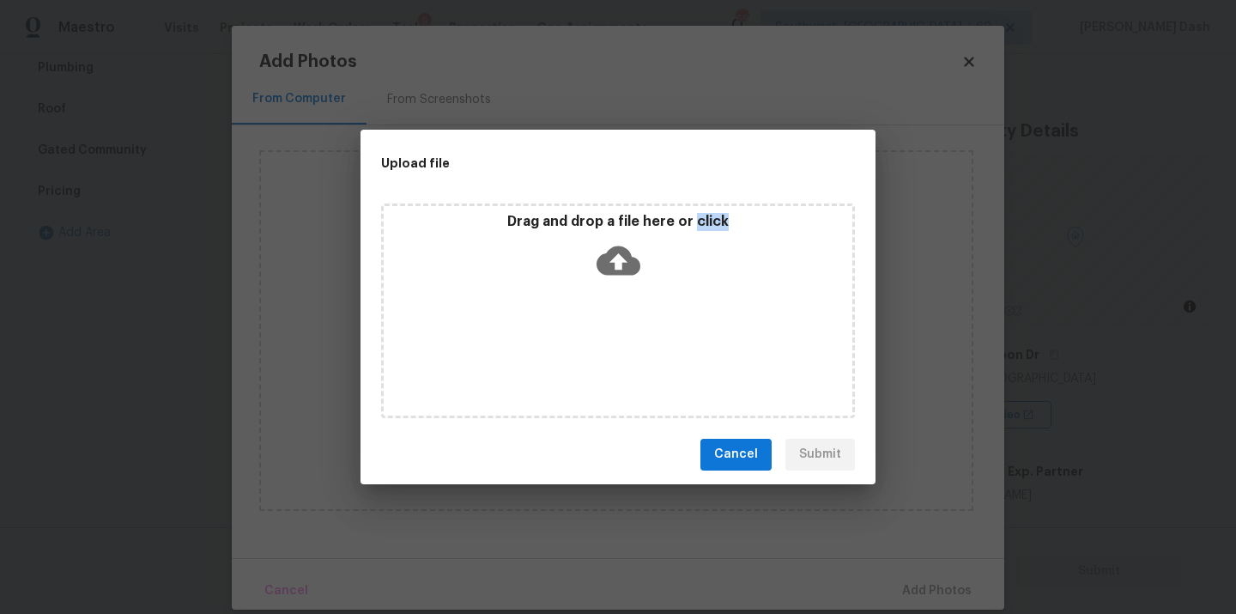
click at [600, 360] on div "Drag and drop a file here or click" at bounding box center [618, 310] width 474 height 215
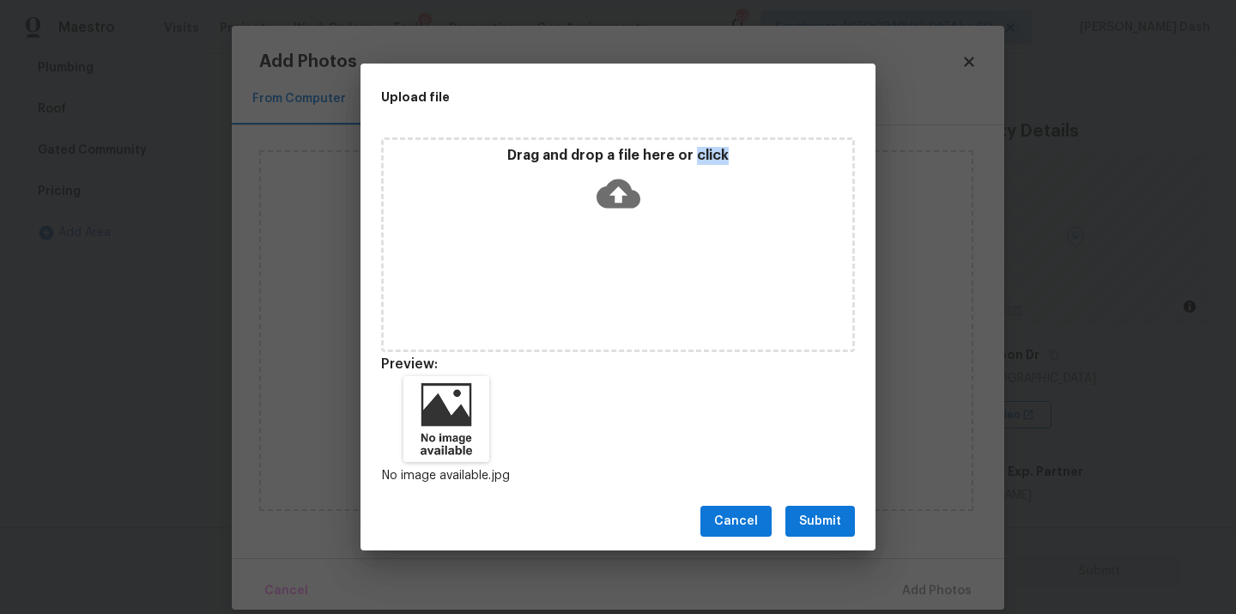
click at [836, 521] on span "Submit" at bounding box center [820, 521] width 42 height 21
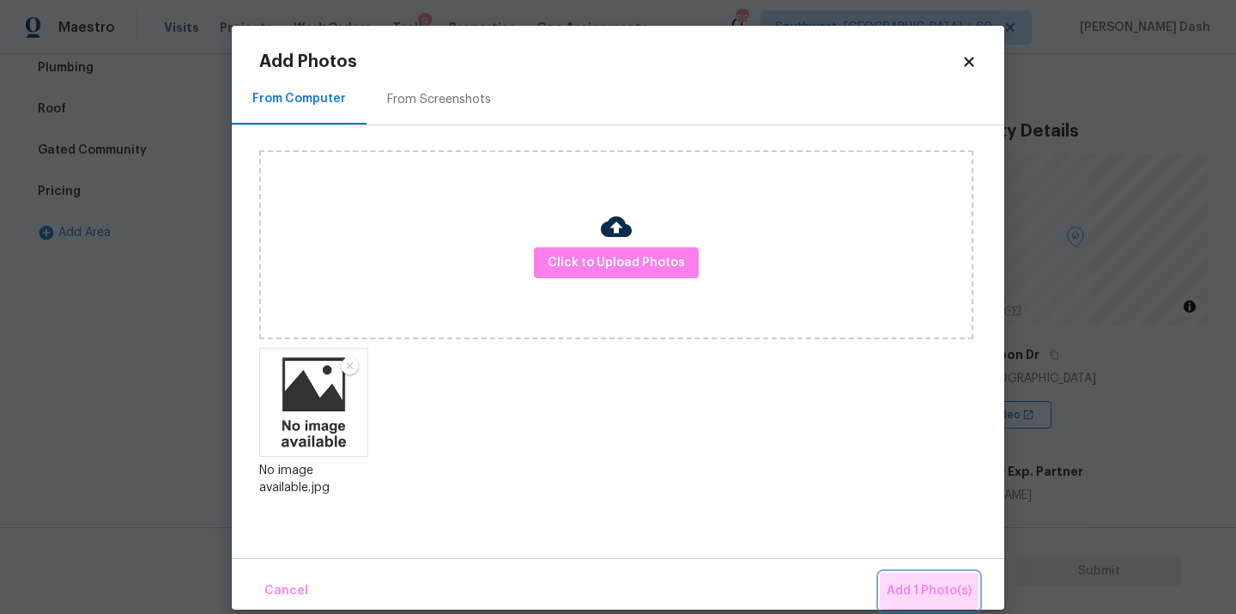
click at [939, 595] on span "Add 1 Photo(s)" at bounding box center [929, 590] width 85 height 21
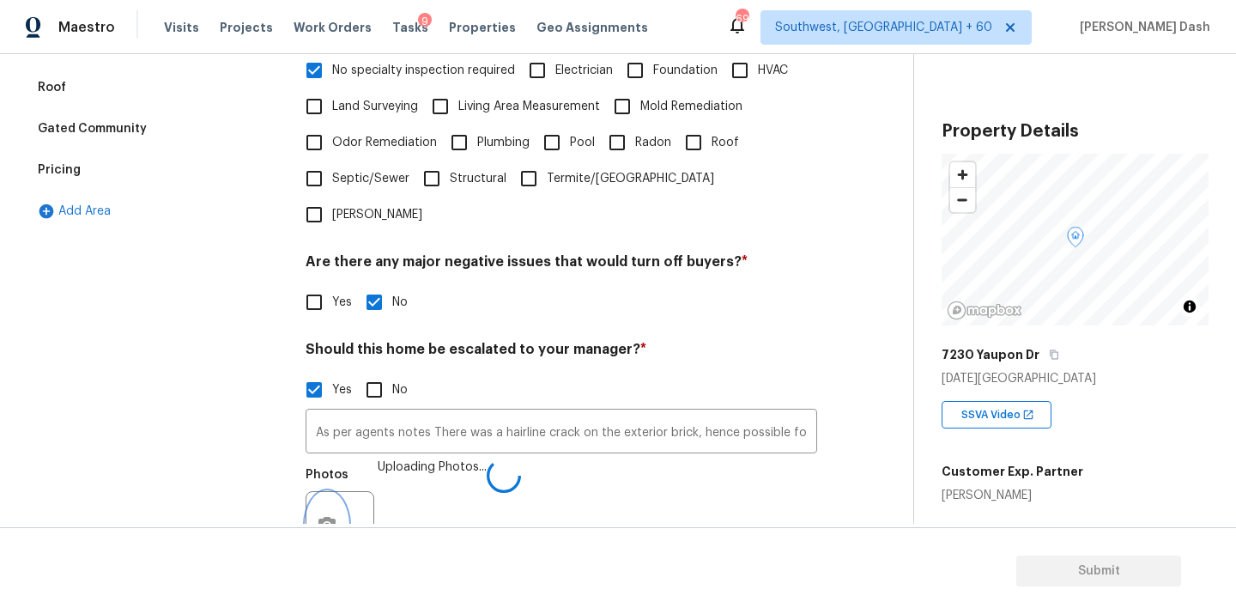
scroll to position [582, 0]
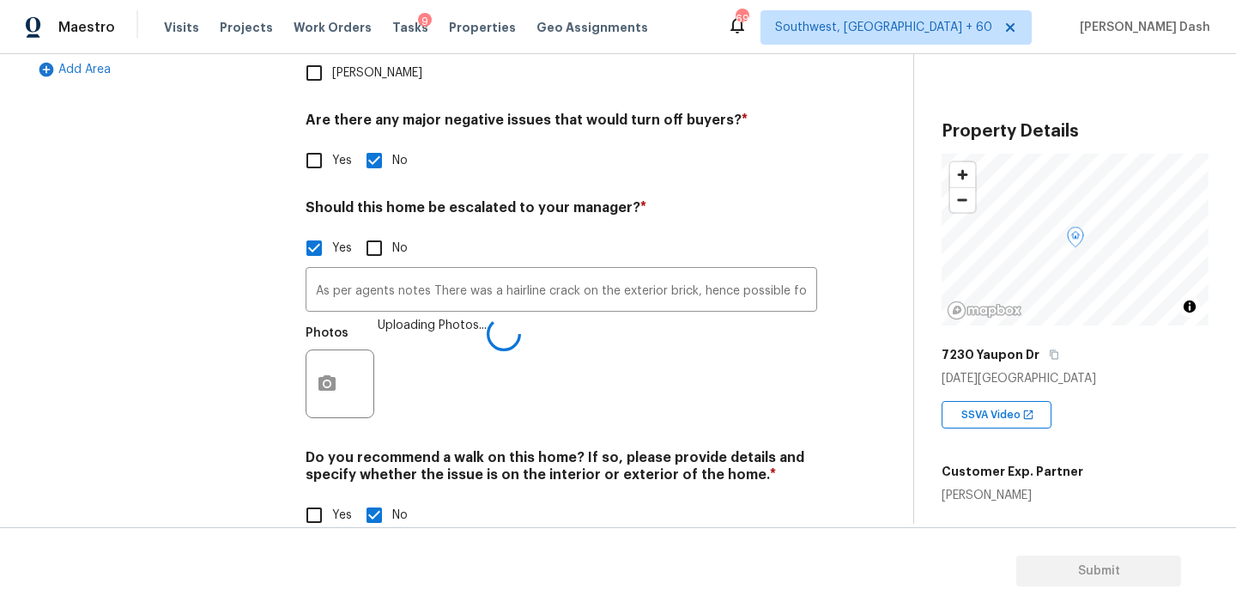
click at [239, 352] on div "Exterior Utilities HVAC Verification 1 Plumbing Roof Gated Community Pricing Ad…" at bounding box center [155, 136] width 257 height 834
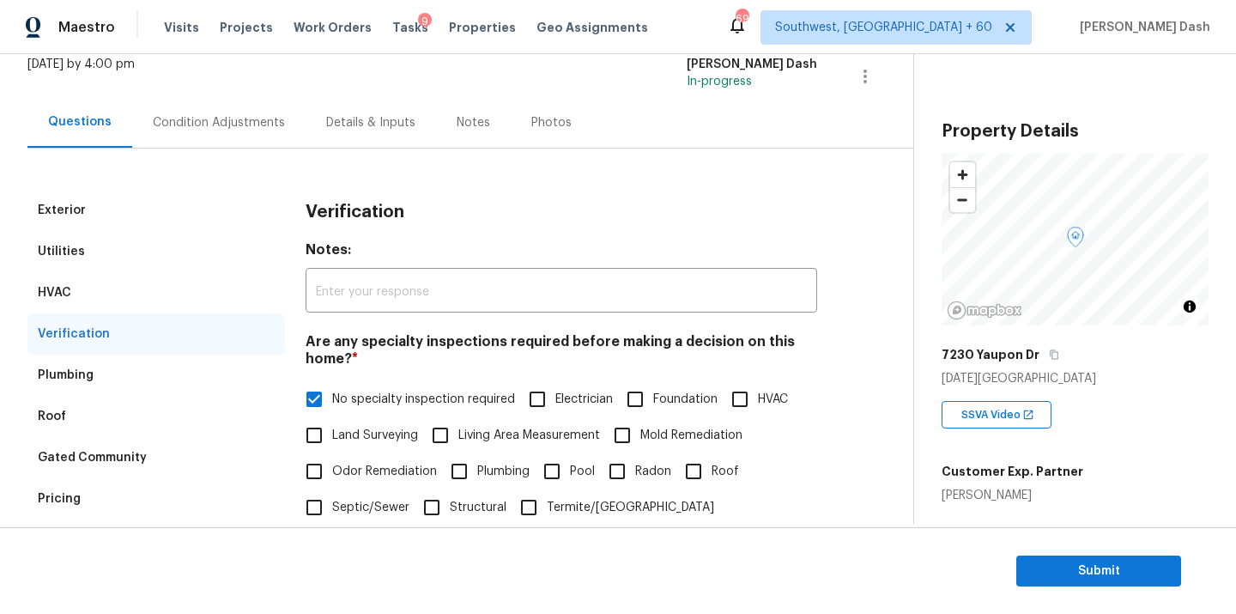
scroll to position [100, 0]
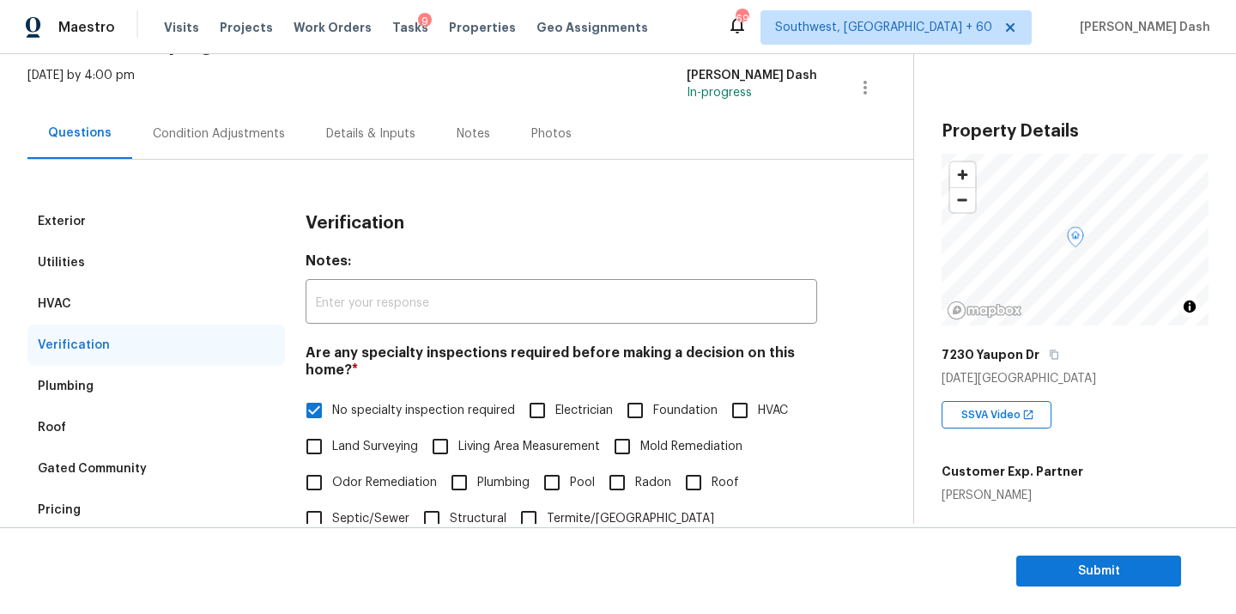
click at [219, 154] on div "Condition Adjustments" at bounding box center [218, 133] width 173 height 51
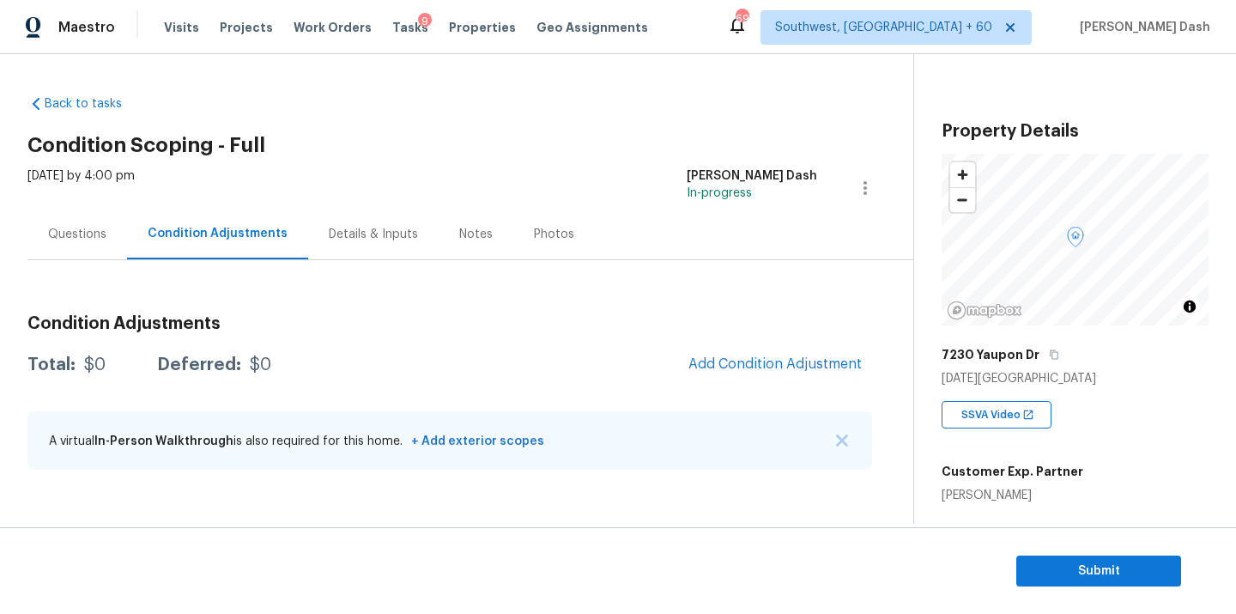
click at [127, 232] on div "Condition Adjustments" at bounding box center [217, 234] width 181 height 51
click at [86, 230] on div "Questions" at bounding box center [77, 234] width 58 height 17
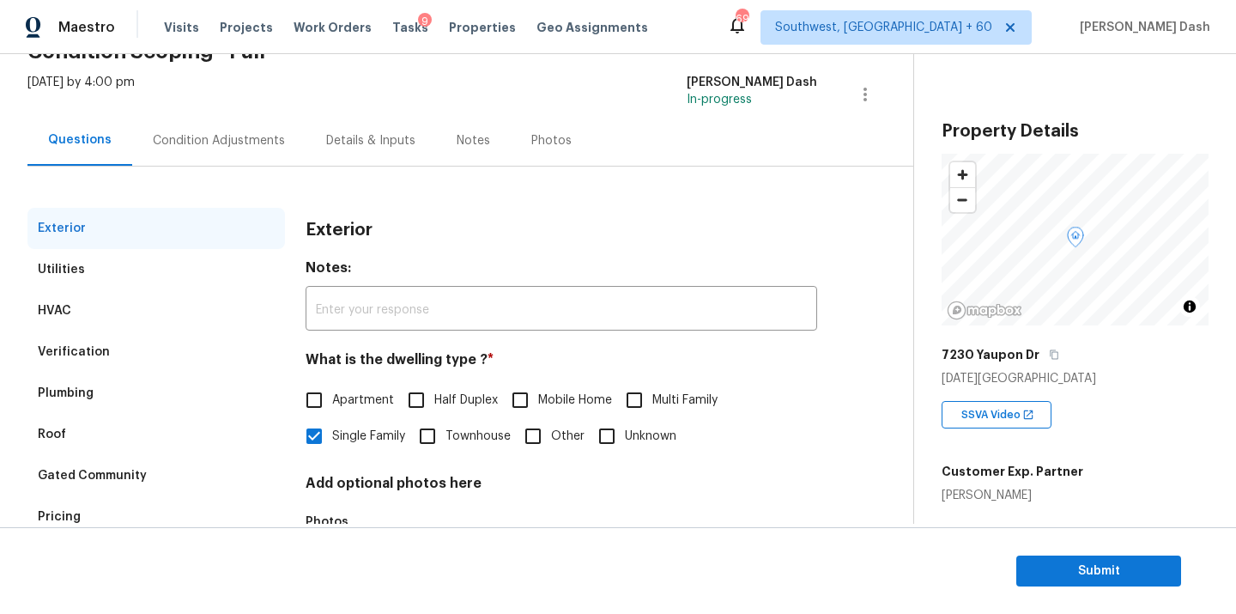
scroll to position [213, 0]
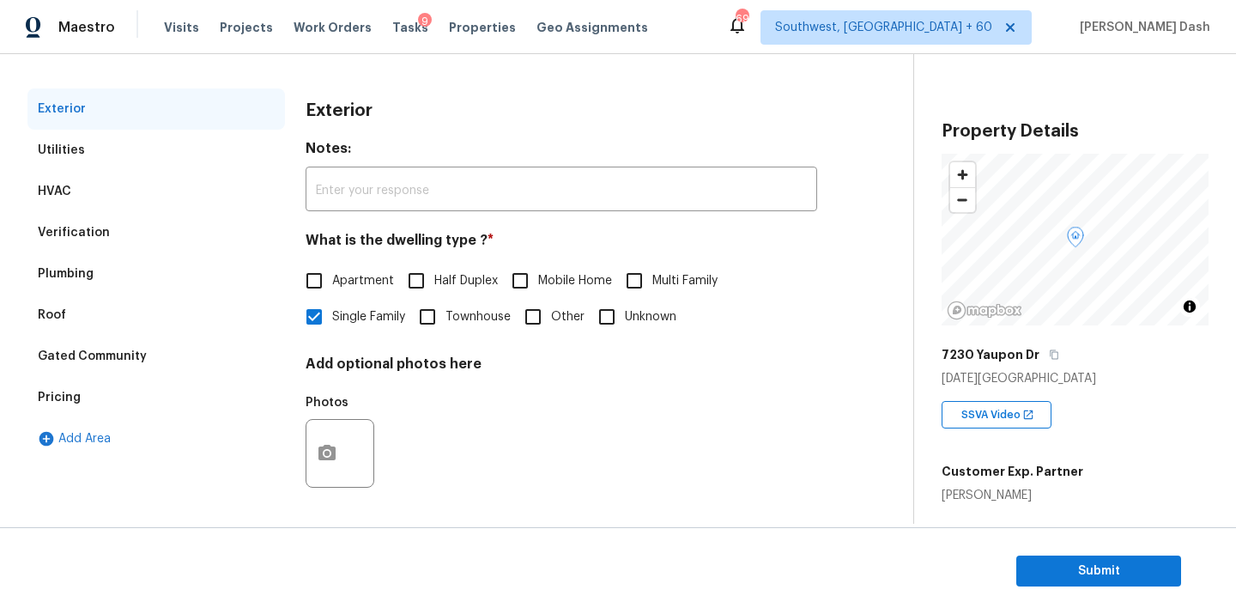
click at [75, 399] on div "Pricing" at bounding box center [59, 397] width 43 height 17
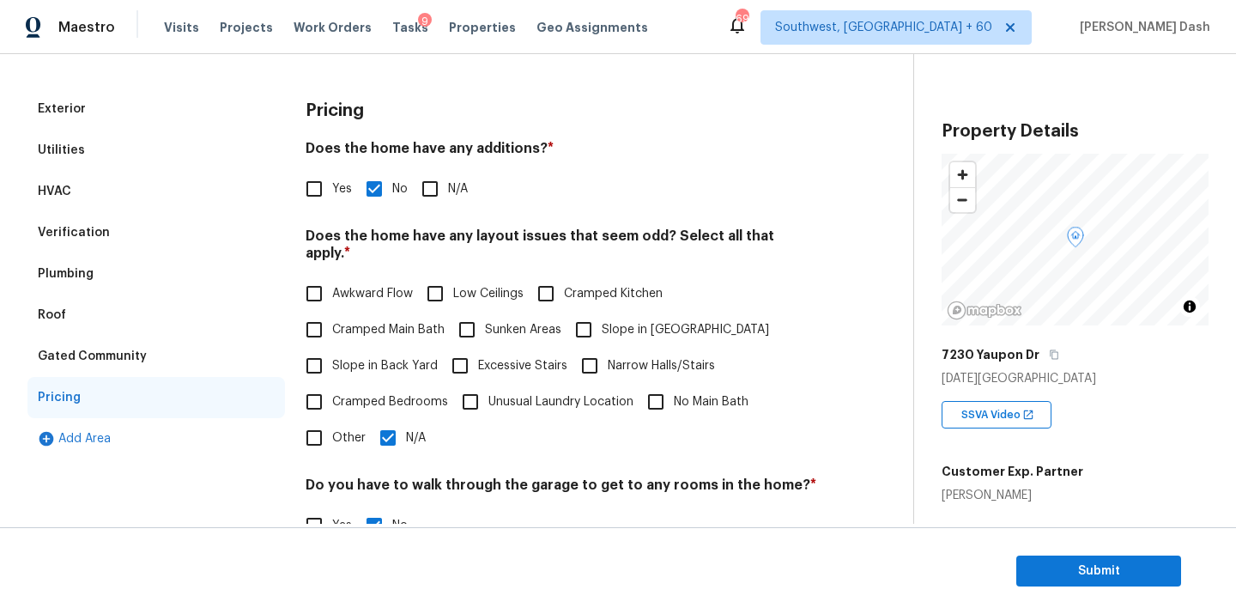
click at [322, 433] on input "Other" at bounding box center [314, 438] width 36 height 36
checkbox input "true"
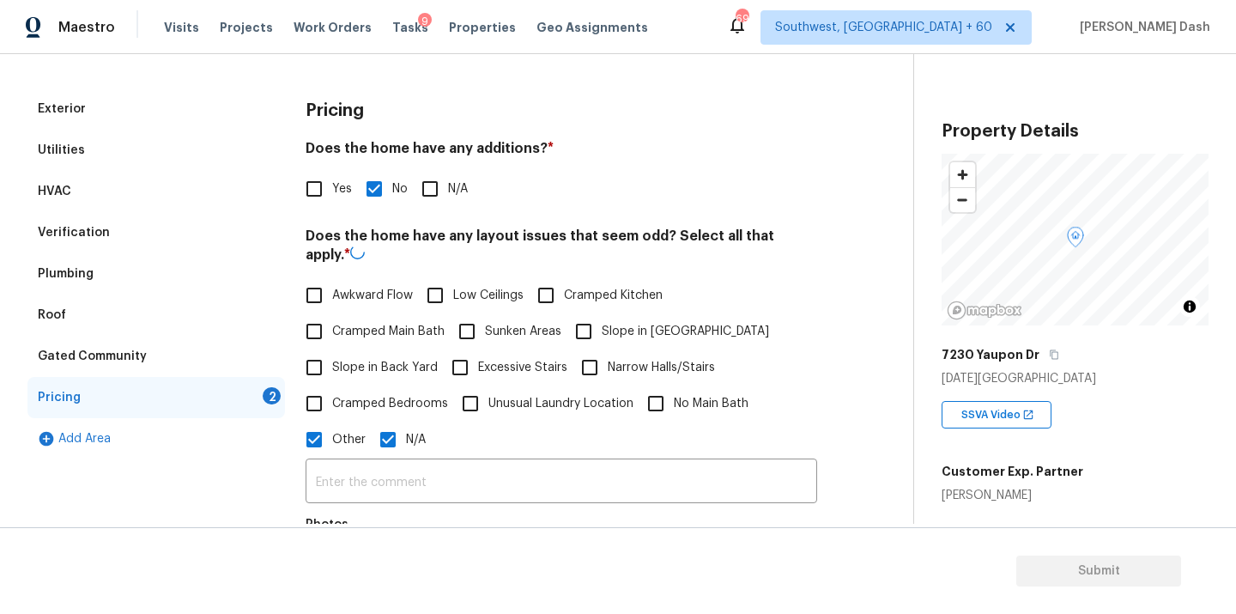
click at [385, 431] on input "N/A" at bounding box center [388, 439] width 36 height 36
checkbox input "false"
click at [379, 462] on input "text" at bounding box center [561, 481] width 511 height 40
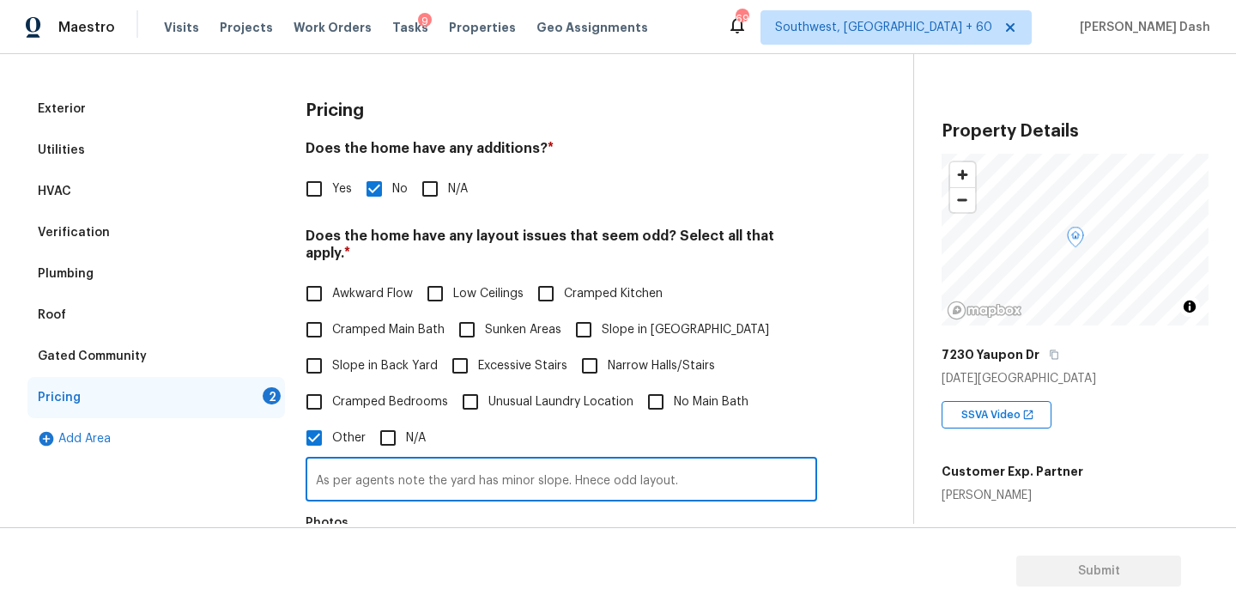
click at [604, 464] on input "As per agents note the yard has minor slope. Hnece odd layout." at bounding box center [561, 481] width 511 height 40
click at [711, 461] on input "As per agents note the yard has minor slope. Hence odd layout." at bounding box center [561, 481] width 511 height 40
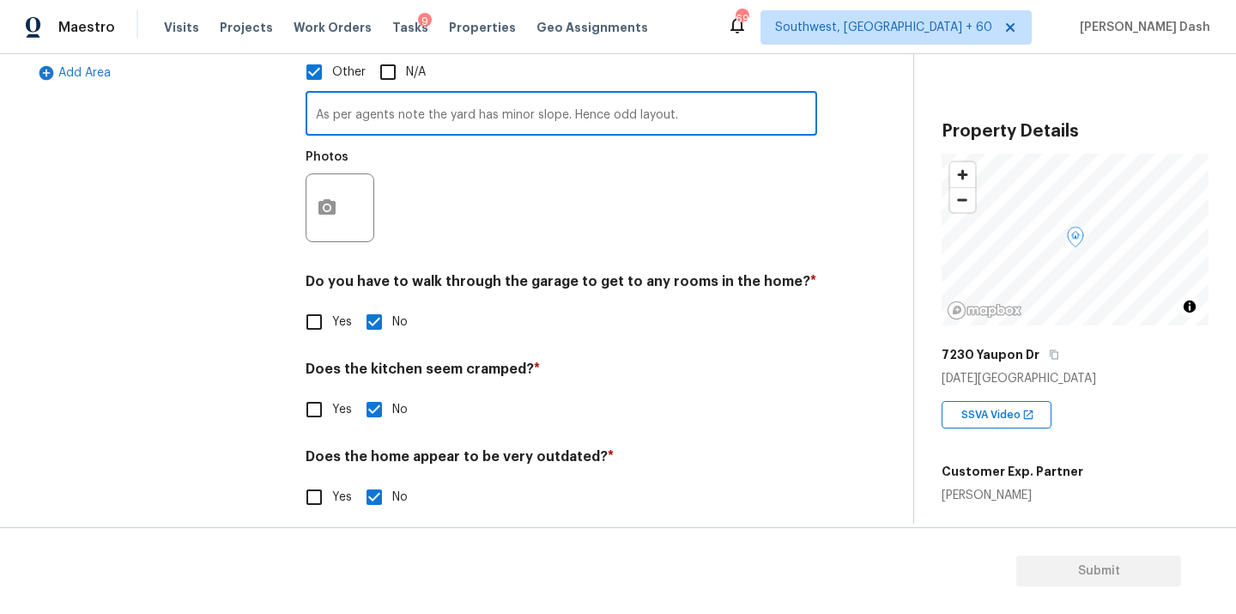
type input "As per agents note the yard has minor slope. Hence odd layout."
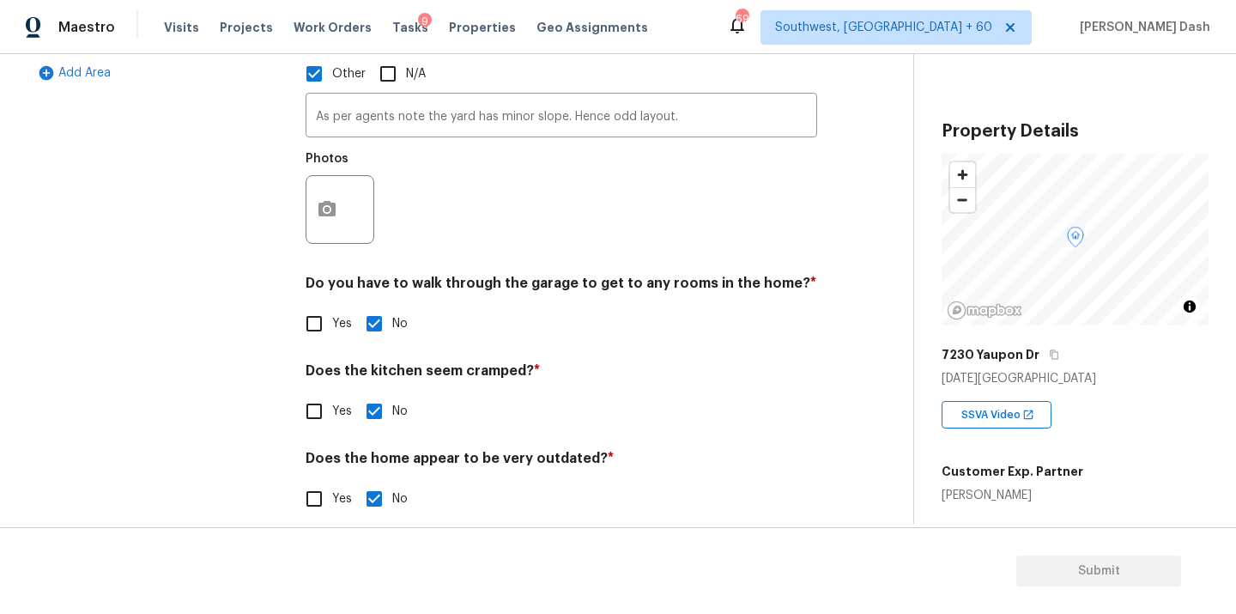
click at [255, 272] on div "Exterior Utilities HVAC Verification Plumbing Roof Gated Community Pricing 2 Ad…" at bounding box center [155, 130] width 257 height 814
click at [321, 215] on button "button" at bounding box center [326, 209] width 41 height 67
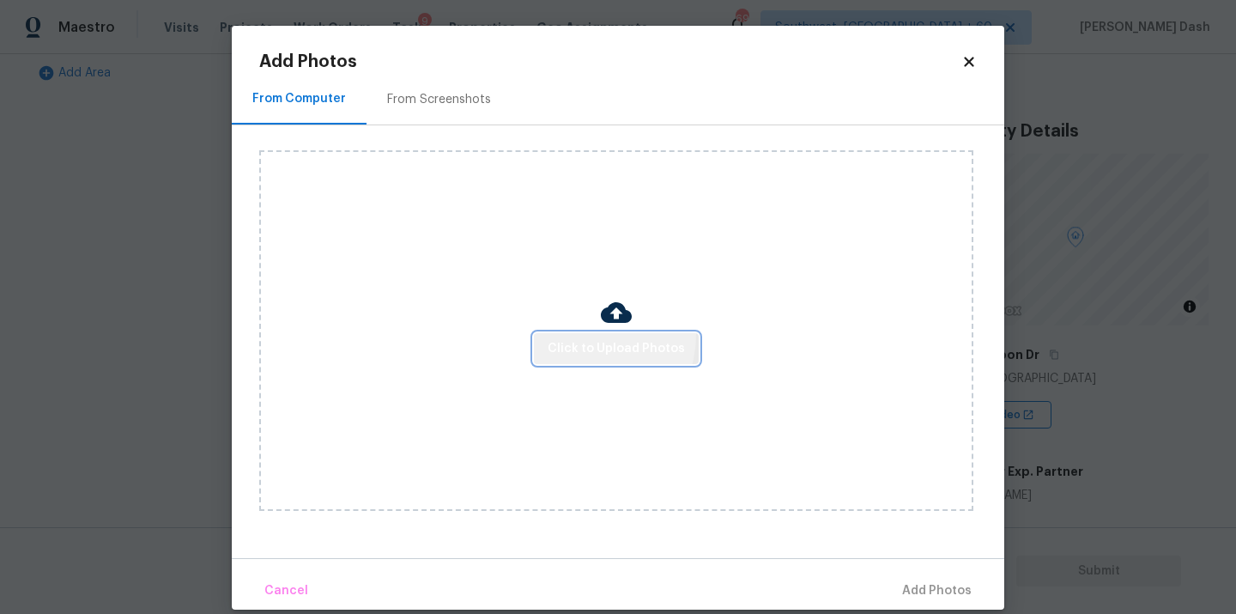
click at [585, 336] on button "Click to Upload Photos" at bounding box center [616, 349] width 165 height 32
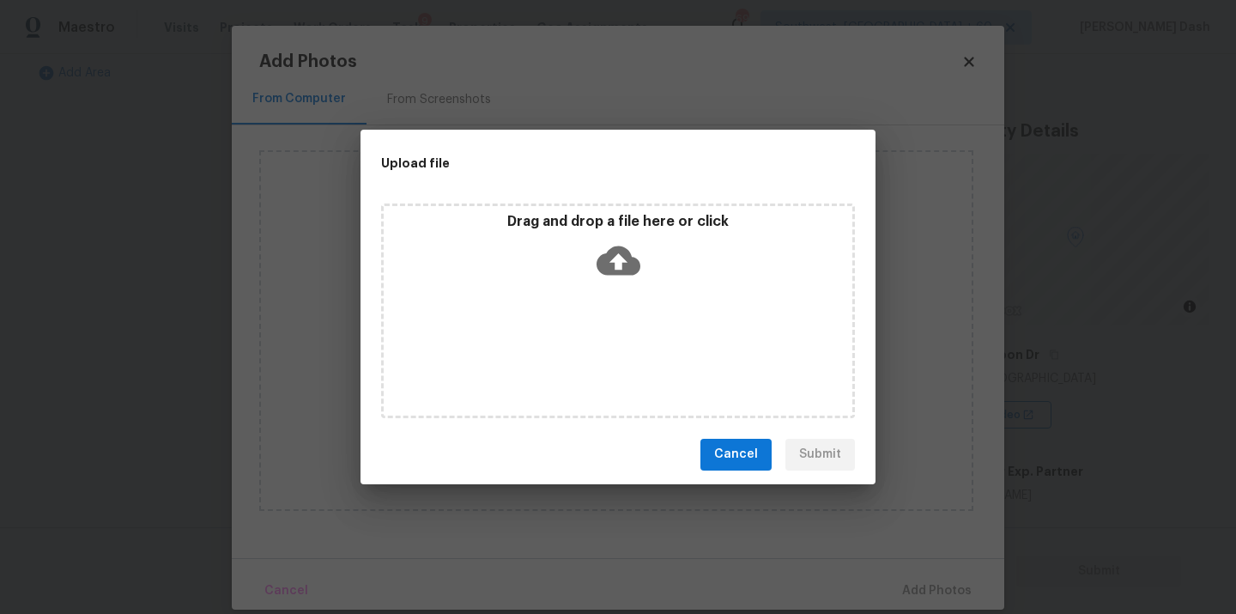
click at [585, 336] on div "Drag and drop a file here or click" at bounding box center [618, 310] width 474 height 215
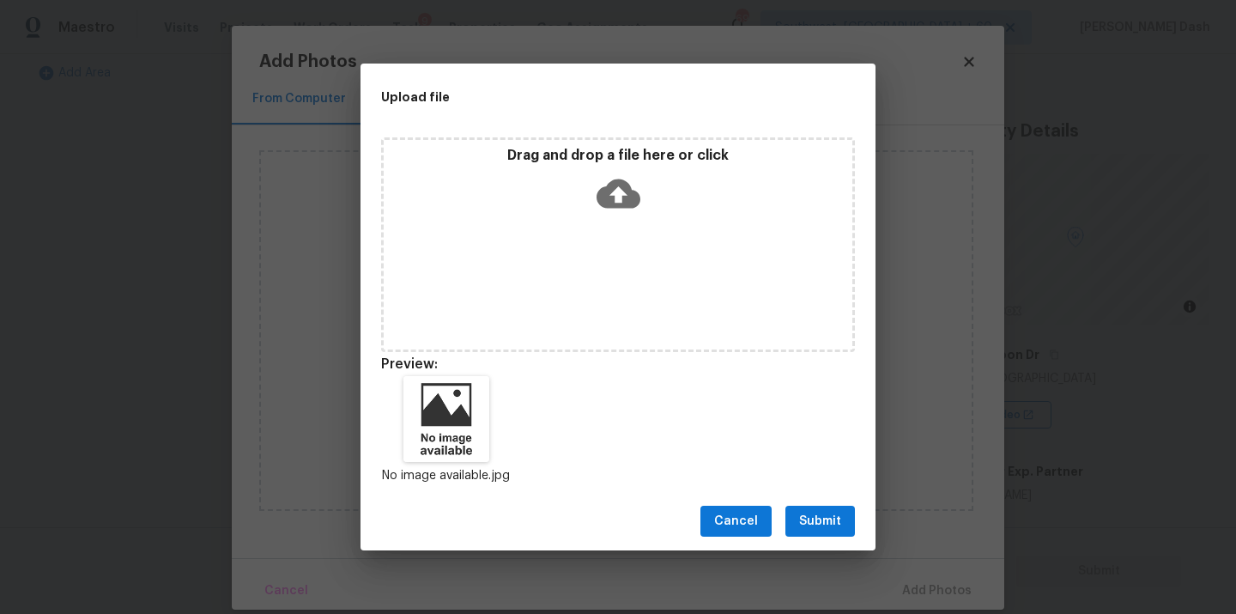
click at [820, 522] on span "Submit" at bounding box center [820, 521] width 42 height 21
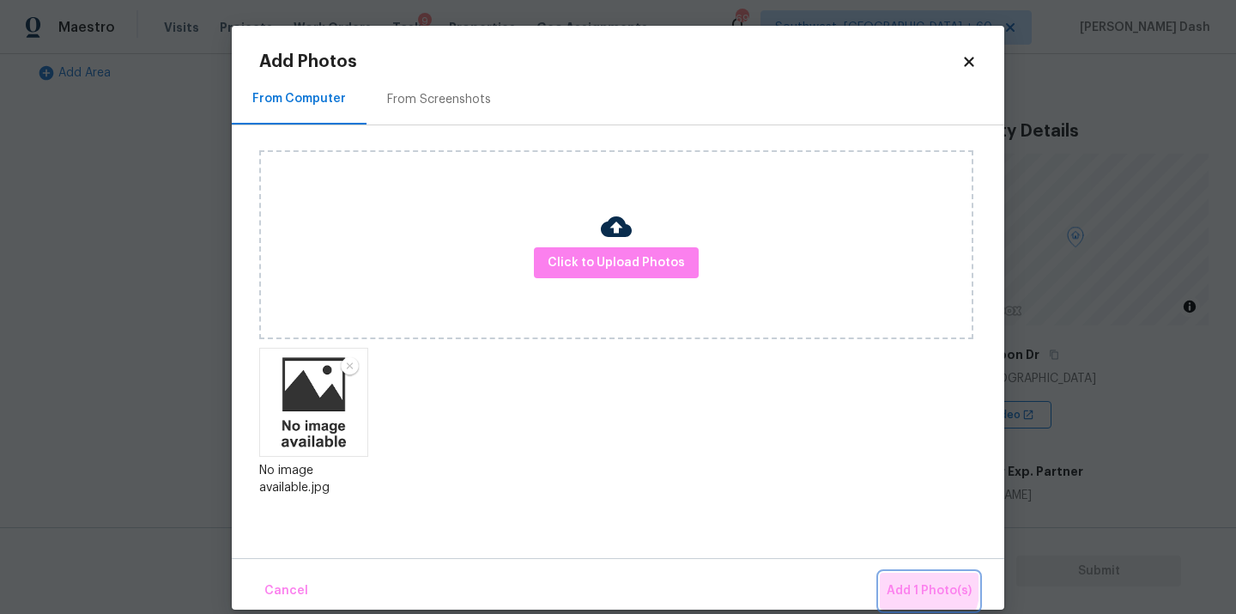
click at [901, 584] on span "Add 1 Photo(s)" at bounding box center [929, 590] width 85 height 21
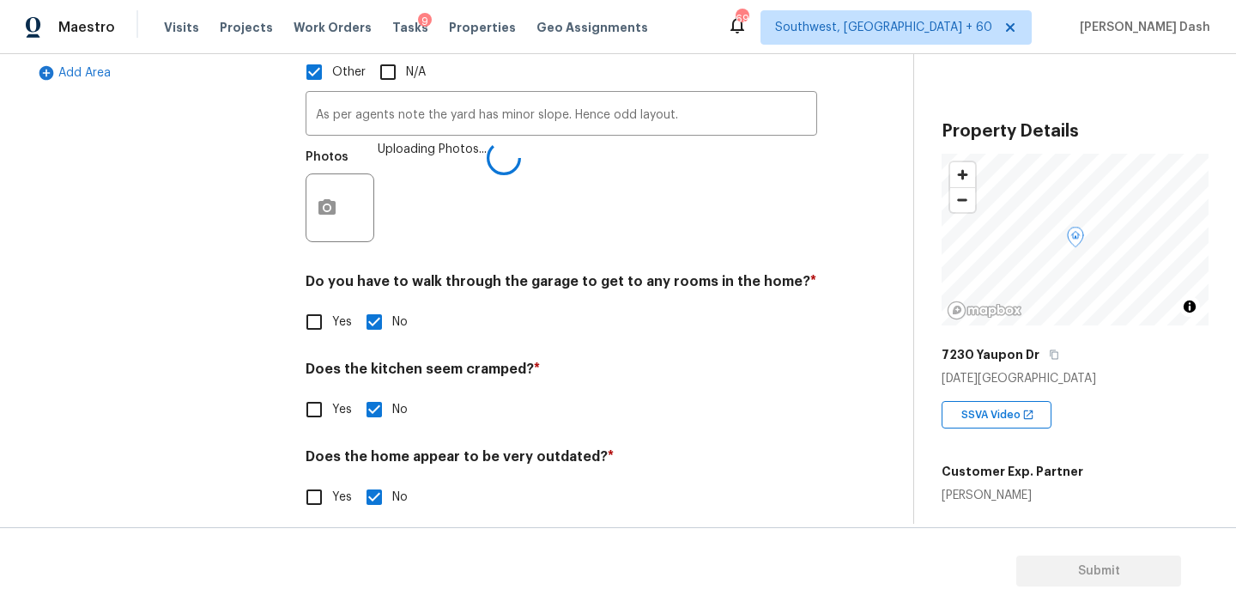
click at [271, 310] on div "Exterior Utilities HVAC Verification Plumbing Roof Gated Community Pricing 1 Ad…" at bounding box center [155, 129] width 257 height 813
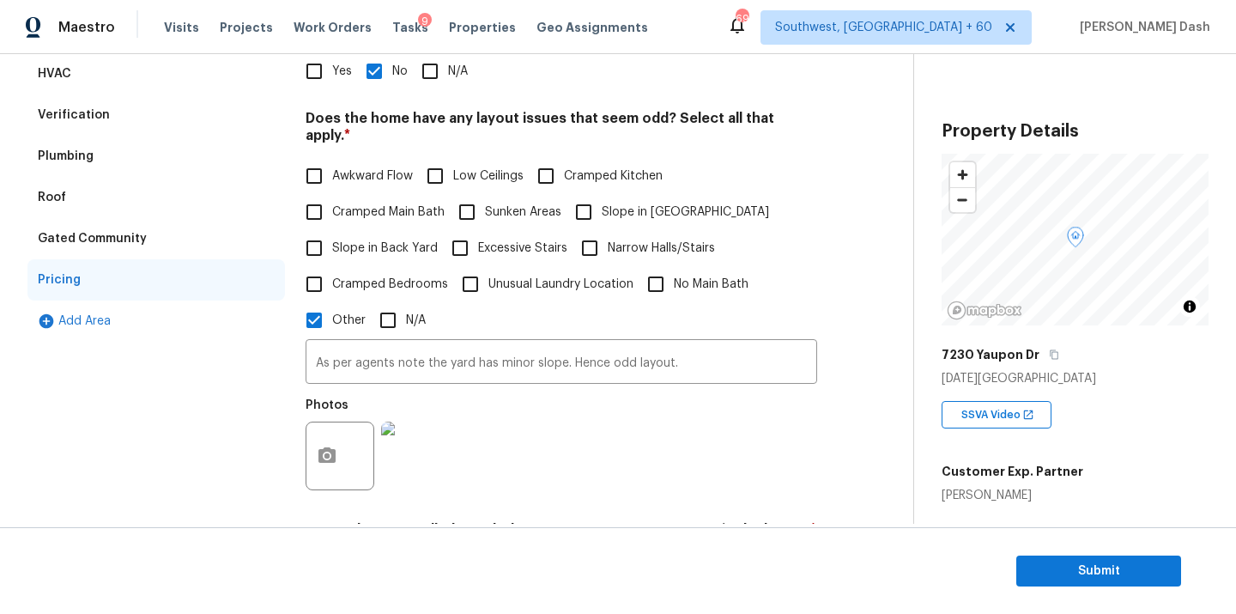
scroll to position [0, 0]
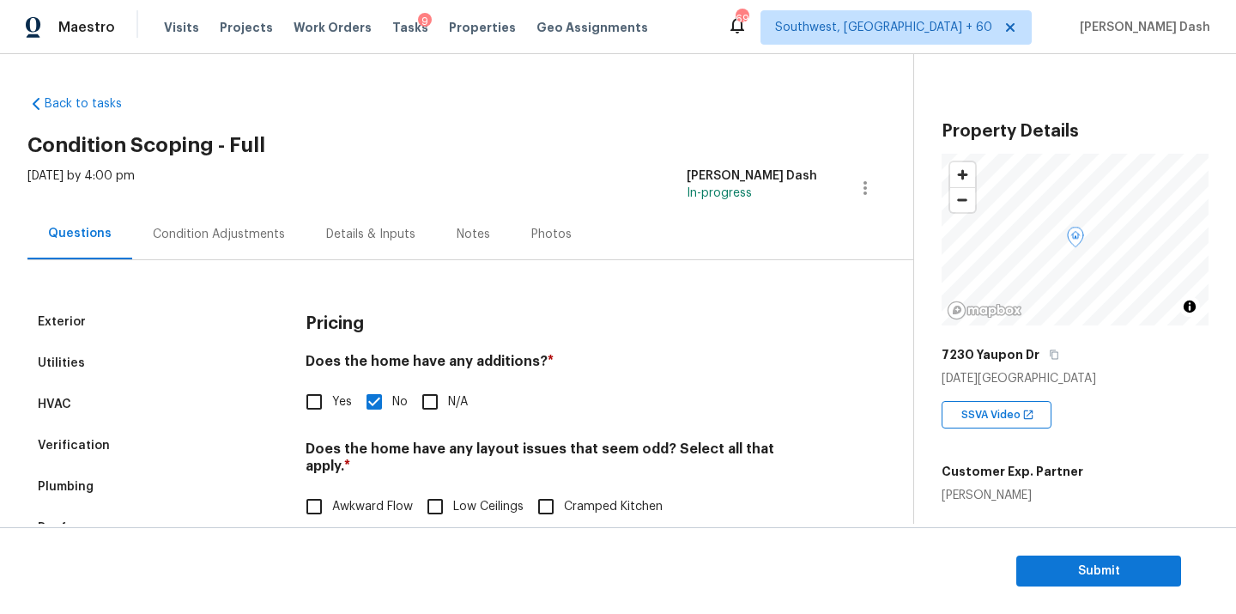
click at [257, 237] on div "Condition Adjustments" at bounding box center [219, 234] width 132 height 17
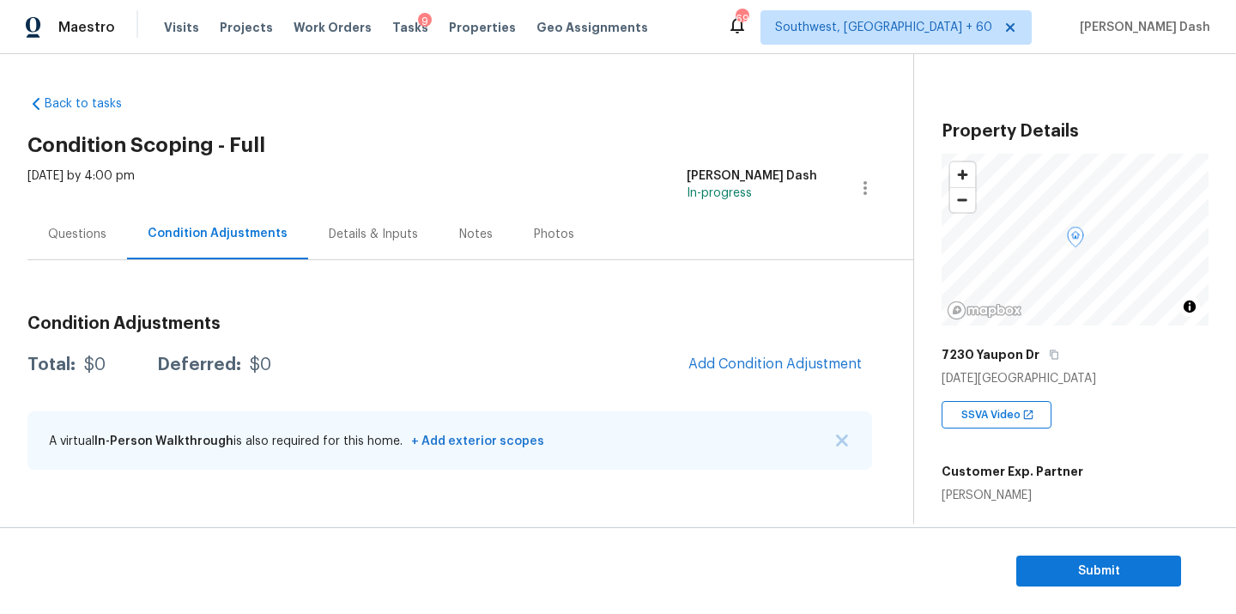
click at [775, 336] on div "Condition Adjustments Total: $0 Deferred: $0 Add Condition Adjustment A virtual…" at bounding box center [449, 393] width 844 height 184
click at [777, 347] on button "Add Condition Adjustment" at bounding box center [775, 364] width 194 height 36
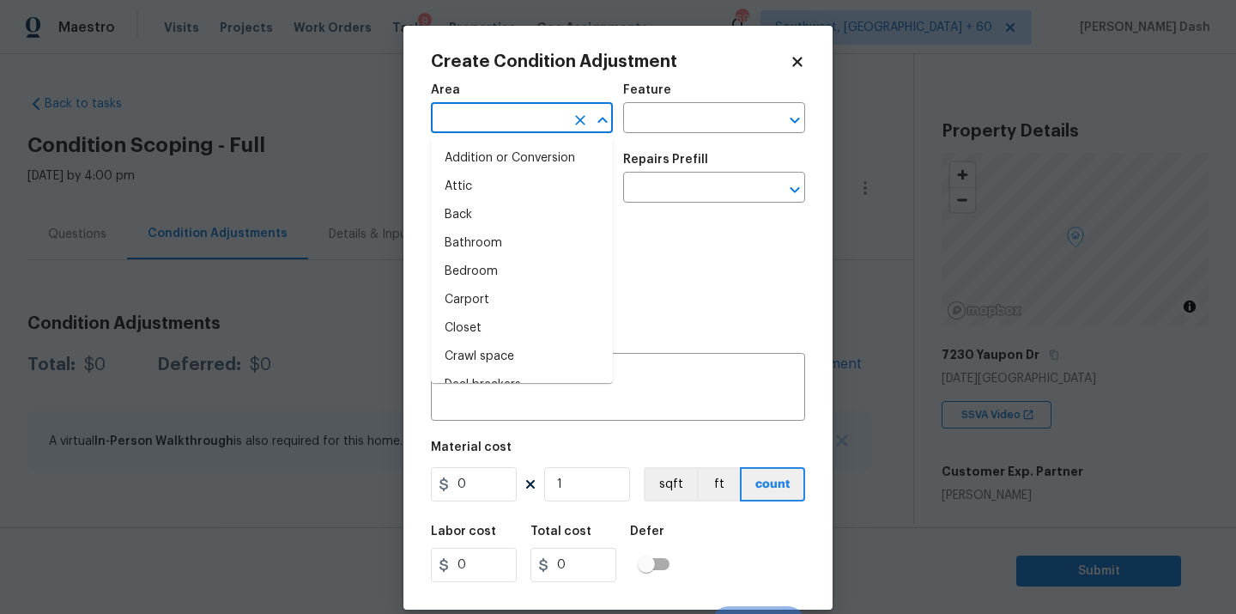
click at [499, 127] on input "text" at bounding box center [498, 119] width 134 height 27
type input "e"
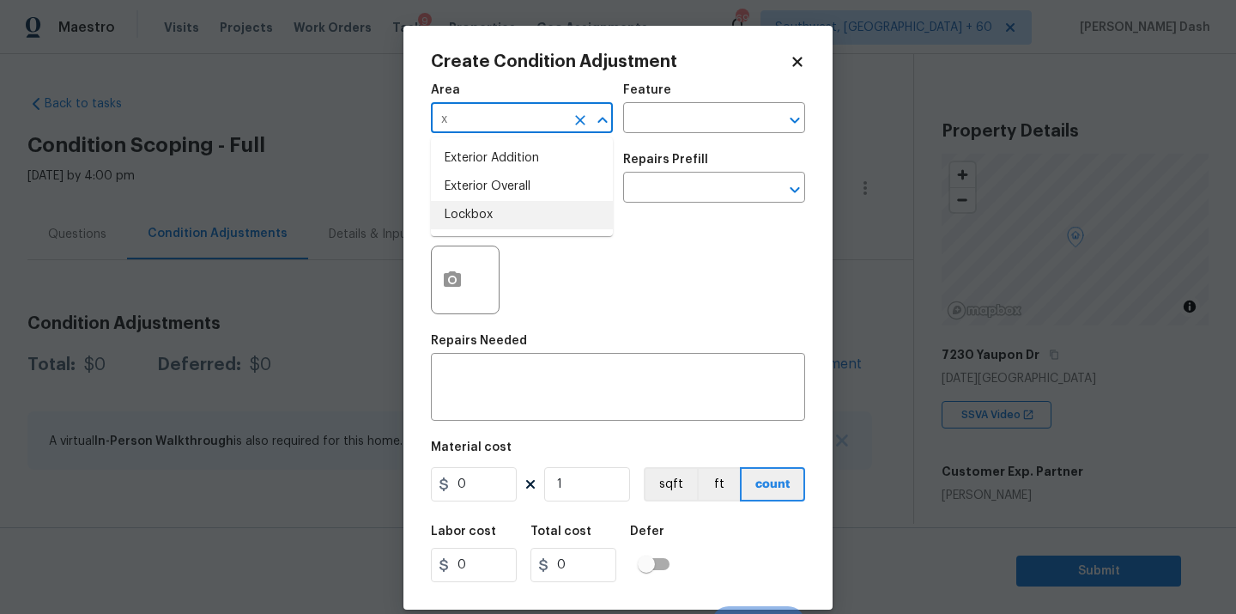
click at [500, 201] on li "Lockbox" at bounding box center [522, 215] width 182 height 28
type input "Lockbox"
click at [582, 121] on icon "Clear" at bounding box center [580, 120] width 10 height 10
click at [517, 183] on li "Exterior Overall" at bounding box center [522, 186] width 182 height 28
type input "Exterior Overall"
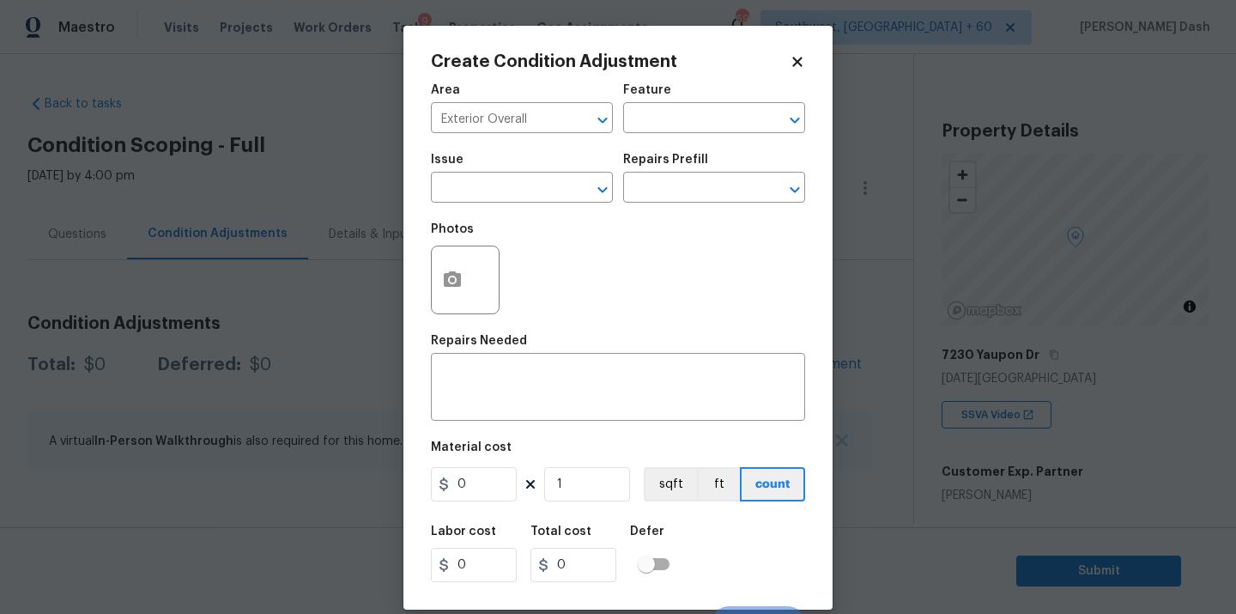
click at [641, 137] on div "Area Exterior Overall ​ Feature ​" at bounding box center [618, 109] width 374 height 70
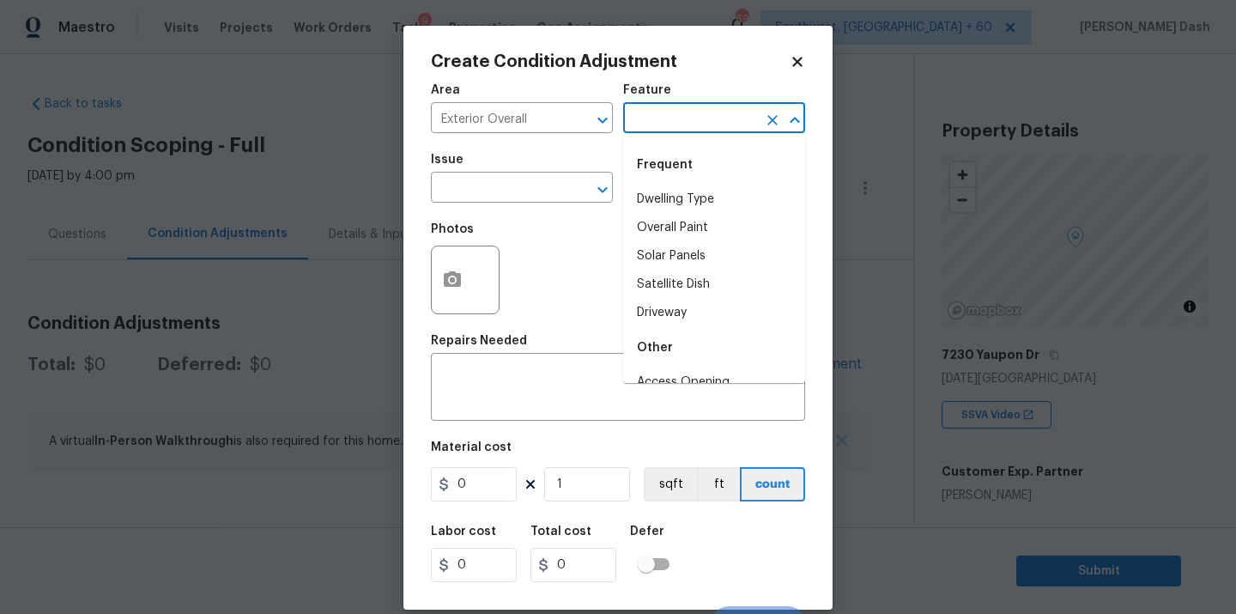
click at [643, 121] on input "text" at bounding box center [690, 119] width 134 height 27
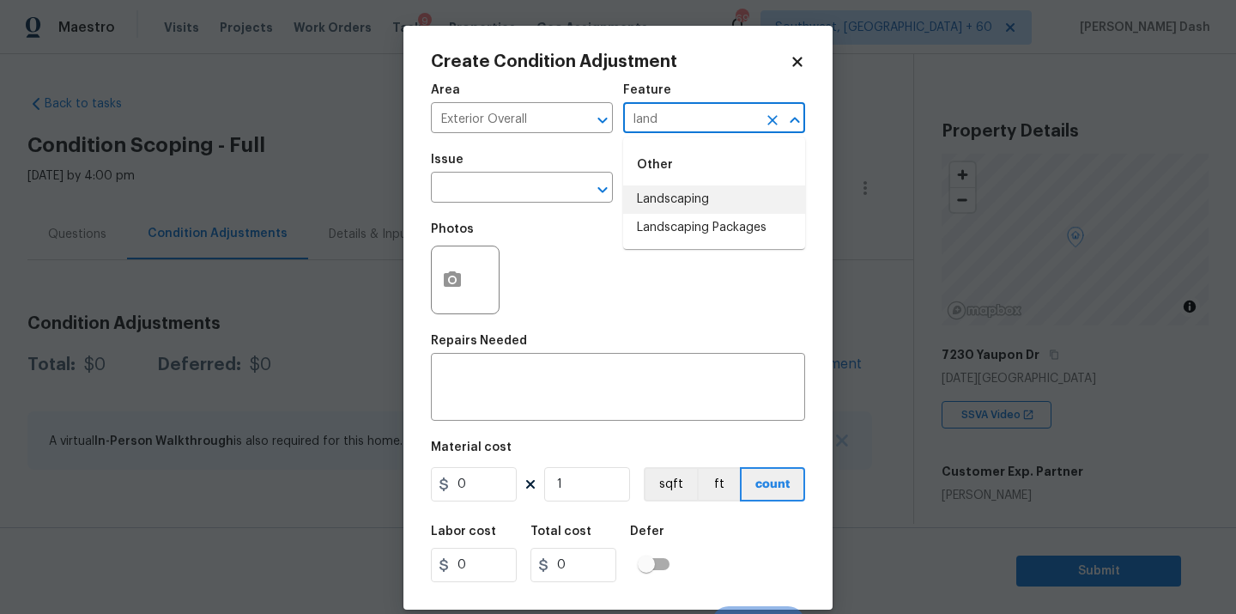
click at [639, 197] on li "Landscaping" at bounding box center [714, 199] width 182 height 28
type input "Landscaping"
click at [513, 195] on input "text" at bounding box center [498, 189] width 134 height 27
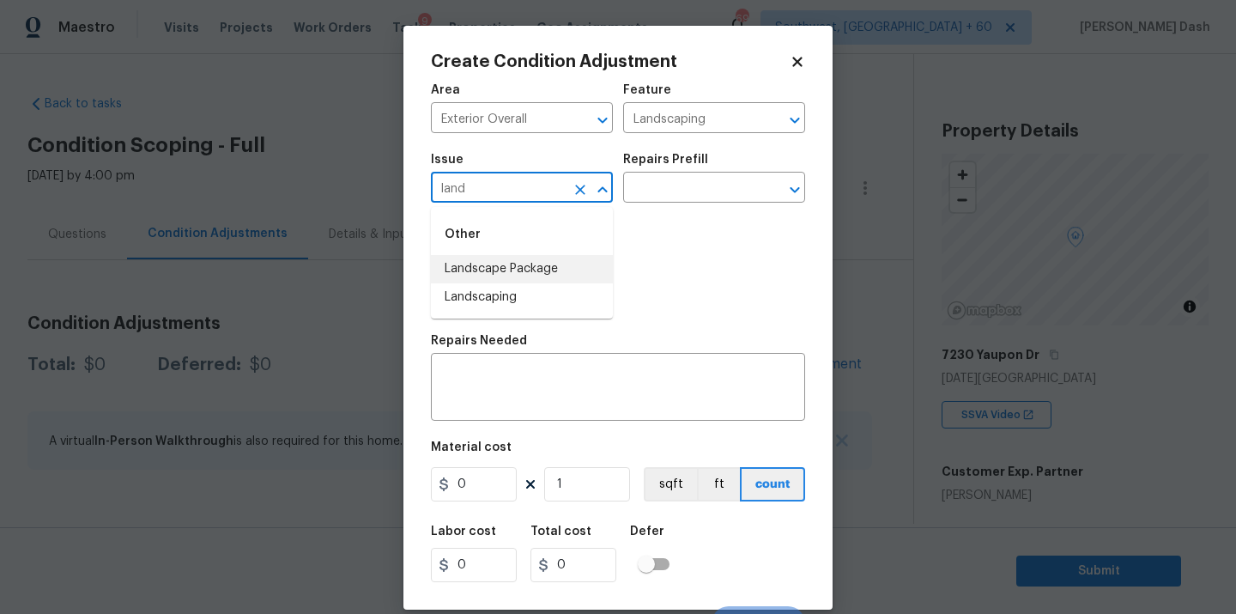
drag, startPoint x: 475, startPoint y: 269, endPoint x: 626, endPoint y: 213, distance: 162.1
click at [475, 269] on li "Landscape Package" at bounding box center [522, 269] width 182 height 28
type input "Landscape Package"
click at [632, 211] on div "Issue Landscape Package ​ Repairs Prefill ​" at bounding box center [618, 178] width 374 height 70
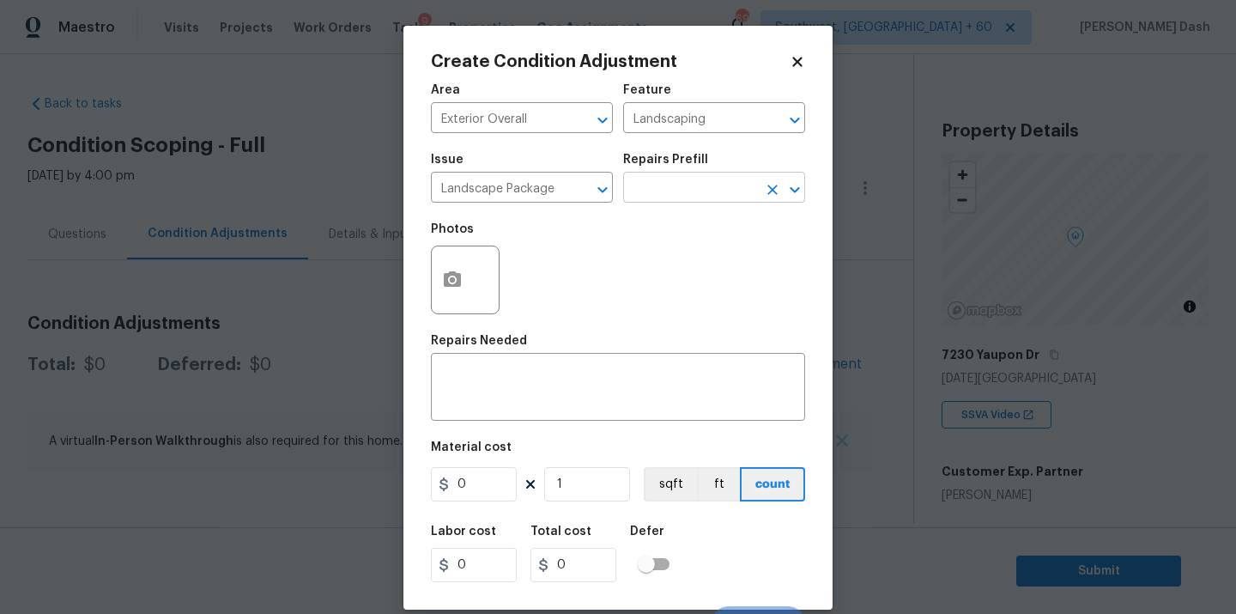
click at [633, 192] on input "text" at bounding box center [690, 189] width 134 height 27
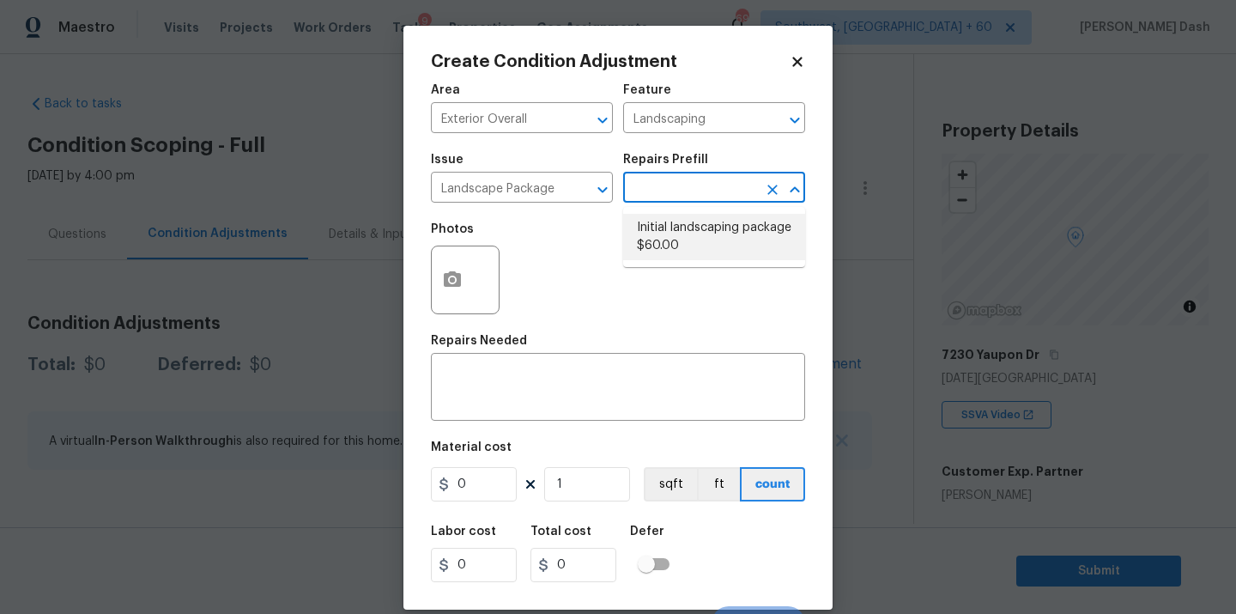
click at [675, 246] on li "Initial landscaping package $60.00" at bounding box center [714, 237] width 182 height 46
type input "Home Readiness Packages"
type textarea "Mowing of grass up to 6" in height. Mow, edge along driveways & sidewalks, trim…"
type input "60"
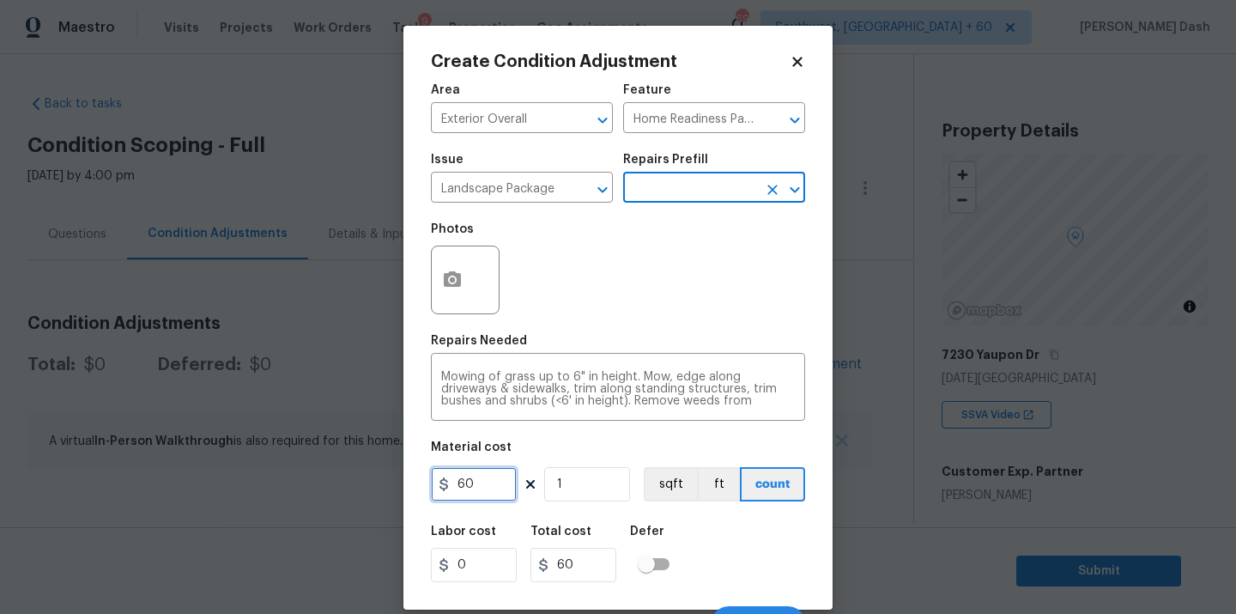
click at [463, 485] on input "60" at bounding box center [474, 484] width 86 height 34
type input "300"
click at [733, 550] on div "Labor cost 0 Total cost 300 Defer" at bounding box center [618, 553] width 374 height 77
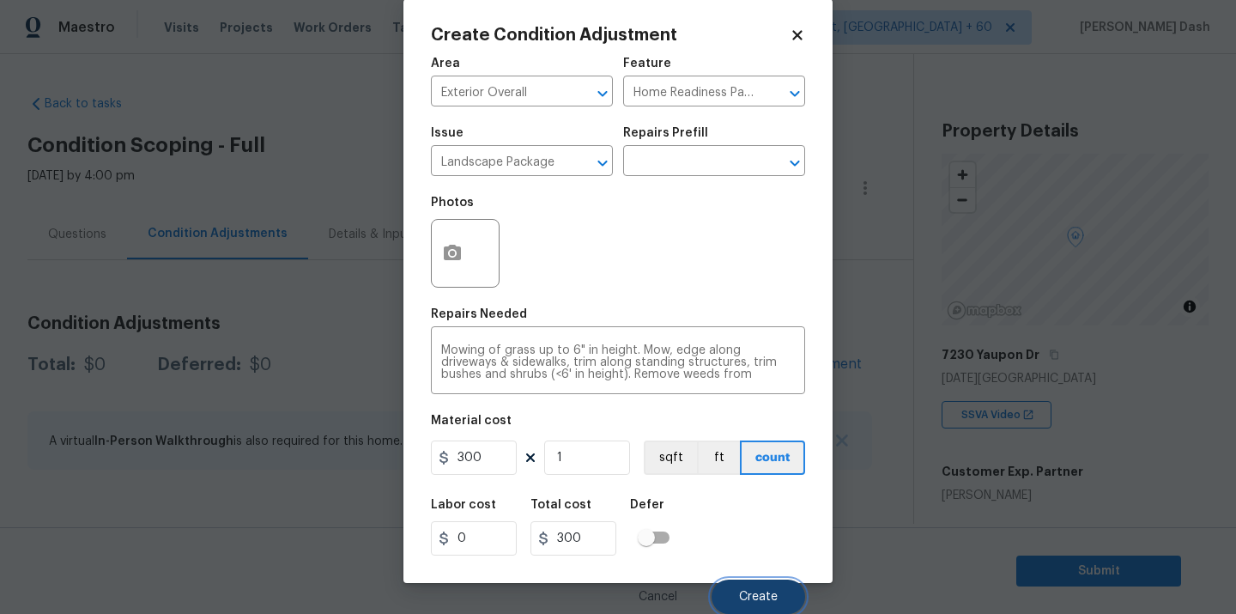
click at [747, 583] on button "Create" at bounding box center [758, 596] width 94 height 34
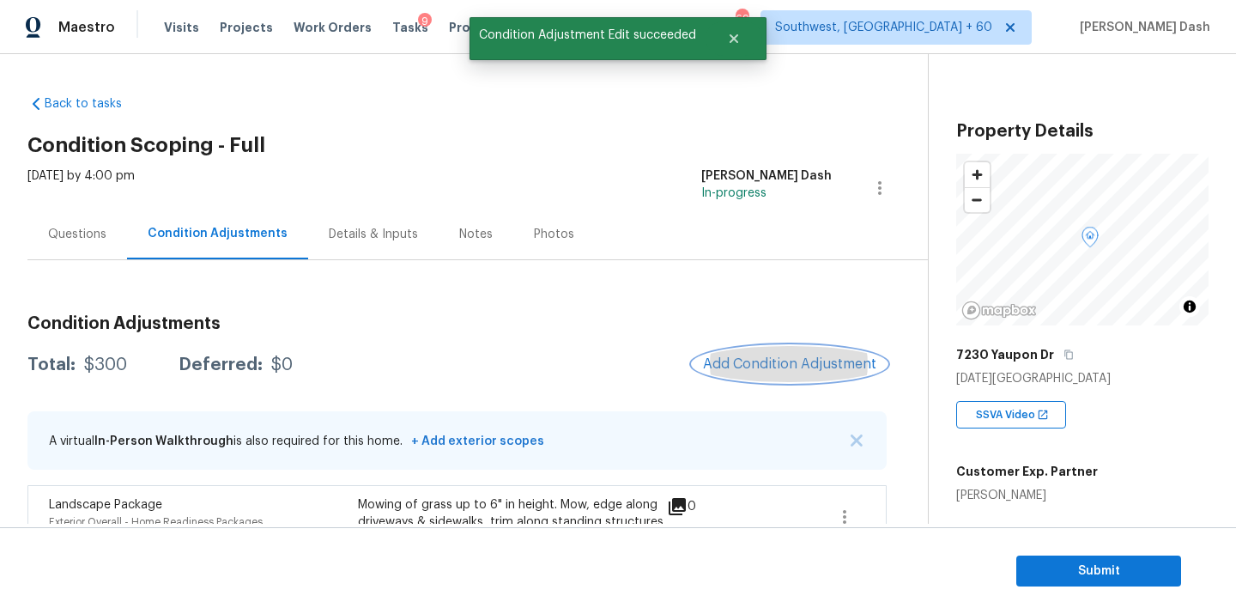
click at [752, 364] on span "Add Condition Adjustment" at bounding box center [789, 363] width 173 height 15
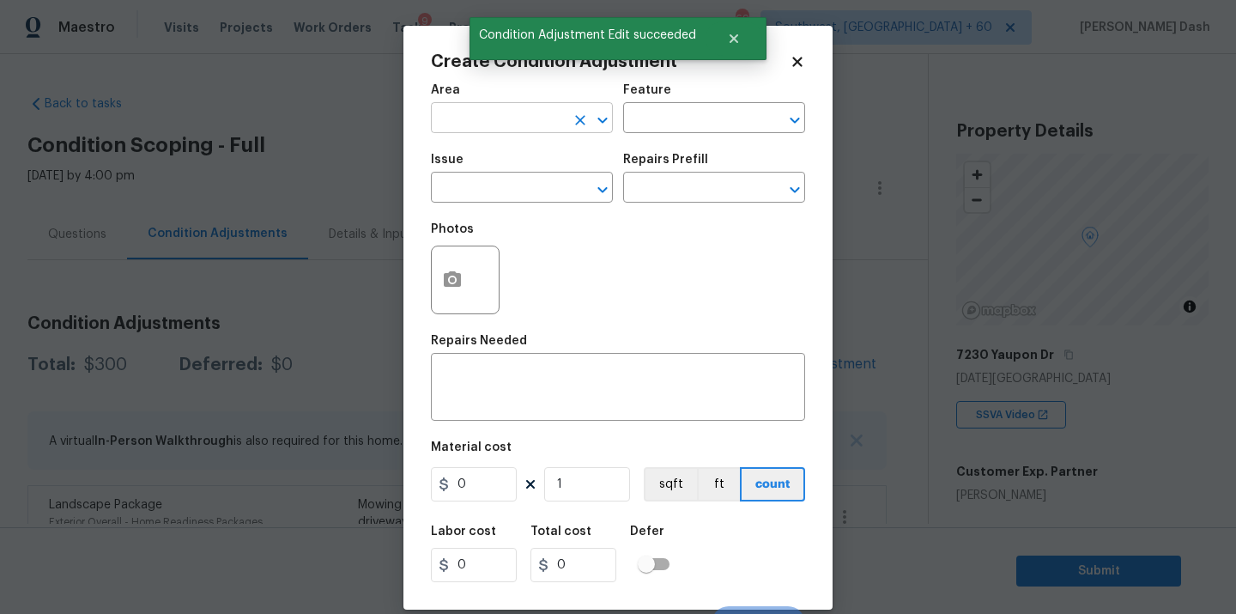
click at [535, 114] on input "text" at bounding box center [498, 119] width 134 height 27
click at [511, 184] on li "Exterior Overall" at bounding box center [522, 186] width 182 height 28
type input "Exterior Overall"
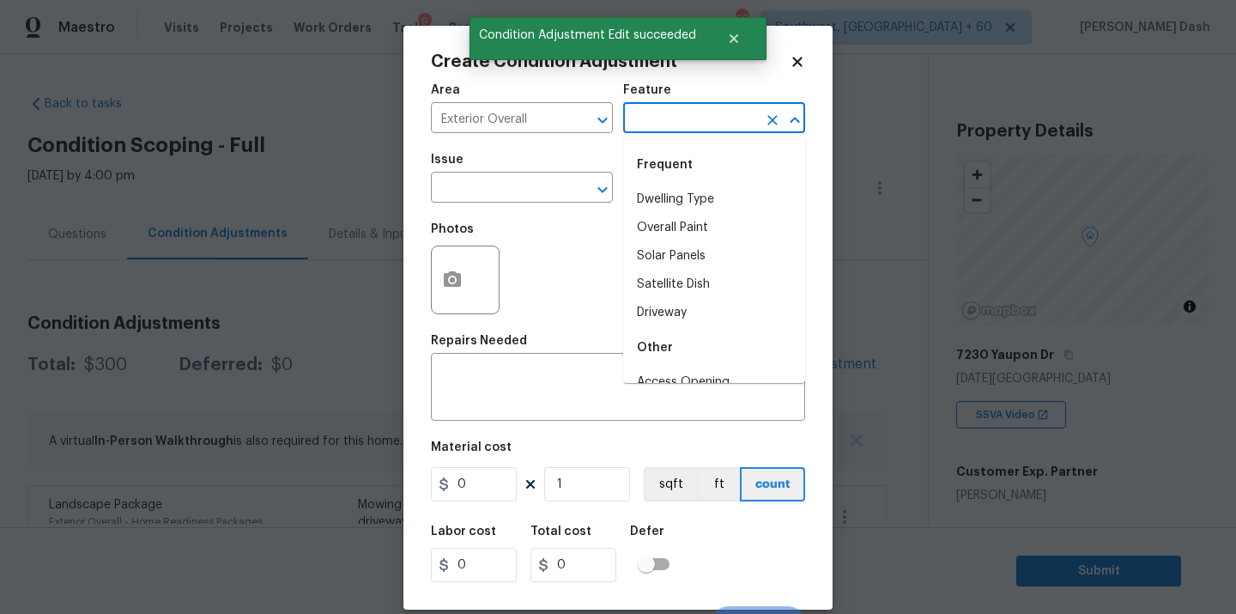
click at [633, 131] on input "text" at bounding box center [690, 119] width 134 height 27
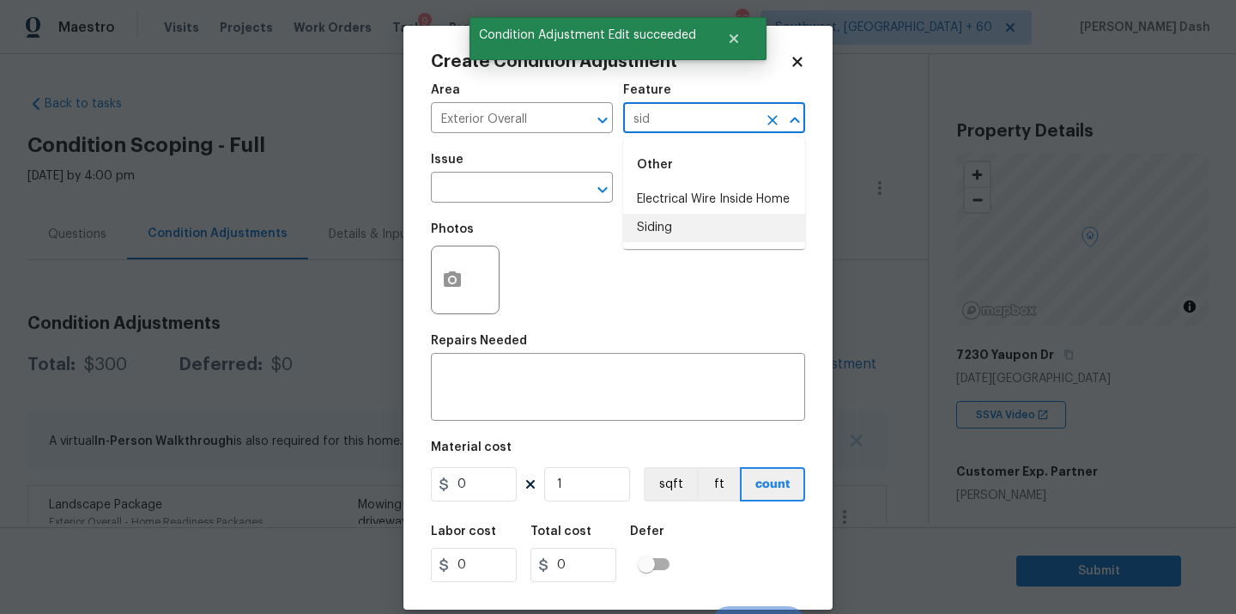
click at [639, 215] on li "Siding" at bounding box center [714, 228] width 182 height 28
type input "Siding"
click at [560, 201] on input "text" at bounding box center [498, 189] width 134 height 27
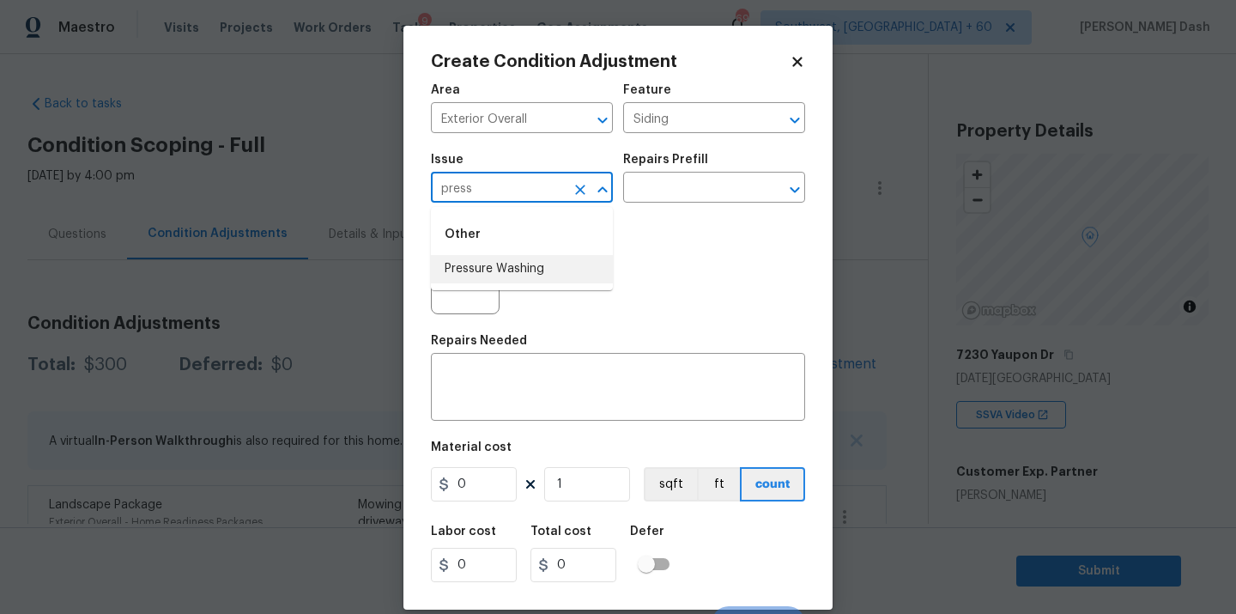
click at [547, 264] on li "Pressure Washing" at bounding box center [522, 269] width 182 height 28
type input "Pressure Washing"
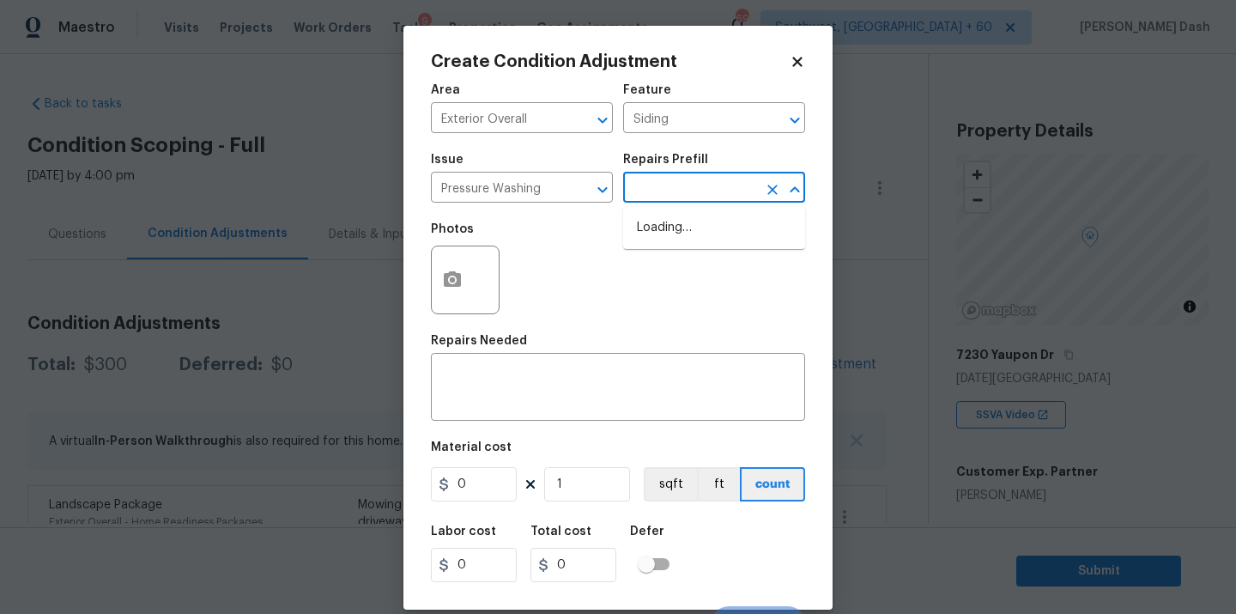
click at [649, 197] on input "text" at bounding box center [690, 189] width 134 height 27
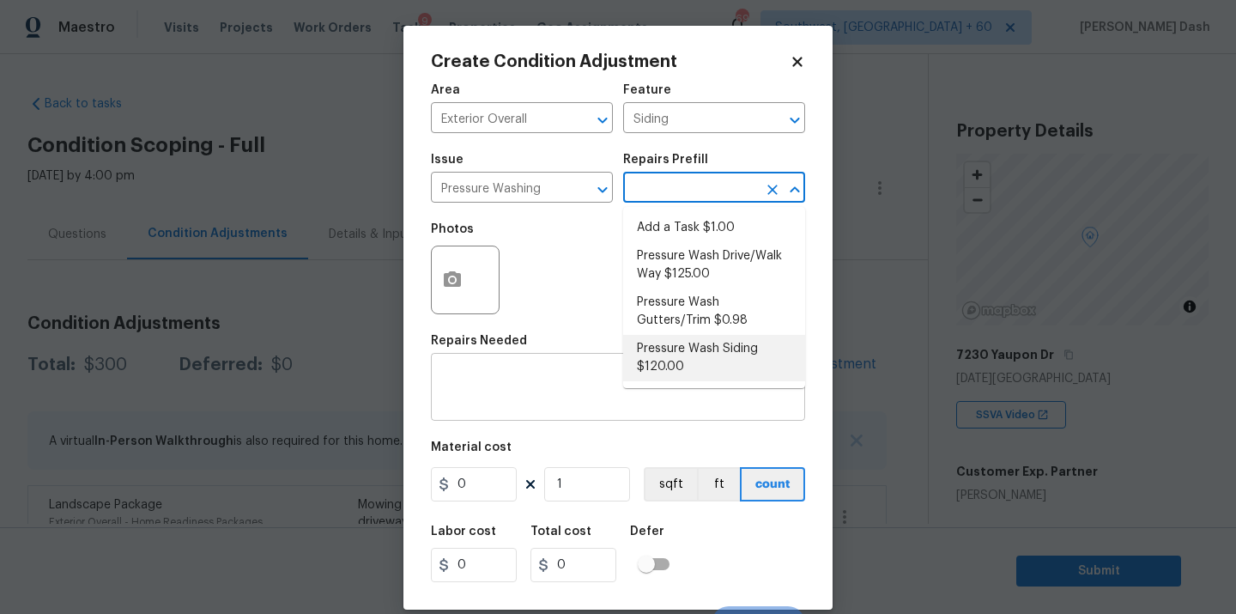
click at [656, 351] on li "Pressure Wash Siding $120.00" at bounding box center [714, 358] width 182 height 46
type textarea "Protect areas as needed for pressure washing. Pressure wash the siding on the h…"
type input "120"
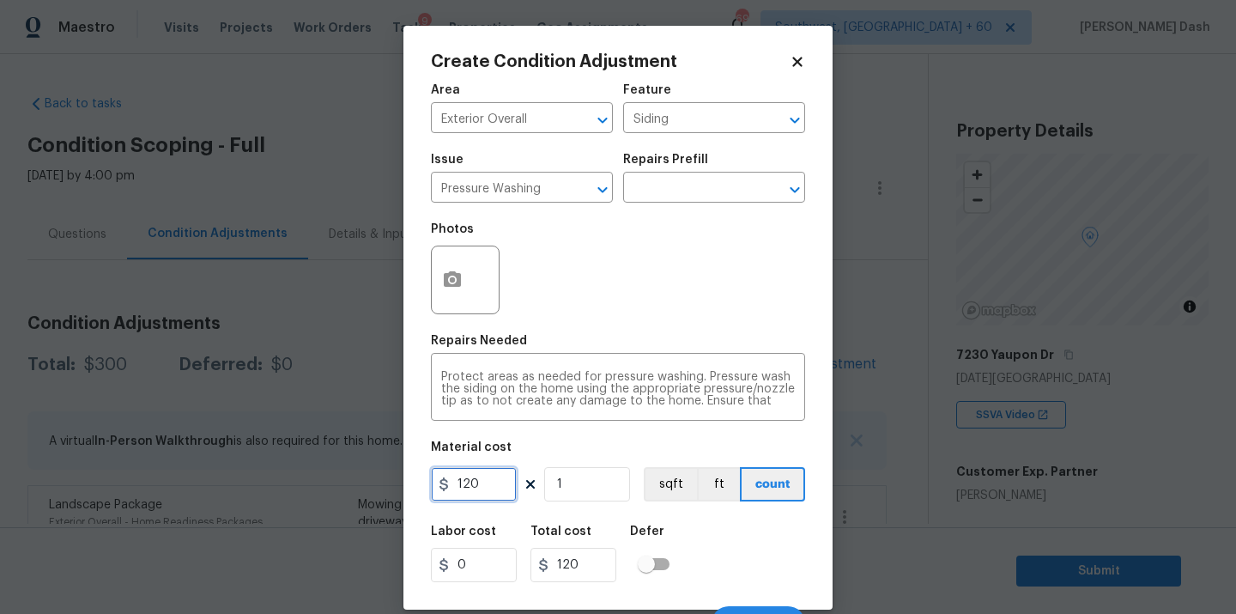
click at [499, 469] on input "120" at bounding box center [474, 484] width 86 height 34
type input "250"
click at [783, 520] on div "Labor cost 0 Total cost 250 Defer" at bounding box center [618, 553] width 374 height 77
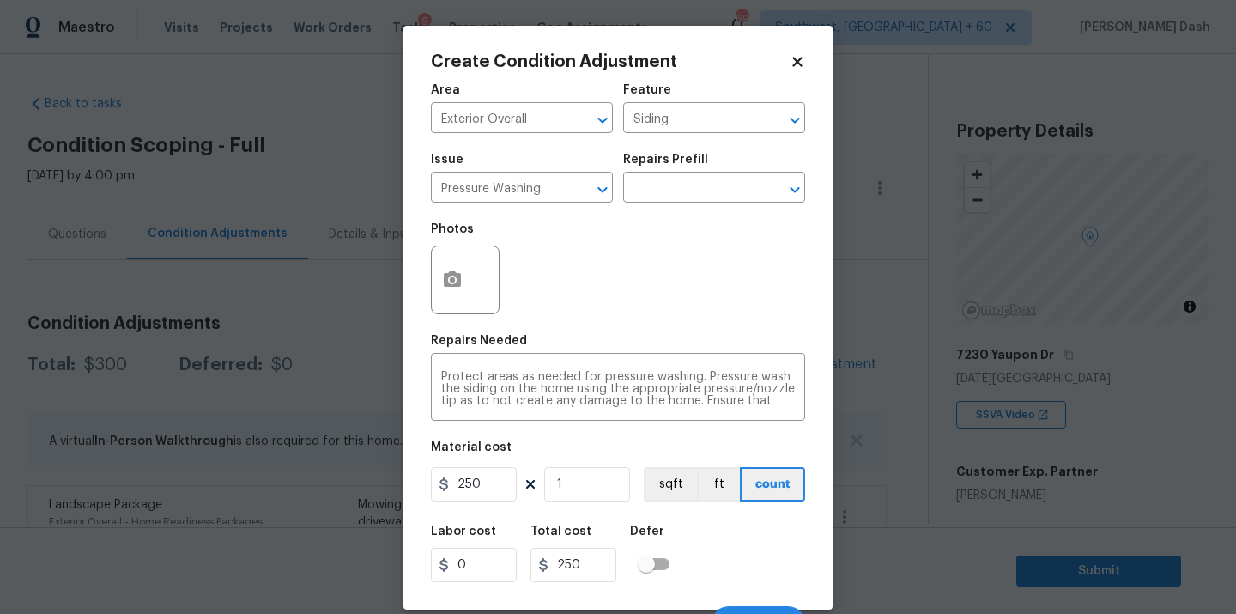
scroll to position [27, 0]
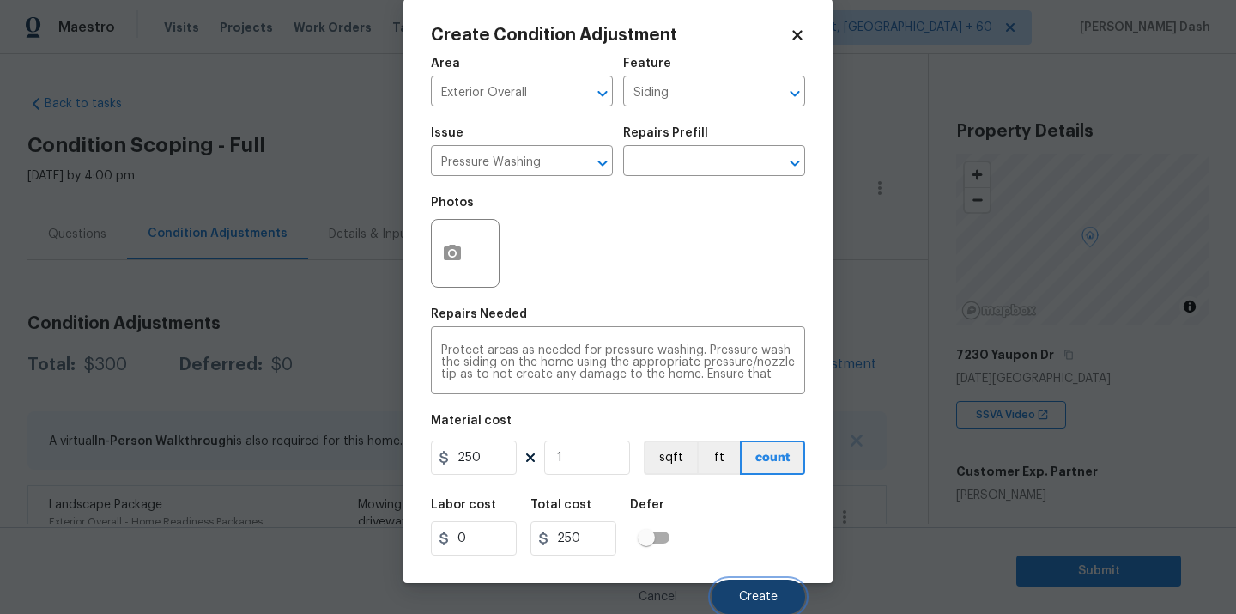
click at [767, 583] on button "Create" at bounding box center [758, 596] width 94 height 34
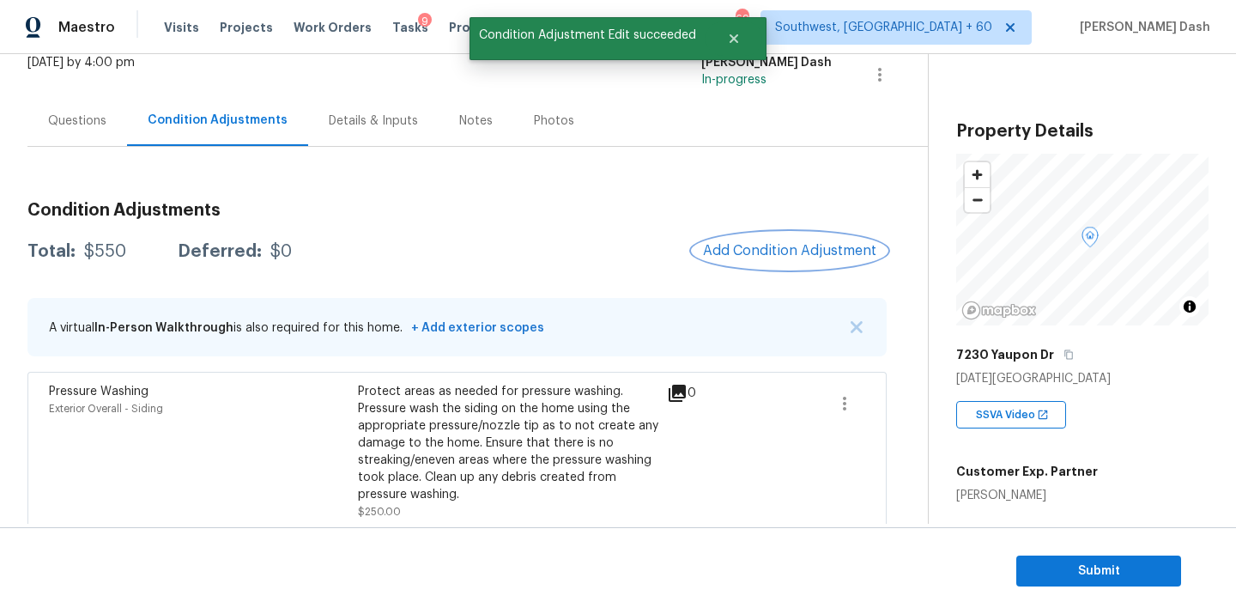
scroll to position [225, 0]
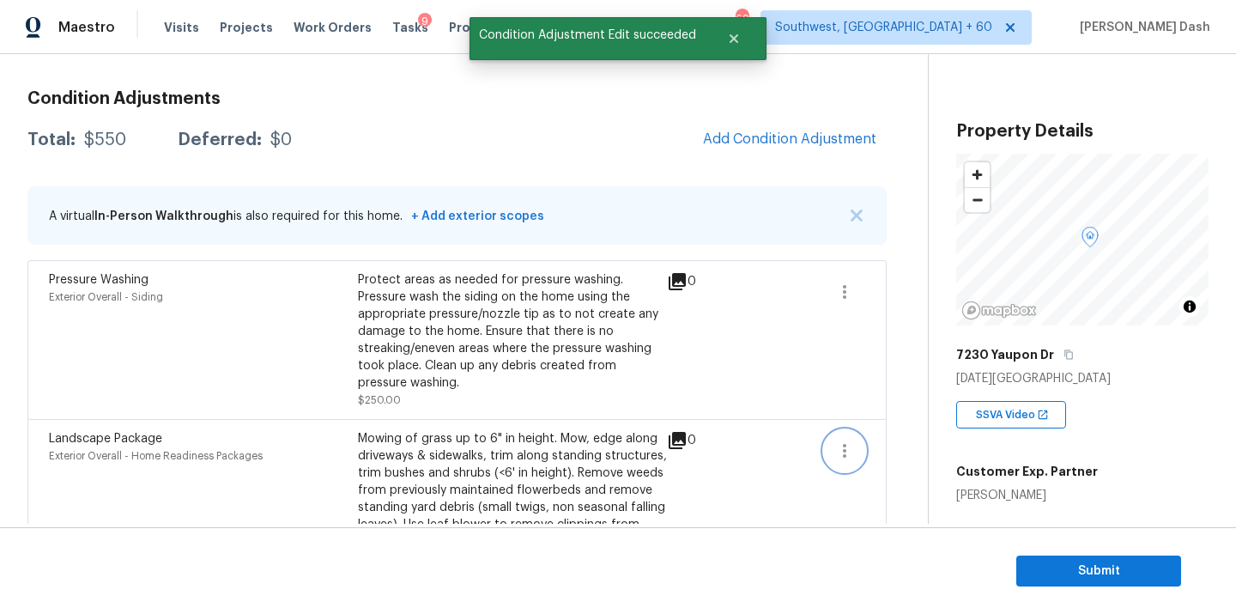
click at [850, 439] on button "button" at bounding box center [844, 450] width 41 height 41
click at [912, 432] on ul "Edit" at bounding box center [942, 448] width 154 height 34
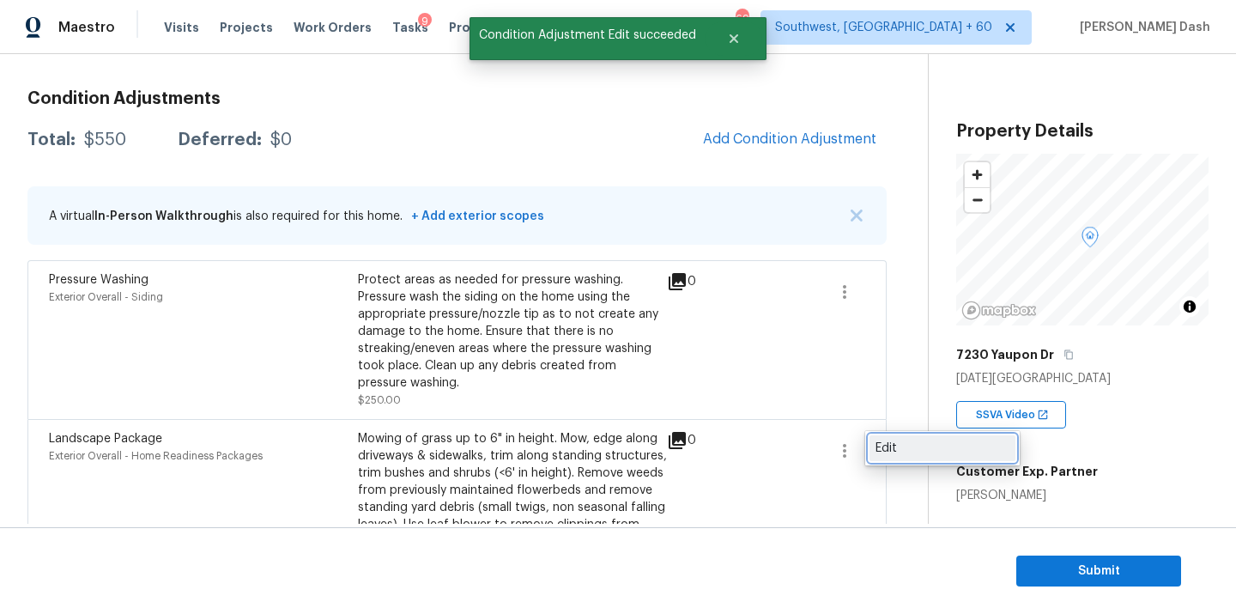
click at [877, 447] on div "Edit" at bounding box center [942, 447] width 134 height 17
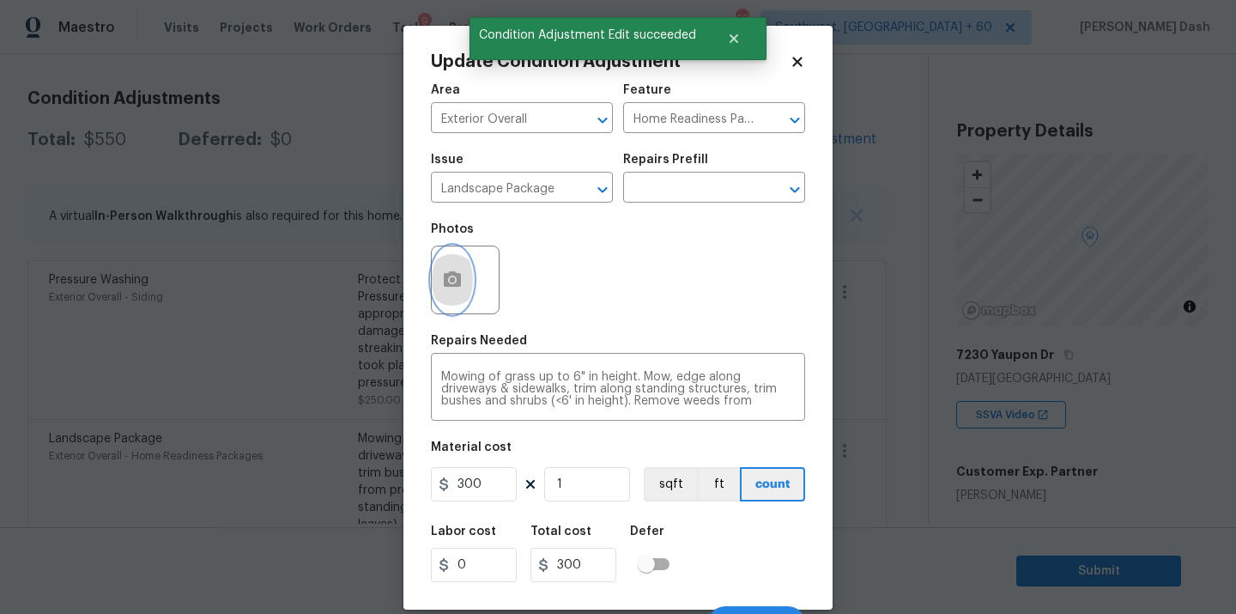
click at [446, 277] on icon "button" at bounding box center [452, 278] width 17 height 15
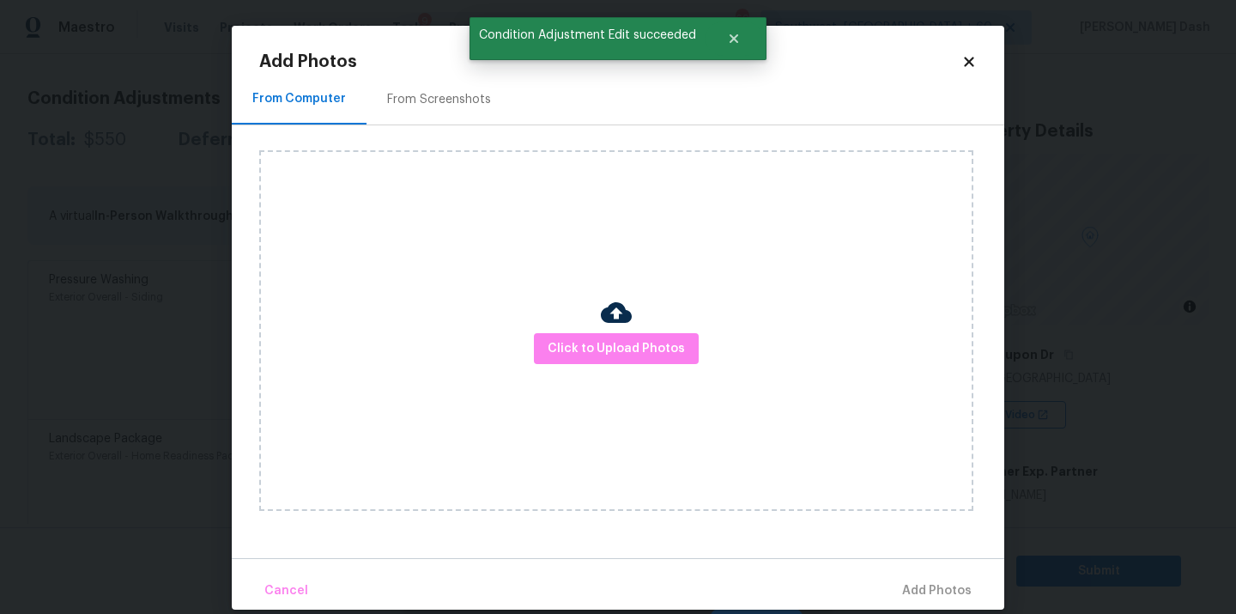
click at [566, 370] on div "Click to Upload Photos" at bounding box center [616, 330] width 714 height 360
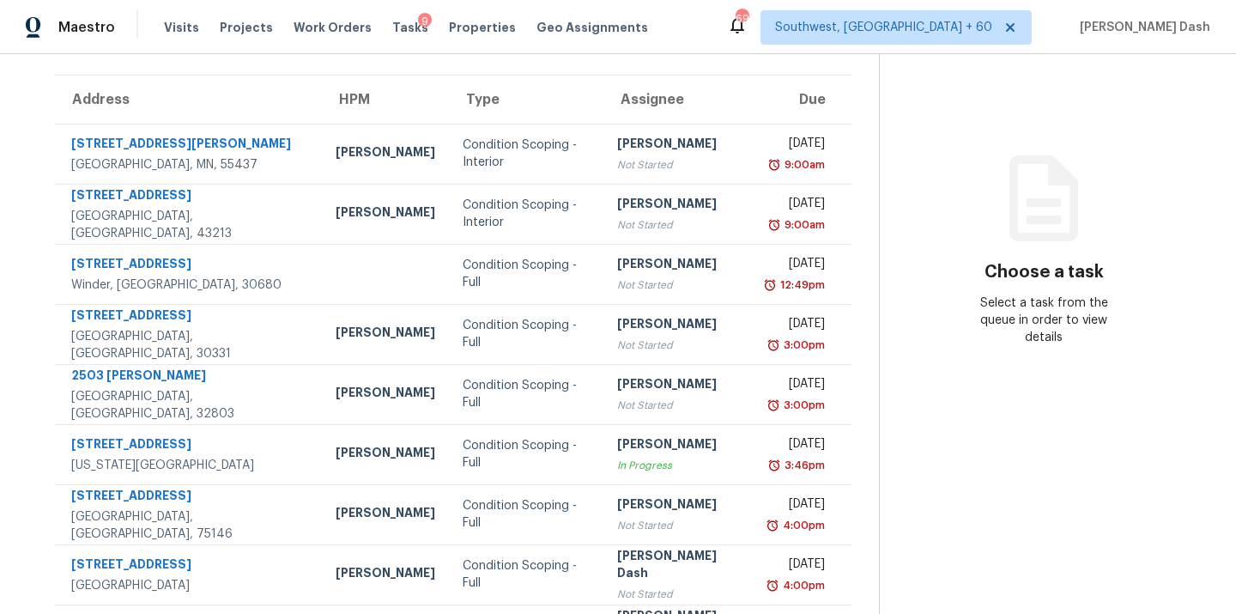
scroll to position [280, 0]
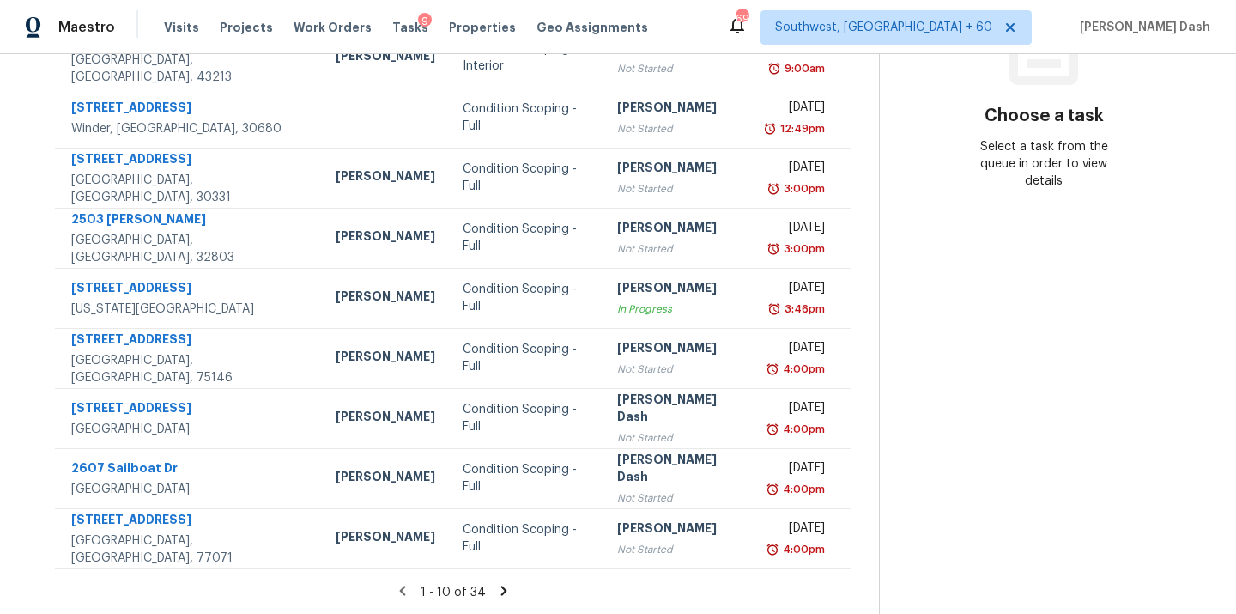
click at [505, 583] on icon at bounding box center [503, 590] width 15 height 15
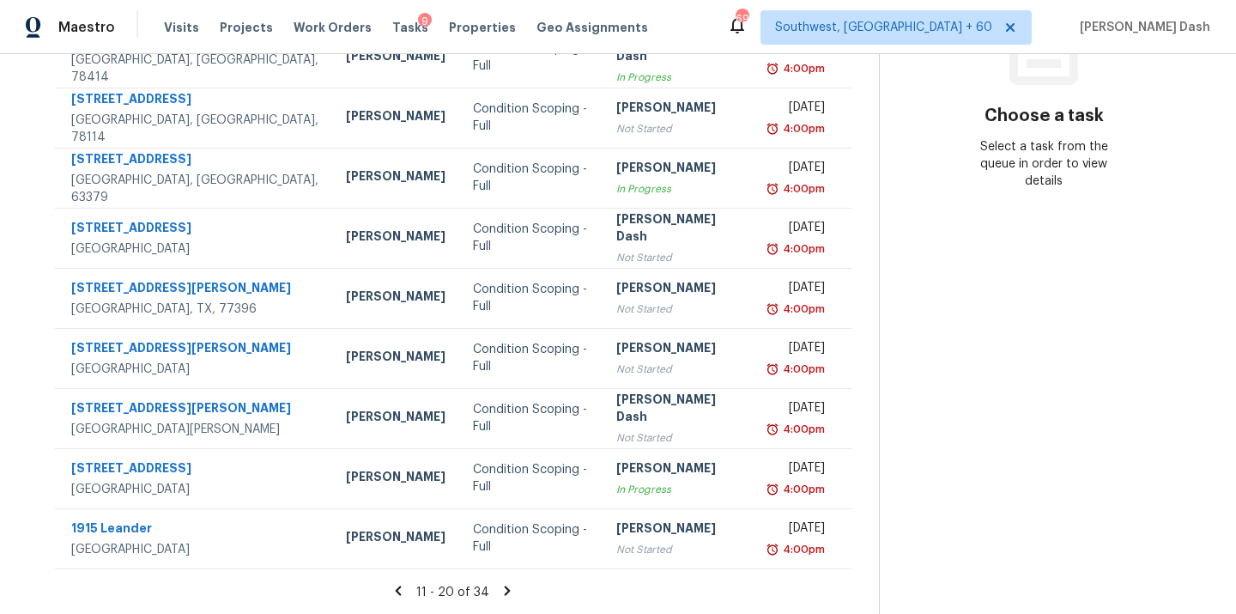
click at [417, 590] on div "11 - 20 of 34" at bounding box center [452, 592] width 851 height 18
click at [406, 590] on icon at bounding box center [397, 590] width 15 height 15
